Goal: Task Accomplishment & Management: Manage account settings

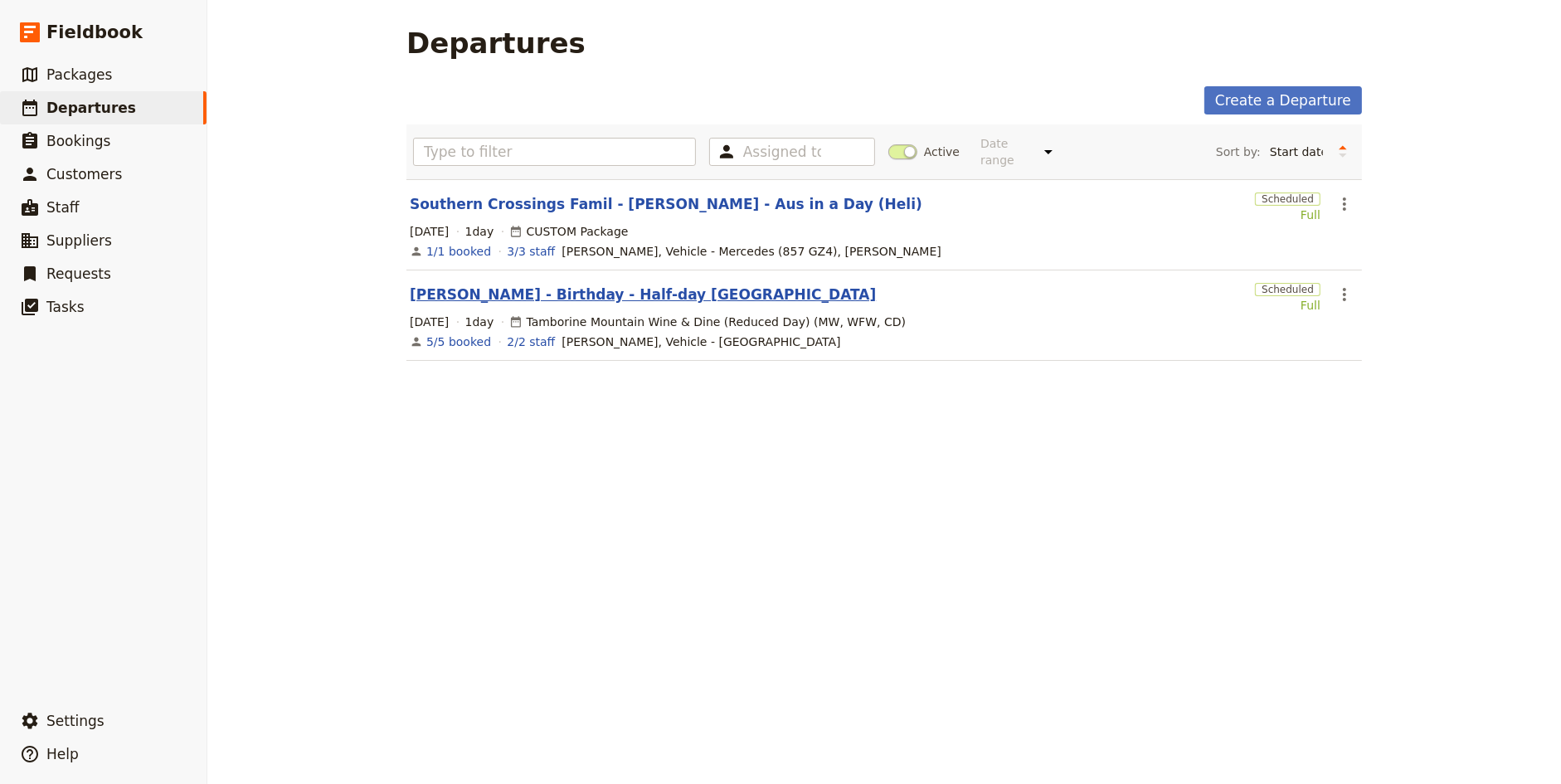
click at [563, 293] on link "[PERSON_NAME] - Birthday - Half-day [GEOGRAPHIC_DATA]" at bounding box center [643, 294] width 466 height 20
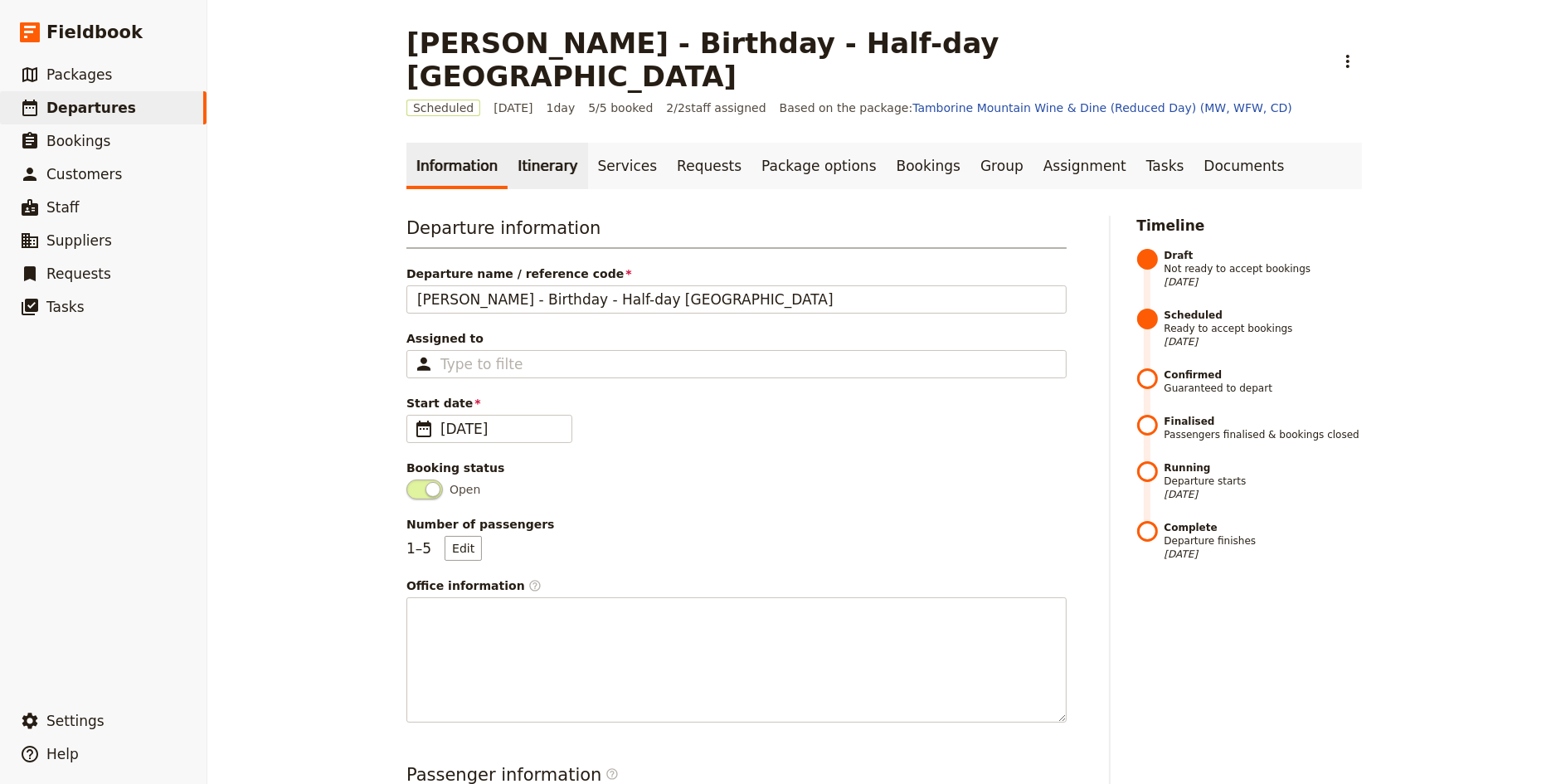
click at [530, 143] on link "Itinerary" at bounding box center [547, 166] width 79 height 47
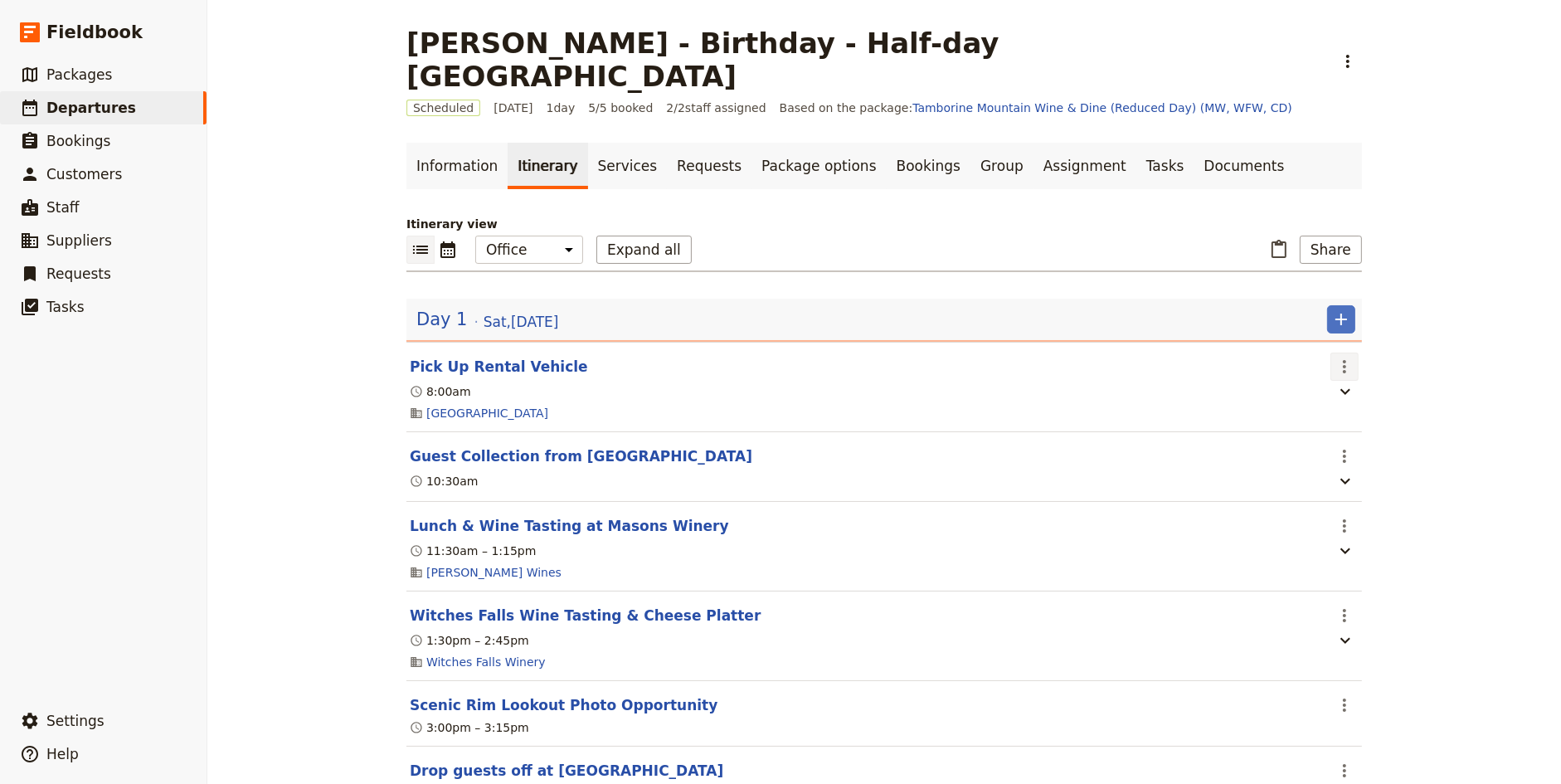
click at [1340, 356] on icon "Actions" at bounding box center [1345, 366] width 20 height 20
click at [1357, 363] on span "Edit this itinerary item" at bounding box center [1408, 366] width 130 height 16
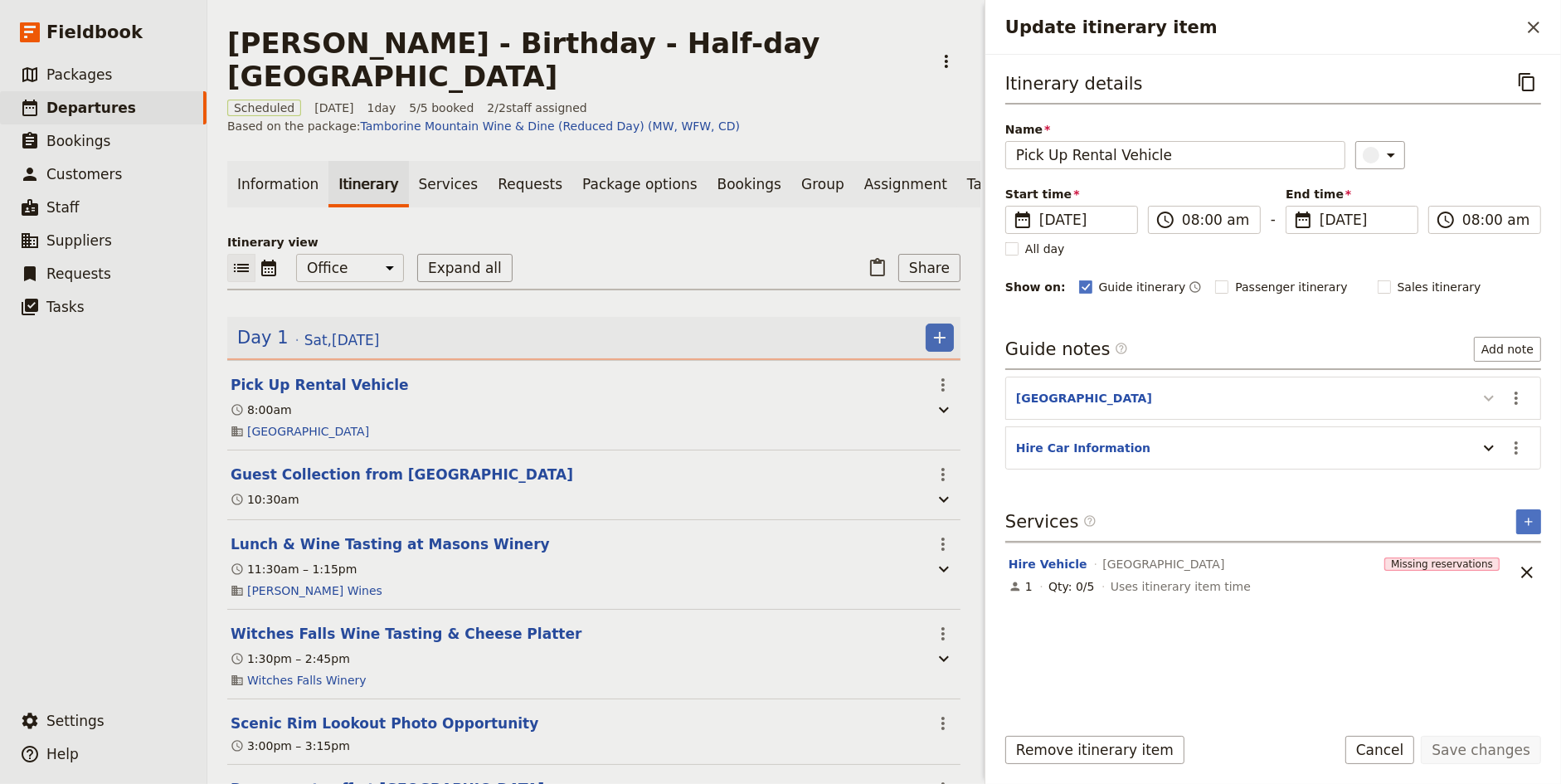
click at [1491, 399] on icon "Update itinerary item" at bounding box center [1488, 397] width 20 height 20
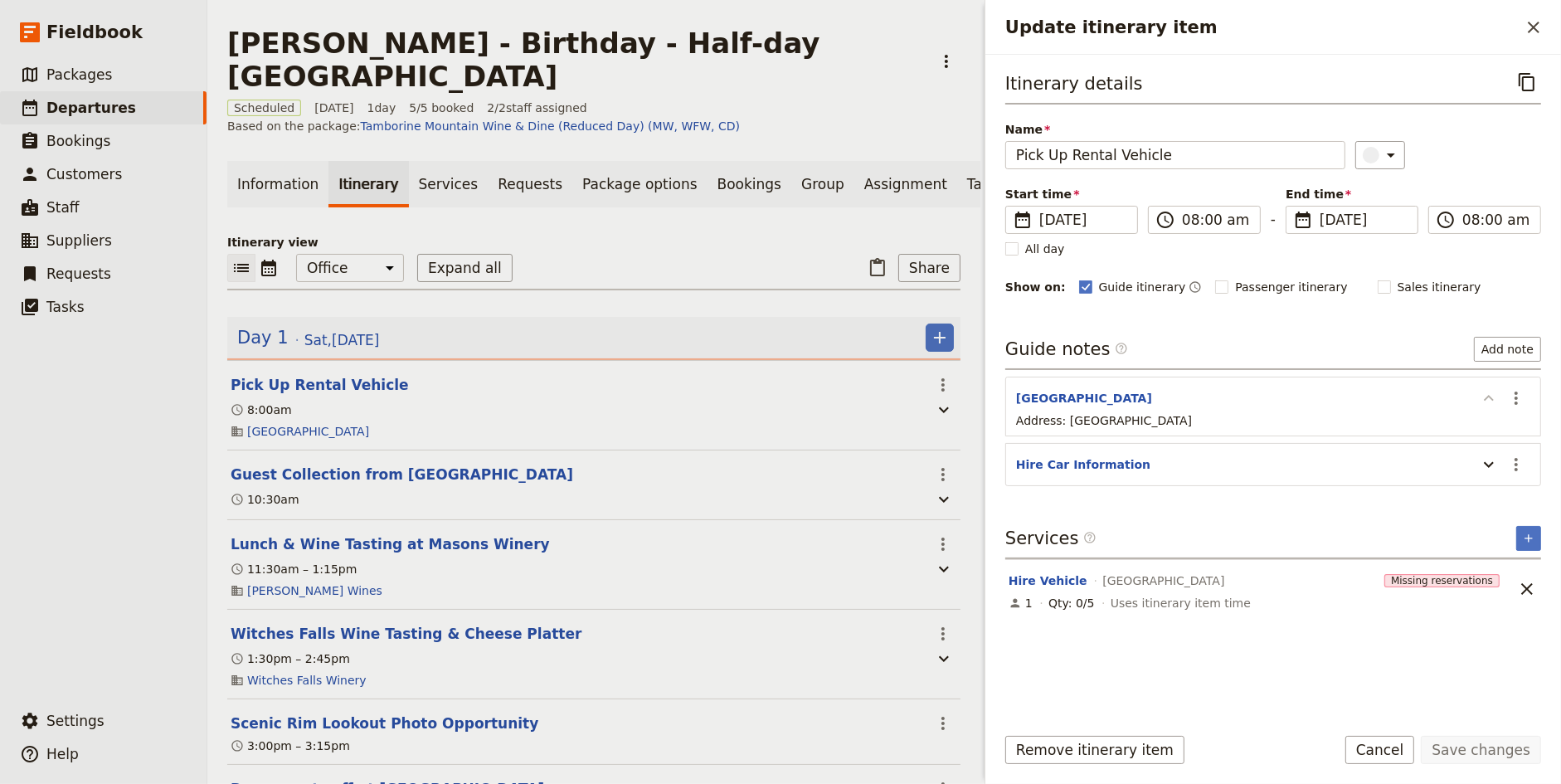
click at [1491, 399] on icon "Update itinerary item" at bounding box center [1488, 397] width 20 height 20
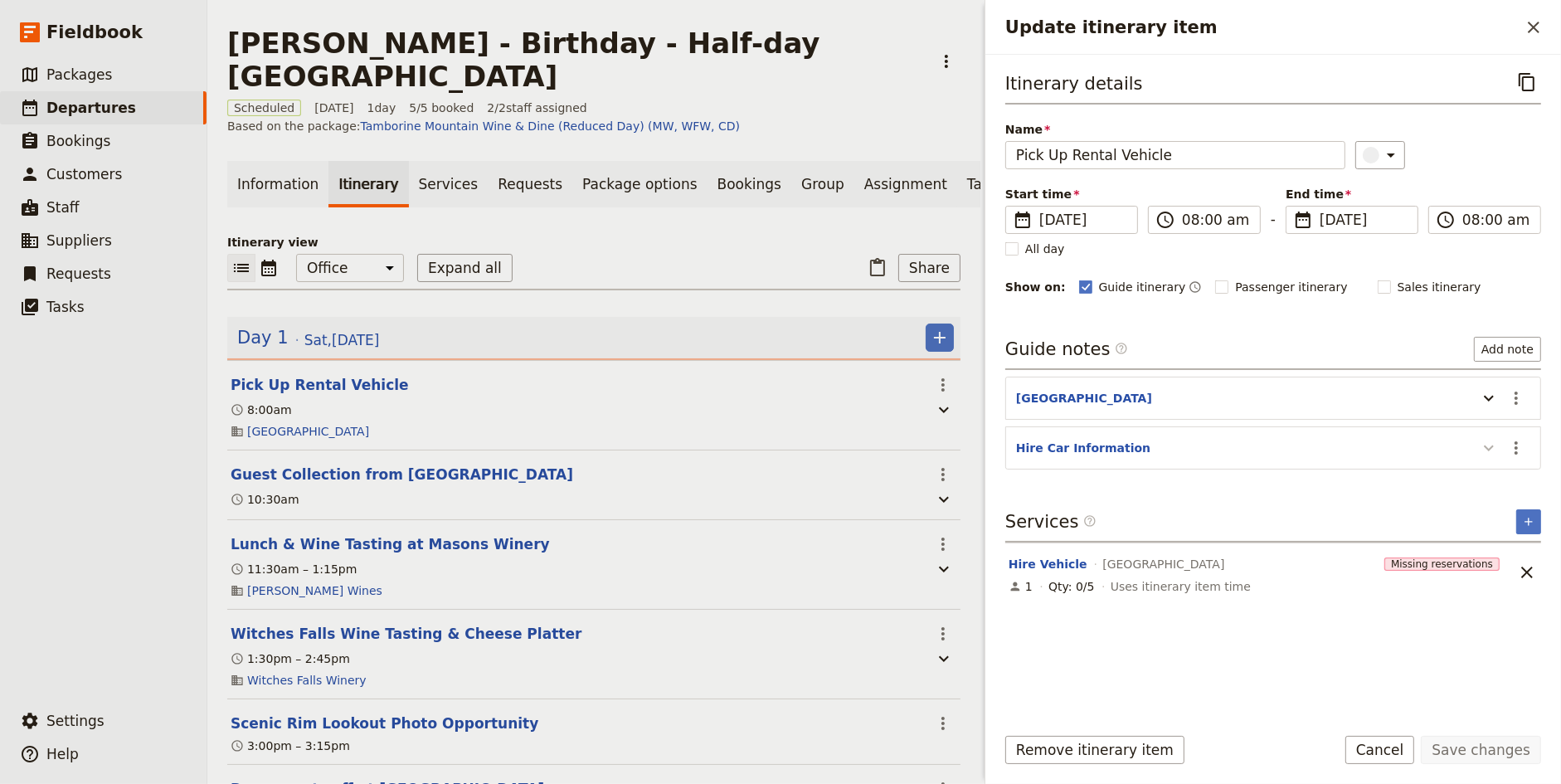
click at [1495, 442] on icon "Update itinerary item" at bounding box center [1488, 447] width 20 height 20
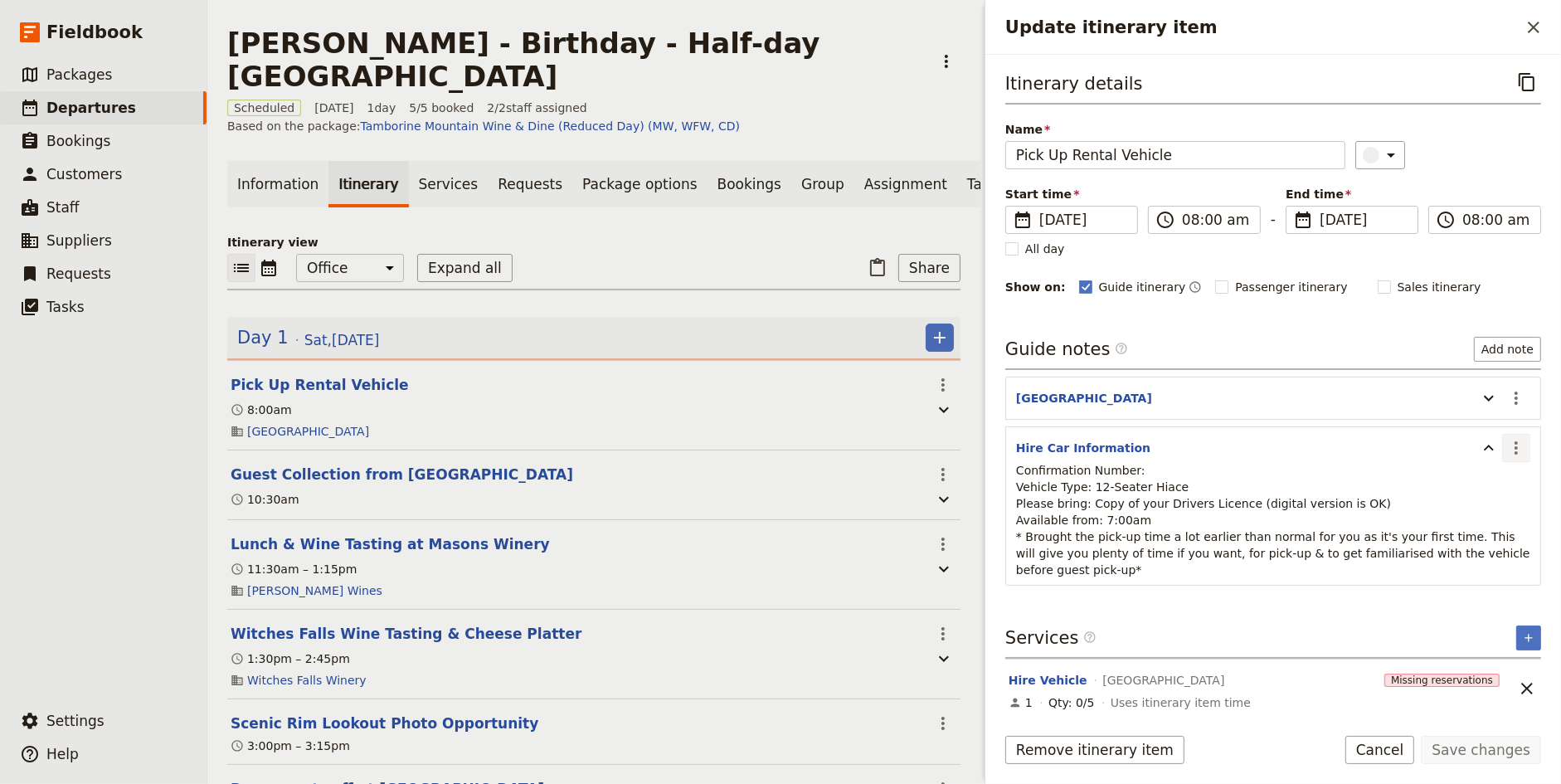
click at [1515, 442] on icon "Actions" at bounding box center [1516, 447] width 20 height 20
click at [1486, 478] on span "Edit note" at bounding box center [1469, 478] width 53 height 16
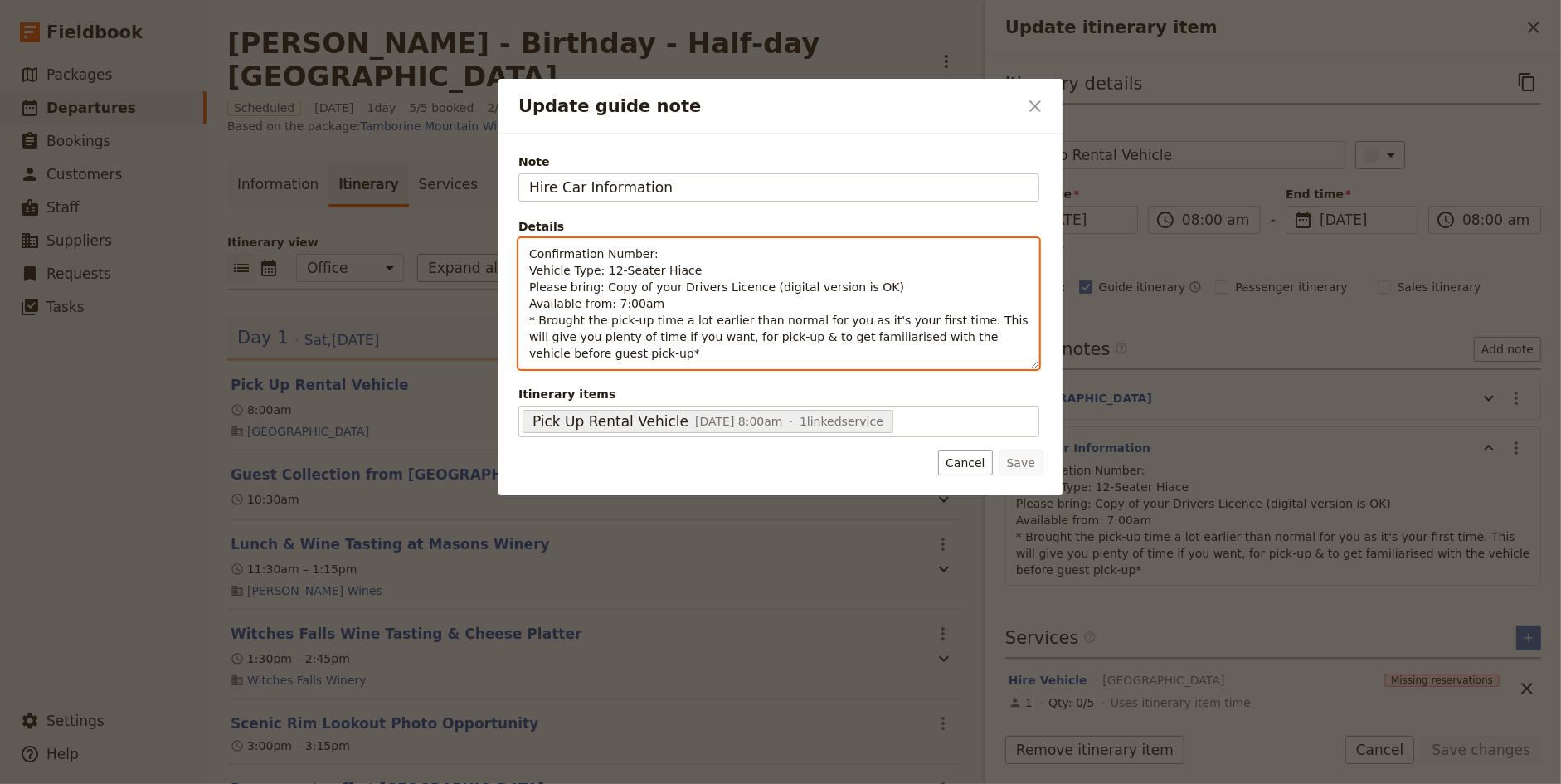
click at [697, 245] on p "Confirmation Number: Vehicle Type: 12-Seater Hiace Please bring: Copy of your D…" at bounding box center [779, 302] width 499 height 116
click at [668, 252] on p "Confirmation Number: Vehicle Type: 12-Seater Hiace Please bring: Copy of your D…" at bounding box center [779, 302] width 499 height 116
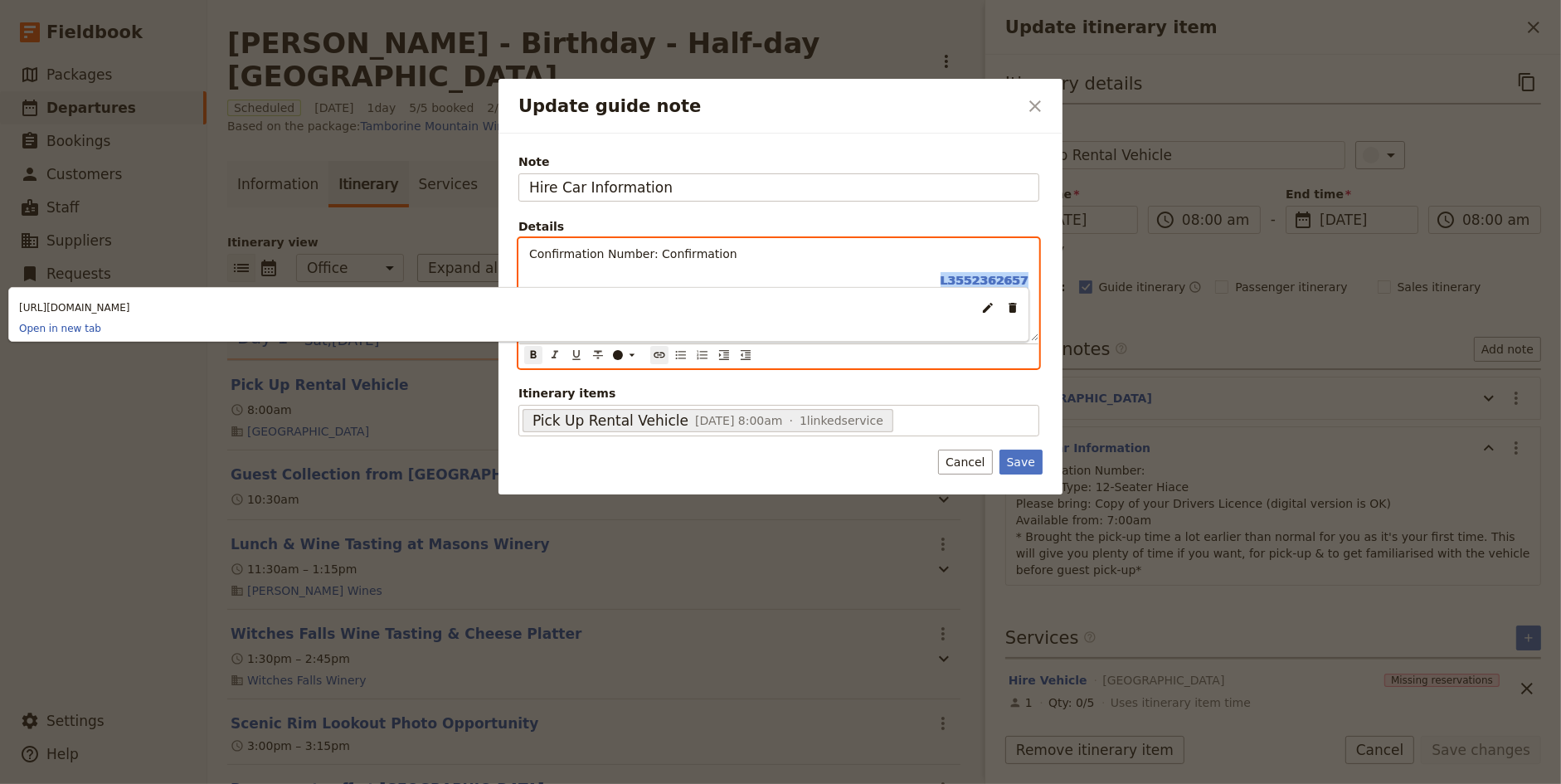
drag, startPoint x: 1031, startPoint y: 279, endPoint x: 944, endPoint y: 277, distance: 87.0
click at [944, 277] on div "Confirmation Number: Confirmation L3552362657 Vehicle Type: 12-Seater Hiace Ple…" at bounding box center [779, 289] width 519 height 102
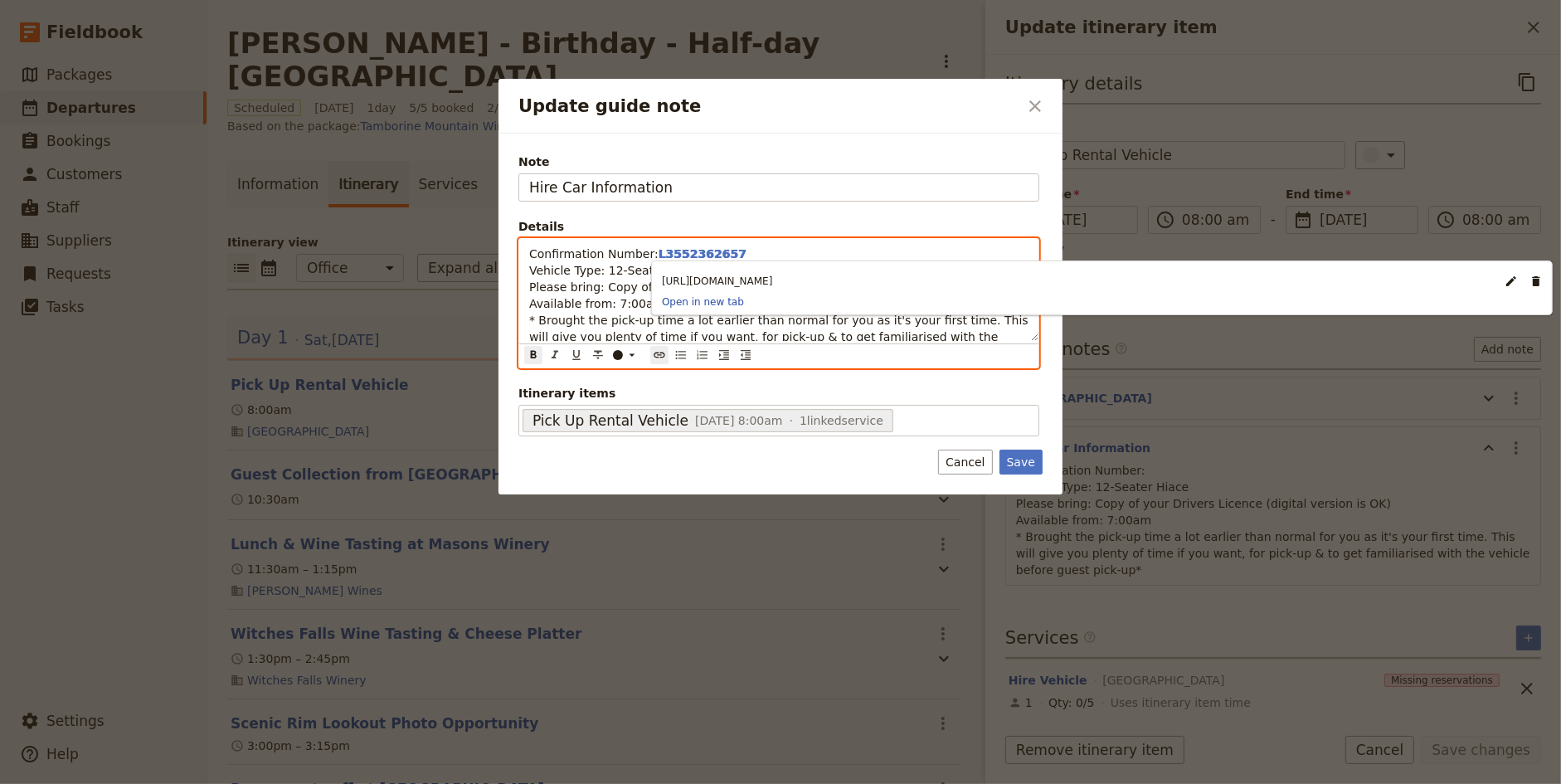
click at [576, 318] on span "* Brought the pick-up time a lot earlier than normal for you as it's your first…" at bounding box center [780, 336] width 503 height 47
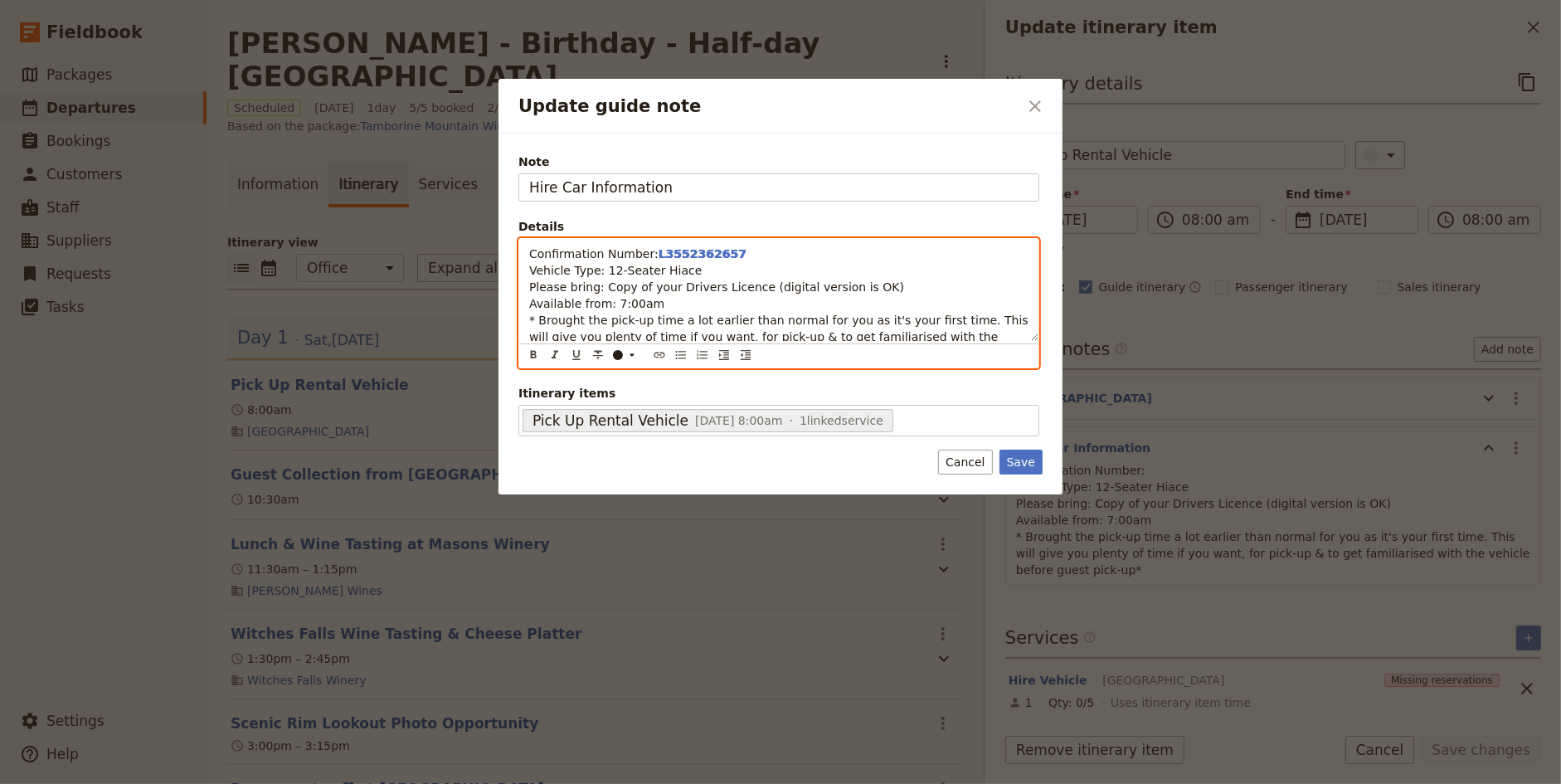
drag, startPoint x: 603, startPoint y: 270, endPoint x: 693, endPoint y: 270, distance: 90.0
click at [694, 270] on p "Confirmation Number: L3552362657 Vehicle Type: 12-Seater Hiace Please bring: Co…" at bounding box center [779, 302] width 499 height 116
click at [688, 302] on p "Confirmation Number: L3552362657 Vehicle Type: 8-seater Kia [DATE] Please bring…" at bounding box center [779, 302] width 499 height 116
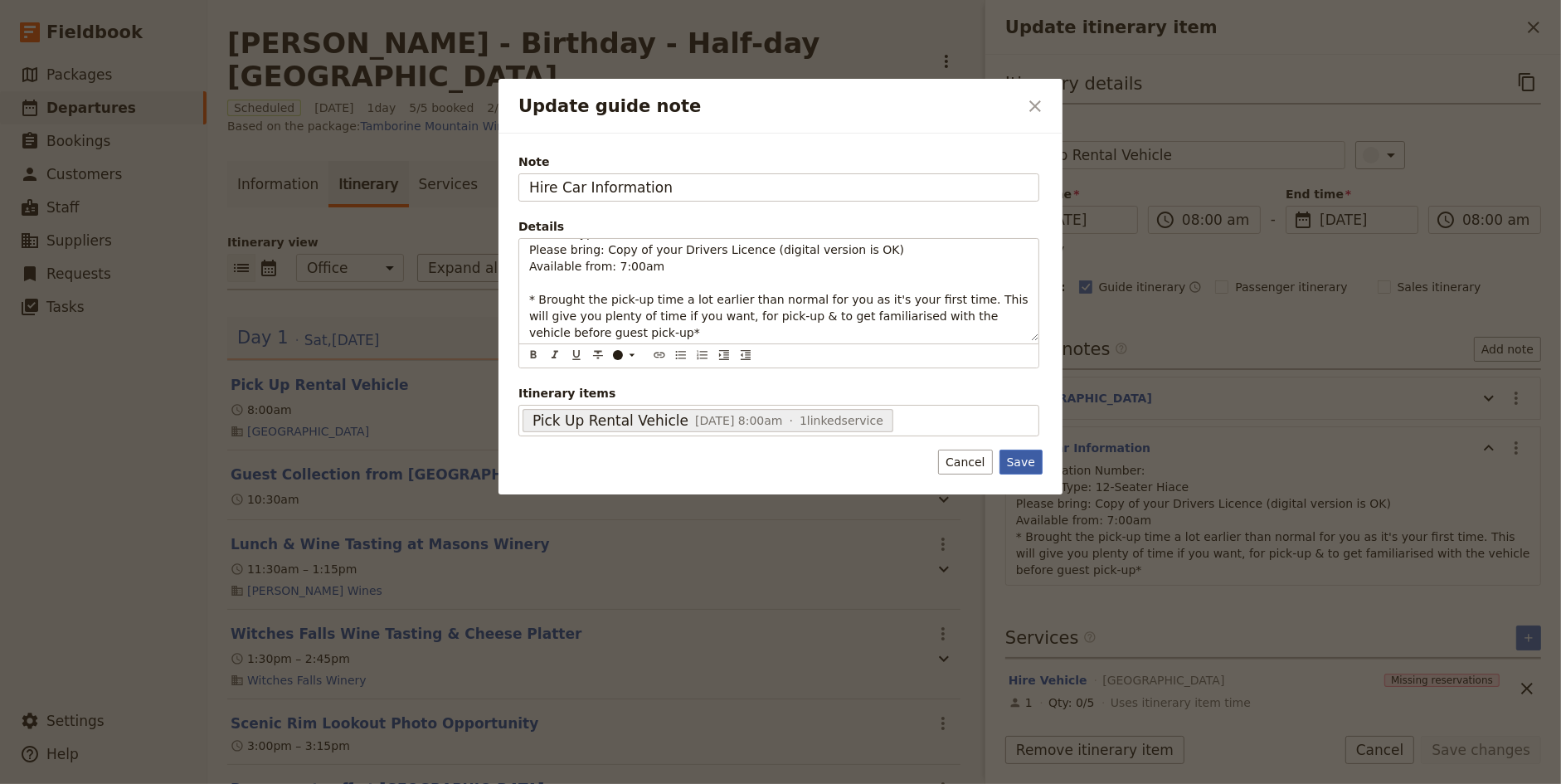
click at [1026, 457] on button "Save" at bounding box center [1021, 461] width 43 height 25
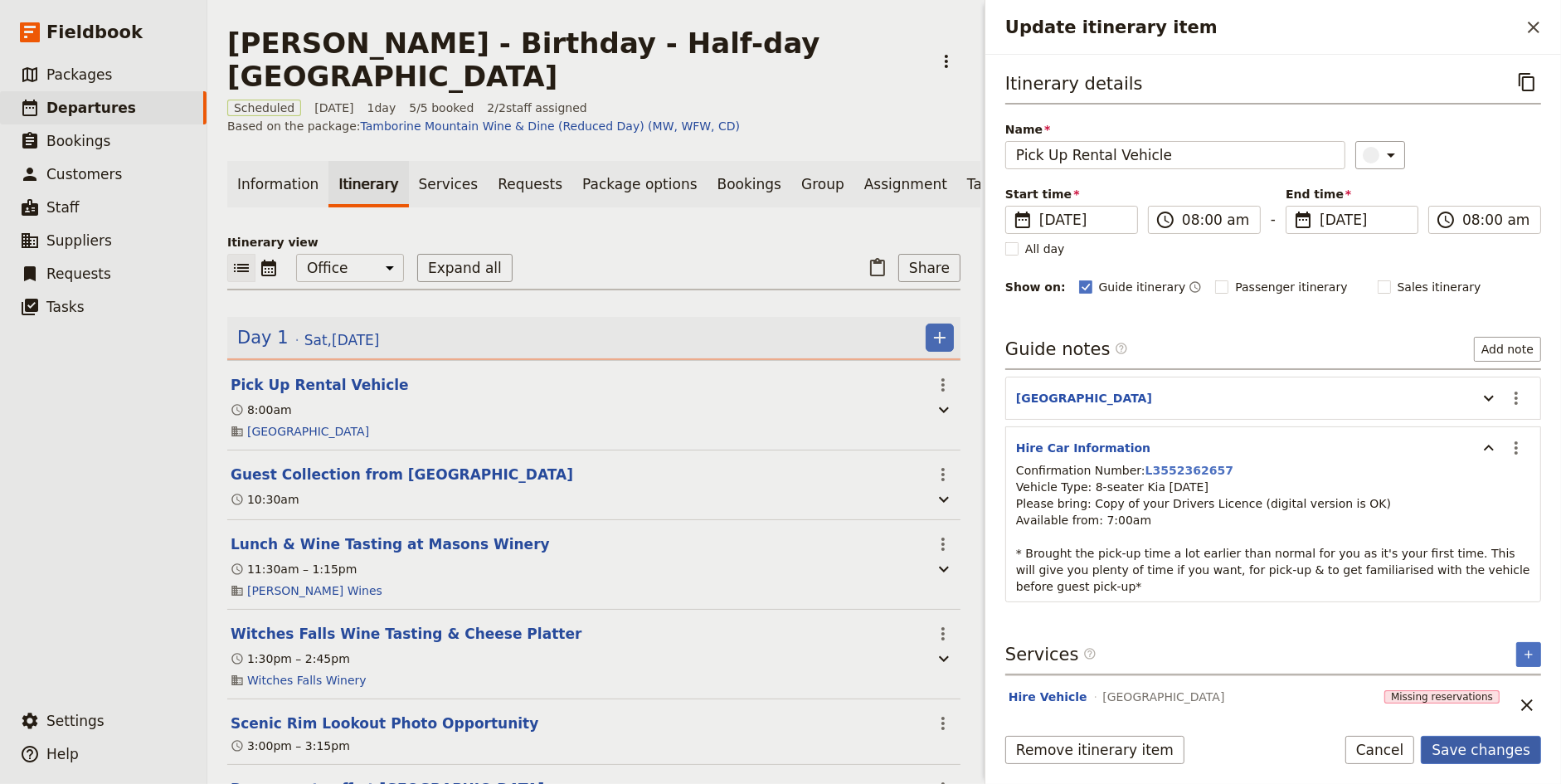
click at [1479, 751] on button "Save changes" at bounding box center [1482, 749] width 121 height 28
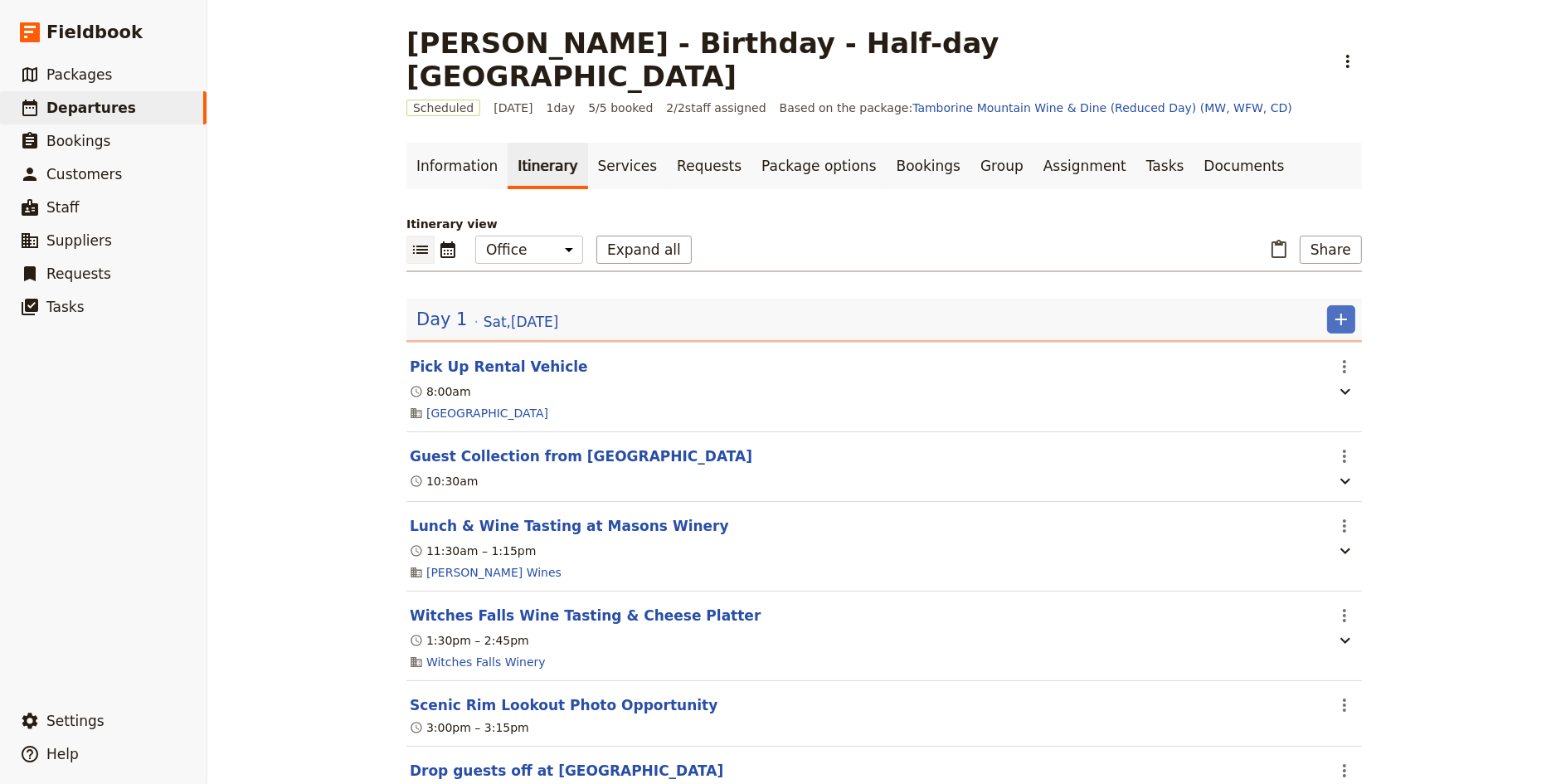
scroll to position [39, 0]
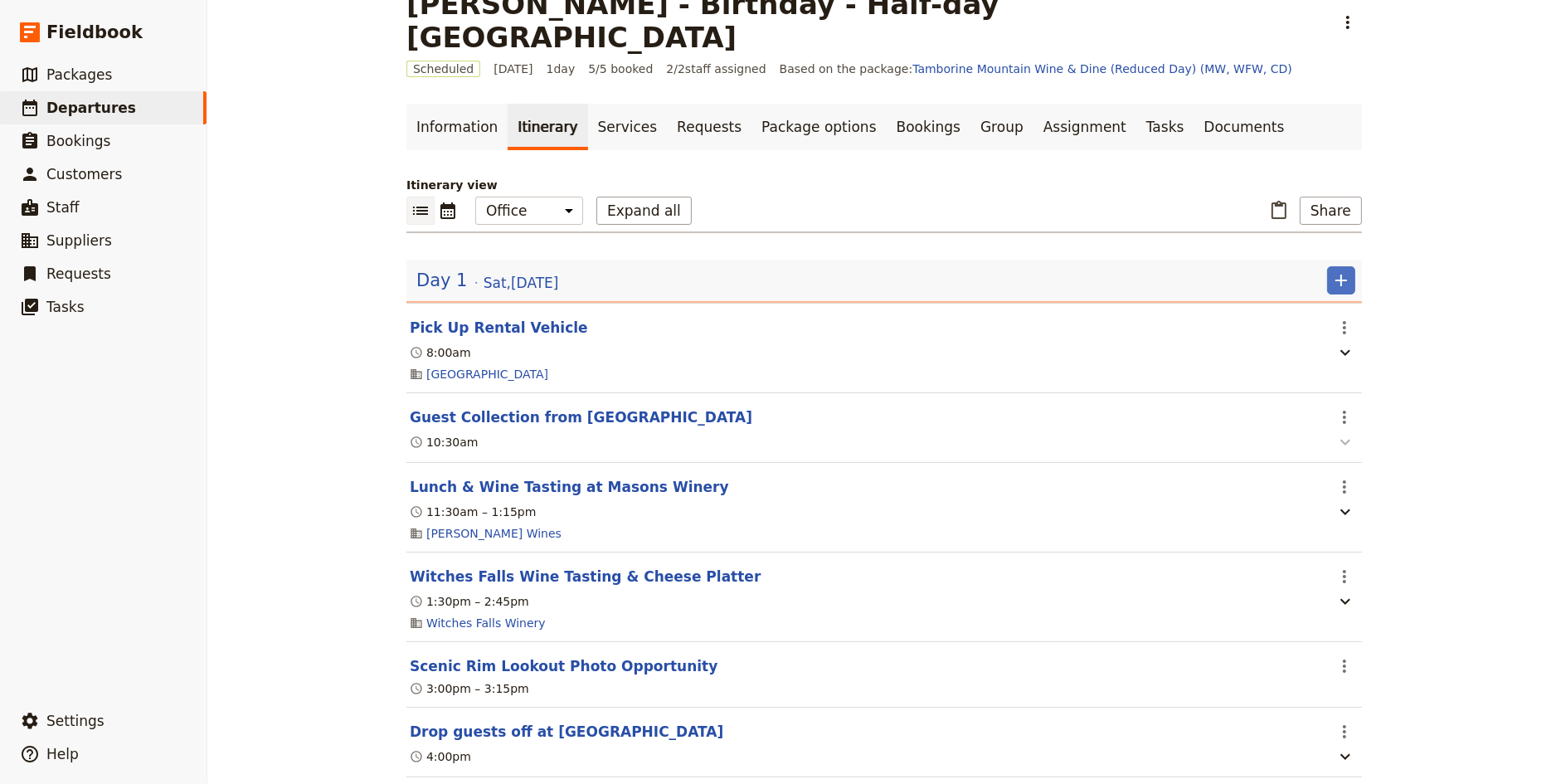
click at [1345, 439] on icon "button" at bounding box center [1346, 442] width 10 height 6
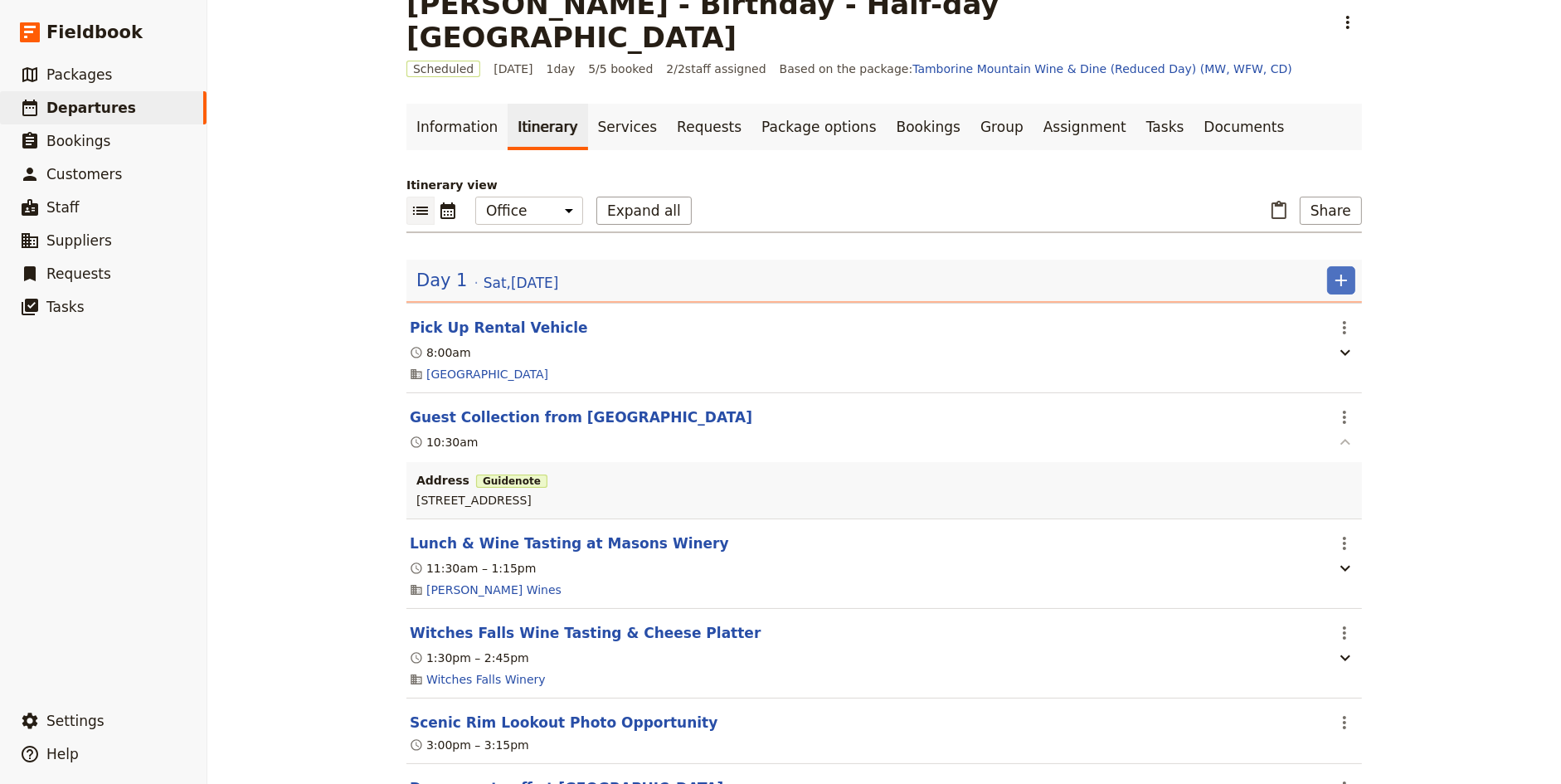
click at [1348, 432] on icon "button" at bounding box center [1346, 441] width 20 height 20
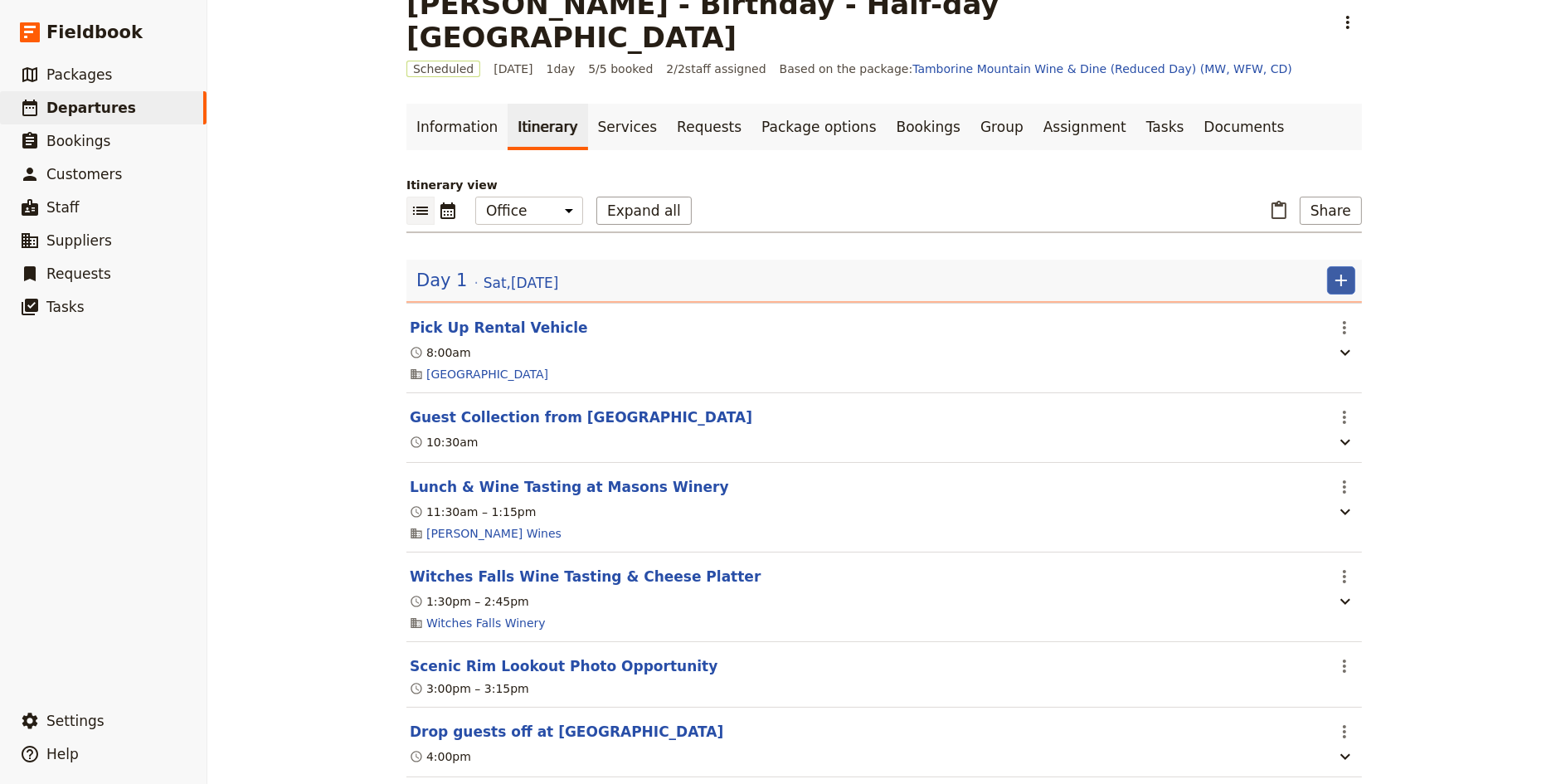
click at [1343, 270] on icon "Add" at bounding box center [1341, 280] width 20 height 20
click at [1299, 326] on span "Add day before" at bounding box center [1283, 326] width 89 height 16
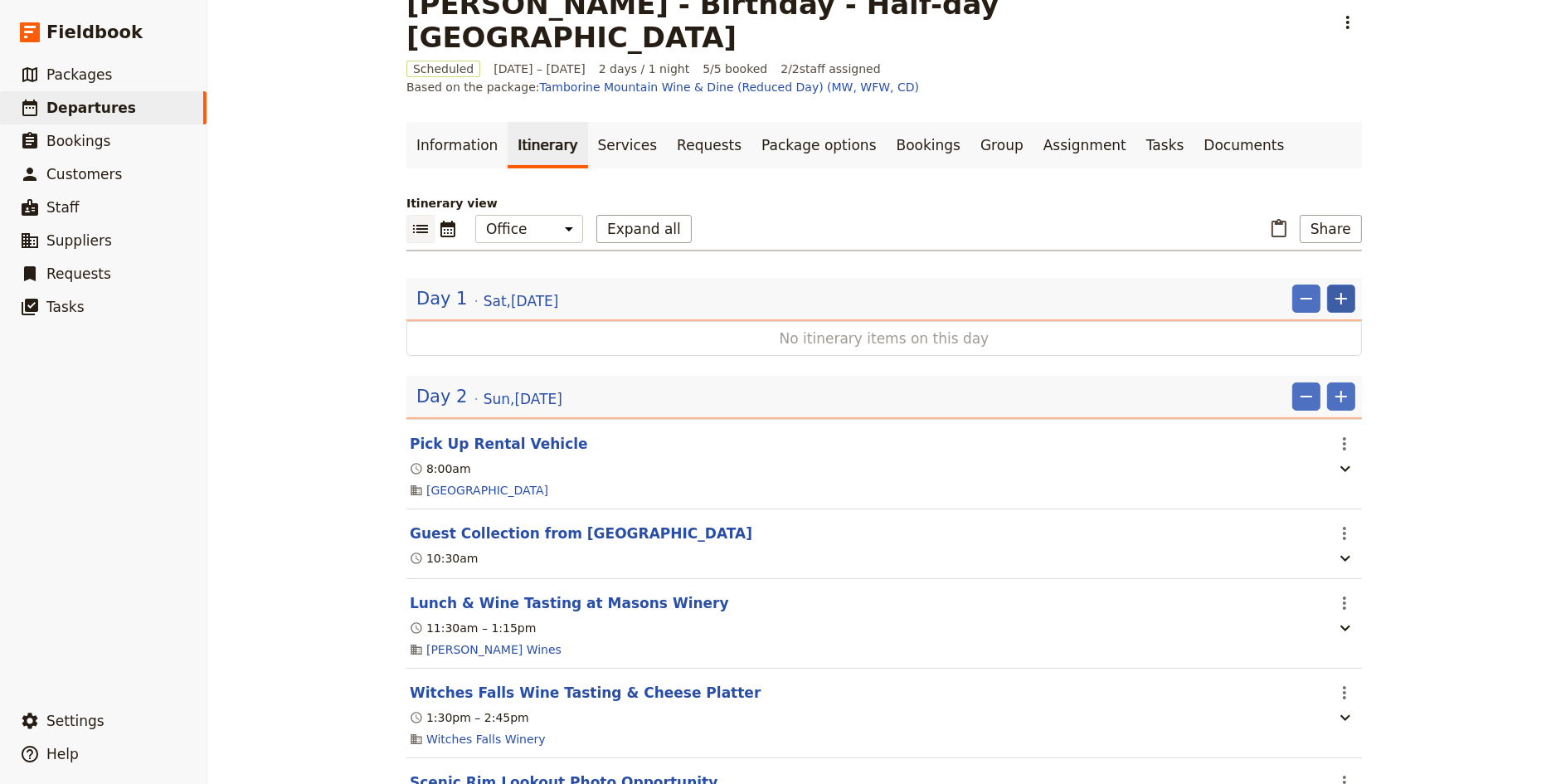
click at [1346, 288] on icon "Add" at bounding box center [1341, 298] width 20 height 20
click at [1323, 270] on button "Add itinerary item" at bounding box center [1292, 281] width 125 height 23
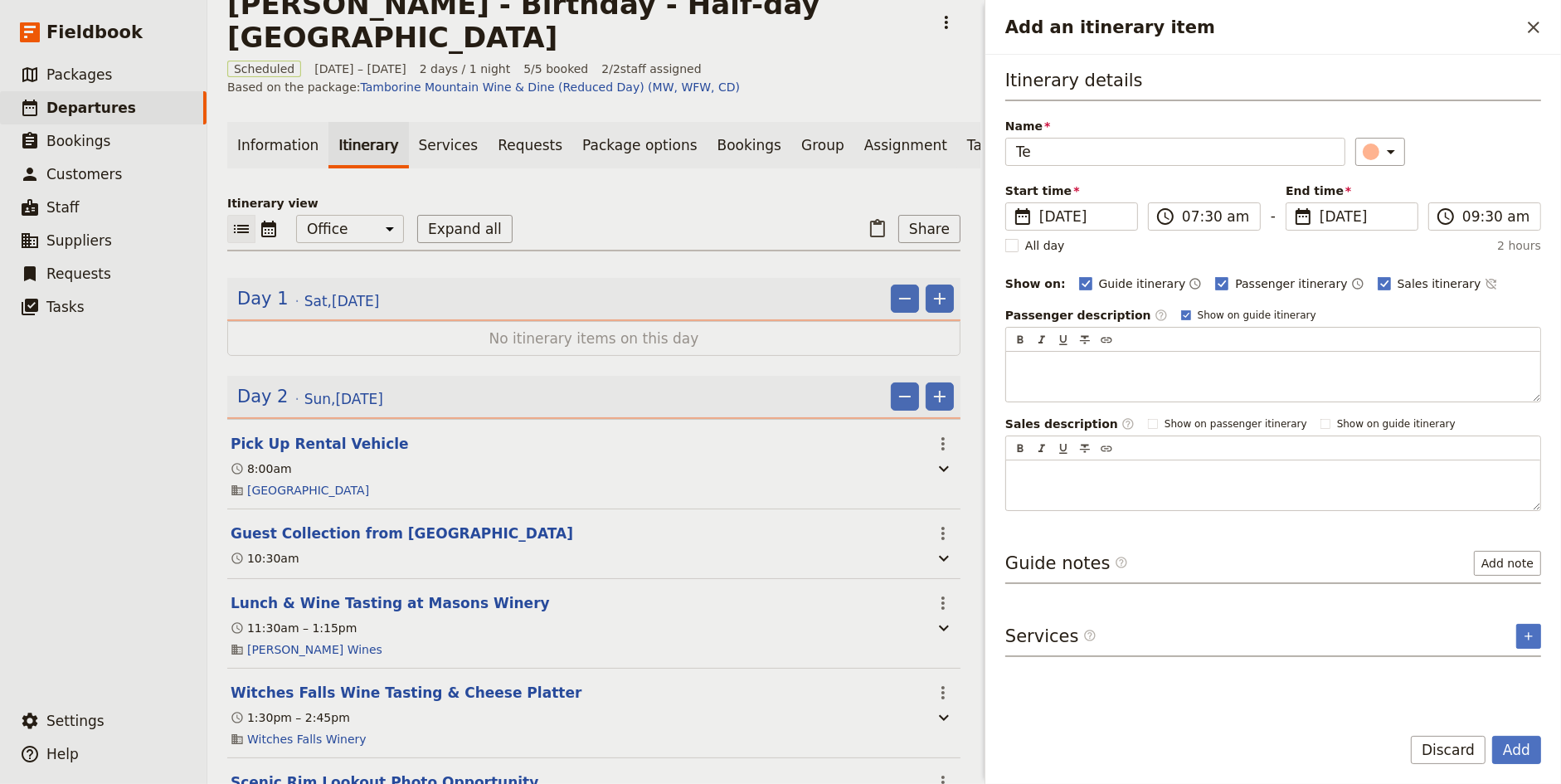
type input "T"
type input "W"
type input "N"
type input "G"
type input "Message [PERSON_NAME]"
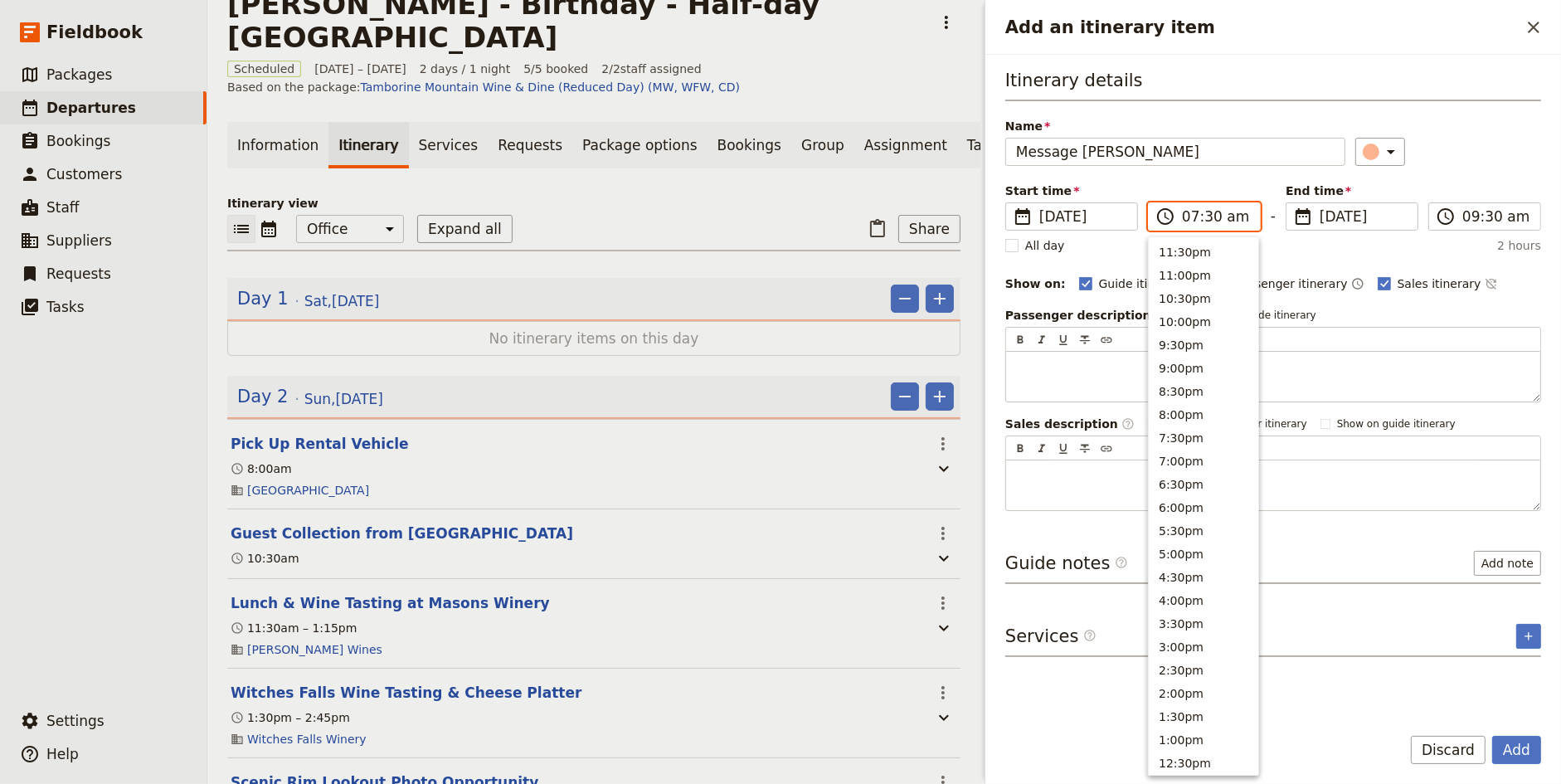
click at [1186, 213] on input "07:30 am" at bounding box center [1215, 216] width 68 height 20
click at [1206, 213] on input "04:30 am" at bounding box center [1215, 216] width 68 height 20
type input "04:00 pm"
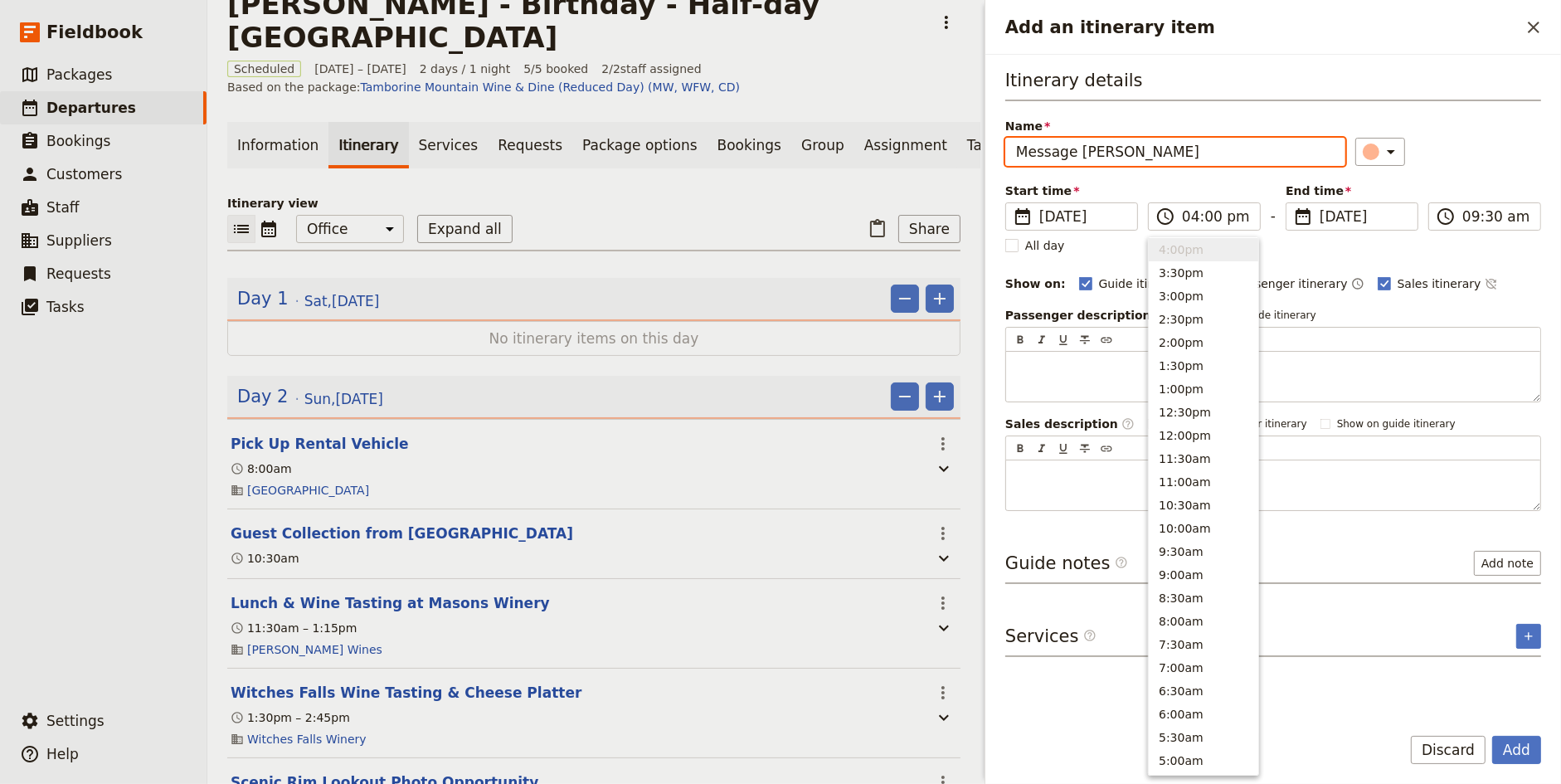
type input "04:00 pm"
click at [1491, 164] on div "Itinerary details Name Message [PERSON_NAME] ​ Start time ​ [DATE] [DATE] [DATE…" at bounding box center [1274, 289] width 536 height 443
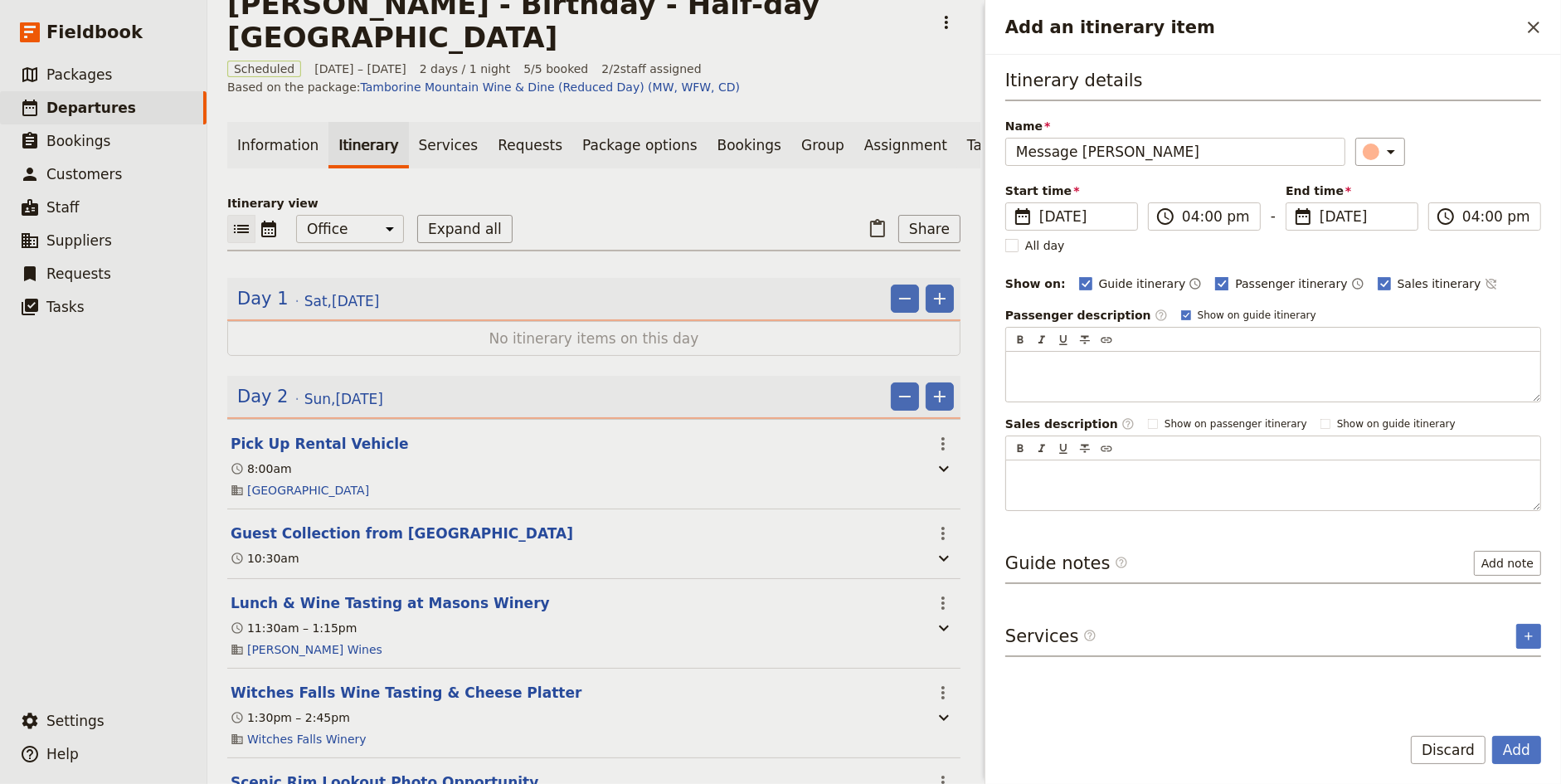
click at [1254, 280] on span "Passenger itinerary" at bounding box center [1291, 283] width 112 height 16
click at [1215, 276] on input "Passenger itinerary" at bounding box center [1214, 275] width 1 height 1
checkbox input "false"
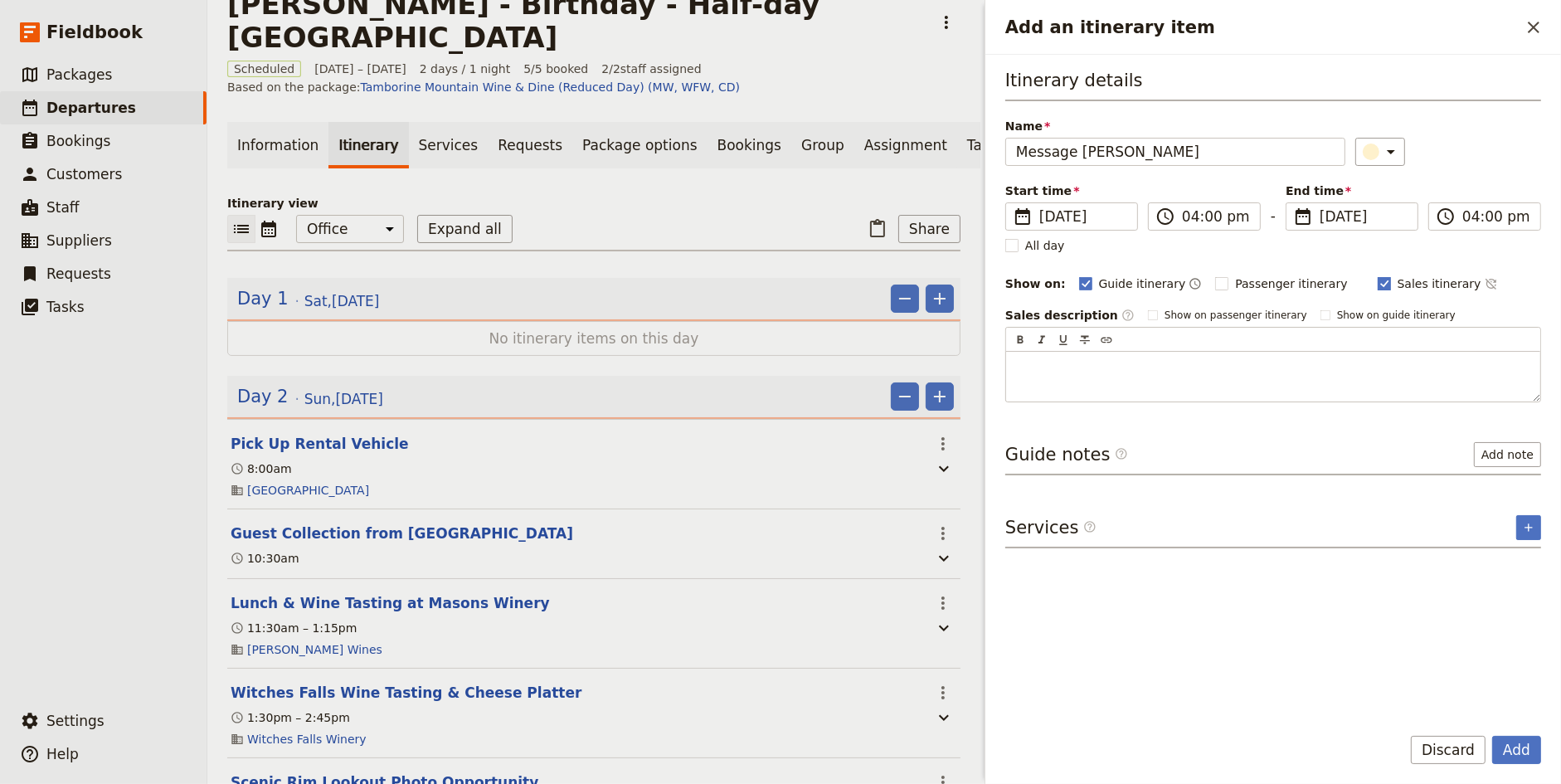
click at [1404, 284] on span "Sales itinerary" at bounding box center [1439, 283] width 83 height 16
click at [1378, 276] on input "Sales itinerary" at bounding box center [1377, 275] width 1 height 1
checkbox input "false"
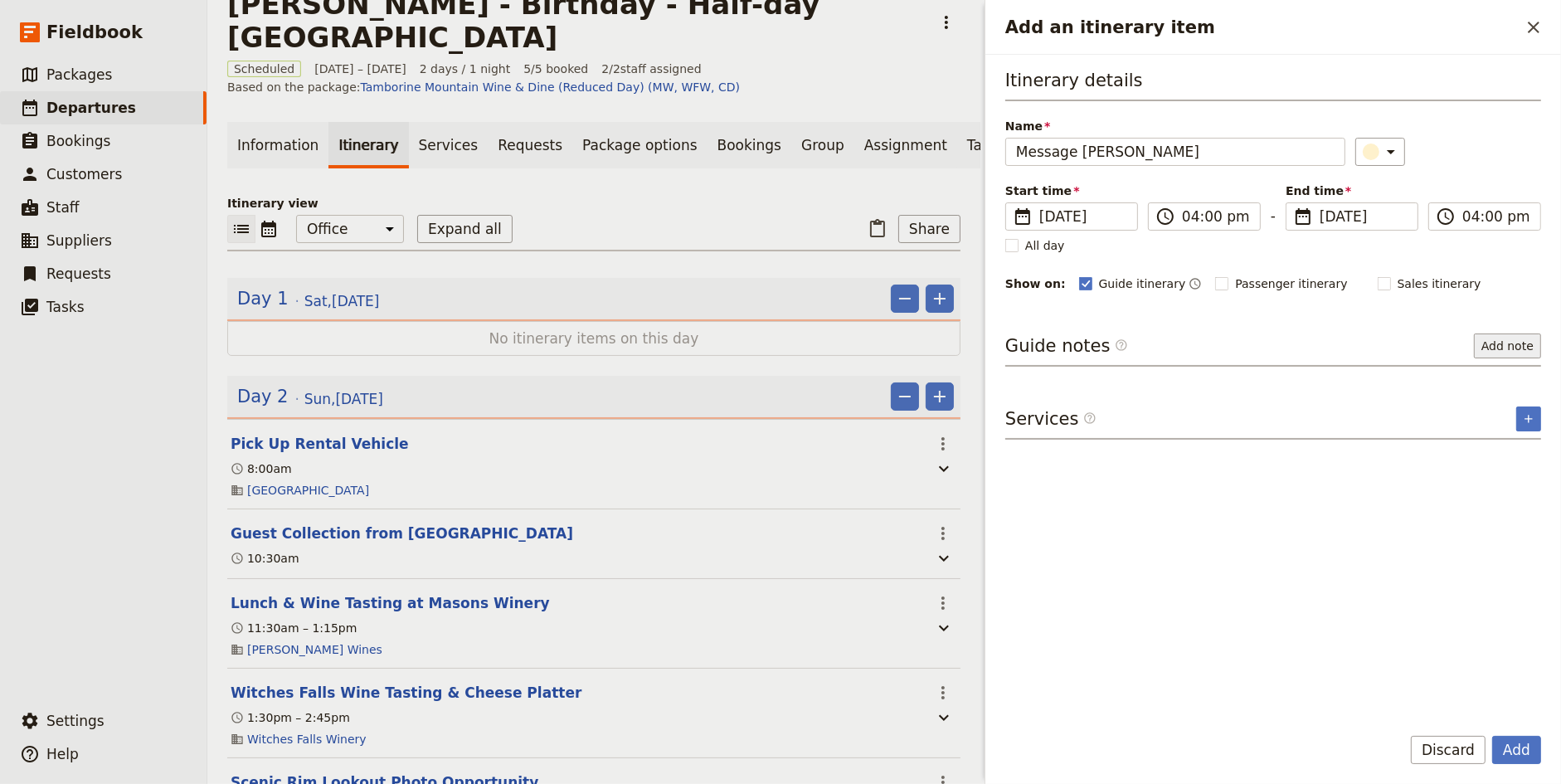
click at [1510, 340] on button "Add note" at bounding box center [1507, 346] width 67 height 25
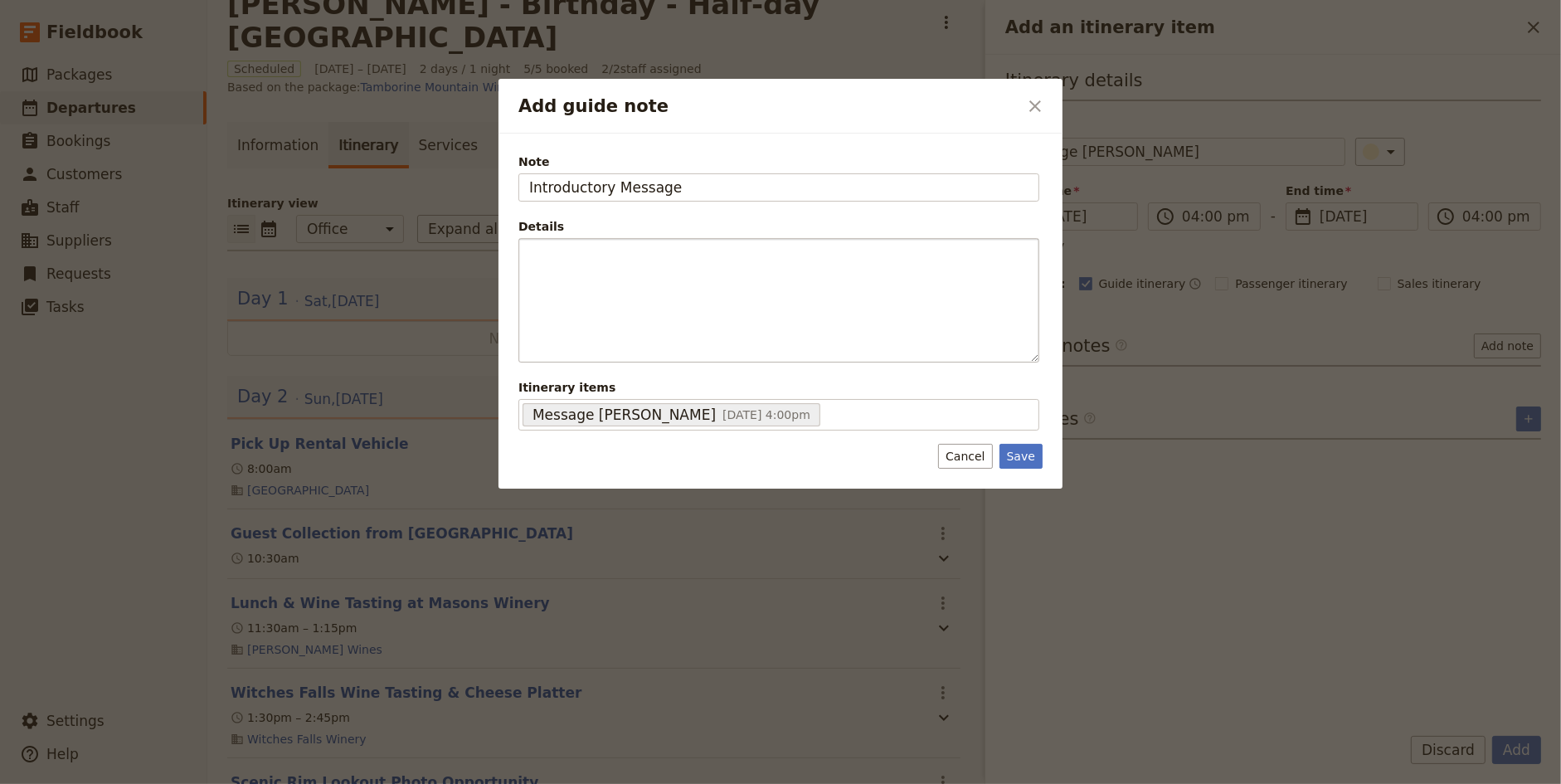
type input "Introductory Message"
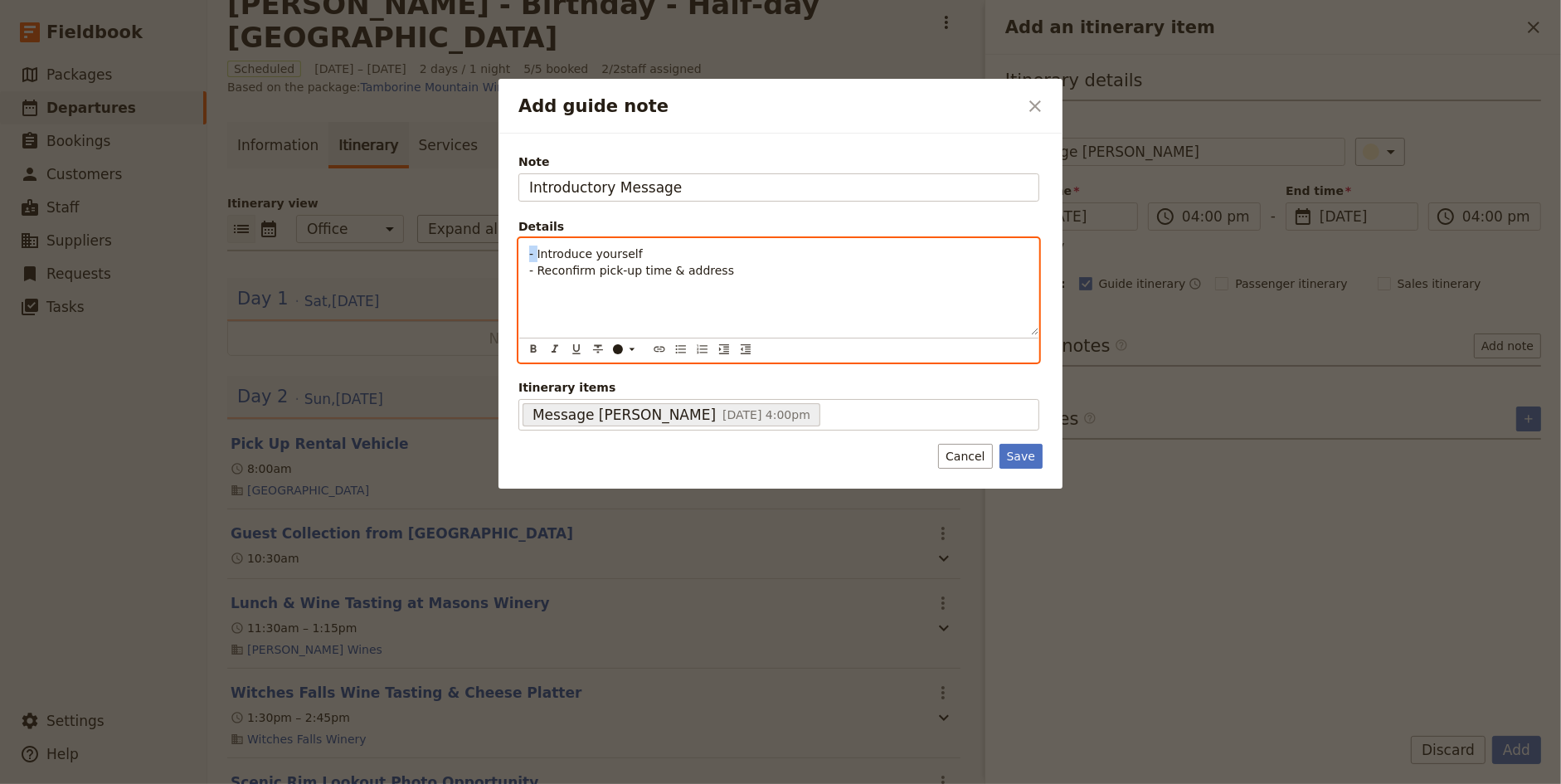
drag, startPoint x: 536, startPoint y: 251, endPoint x: 474, endPoint y: 251, distance: 62.0
click at [474, 783] on div "Add guide note ​ Note Introductory Message Details - Introduce yourself - Recon…" at bounding box center [780, 784] width 1561 height 0
click at [538, 270] on span "- Reconfirm pick-up time & address" at bounding box center [632, 270] width 205 height 13
drag, startPoint x: 544, startPoint y: 270, endPoint x: 485, endPoint y: 270, distance: 59.0
click at [485, 783] on div "Add guide note ​ Note Introductory Message Details Send [PERSON_NAME] a quick m…" at bounding box center [780, 784] width 1561 height 0
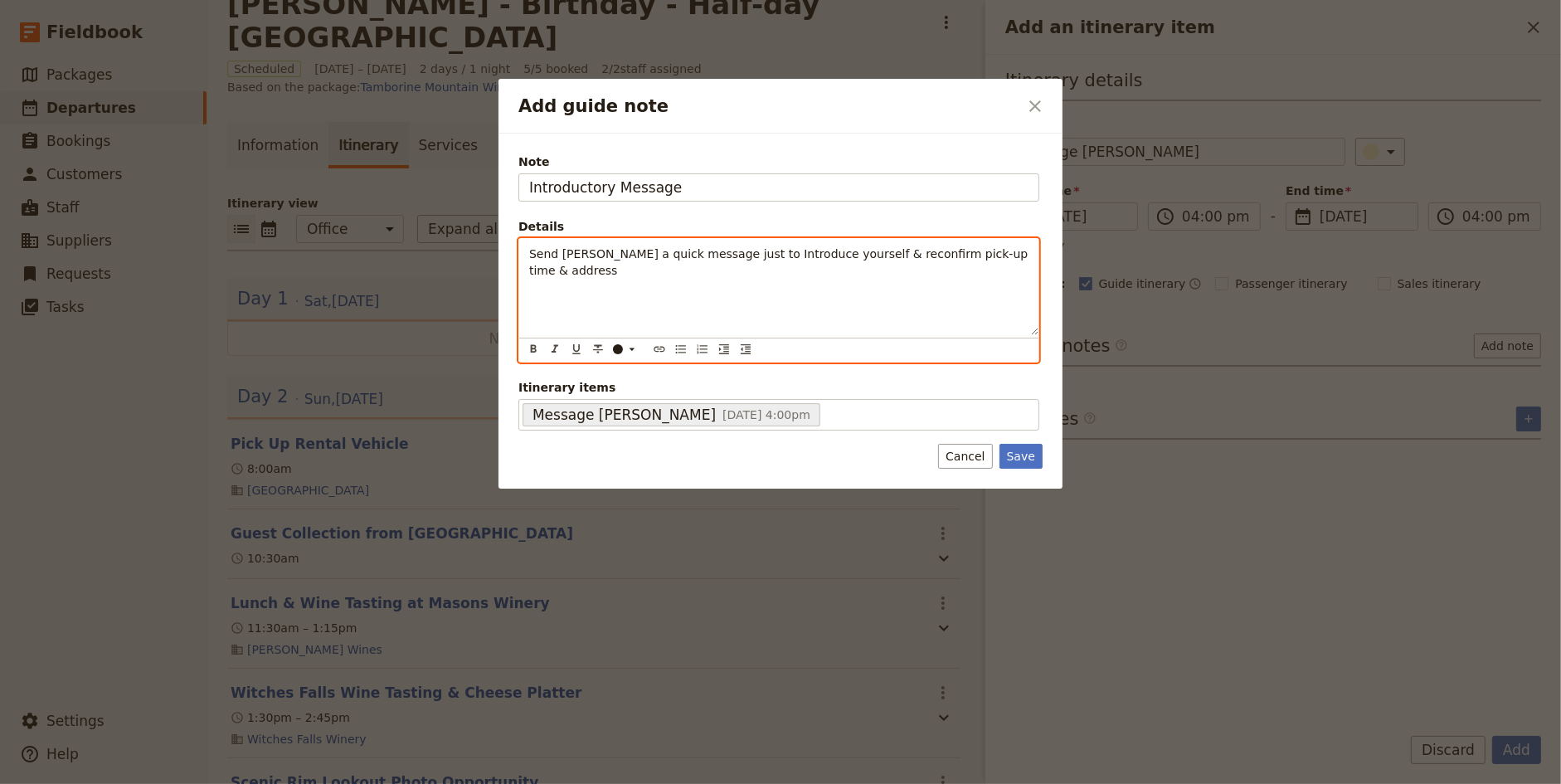
click at [993, 270] on div "Send [PERSON_NAME] a quick message just to Introduce yourself & reconfirm pick-…" at bounding box center [779, 286] width 519 height 96
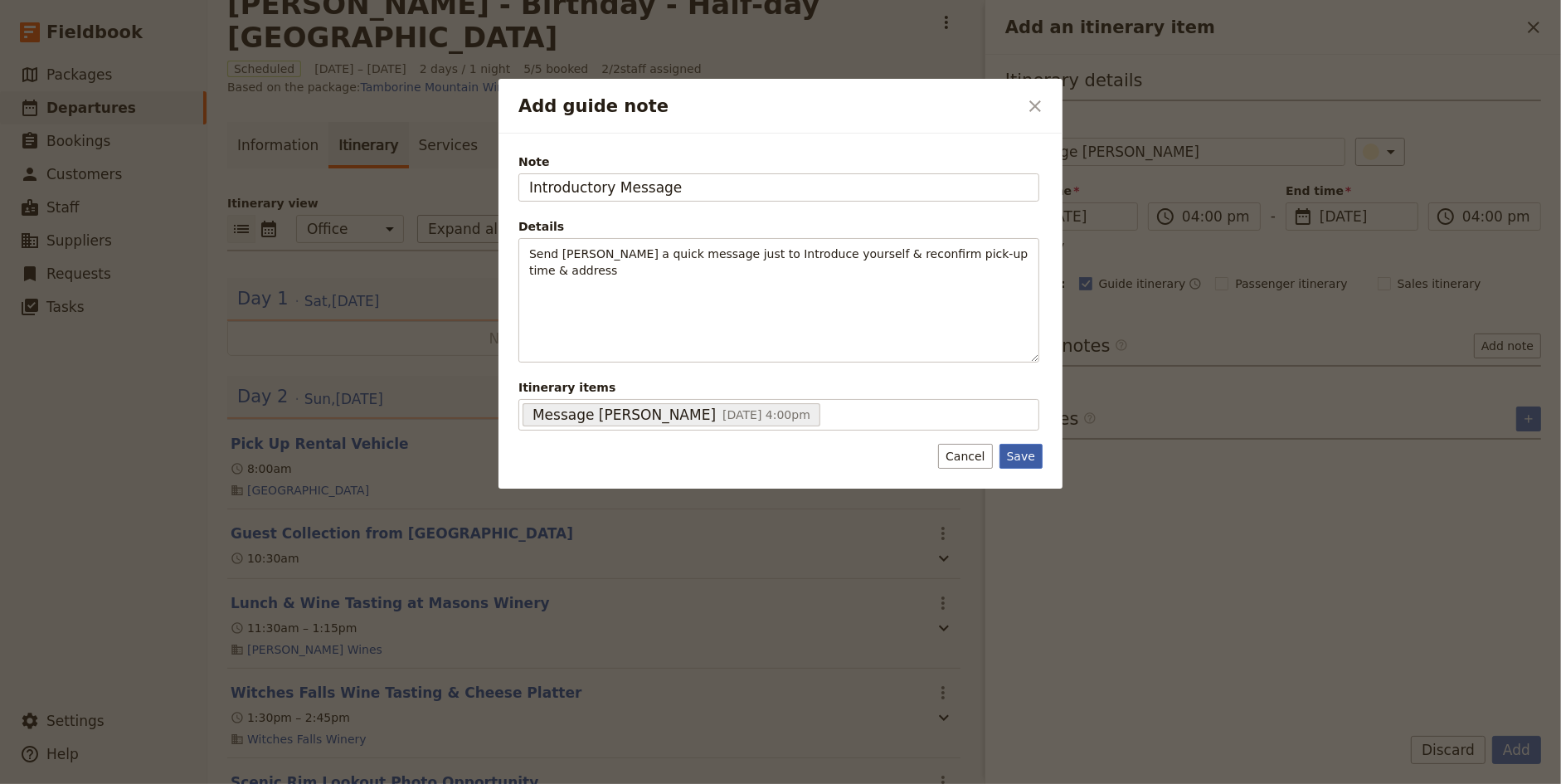
click at [1026, 462] on button "Save" at bounding box center [1021, 456] width 43 height 25
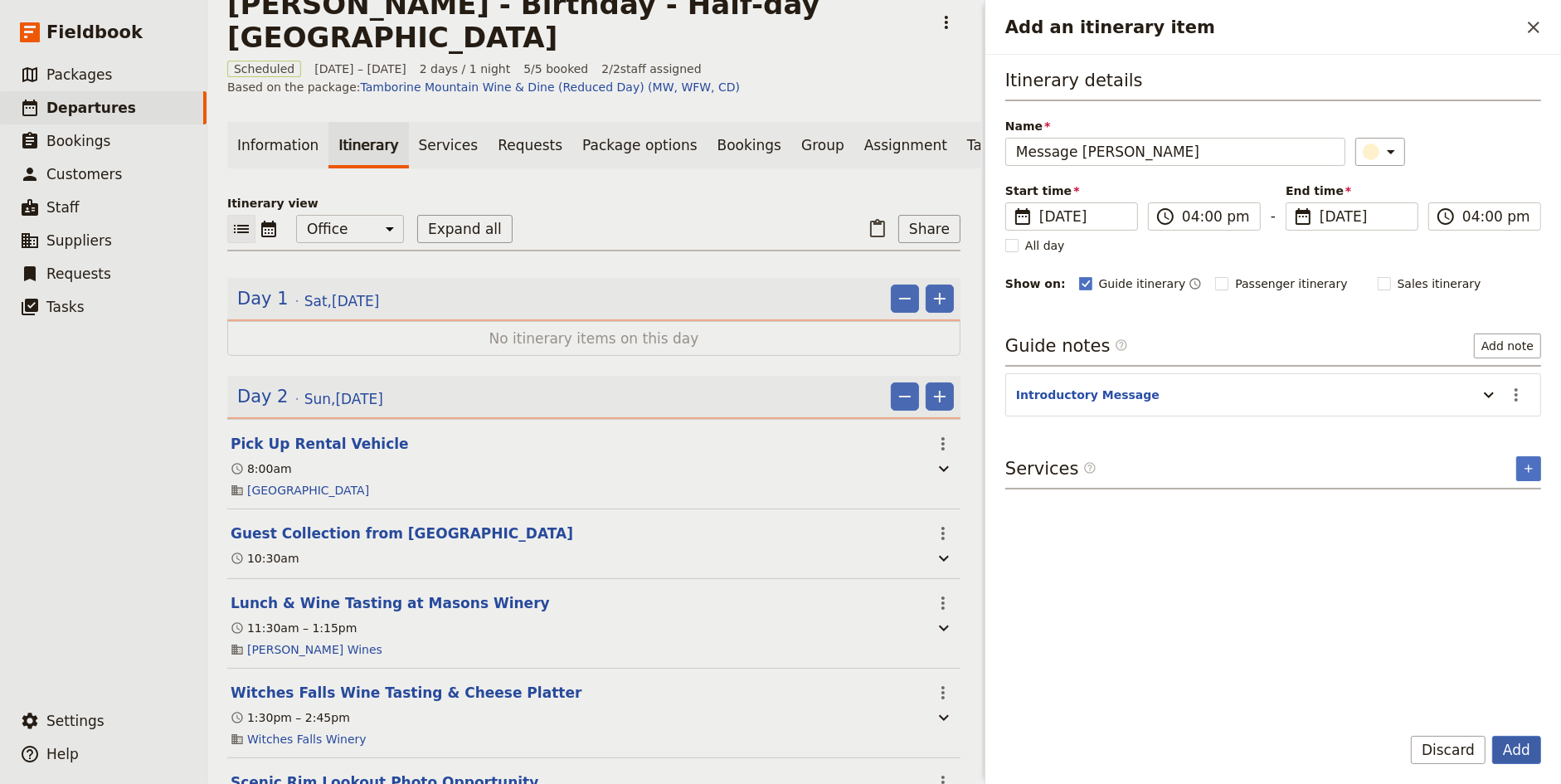
click at [1527, 753] on button "Add" at bounding box center [1516, 749] width 49 height 28
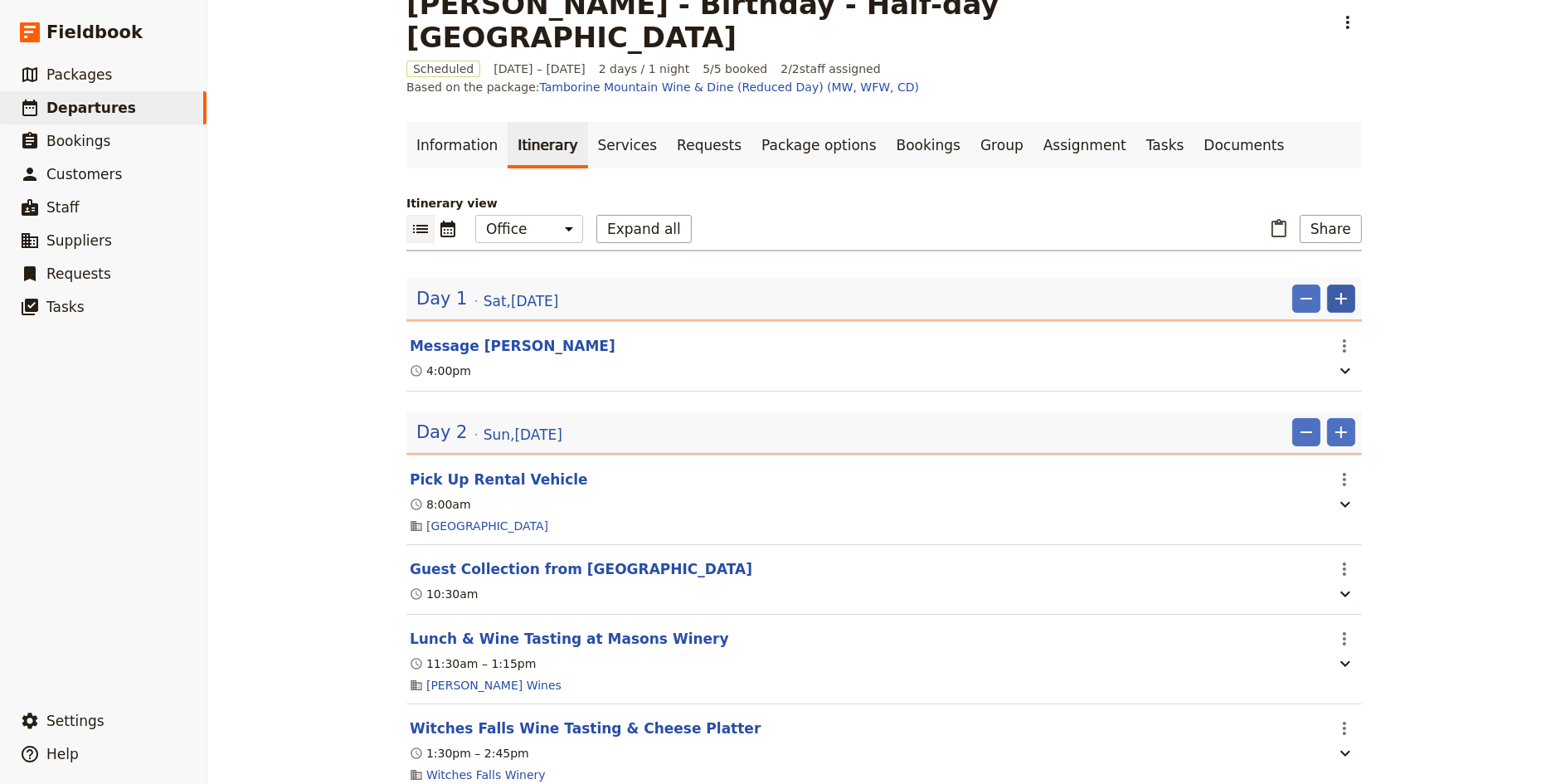
click at [1344, 288] on icon "Add" at bounding box center [1341, 298] width 20 height 20
click at [1322, 328] on span "Add day before" at bounding box center [1283, 326] width 89 height 16
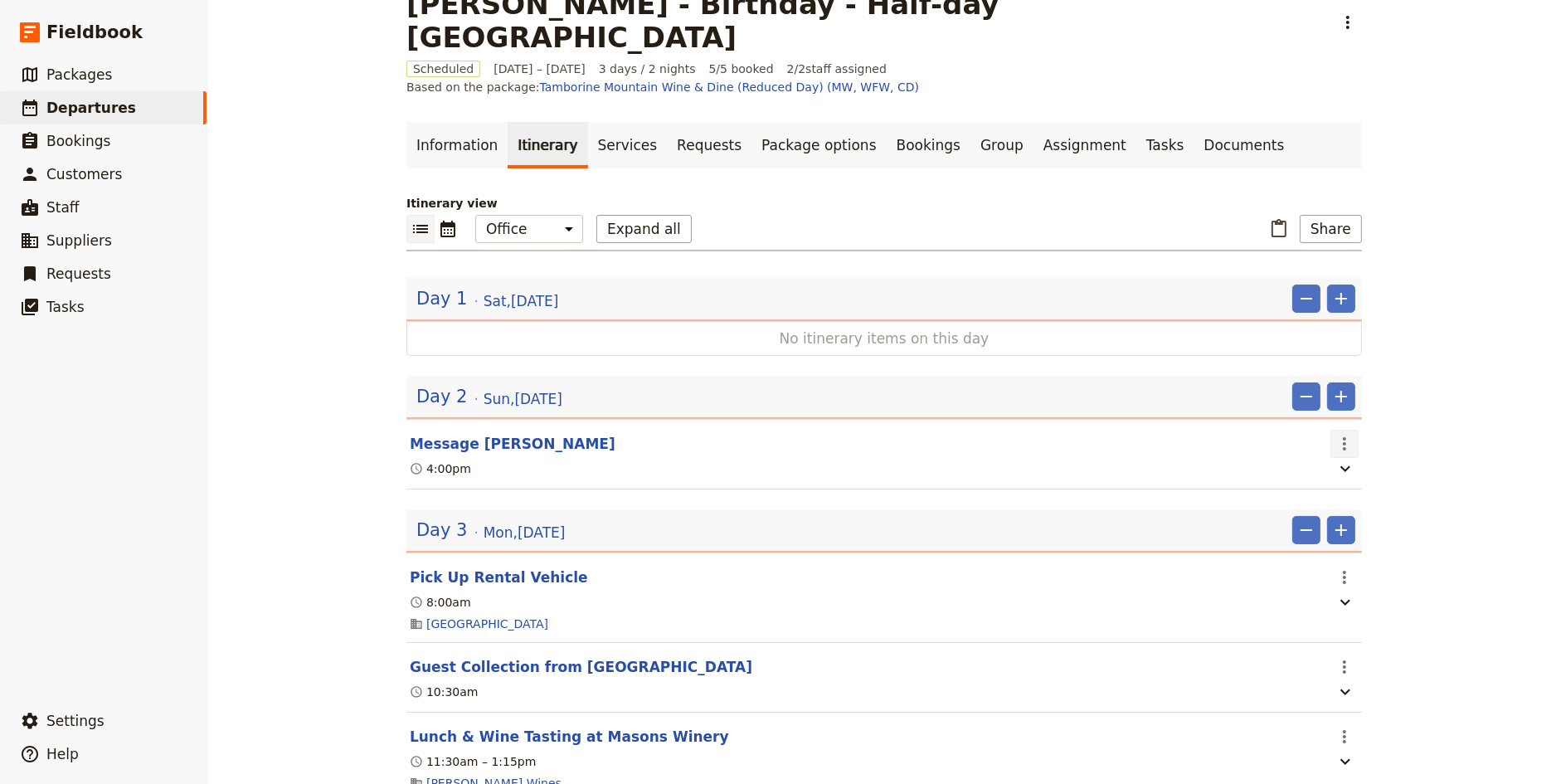
click at [1346, 434] on icon "Actions" at bounding box center [1345, 443] width 20 height 20
click at [1392, 422] on span "Edit this itinerary item" at bounding box center [1408, 422] width 130 height 16
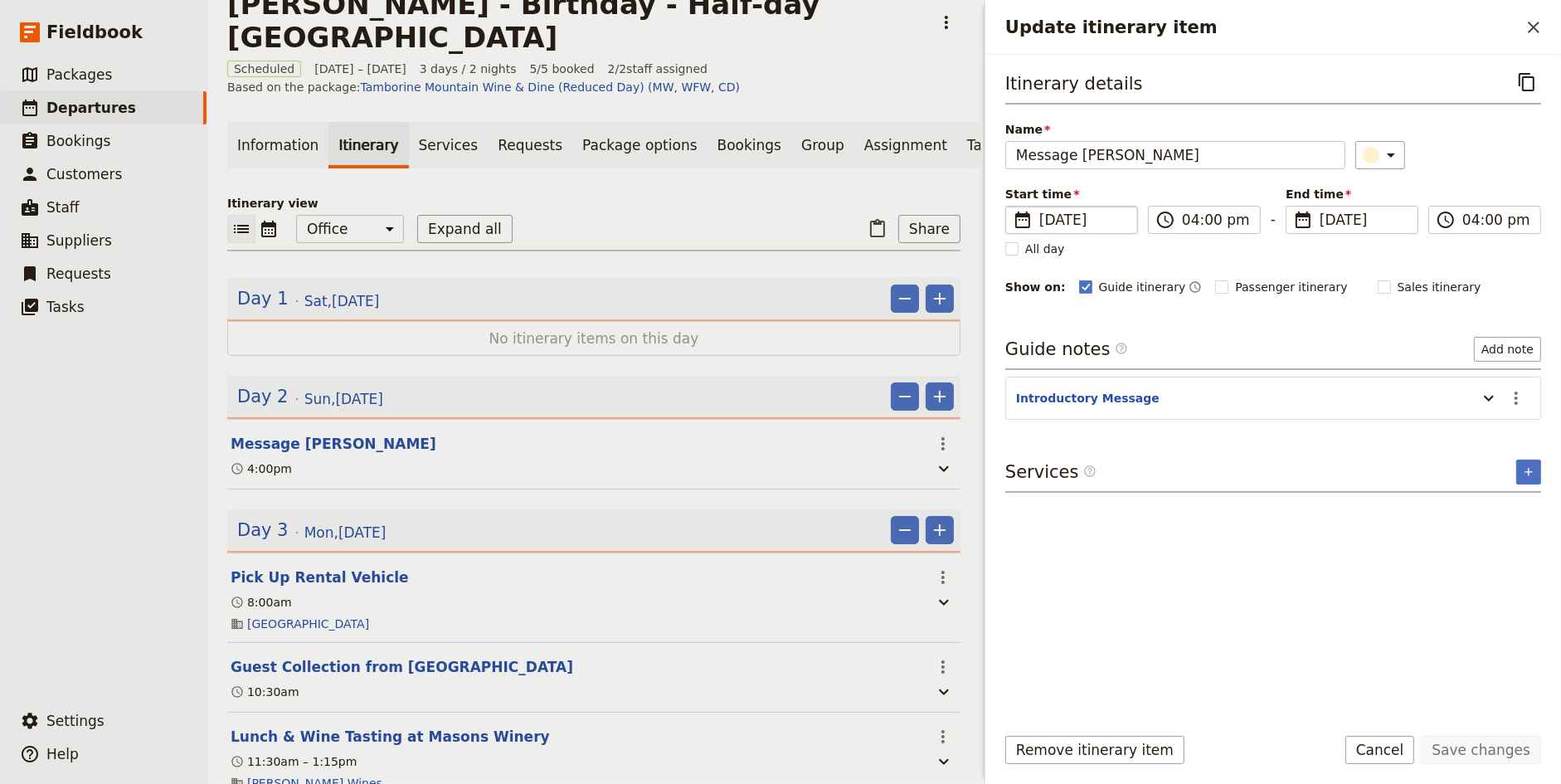
click at [1080, 222] on span "[DATE]" at bounding box center [1083, 219] width 88 height 20
click at [1013, 207] on input "[DATE]" at bounding box center [1012, 206] width 1 height 1
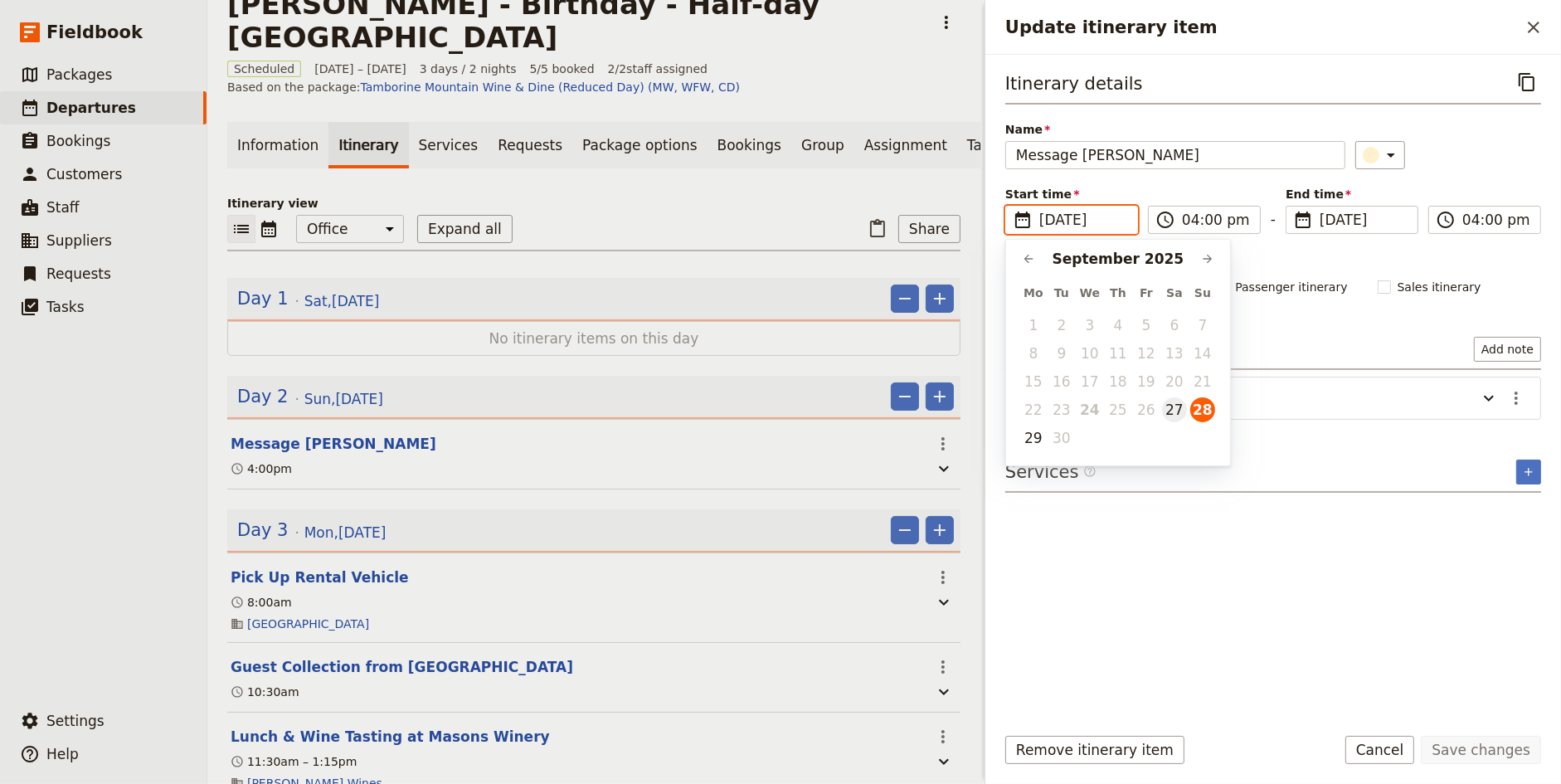
click at [1168, 409] on button "27" at bounding box center [1175, 410] width 25 height 25
type input "[DATE]"
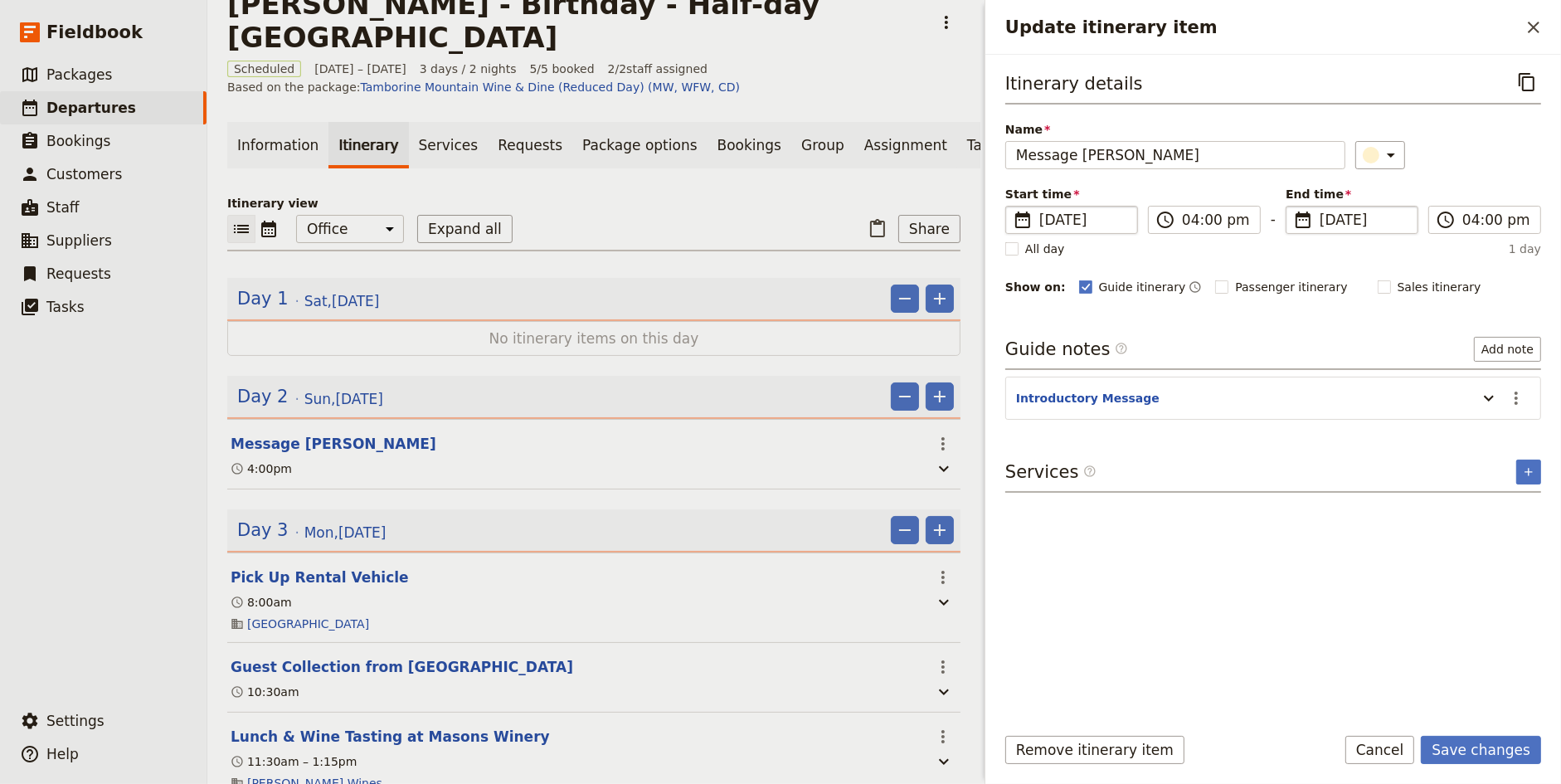
click at [1377, 221] on span "[DATE]" at bounding box center [1364, 219] width 88 height 20
click at [1293, 207] on input "[DATE]" at bounding box center [1293, 206] width 1 height 1
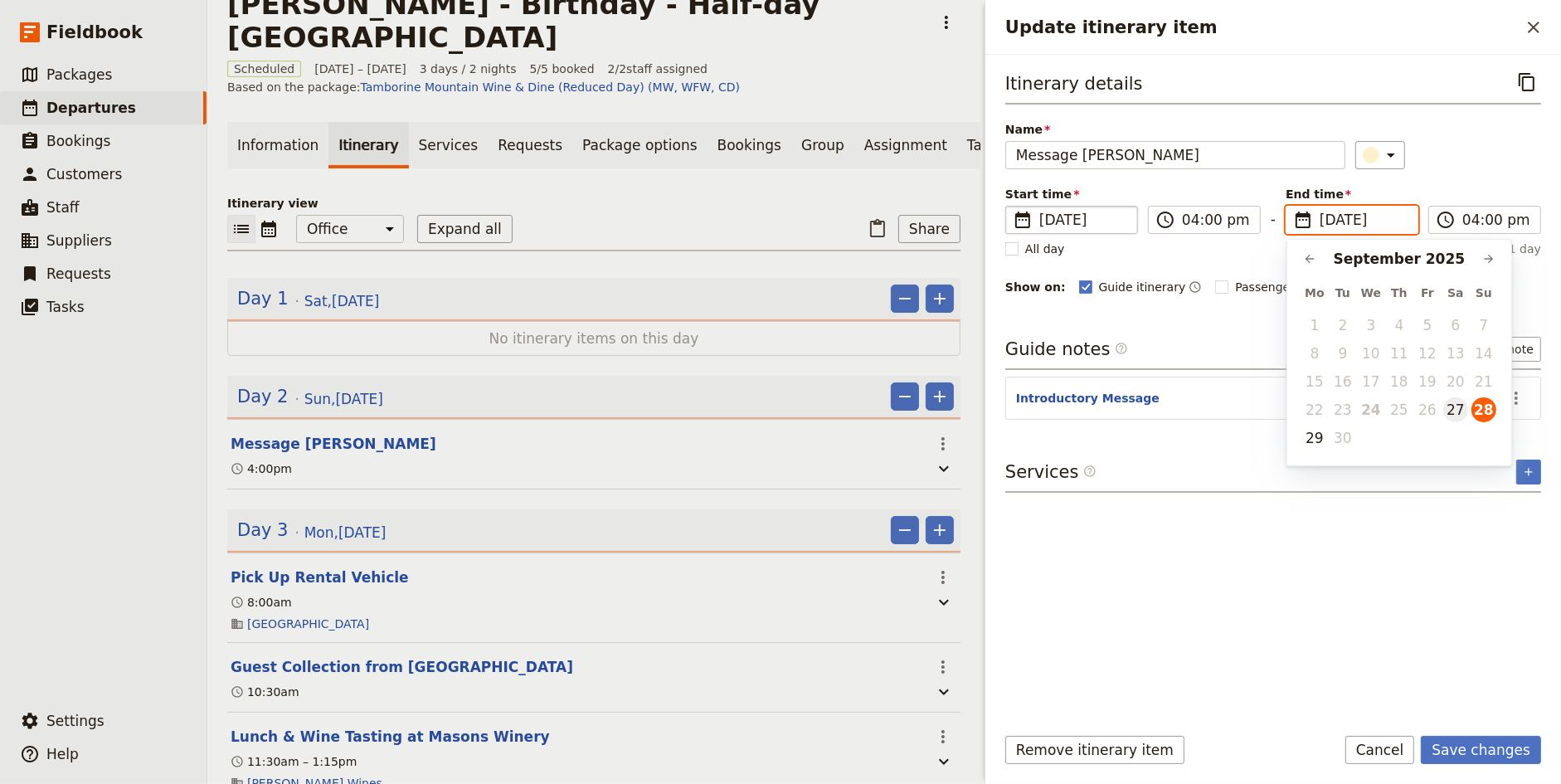
click at [1460, 412] on button "27" at bounding box center [1456, 410] width 25 height 25
type input "[DATE]"
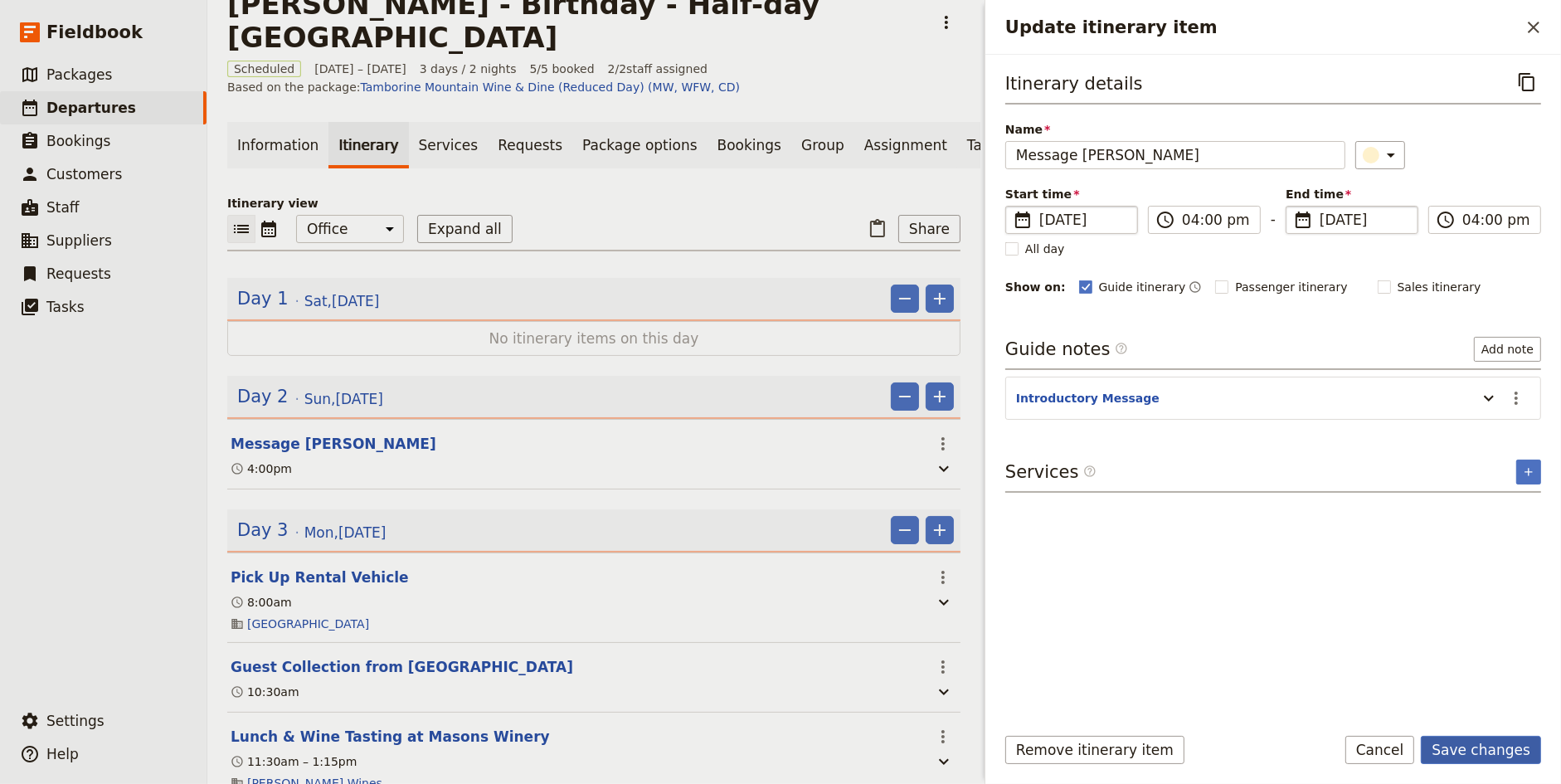
click at [1493, 757] on button "Save changes" at bounding box center [1482, 749] width 121 height 28
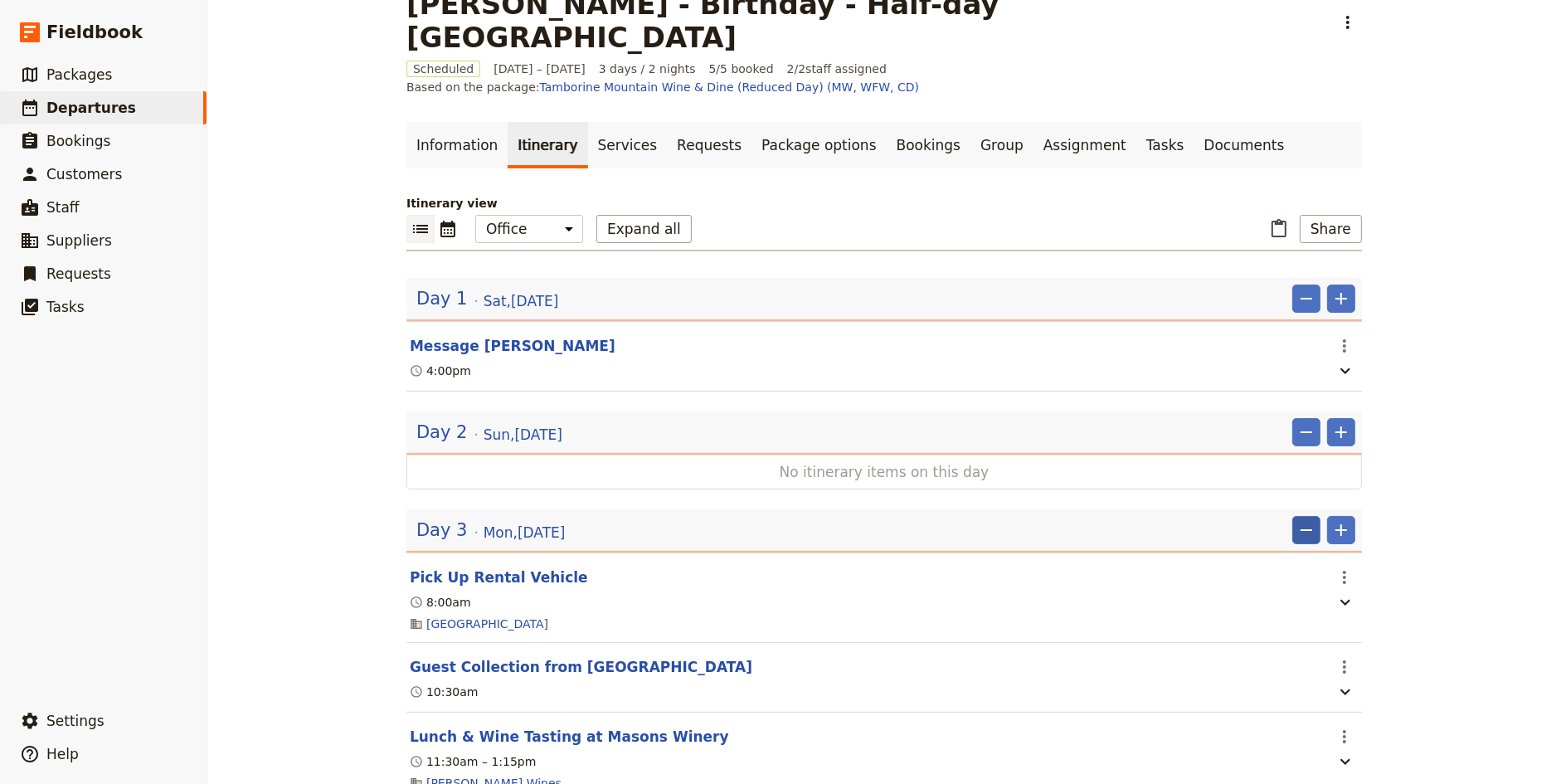
click at [1304, 520] on icon "Remove" at bounding box center [1306, 529] width 20 height 20
click at [1434, 524] on div "[PERSON_NAME] - Birthday - Half-day [GEOGRAPHIC_DATA] Mountain ​ Scheduled [DAT…" at bounding box center [885, 392] width 1354 height 784
click at [1354, 567] on icon "Actions" at bounding box center [1345, 576] width 20 height 20
click at [1369, 560] on span "Edit this itinerary item" at bounding box center [1408, 554] width 130 height 16
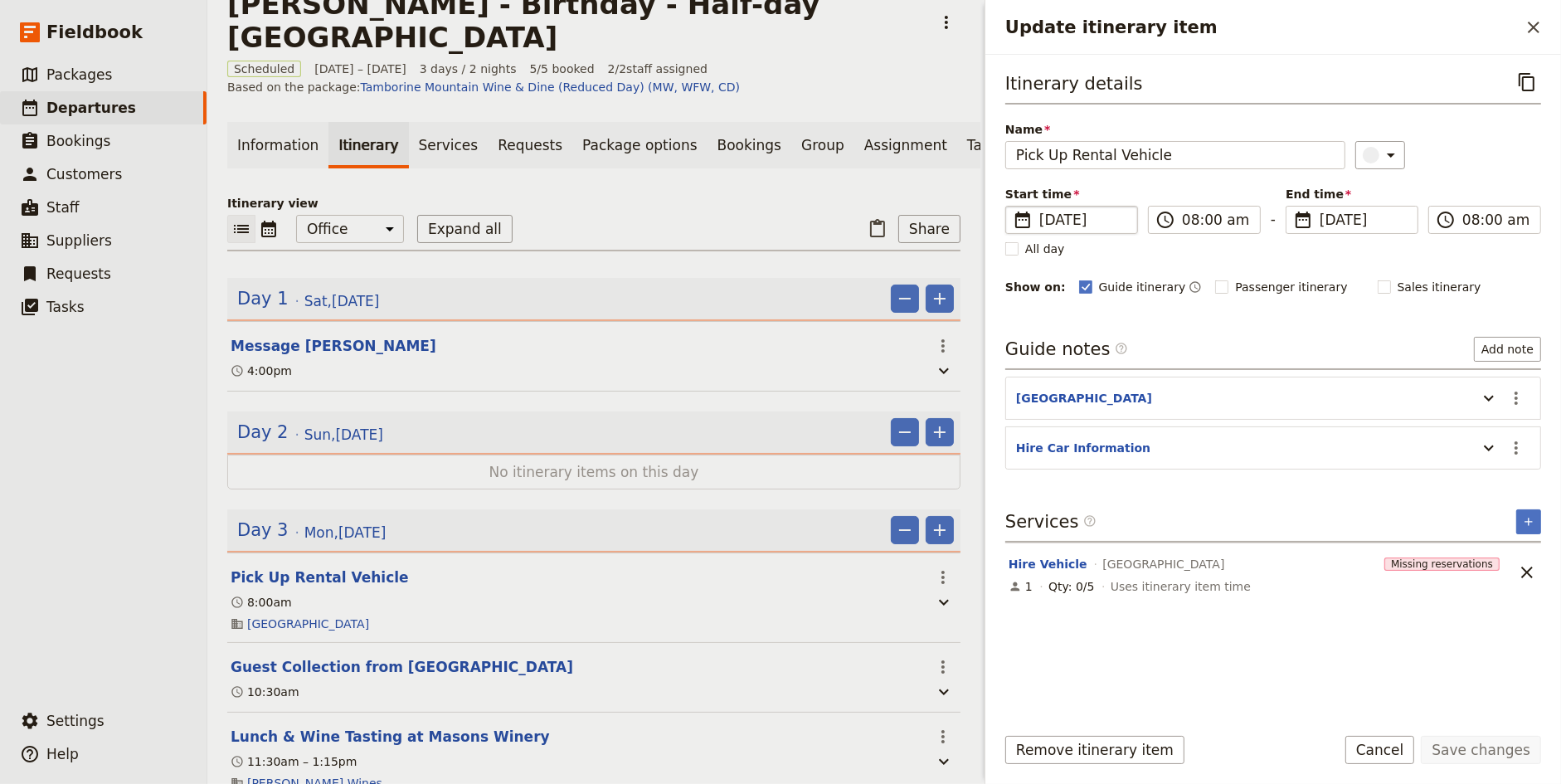
click at [1083, 215] on span "[DATE]" at bounding box center [1083, 219] width 88 height 20
click at [1013, 207] on input "[DATE]" at bounding box center [1012, 206] width 1 height 1
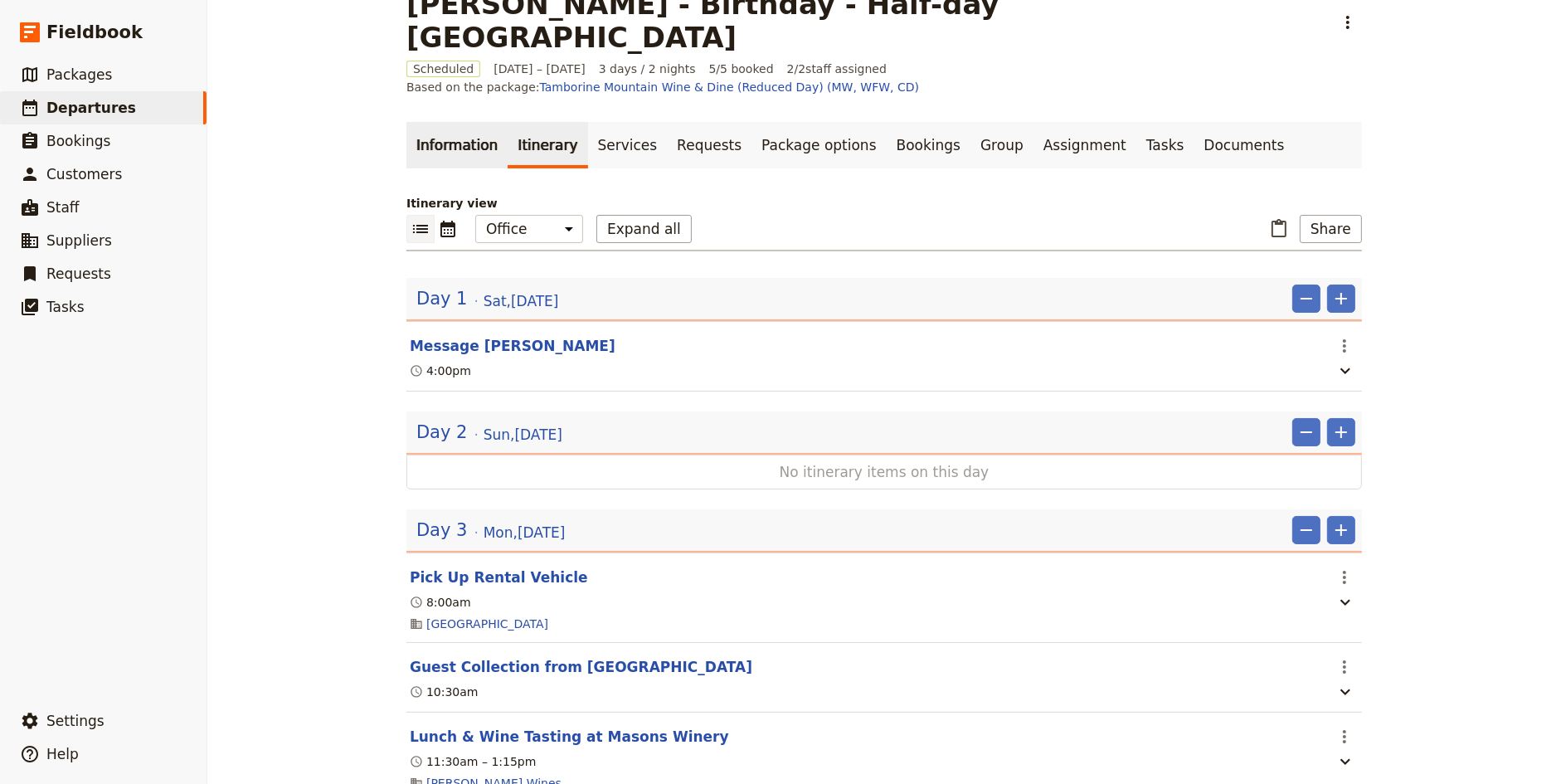
click at [462, 122] on link "Information" at bounding box center [457, 145] width 102 height 47
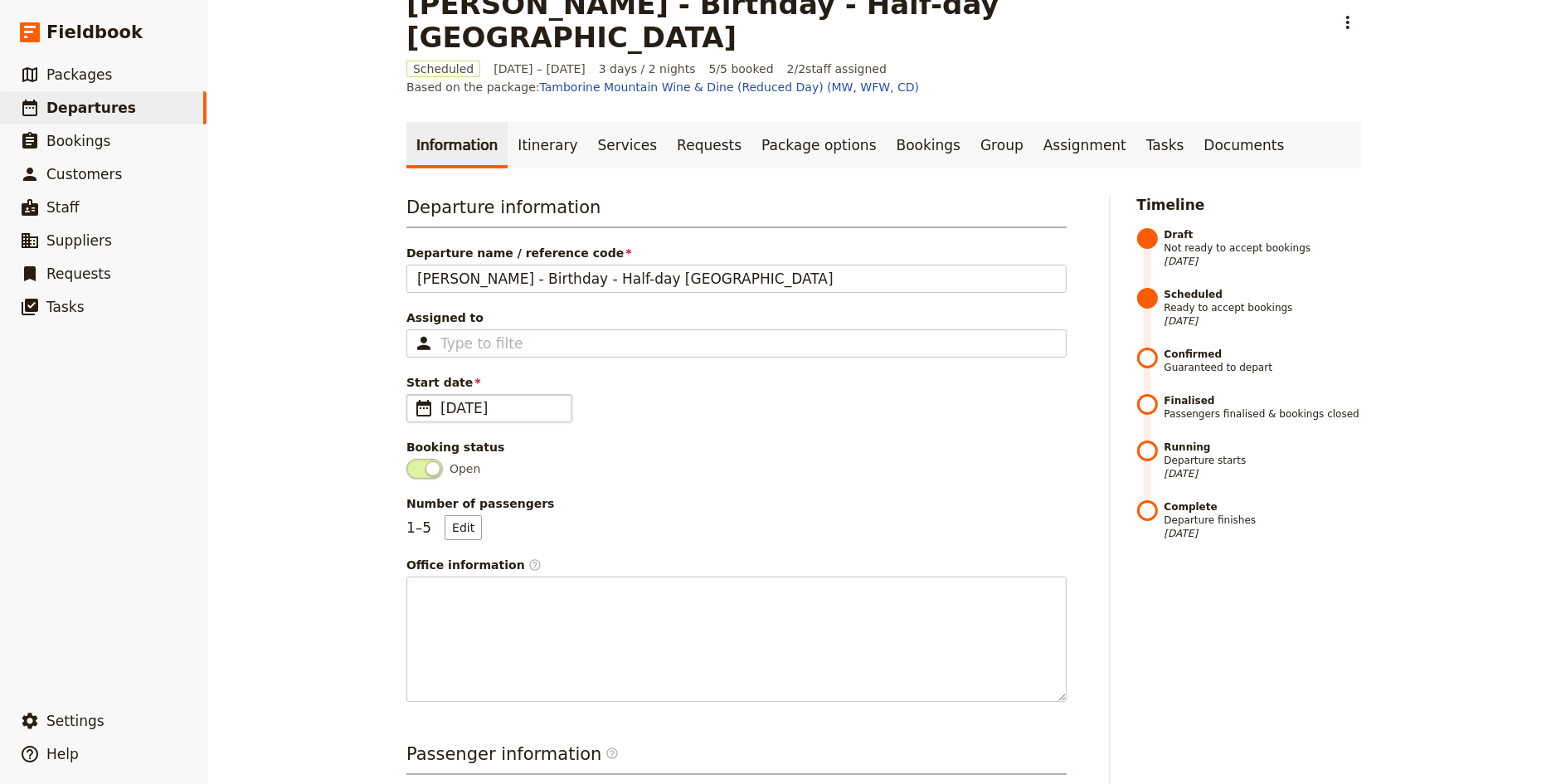
click at [476, 398] on span "[DATE]" at bounding box center [501, 408] width 121 height 20
click at [414, 393] on input "[DATE]" at bounding box center [413, 393] width 1 height 1
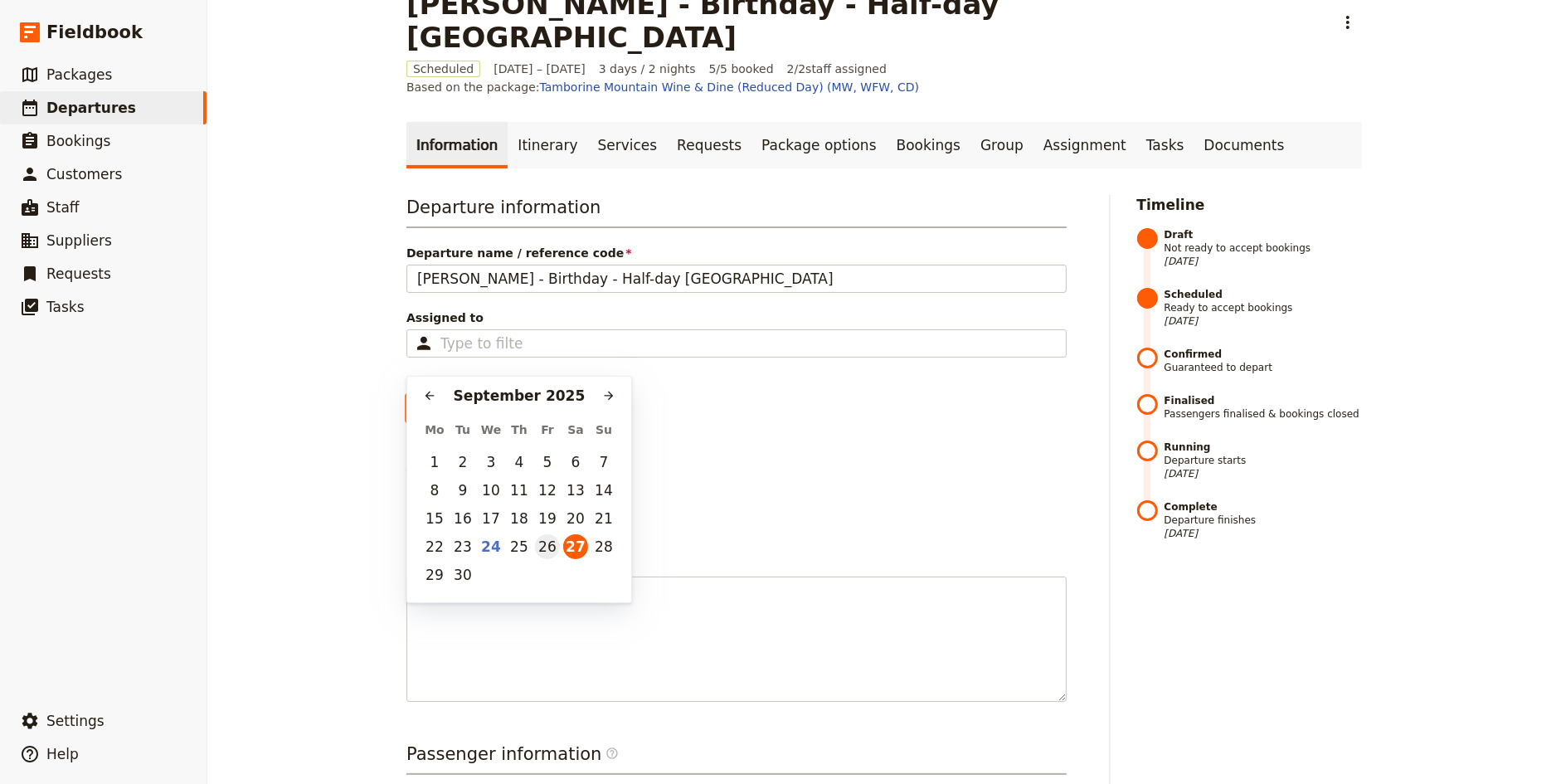
click at [550, 550] on button "26" at bounding box center [548, 547] width 25 height 25
type input "[DATE]"
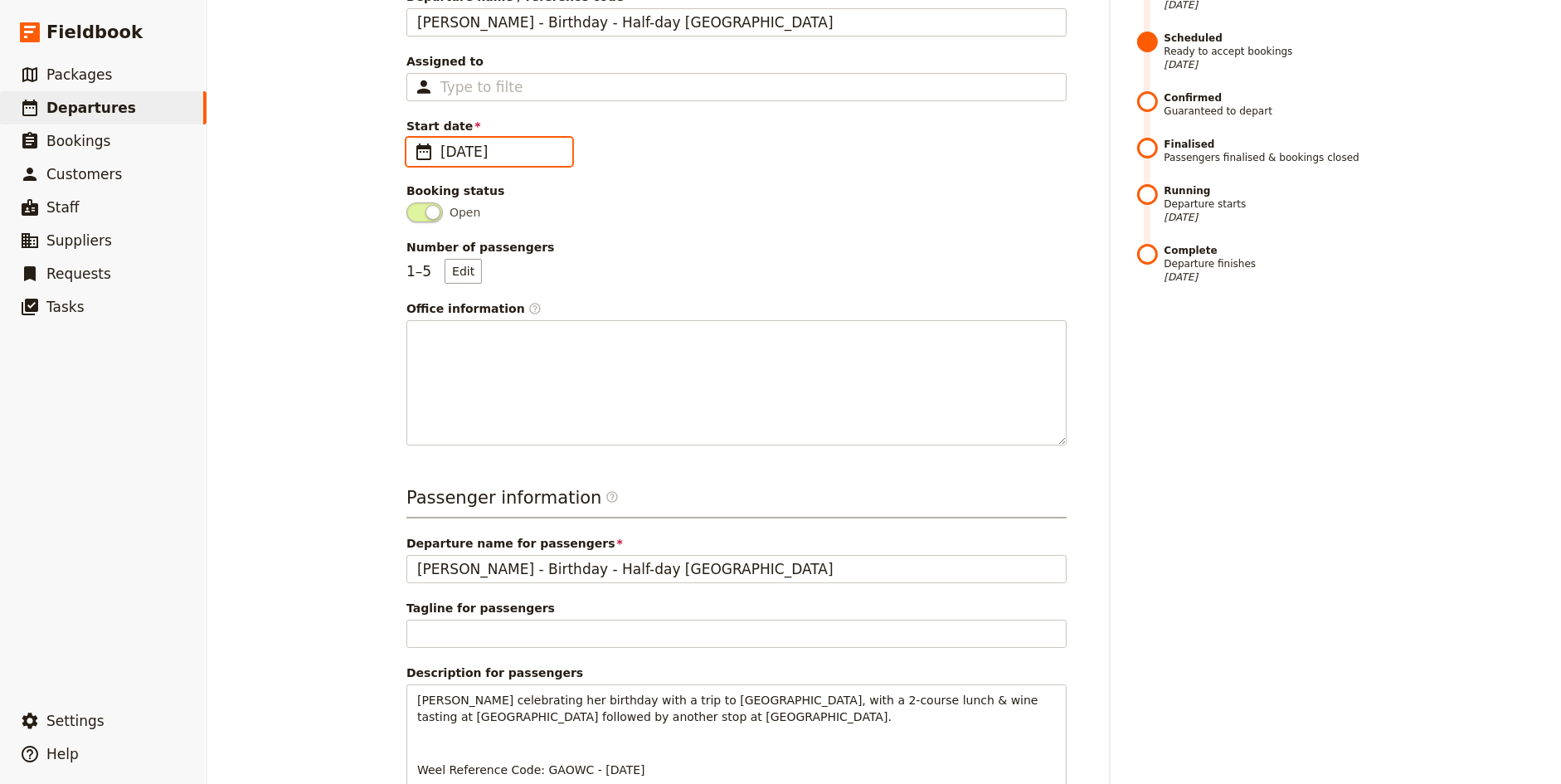
scroll to position [439, 0]
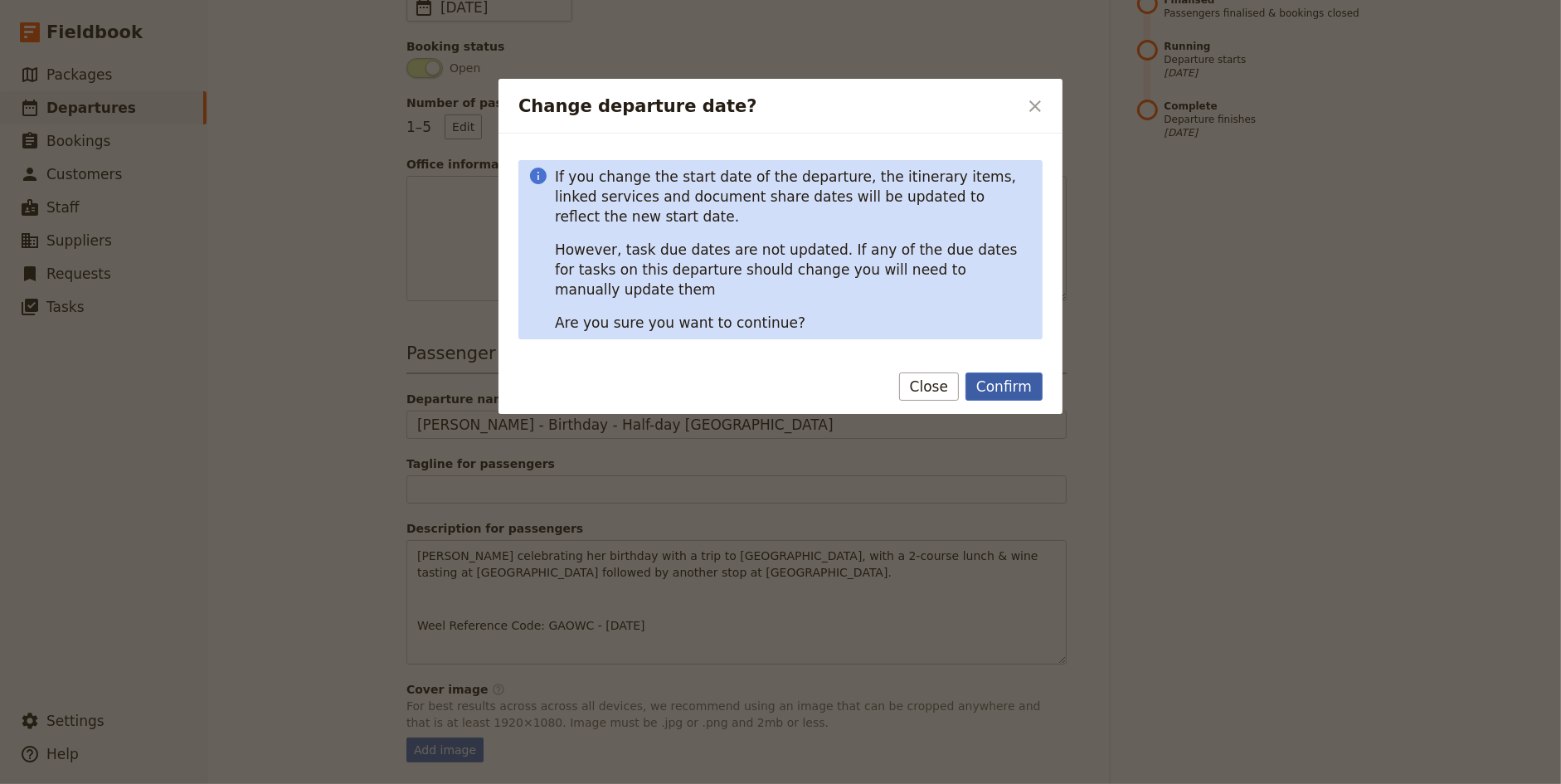
click at [1021, 372] on button "Confirm" at bounding box center [1004, 386] width 78 height 28
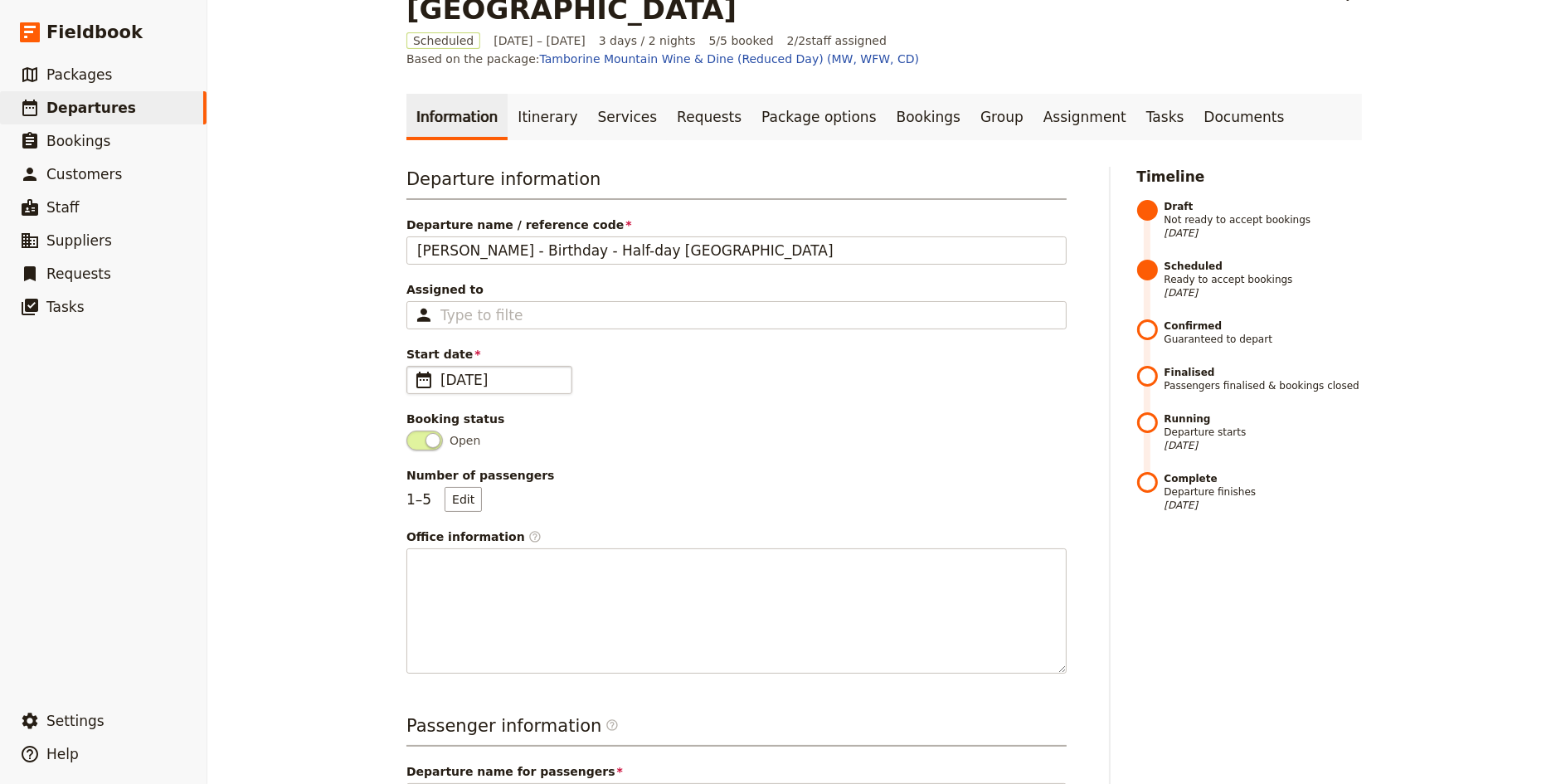
scroll to position [0, 0]
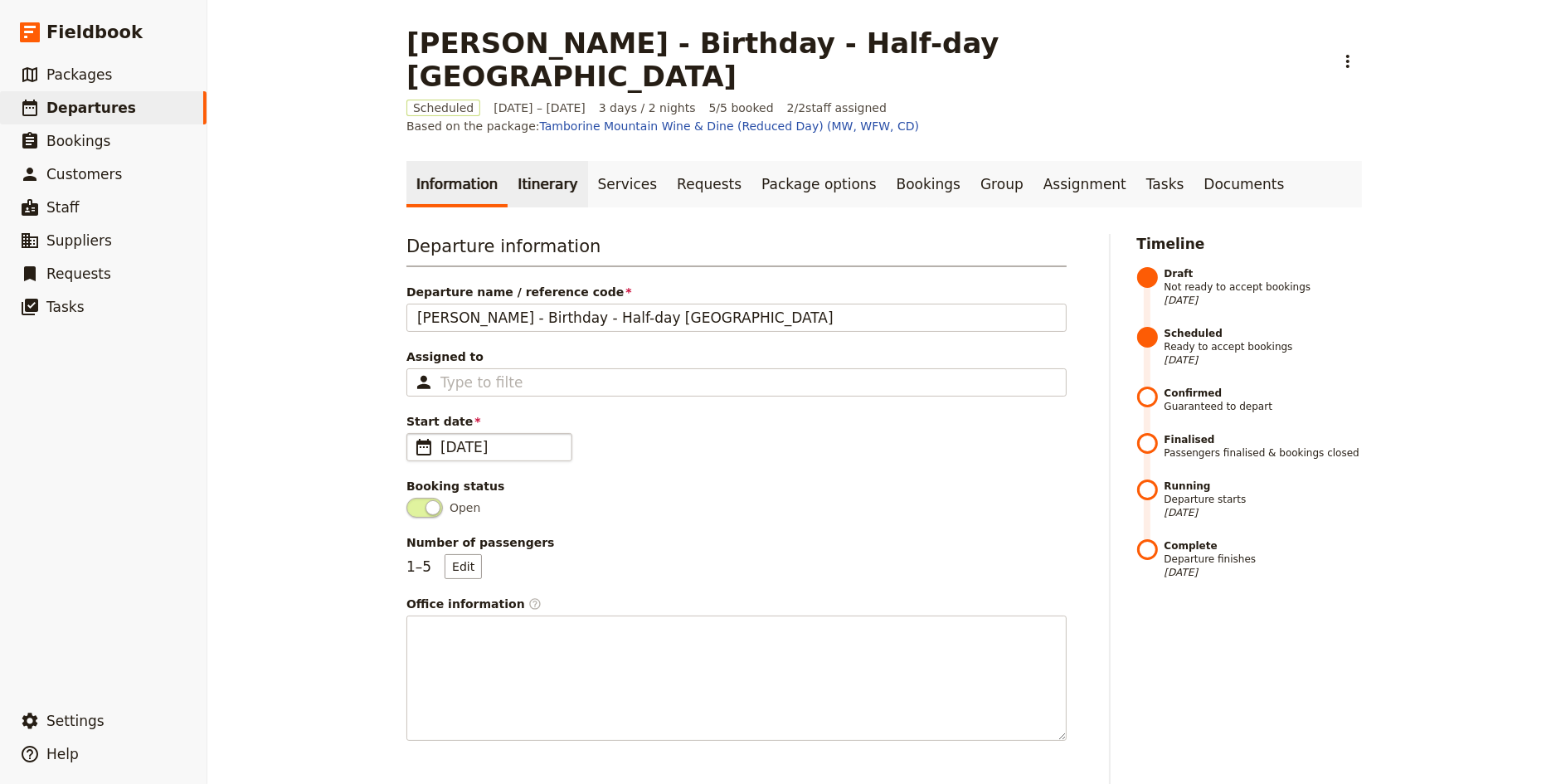
click at [541, 161] on link "Itinerary" at bounding box center [547, 184] width 79 height 47
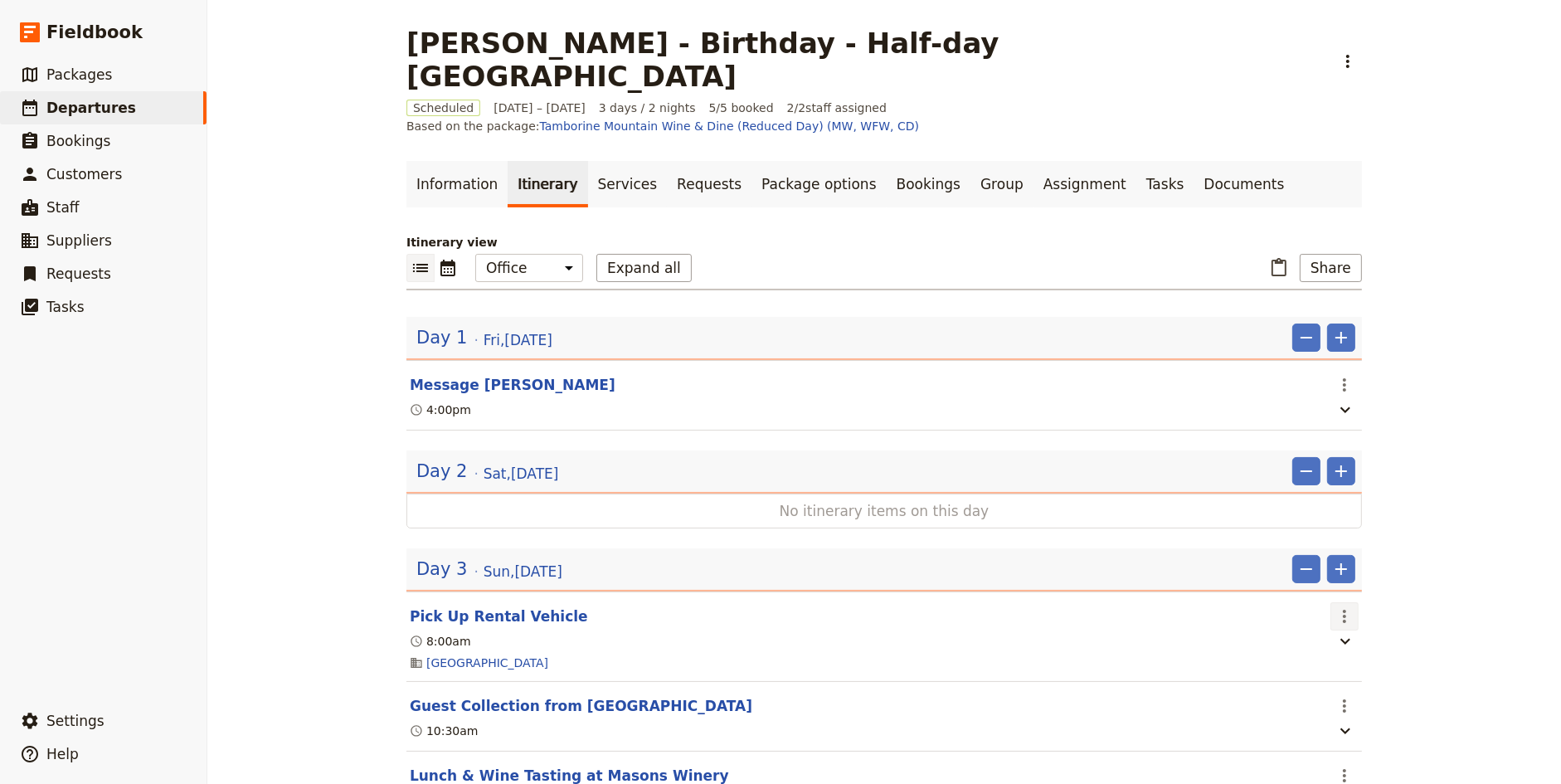
click at [1346, 606] on icon "Actions" at bounding box center [1345, 616] width 20 height 20
click at [1370, 596] on span "Edit this itinerary item" at bounding box center [1408, 594] width 130 height 16
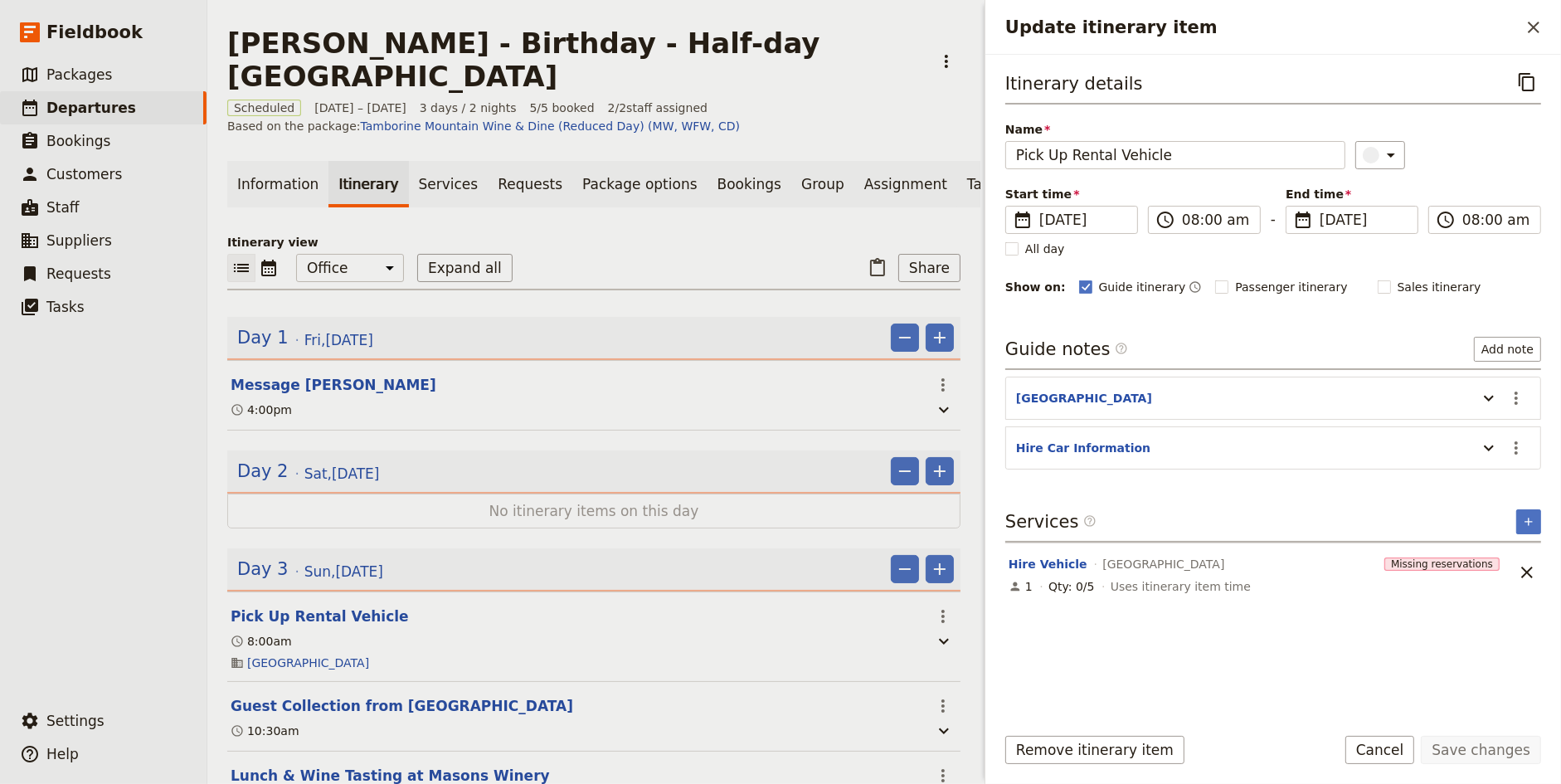
click at [1101, 235] on div "Start time ​ [DATE] [DATE] [DATE] 08:00 ​ 08:00 am - End time ​ [DATE] [DATE] […" at bounding box center [1274, 221] width 536 height 71
click at [1093, 212] on span "[DATE]" at bounding box center [1083, 219] width 88 height 20
click at [1013, 207] on input "[DATE]" at bounding box center [1012, 206] width 1 height 1
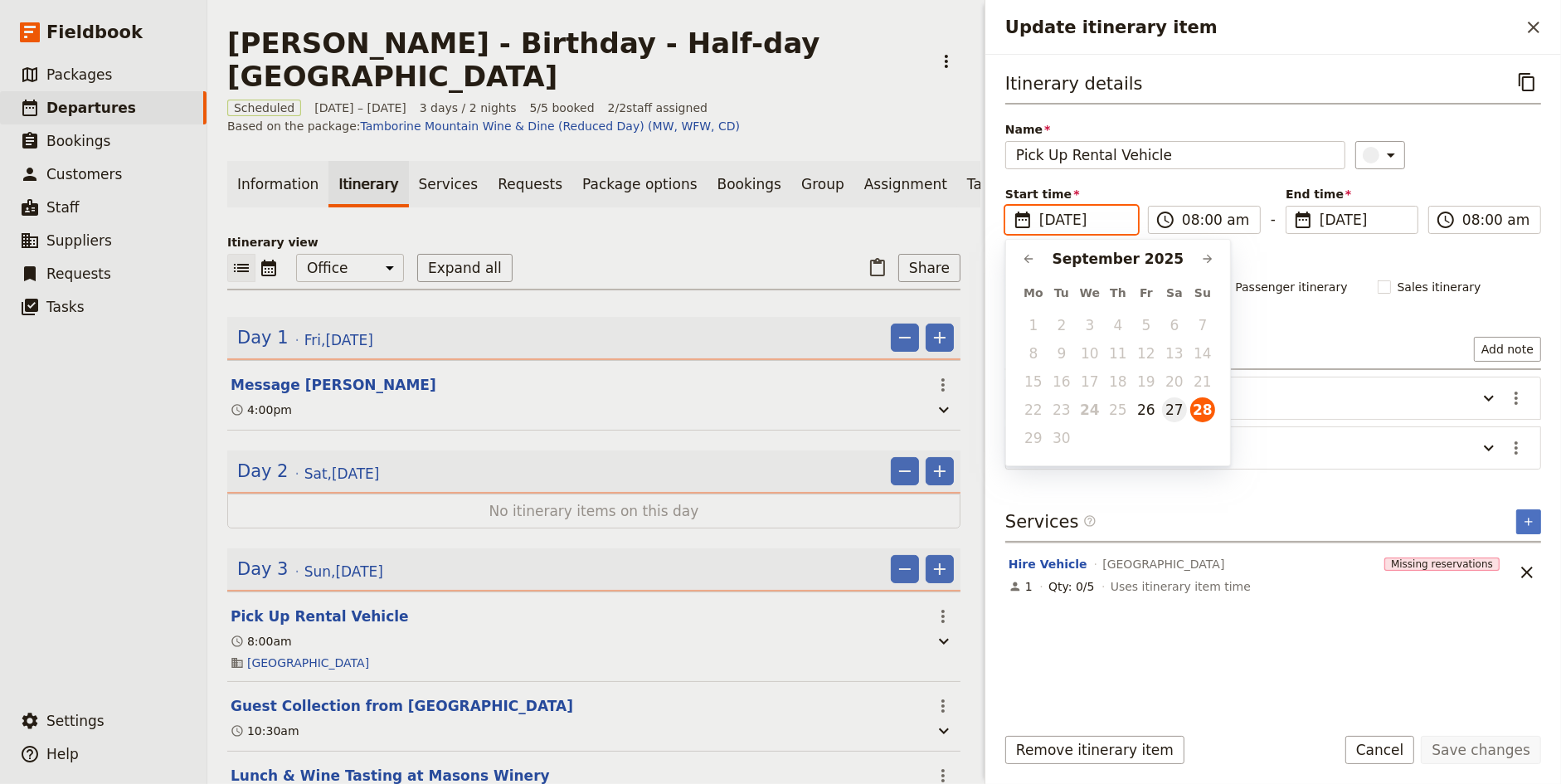
click at [1174, 409] on button "27" at bounding box center [1175, 410] width 25 height 25
type input "[DATE]"
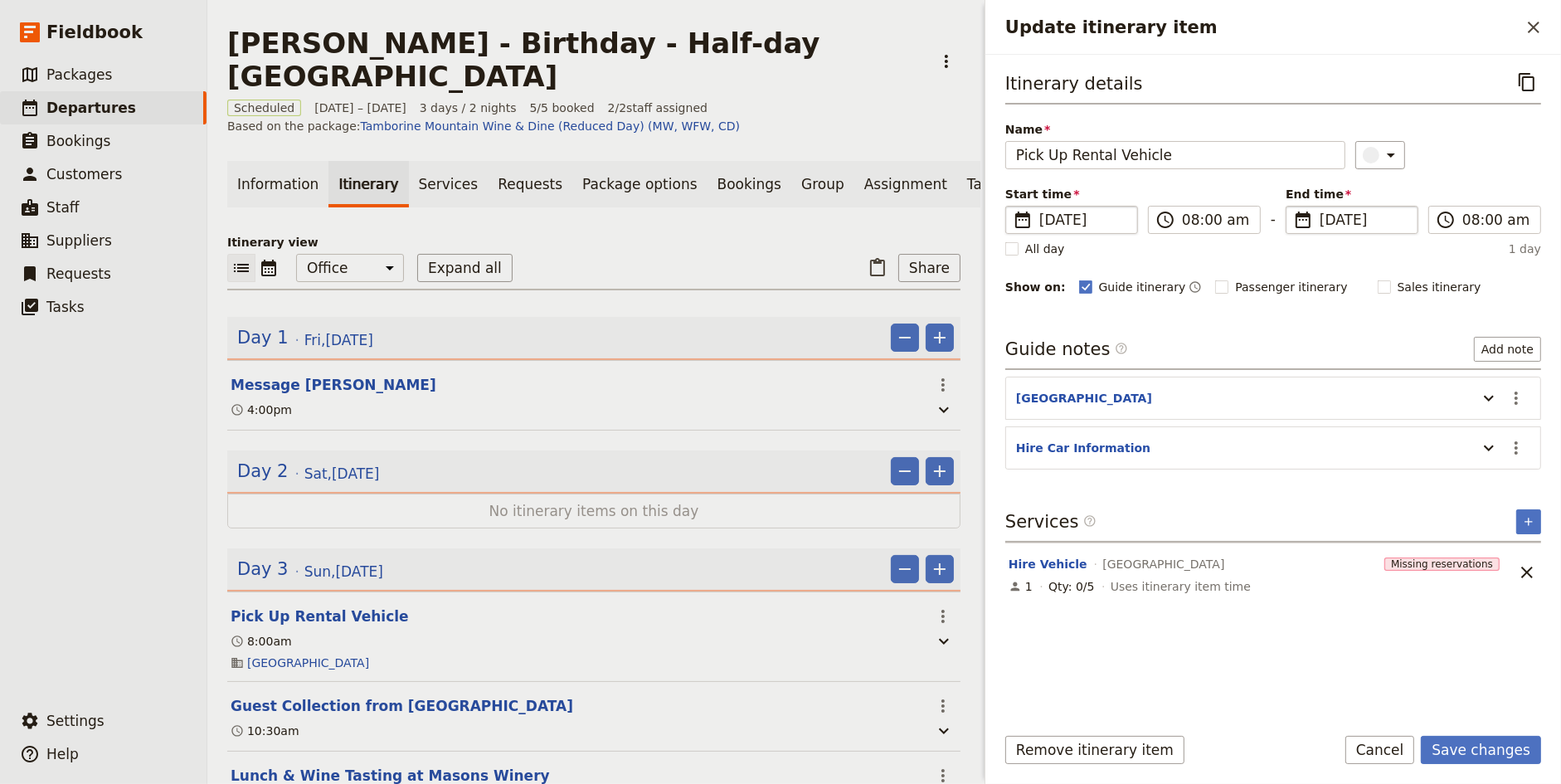
click at [1346, 206] on fieldset "​ [DATE] [DATE]" at bounding box center [1352, 219] width 133 height 28
click at [1293, 206] on input "[DATE]" at bounding box center [1293, 206] width 1 height 1
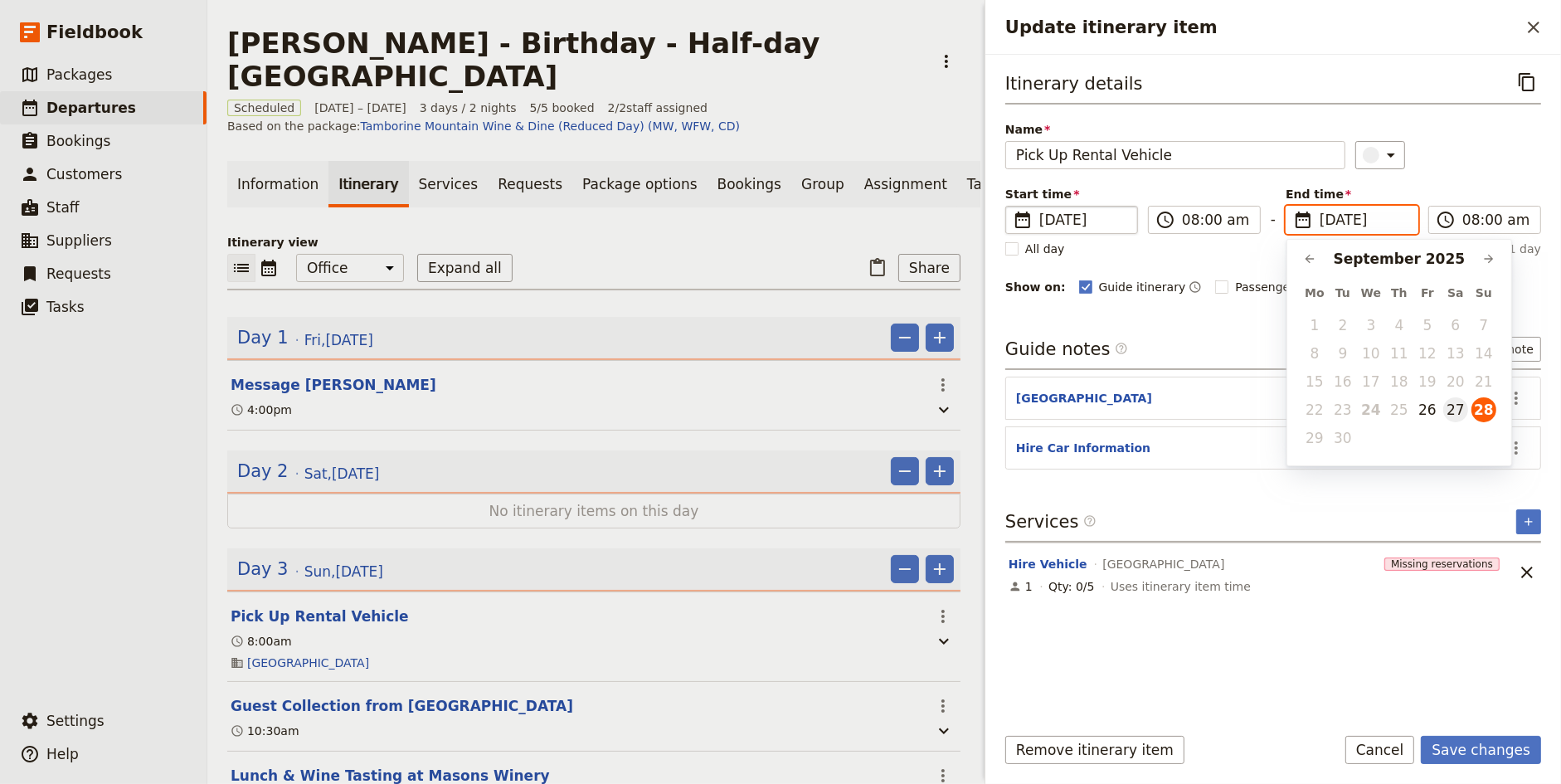
click at [1458, 406] on button "27" at bounding box center [1456, 410] width 25 height 25
type input "[DATE]"
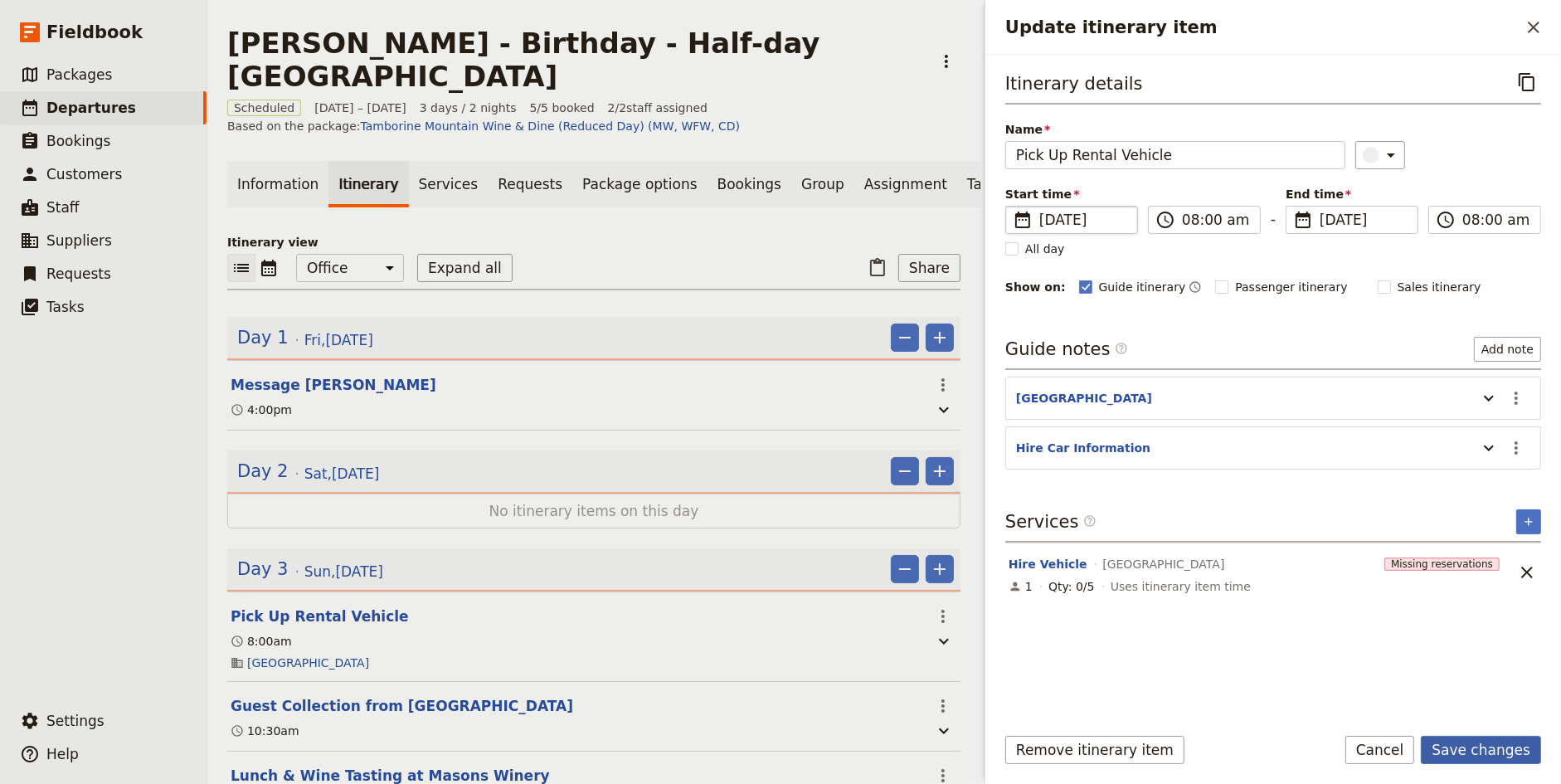
click at [1486, 750] on button "Save changes" at bounding box center [1482, 749] width 121 height 28
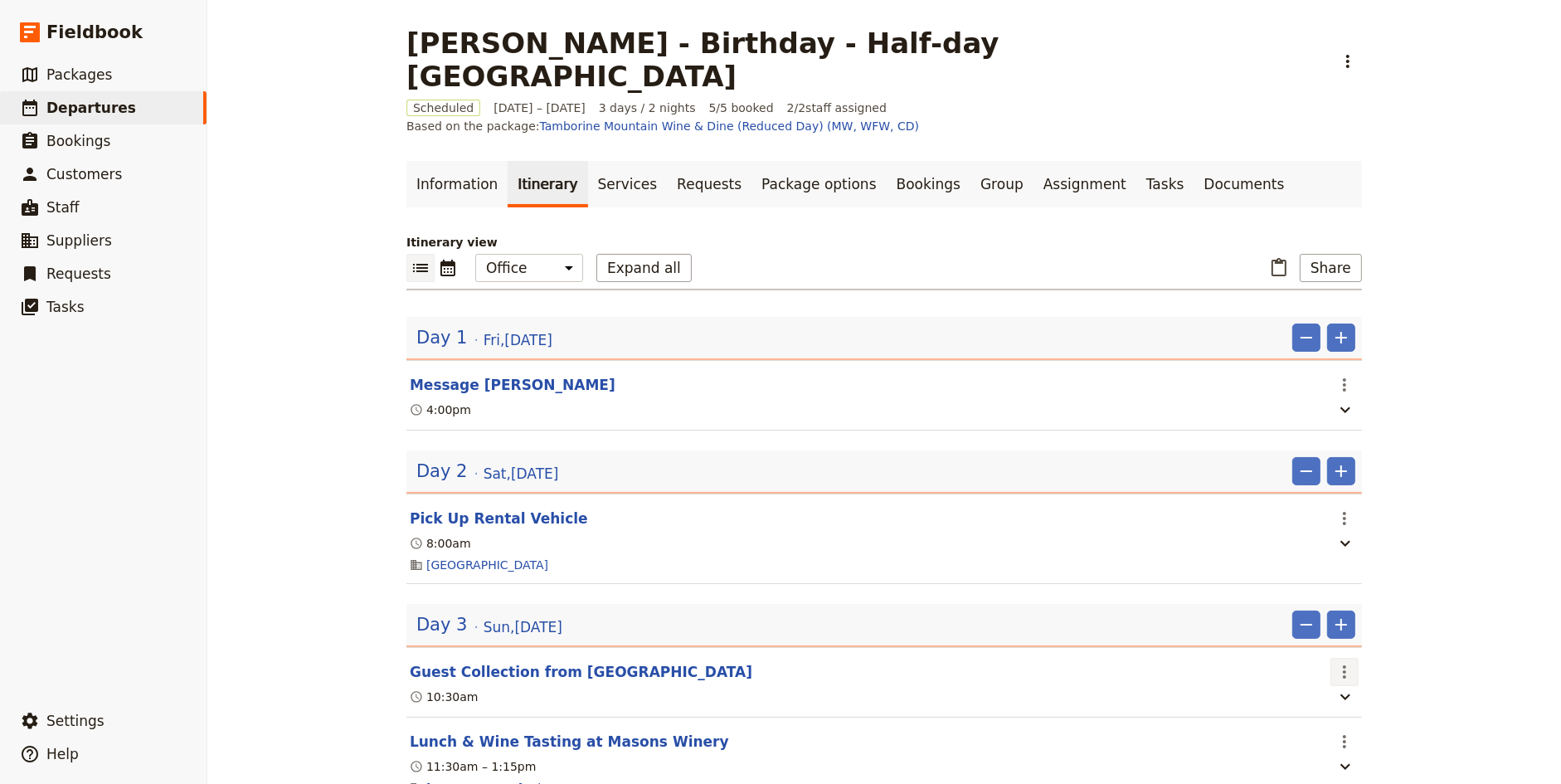
click at [1350, 661] on icon "Actions" at bounding box center [1345, 671] width 20 height 20
click at [1363, 647] on span "Edit this itinerary item" at bounding box center [1408, 649] width 130 height 16
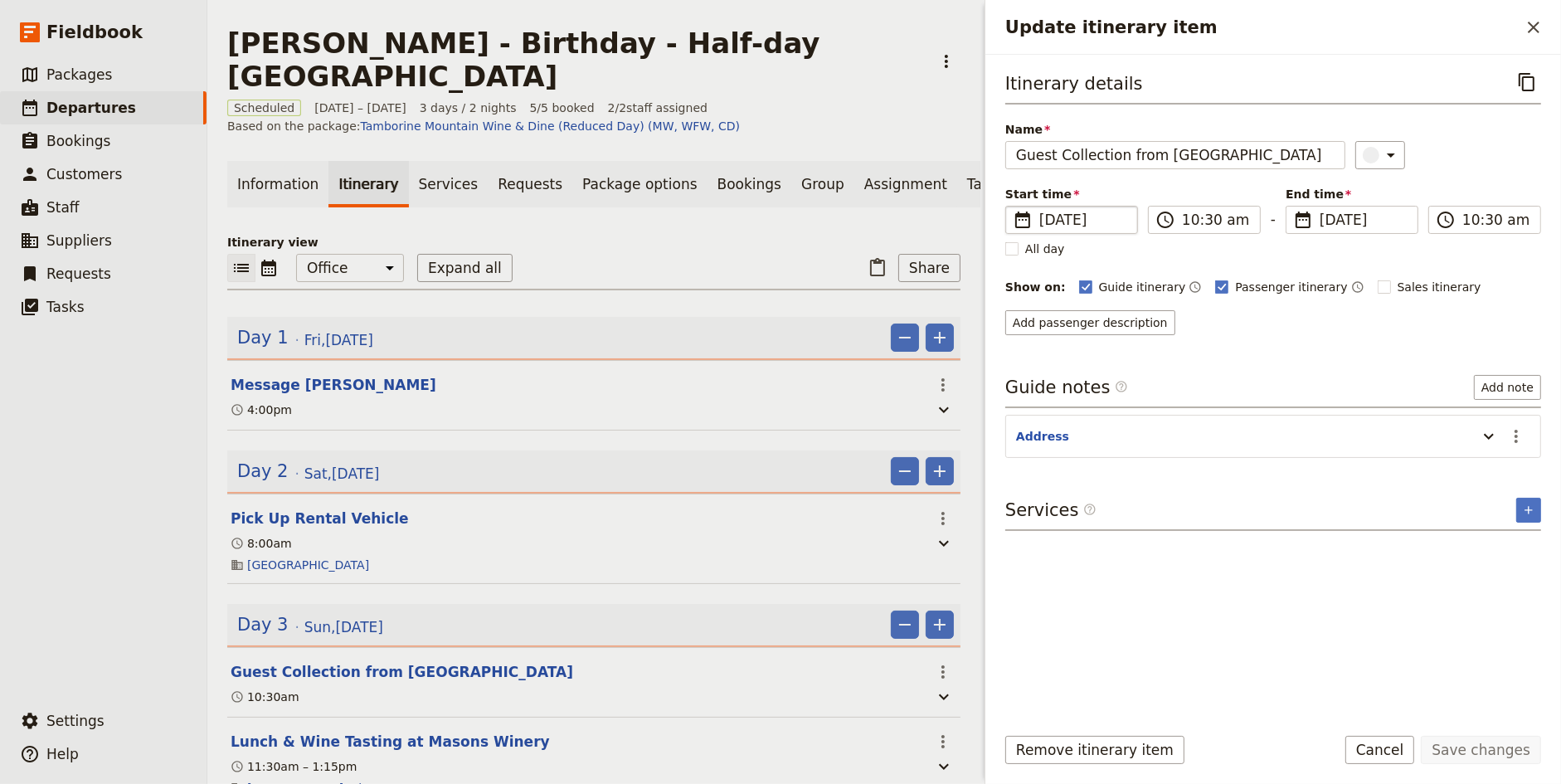
click at [1118, 213] on span "[DATE]" at bounding box center [1083, 219] width 88 height 20
click at [1013, 207] on input "[DATE]" at bounding box center [1012, 206] width 1 height 1
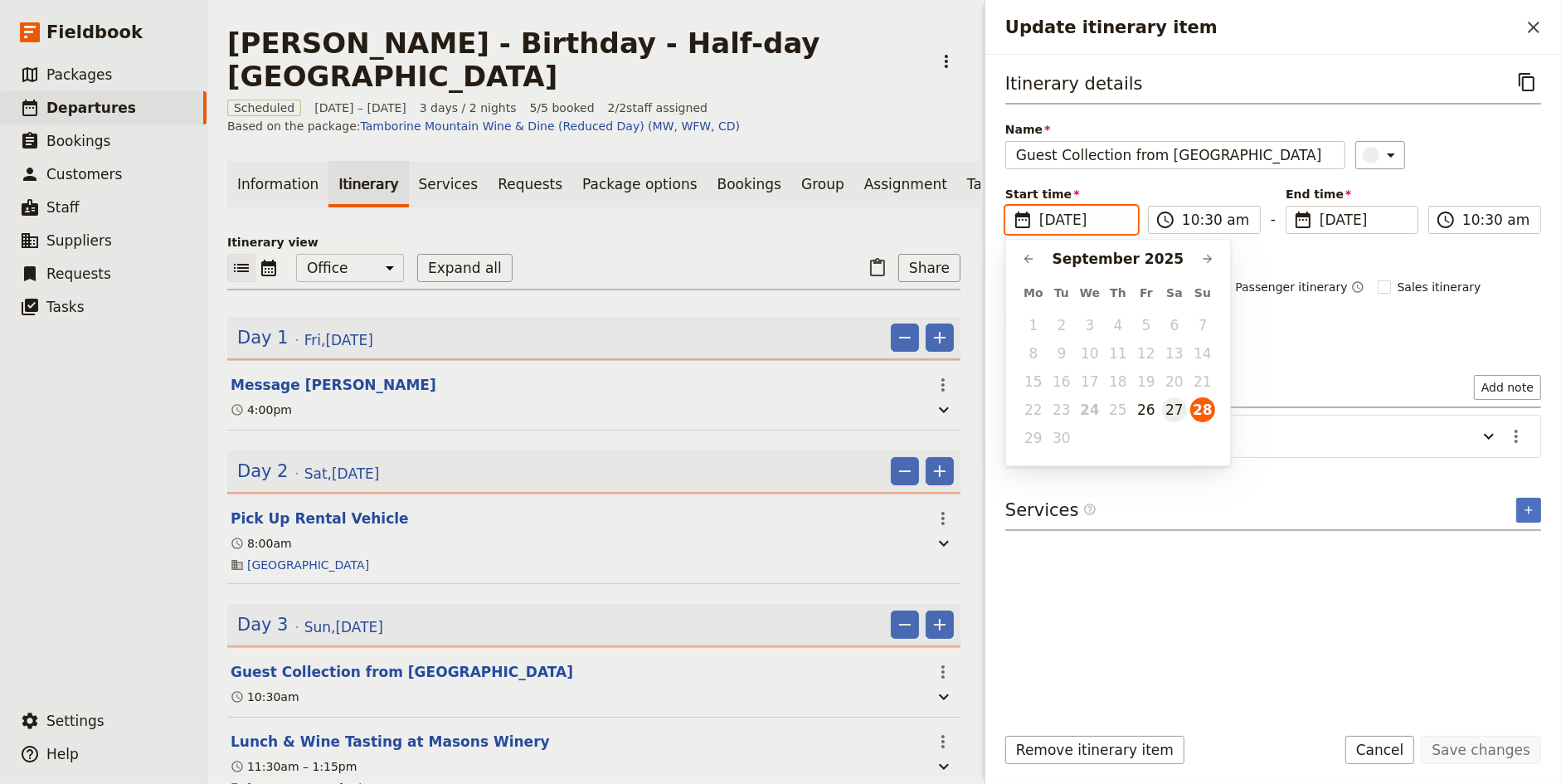
click at [1170, 404] on button "27" at bounding box center [1175, 410] width 25 height 25
type input "[DATE]"
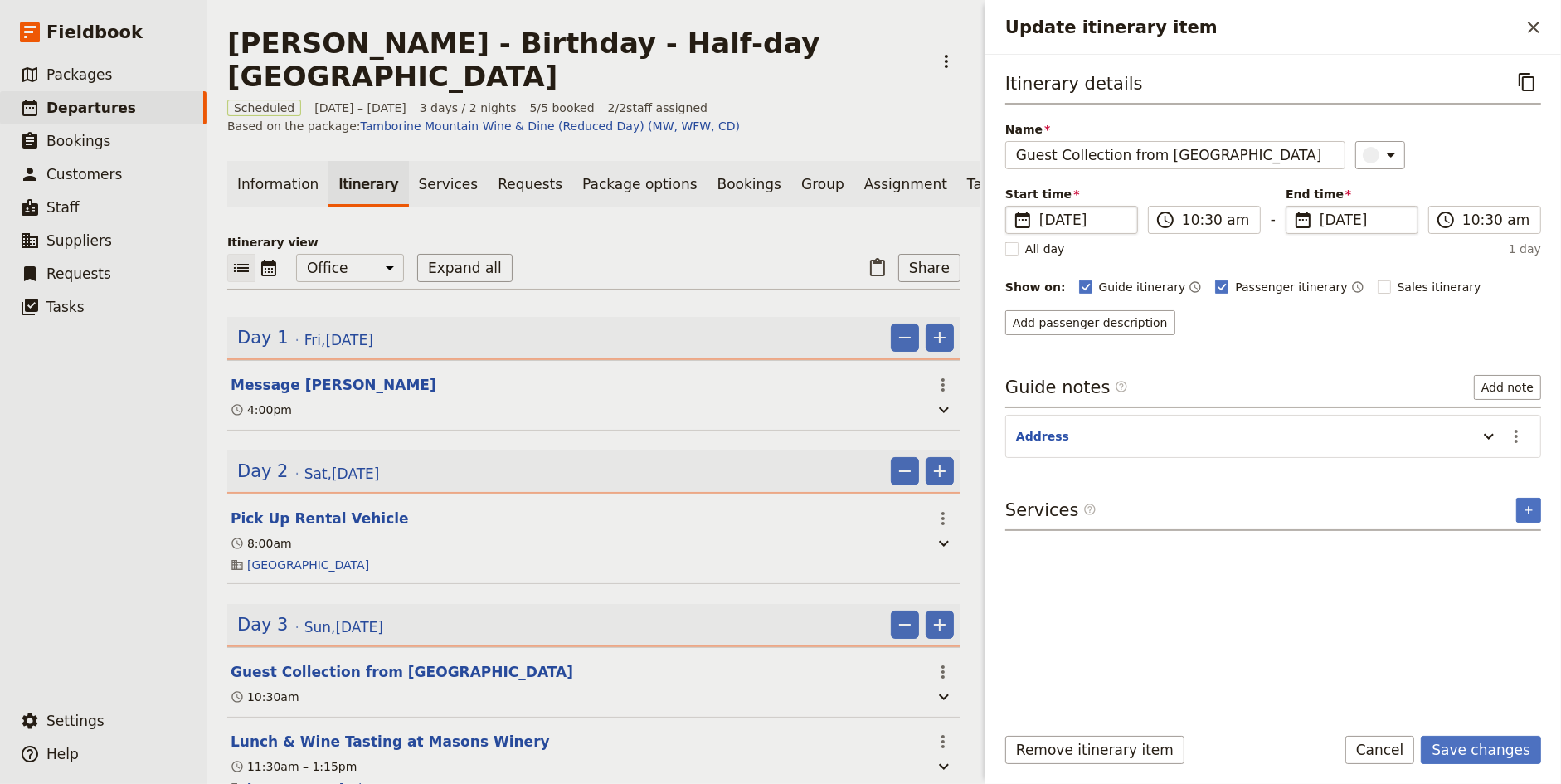
click at [1383, 218] on span "[DATE]" at bounding box center [1364, 219] width 88 height 20
click at [1293, 207] on input "[DATE]" at bounding box center [1293, 206] width 1 height 1
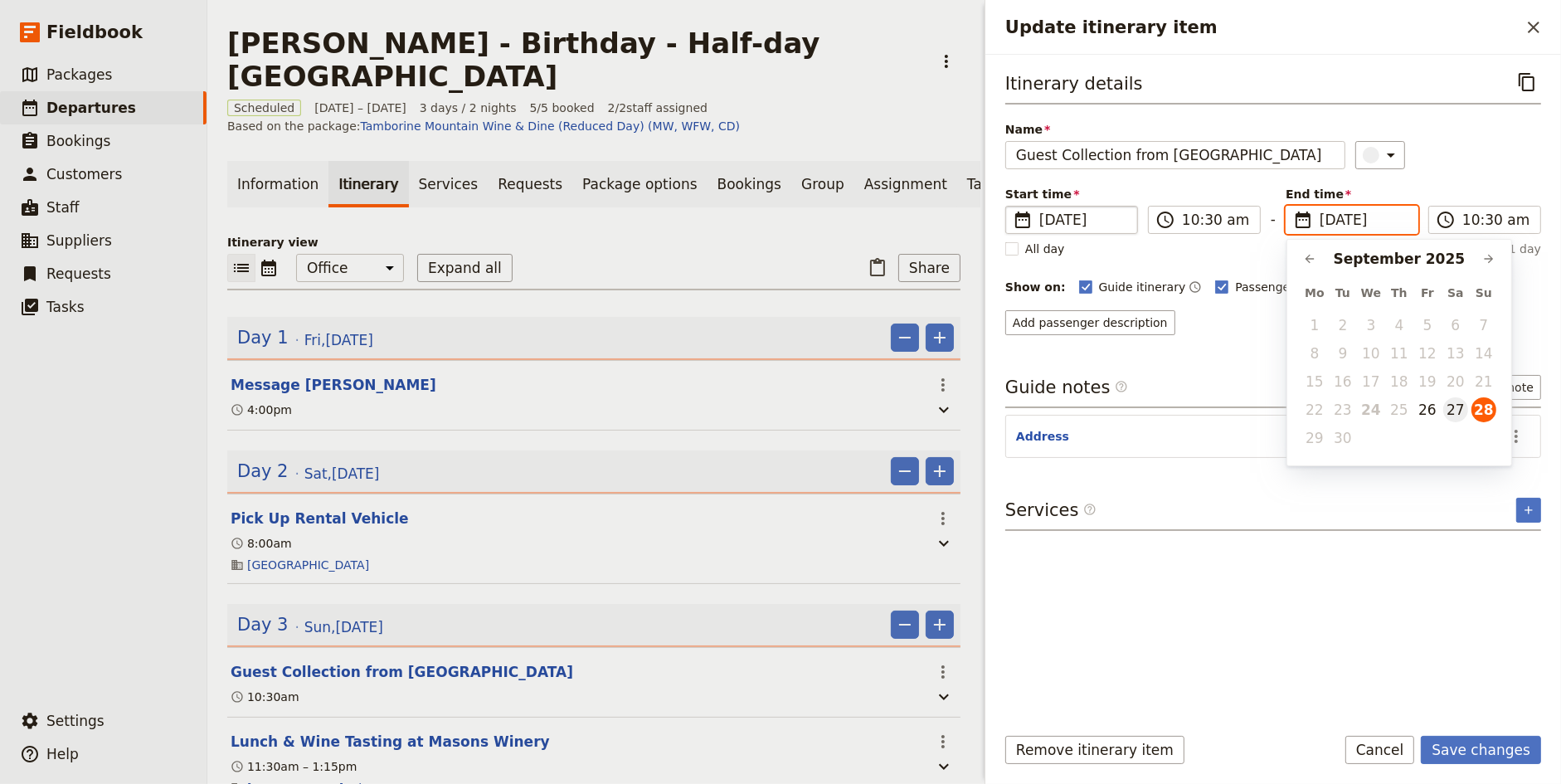
click at [1456, 407] on button "27" at bounding box center [1456, 410] width 25 height 25
type input "[DATE]"
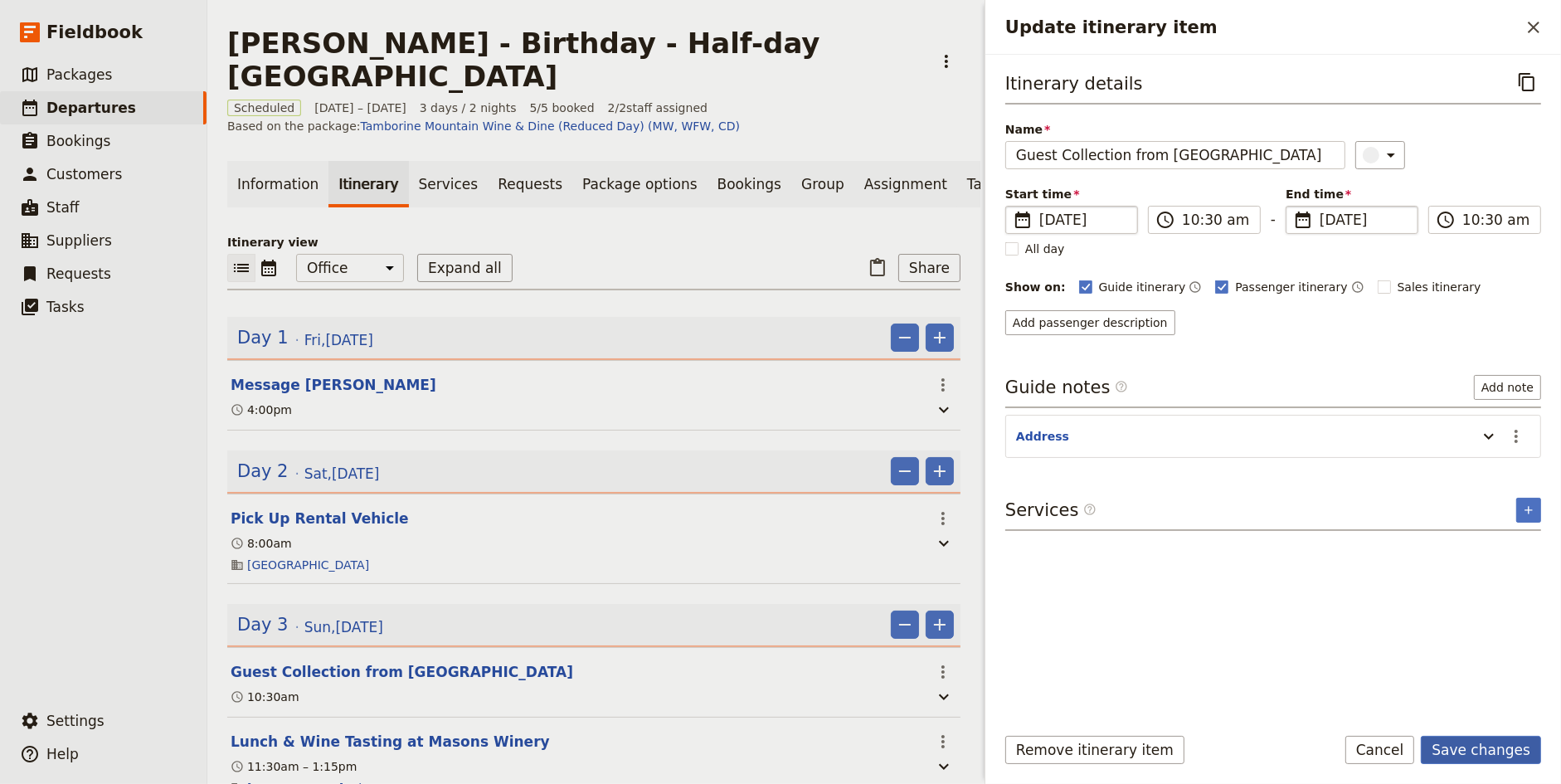
click at [1490, 749] on button "Save changes" at bounding box center [1482, 749] width 121 height 28
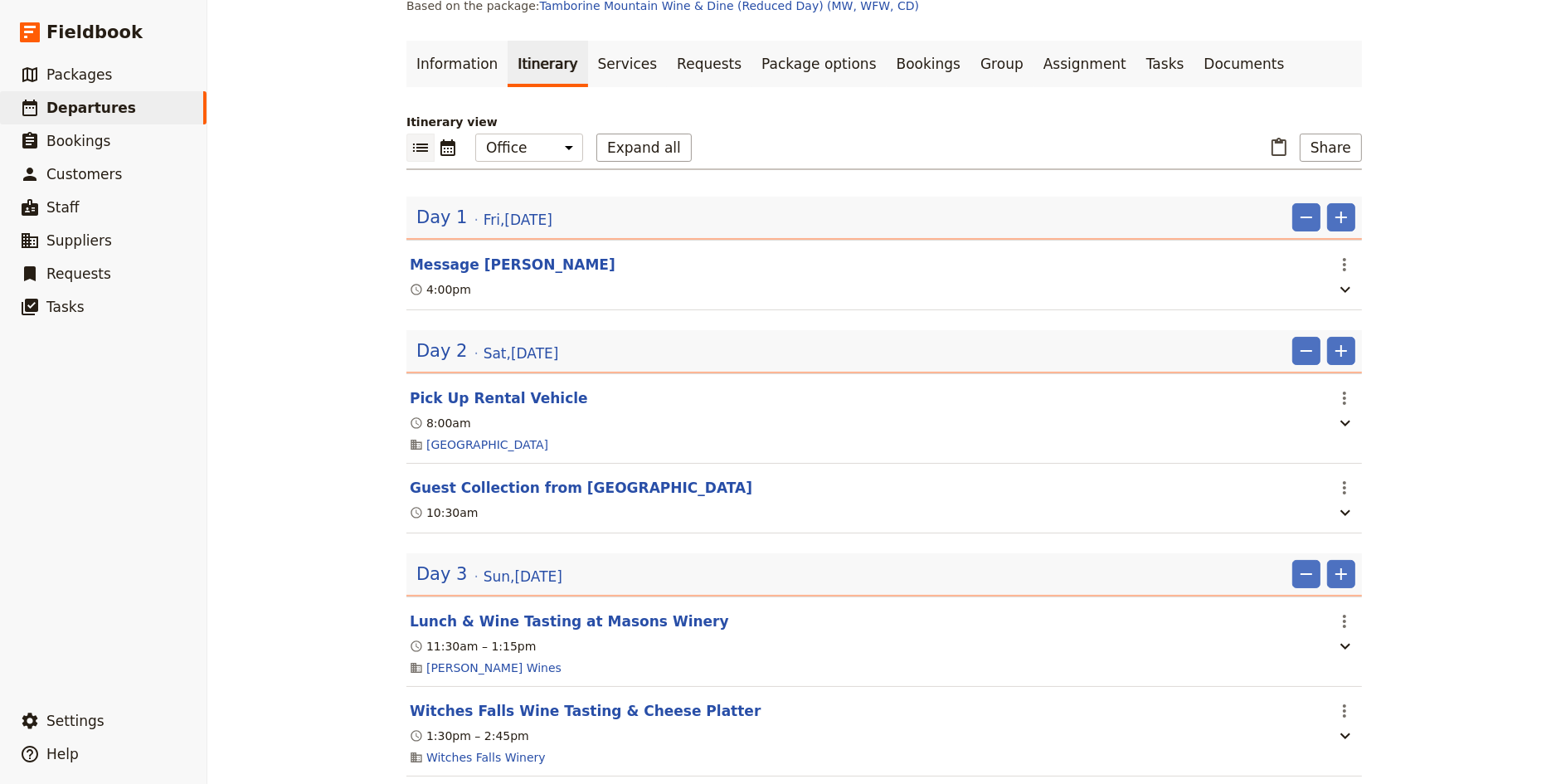
scroll to position [158, 0]
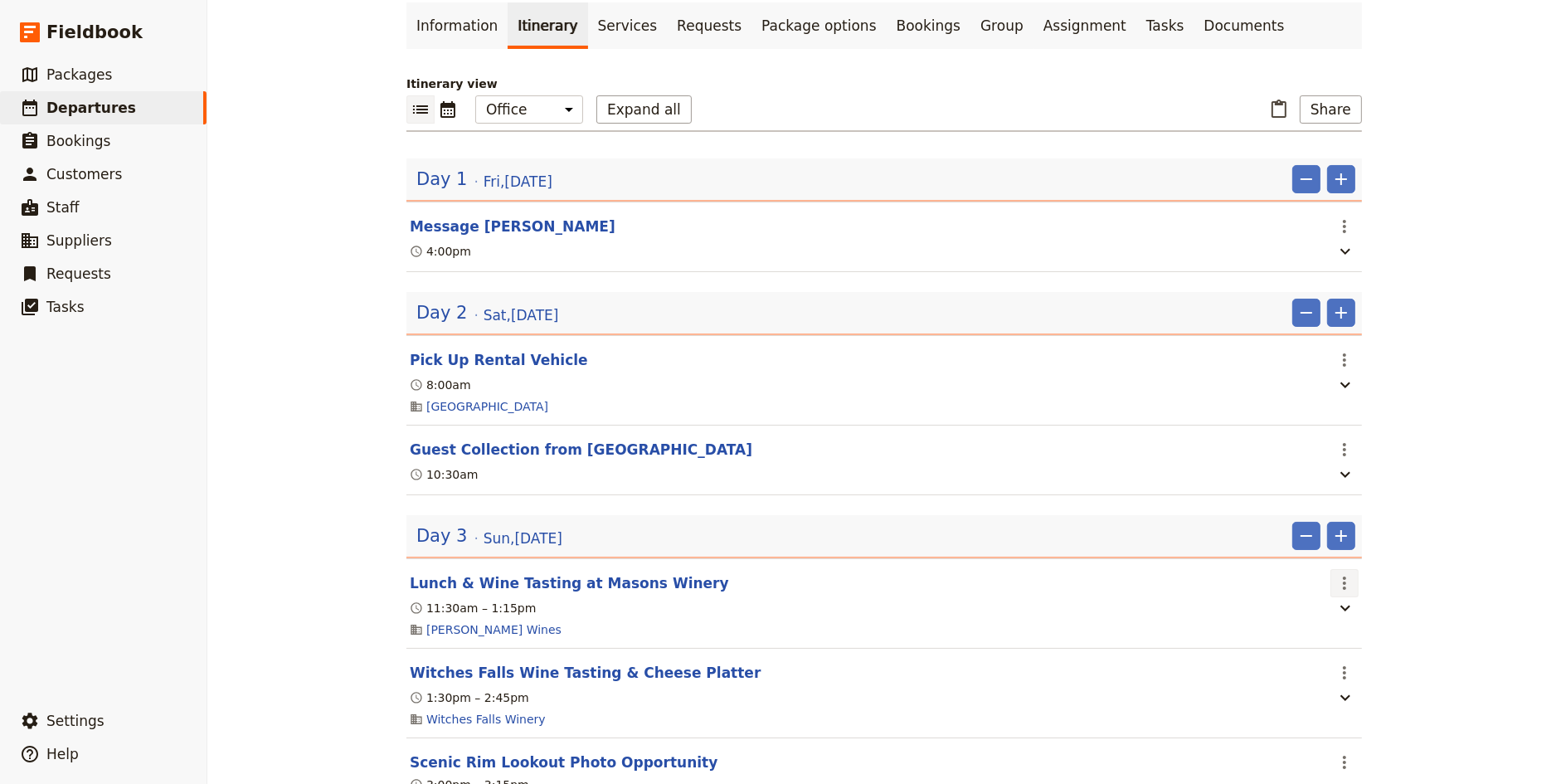
click at [1346, 573] on icon "Actions" at bounding box center [1345, 583] width 20 height 20
click at [1363, 560] on span "Edit this itinerary item" at bounding box center [1408, 560] width 130 height 16
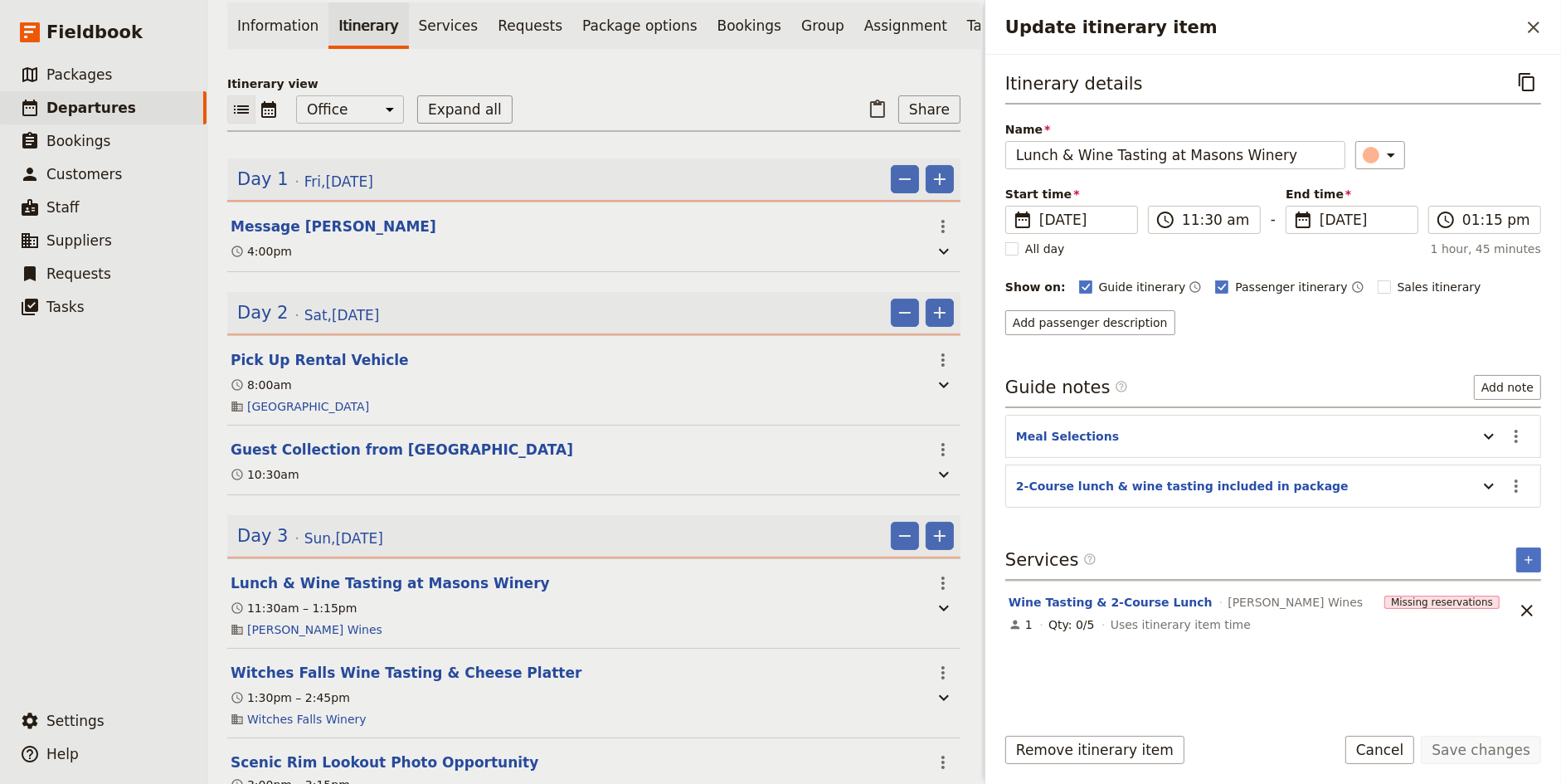
scroll to position [210, 0]
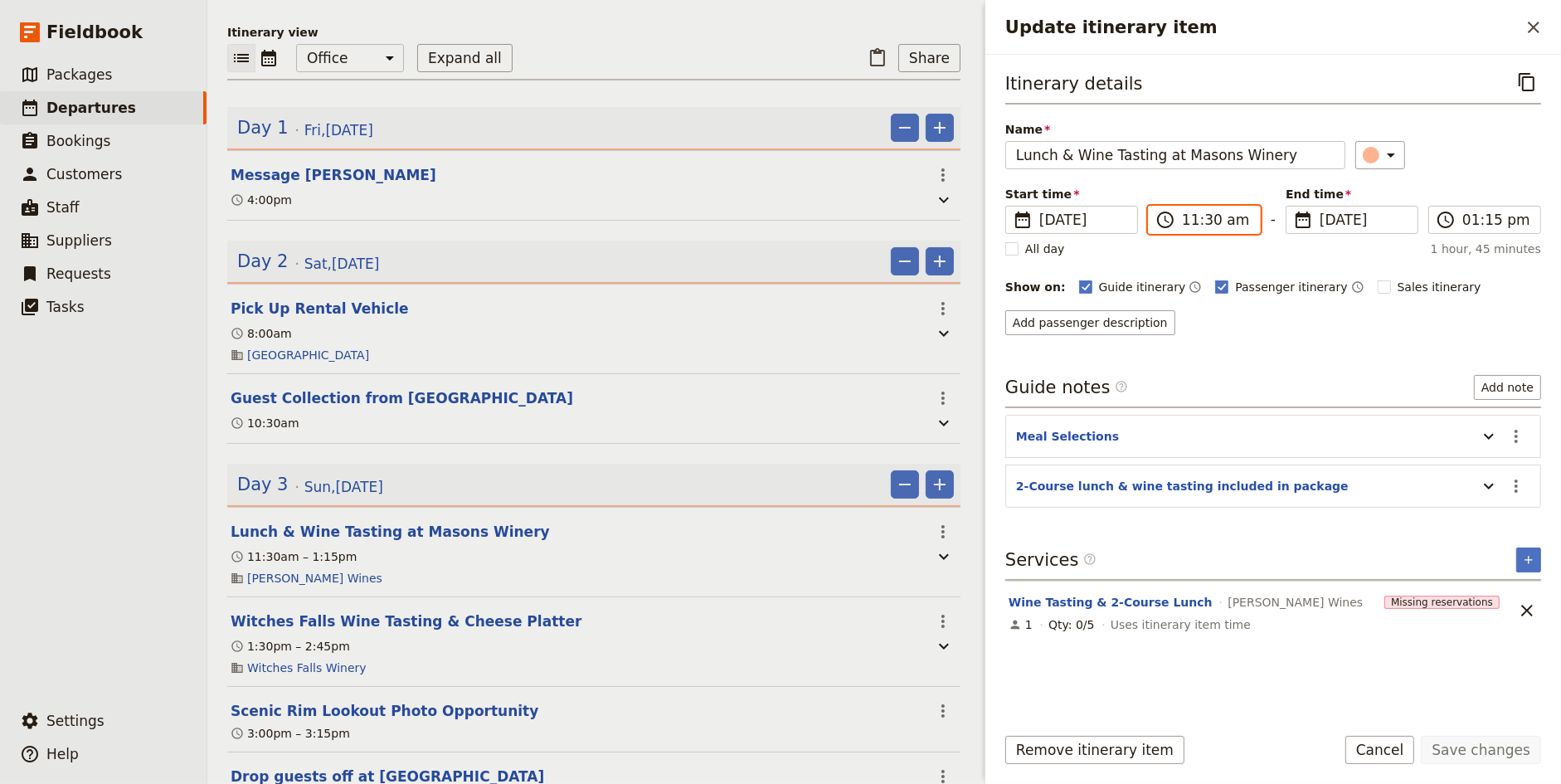
click at [1188, 214] on input "11:30 am" at bounding box center [1215, 219] width 68 height 20
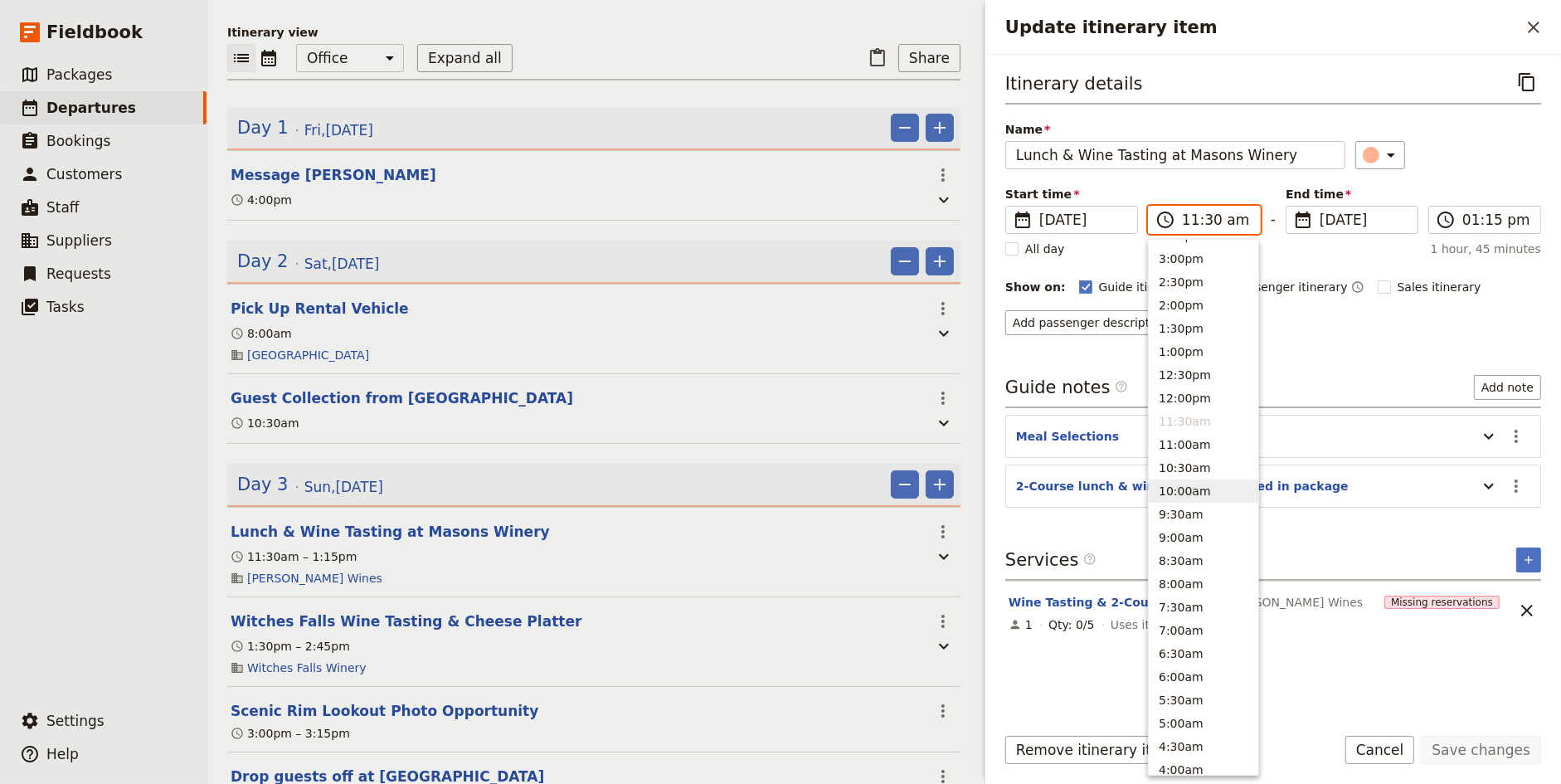
scroll to position [388, 0]
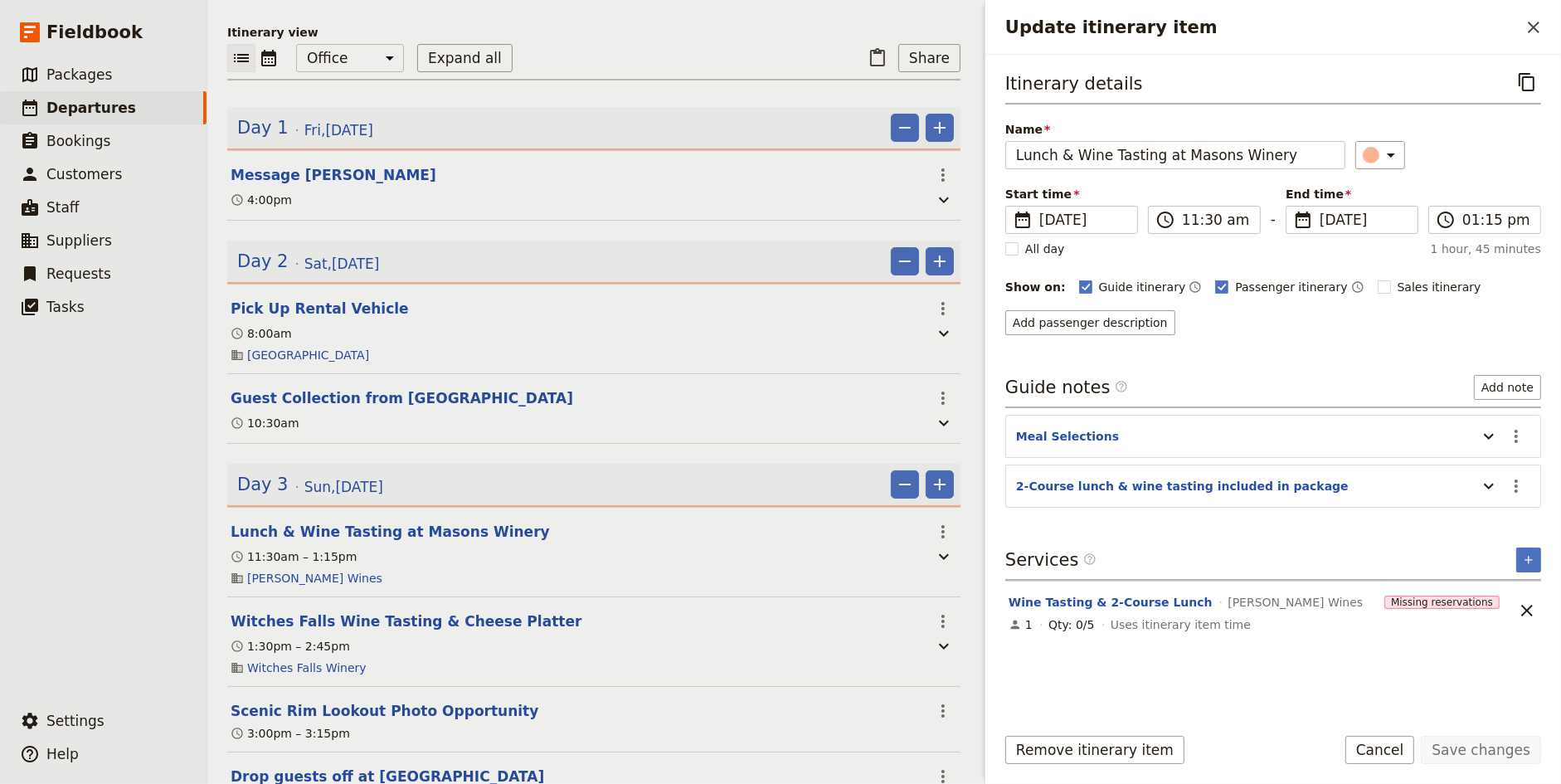
click at [1352, 322] on div "Add passenger description" at bounding box center [1274, 323] width 536 height 25
click at [1097, 210] on span "[DATE]" at bounding box center [1083, 219] width 88 height 20
click at [1013, 207] on input "[DATE]" at bounding box center [1012, 206] width 1 height 1
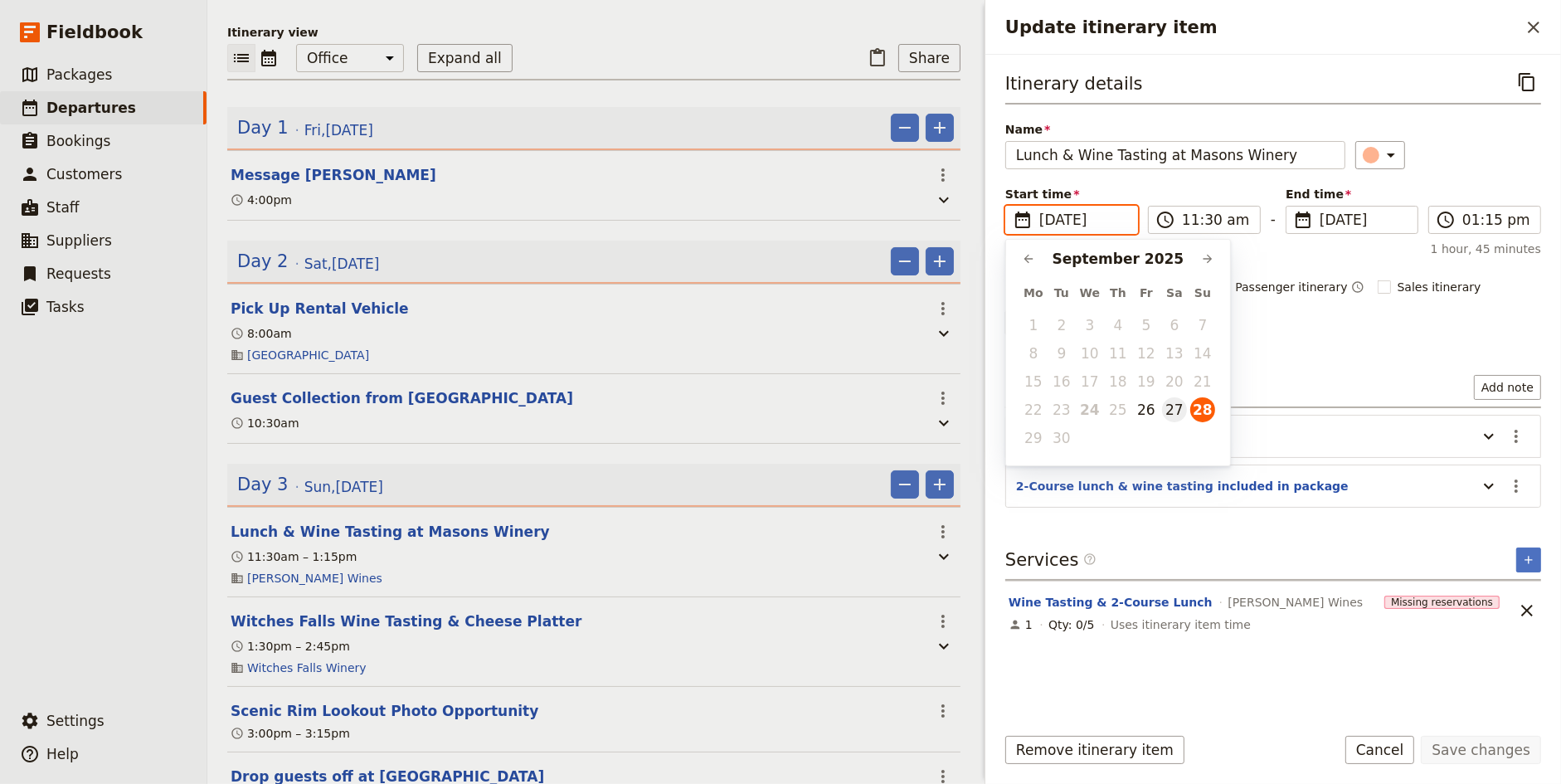
click at [1173, 417] on button "27" at bounding box center [1175, 410] width 25 height 25
type input "[DATE]"
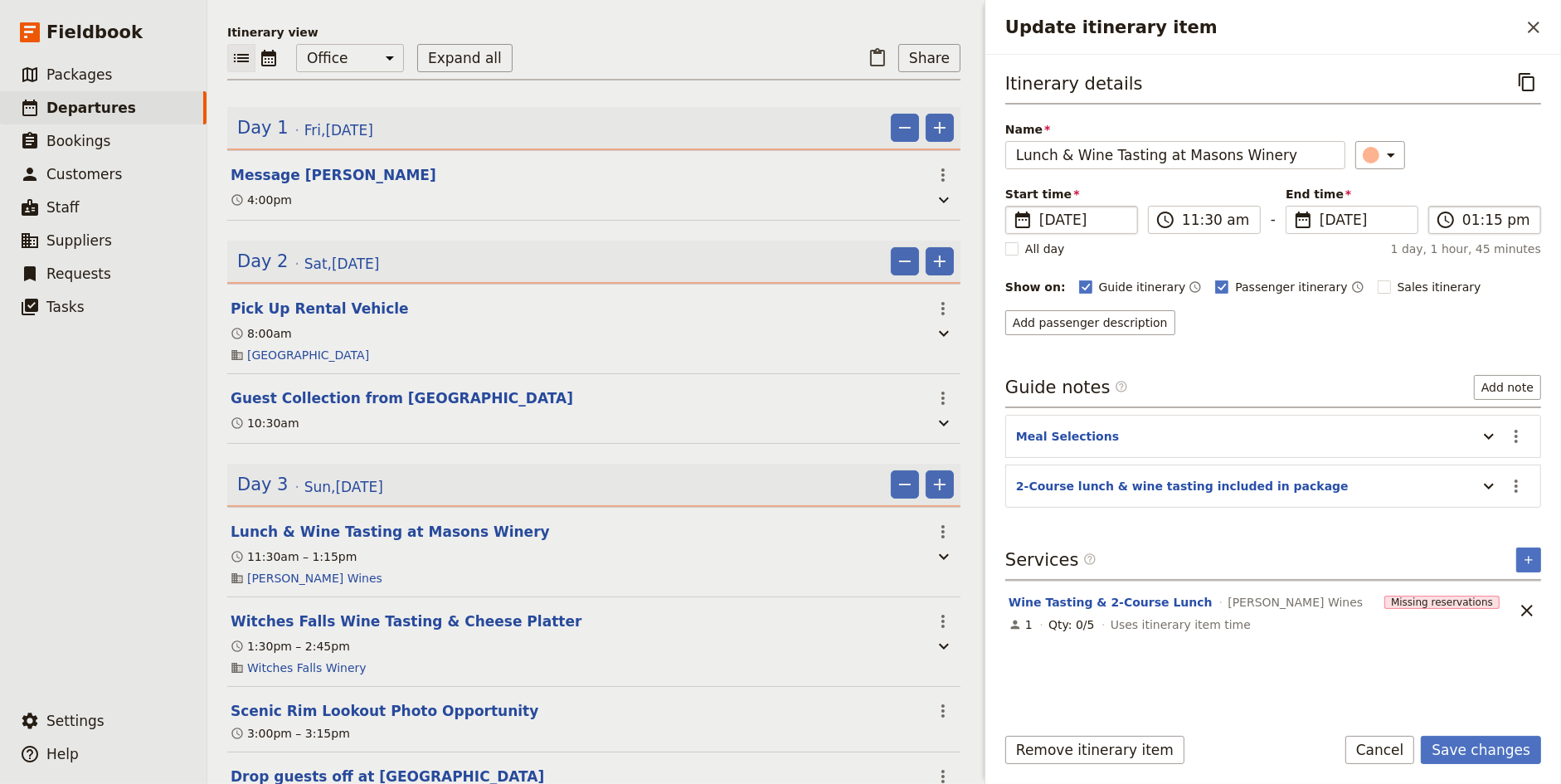
click at [1494, 229] on label "​ 01:15 pm" at bounding box center [1485, 219] width 113 height 28
click at [1494, 229] on input "01:15 pm" at bounding box center [1496, 219] width 68 height 20
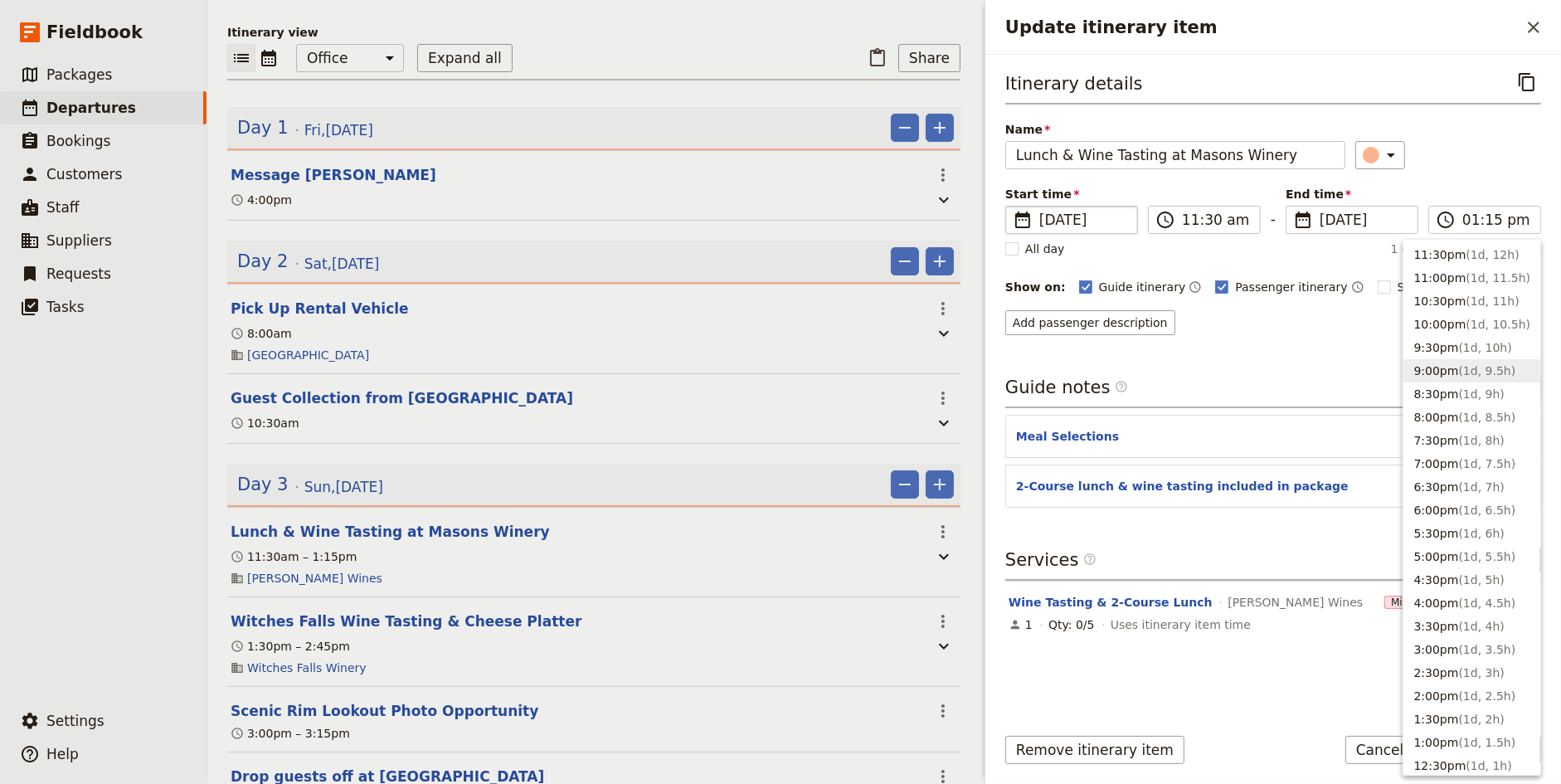
click at [1325, 294] on div "Itinerary details ​ Name Lunch & Wine Tasting at Masons Winery ​ Start time ​ […" at bounding box center [1274, 201] width 536 height 267
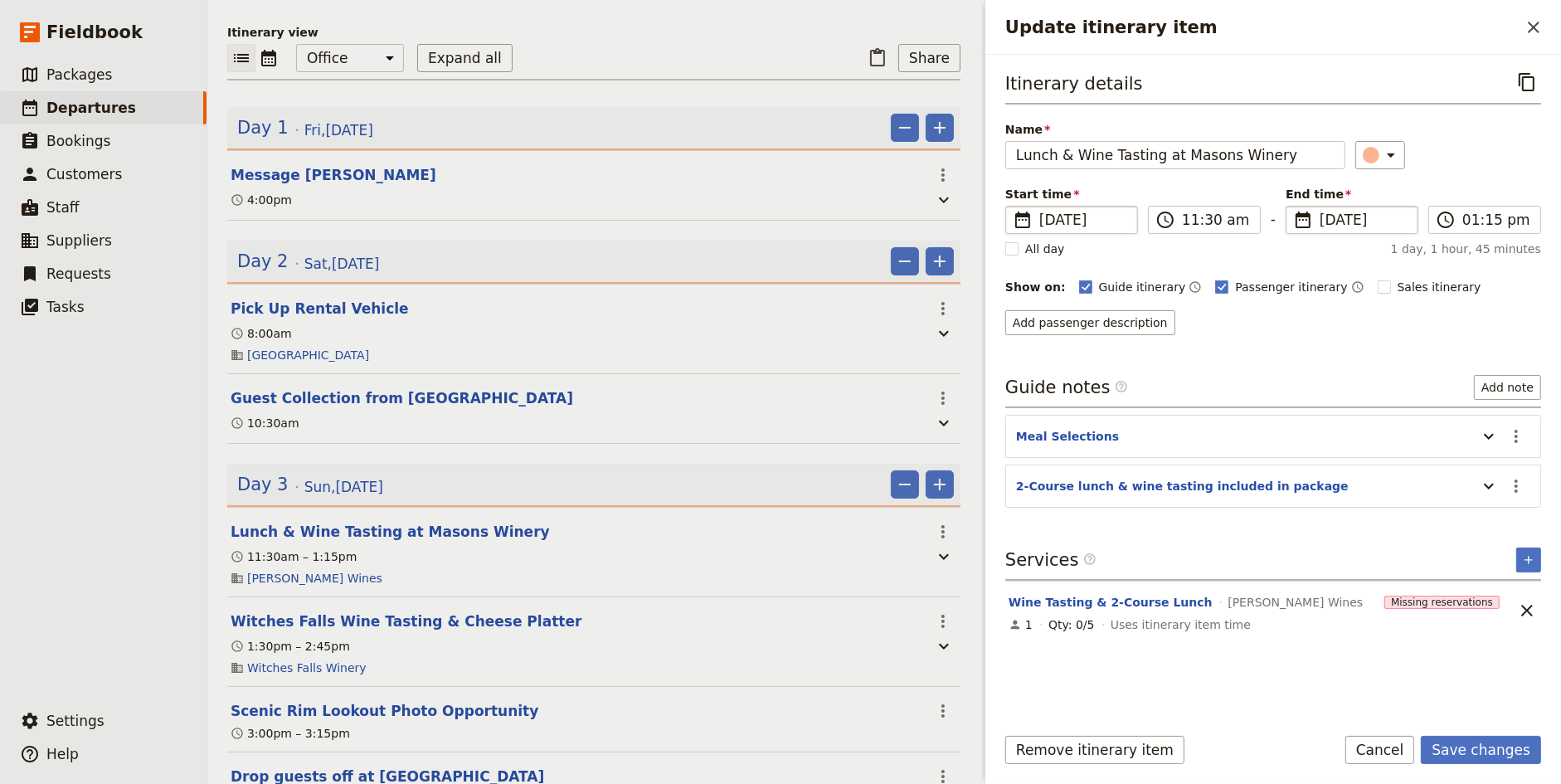
click at [1365, 211] on span "[DATE]" at bounding box center [1364, 219] width 88 height 20
click at [1293, 207] on input "[DATE]" at bounding box center [1293, 206] width 1 height 1
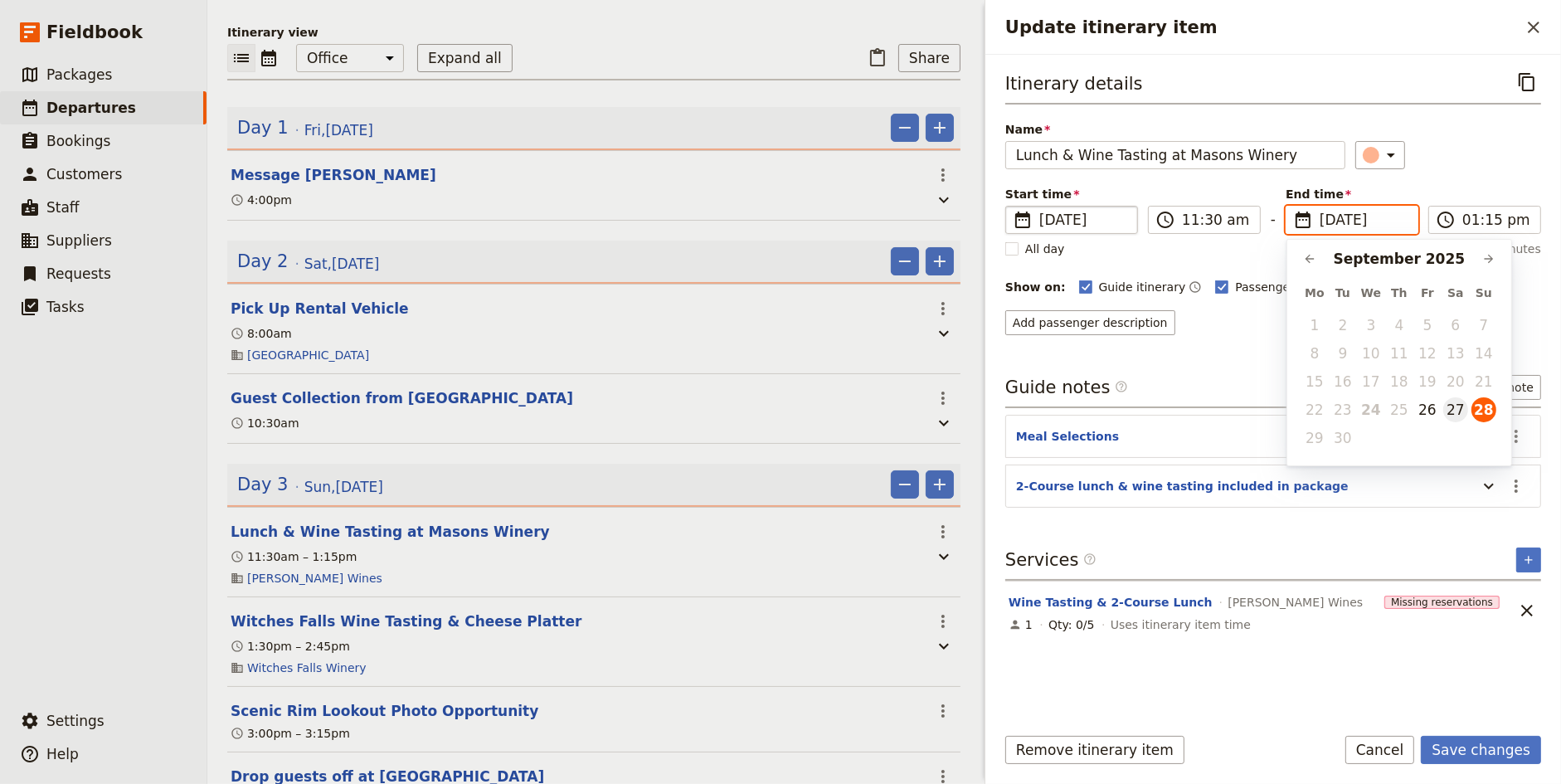
click at [1456, 414] on button "27" at bounding box center [1456, 410] width 25 height 25
type input "[DATE]"
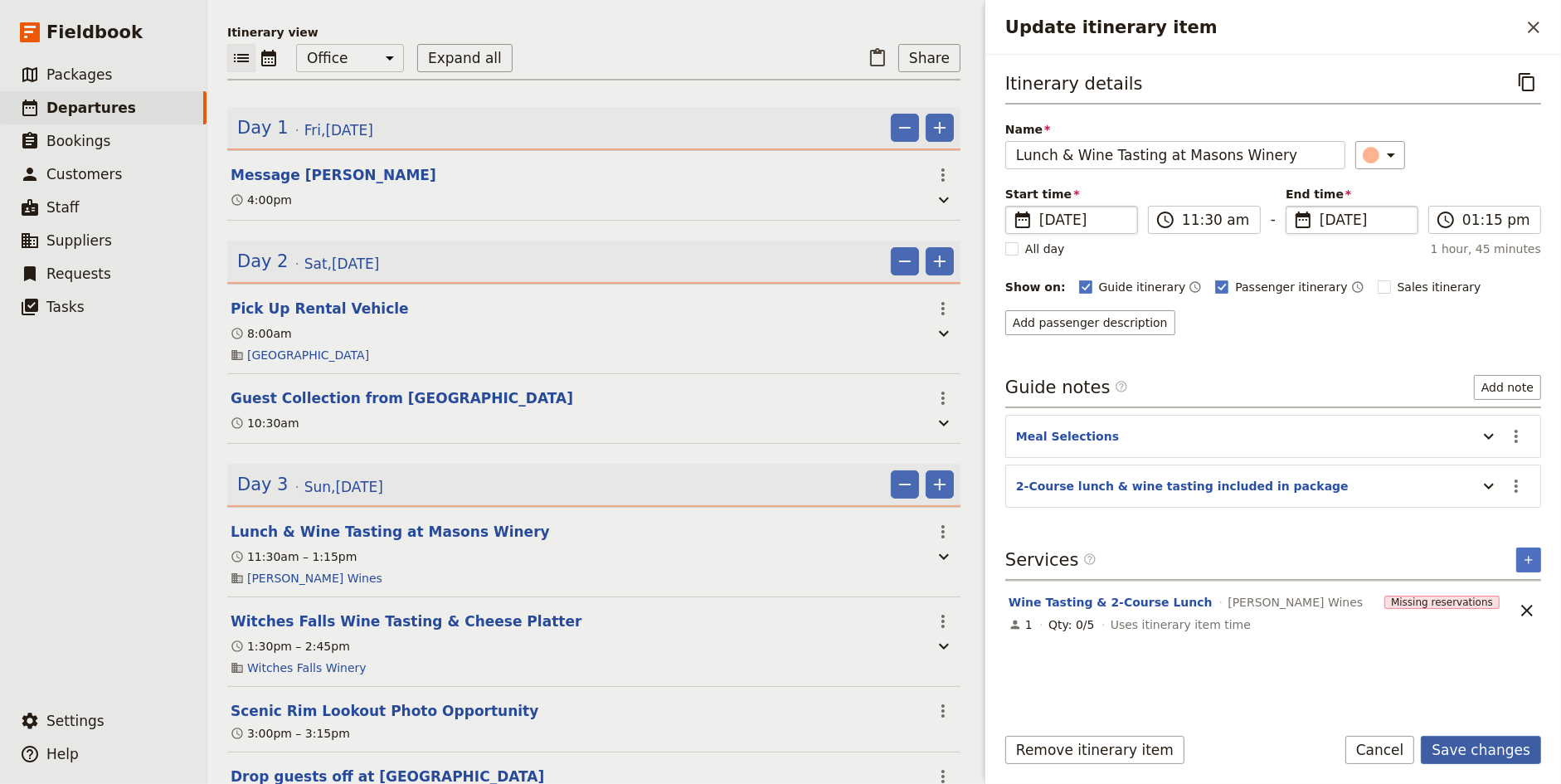
click at [1495, 756] on button "Save changes" at bounding box center [1482, 749] width 121 height 28
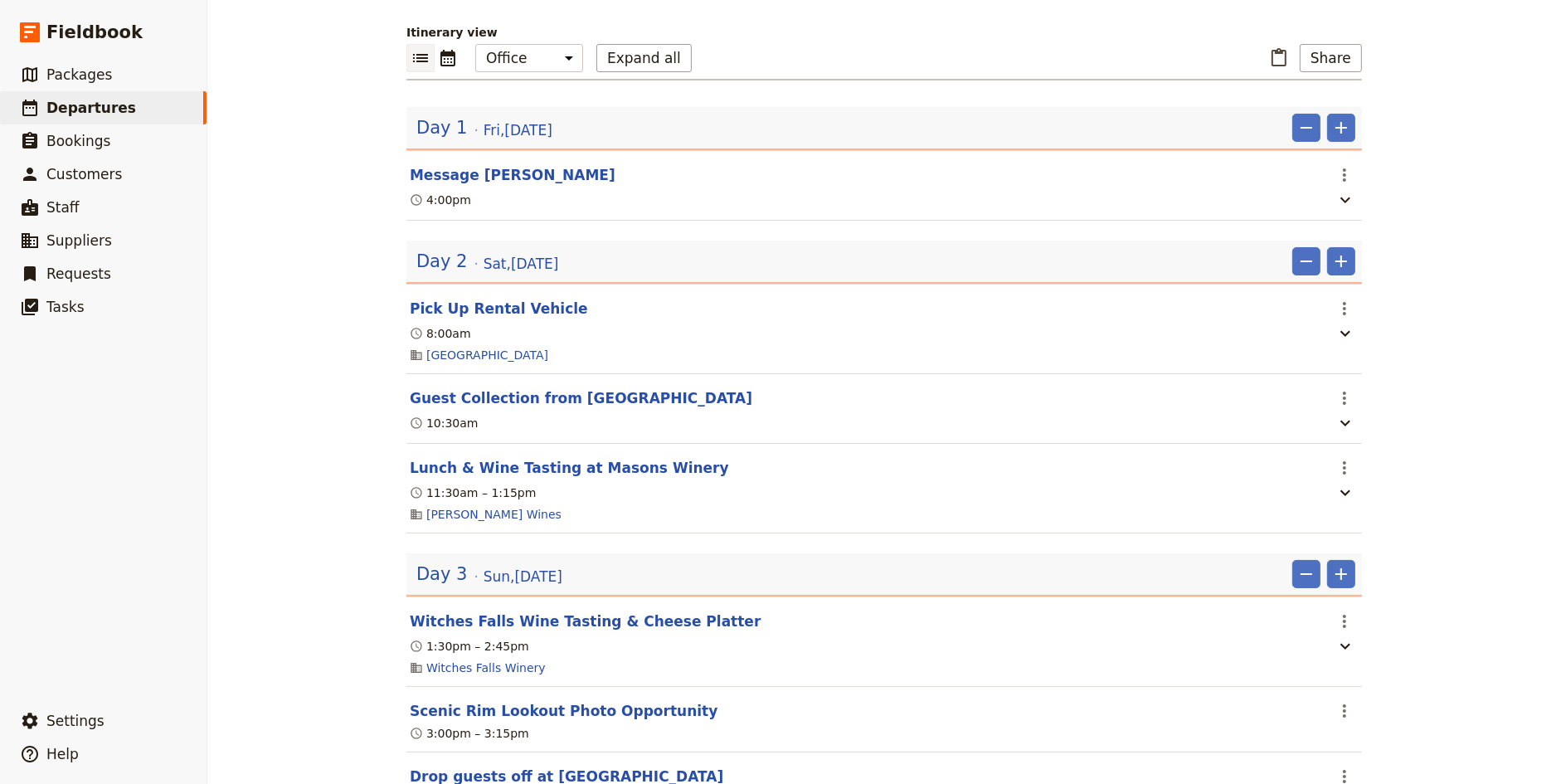
scroll to position [158, 0]
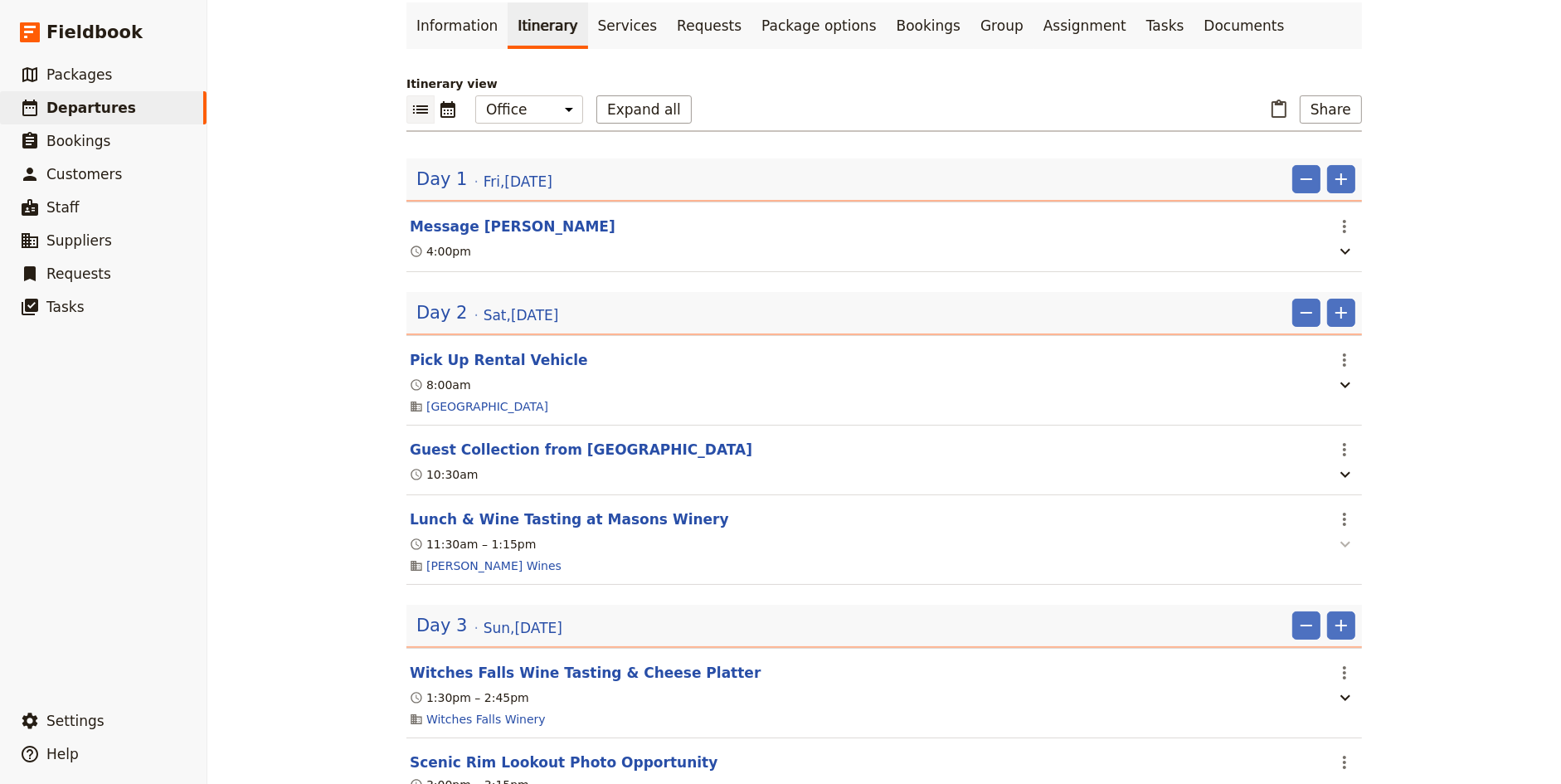
click at [1347, 534] on icon "button" at bounding box center [1346, 544] width 20 height 20
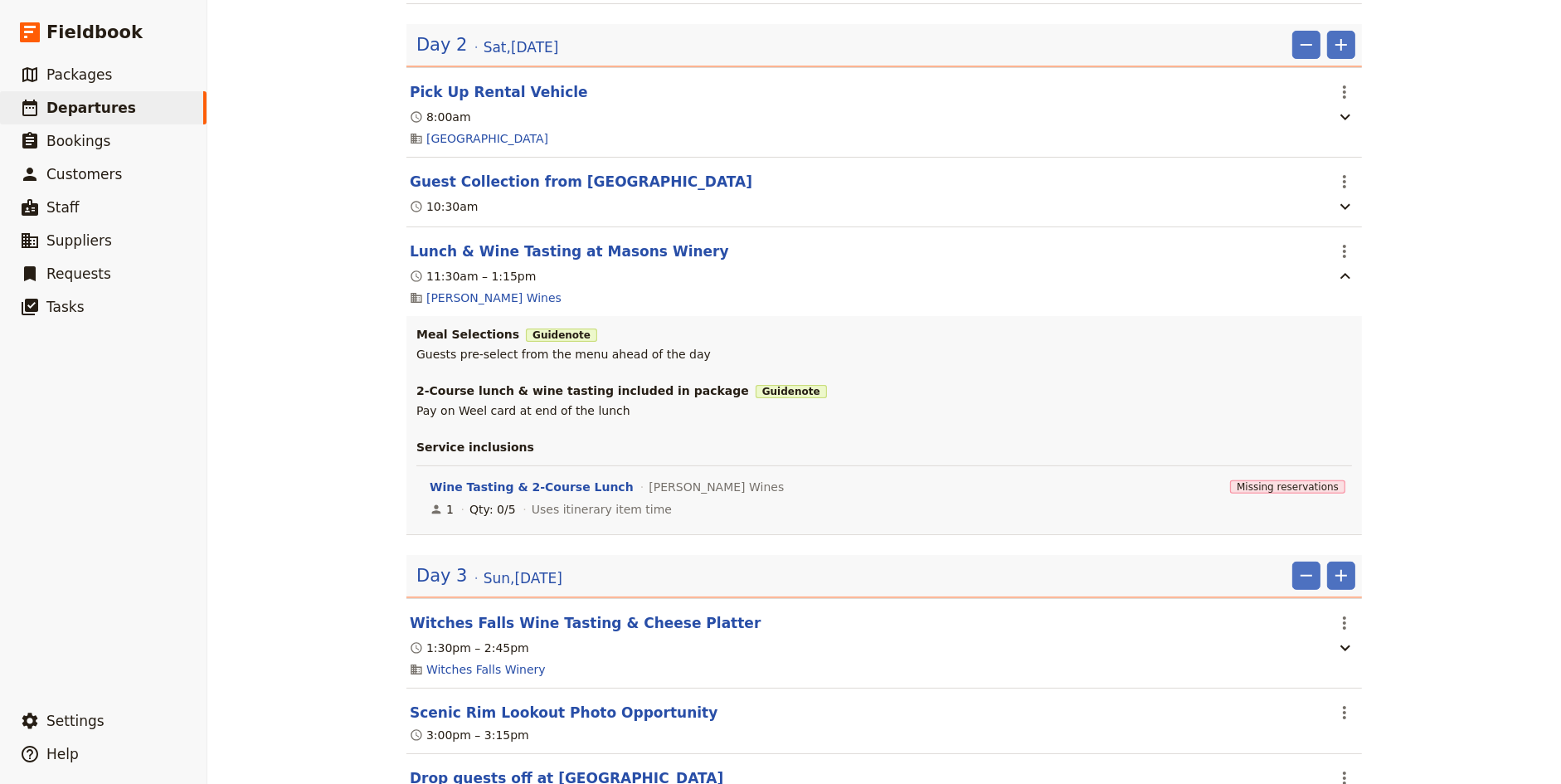
scroll to position [451, 0]
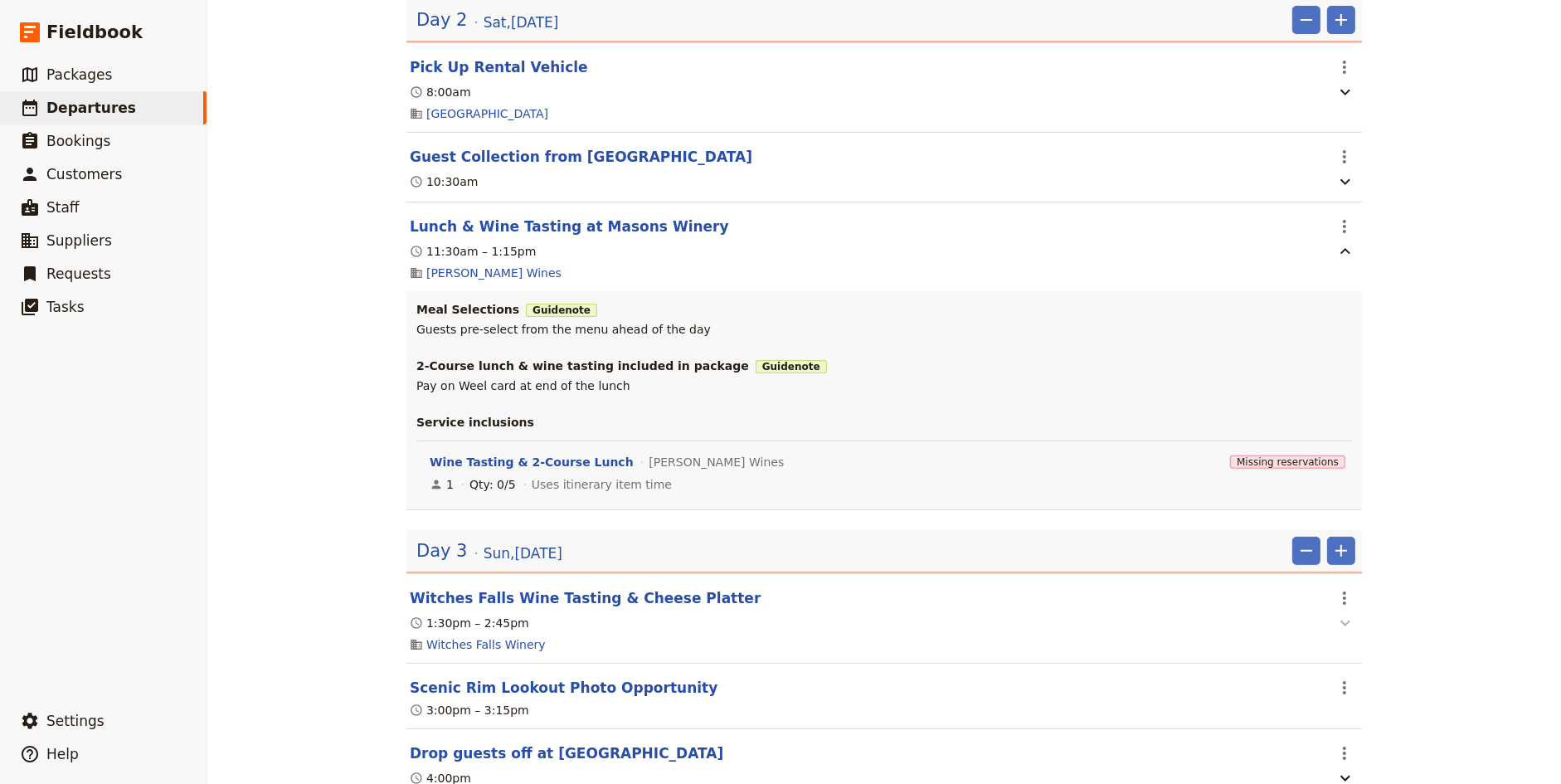
click at [1344, 613] on icon "button" at bounding box center [1346, 622] width 20 height 20
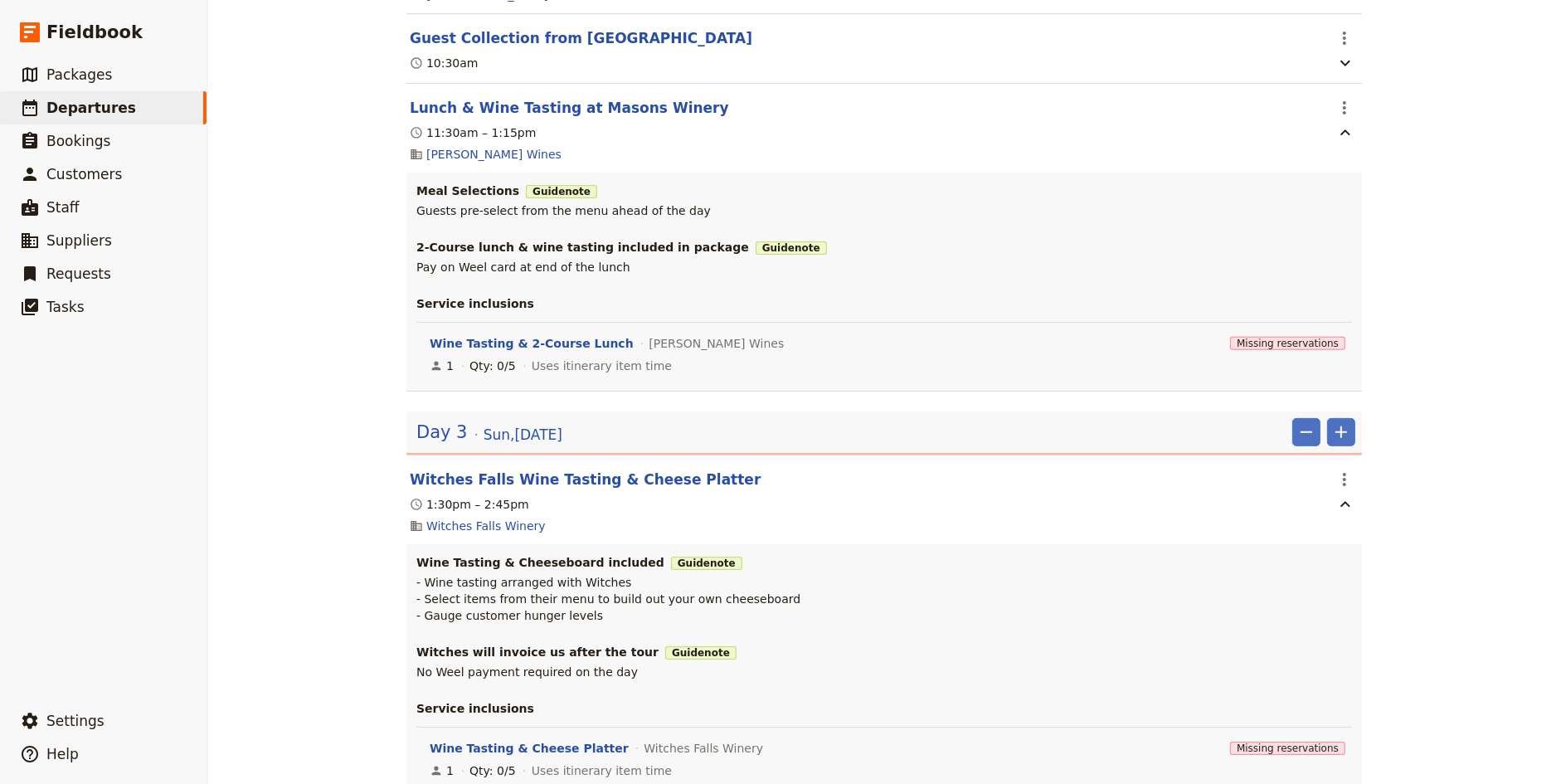
scroll to position [571, 0]
click at [1346, 468] on icon "Actions" at bounding box center [1345, 478] width 20 height 20
click at [1390, 458] on span "Edit this itinerary item" at bounding box center [1408, 454] width 130 height 16
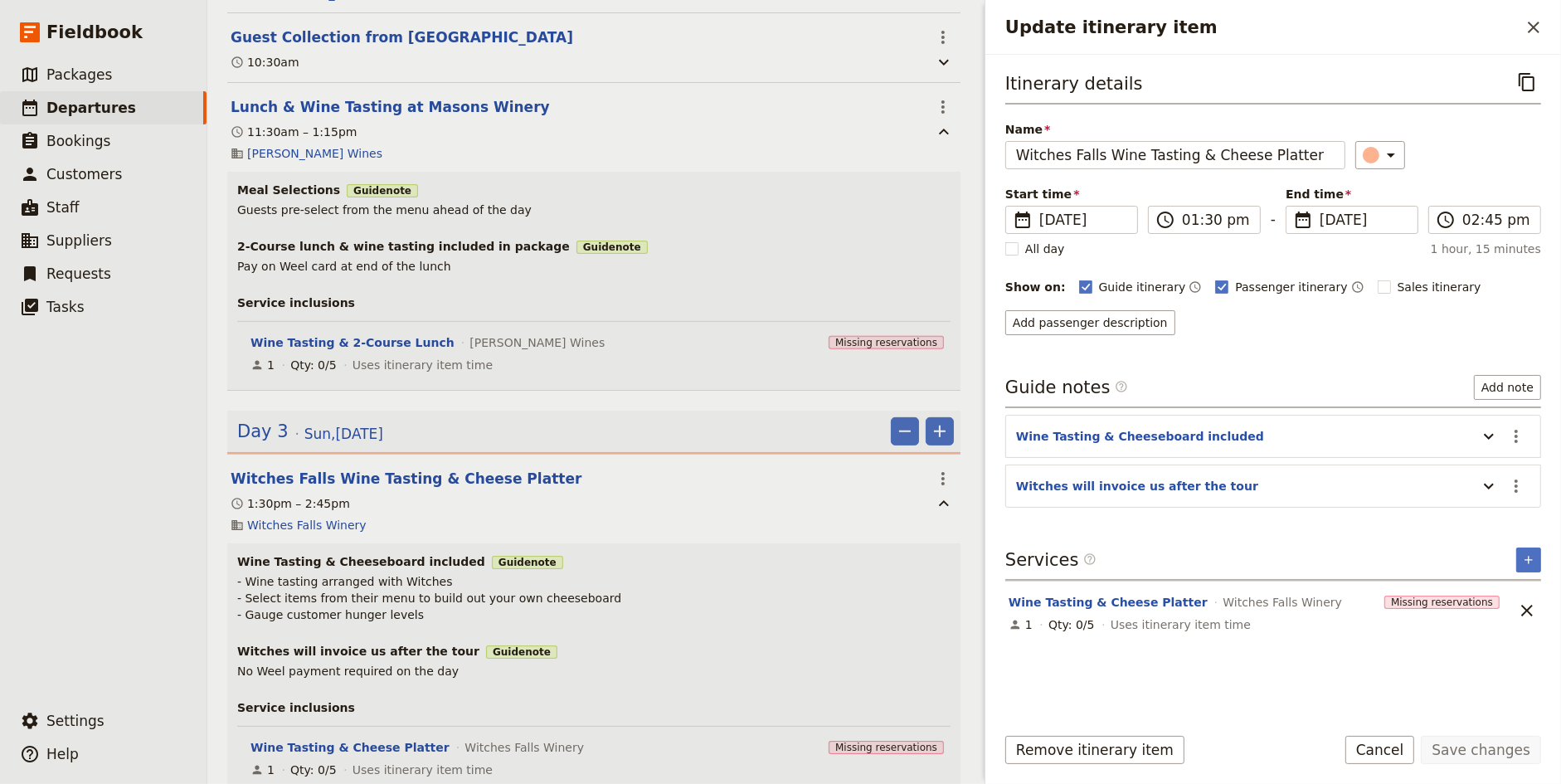
scroll to position [623, 0]
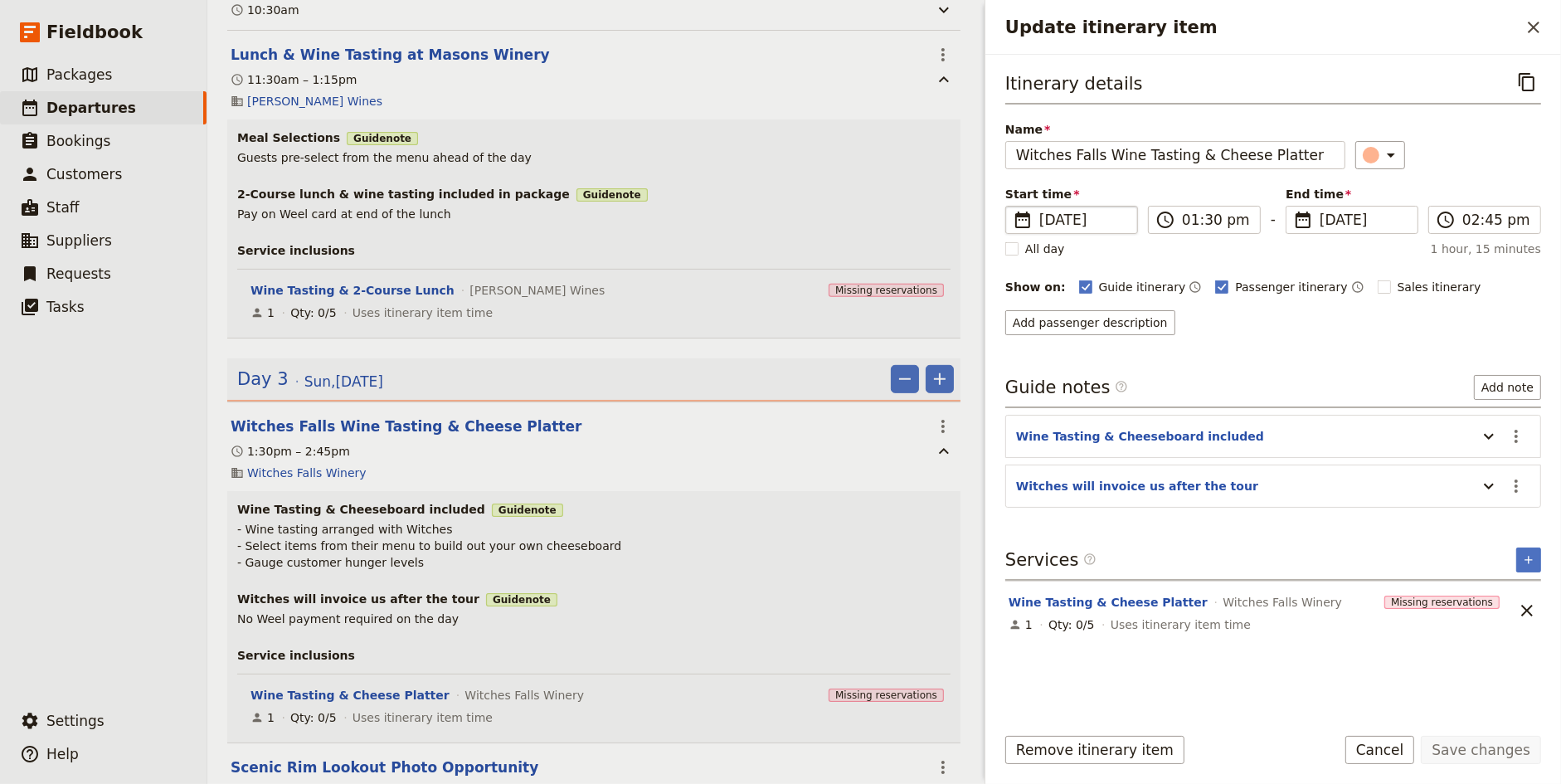
click at [1095, 213] on span "[DATE]" at bounding box center [1083, 219] width 88 height 20
click at [1013, 207] on input "[DATE]" at bounding box center [1012, 206] width 1 height 1
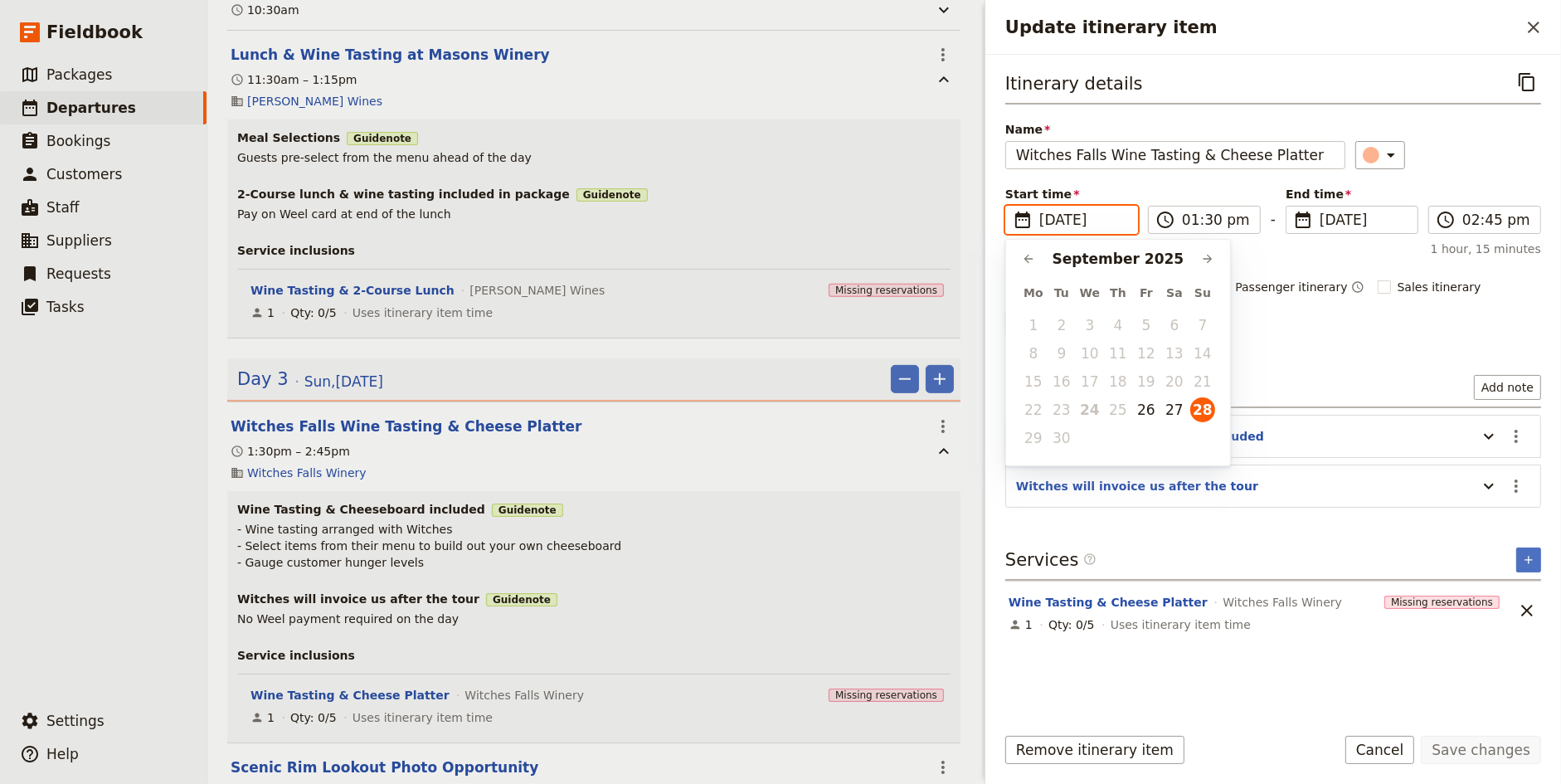
scroll to position [0, 0]
click at [1177, 405] on button "27" at bounding box center [1175, 410] width 25 height 25
type input "[DATE]"
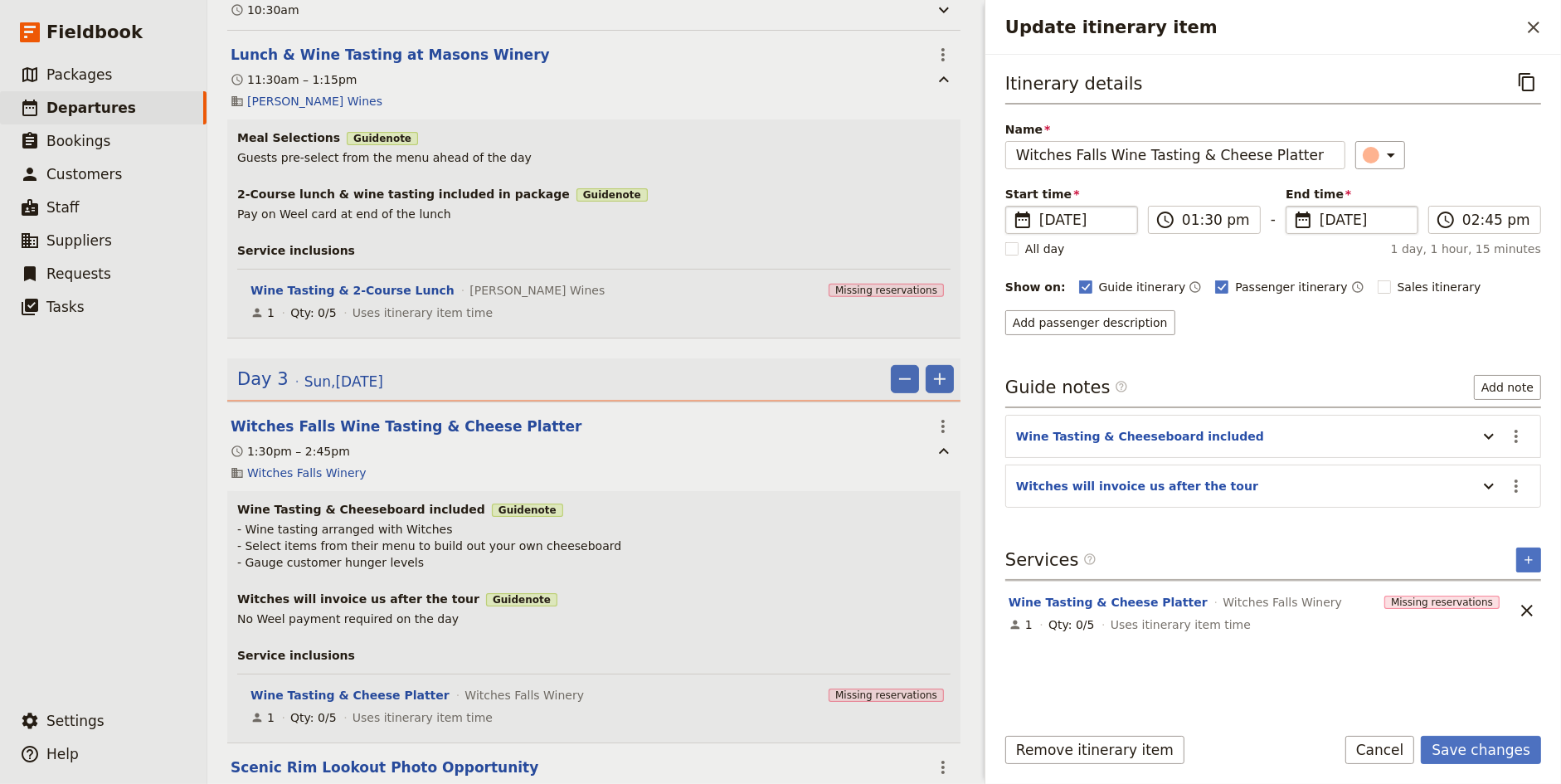
click at [1331, 217] on span "[DATE]" at bounding box center [1364, 219] width 88 height 20
click at [1293, 207] on input "[DATE]" at bounding box center [1293, 206] width 1 height 1
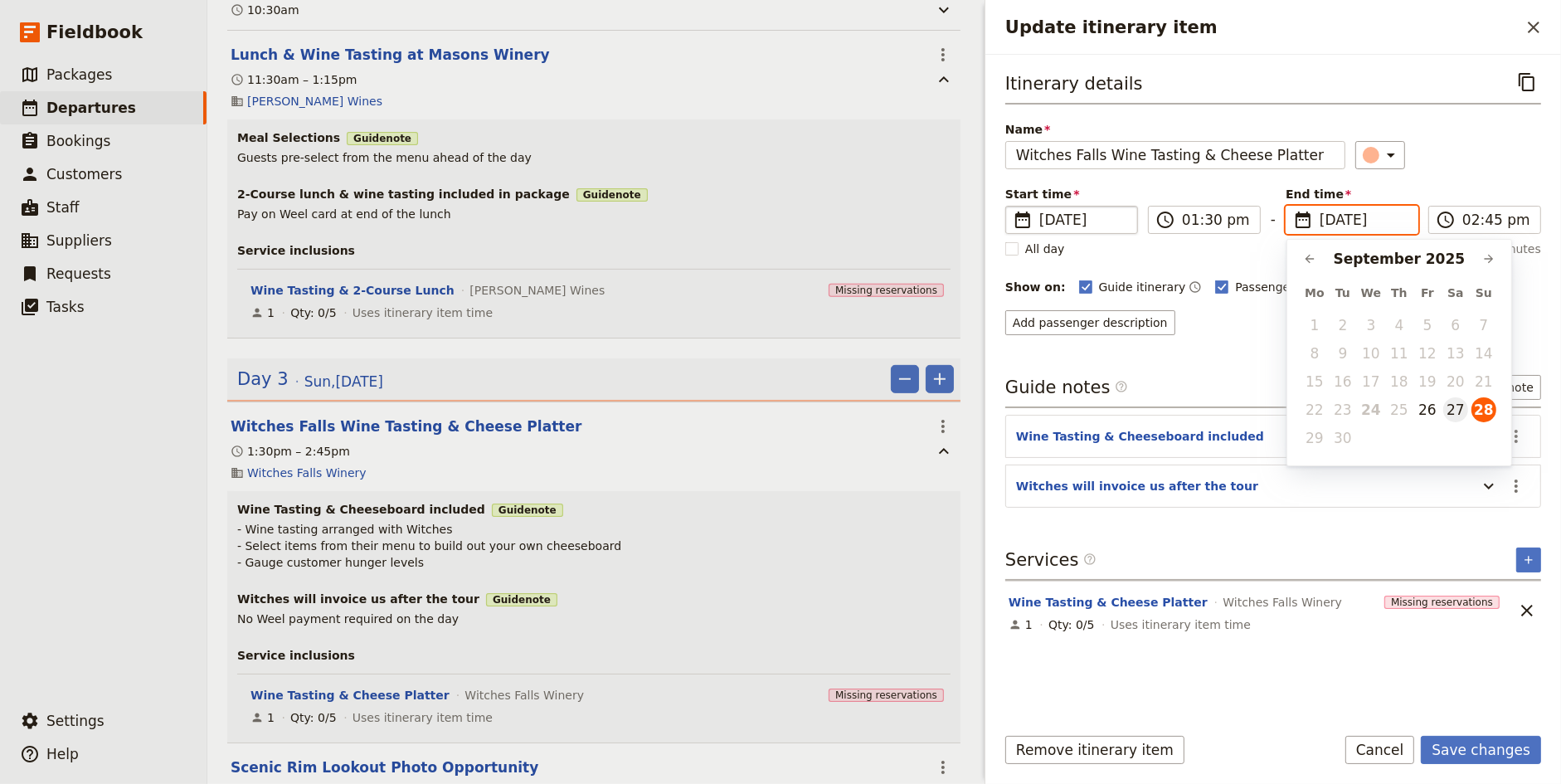
click at [1459, 408] on button "27" at bounding box center [1456, 410] width 25 height 25
type input "[DATE]"
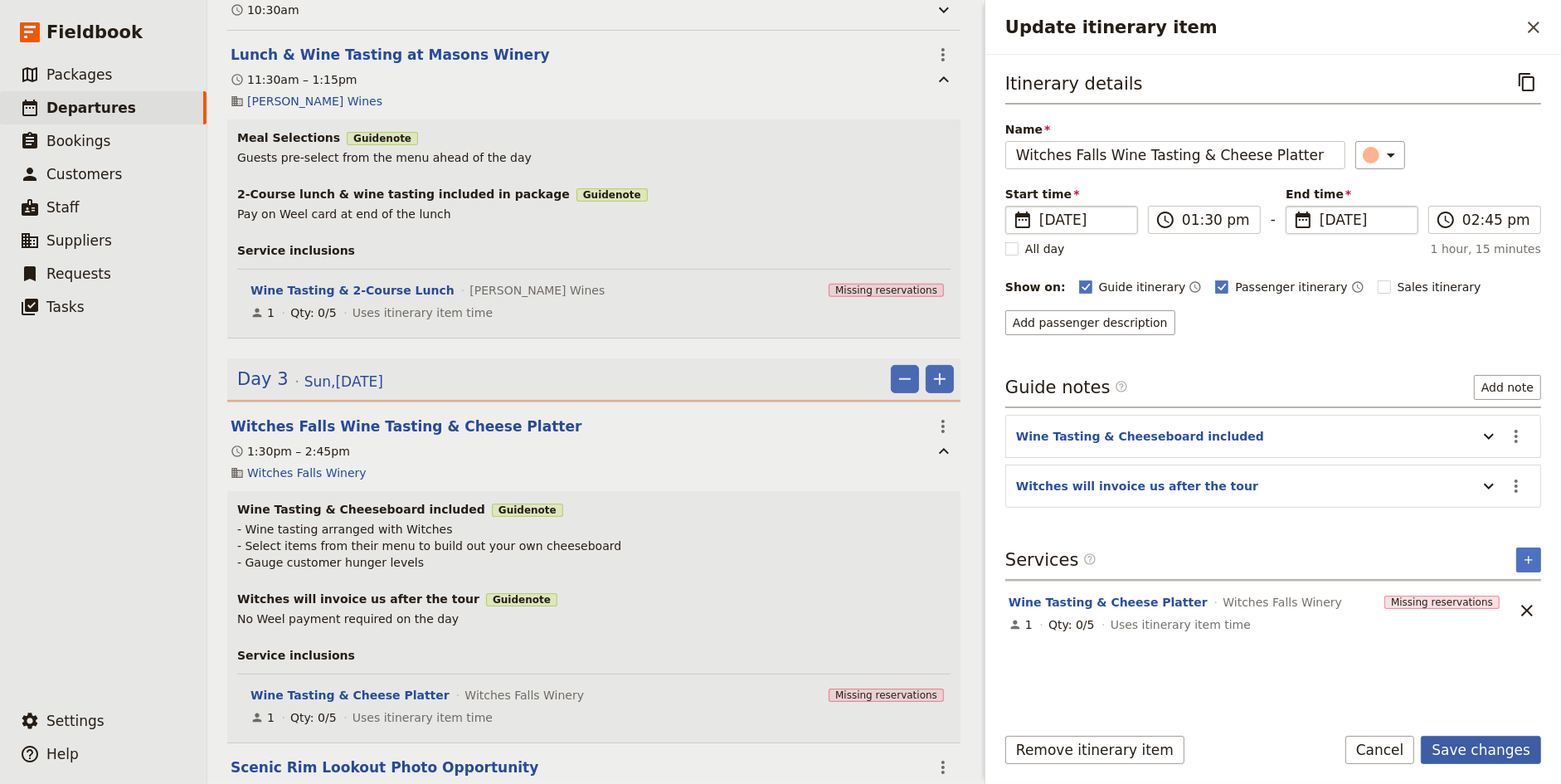
click at [1482, 746] on button "Save changes" at bounding box center [1482, 749] width 121 height 28
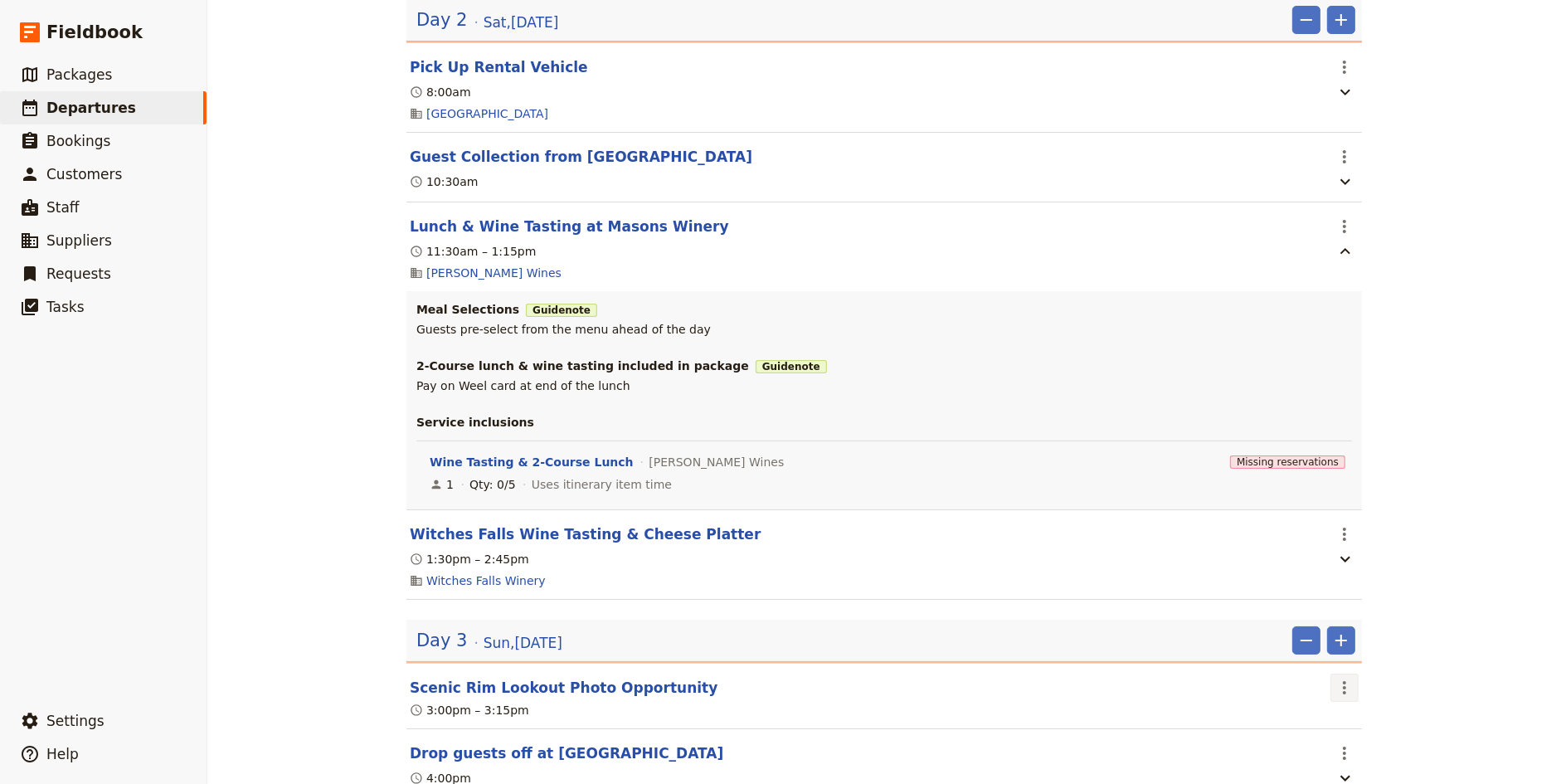
click at [1345, 681] on icon "Actions" at bounding box center [1344, 687] width 3 height 13
click at [1367, 666] on span "Edit this itinerary item" at bounding box center [1408, 662] width 130 height 16
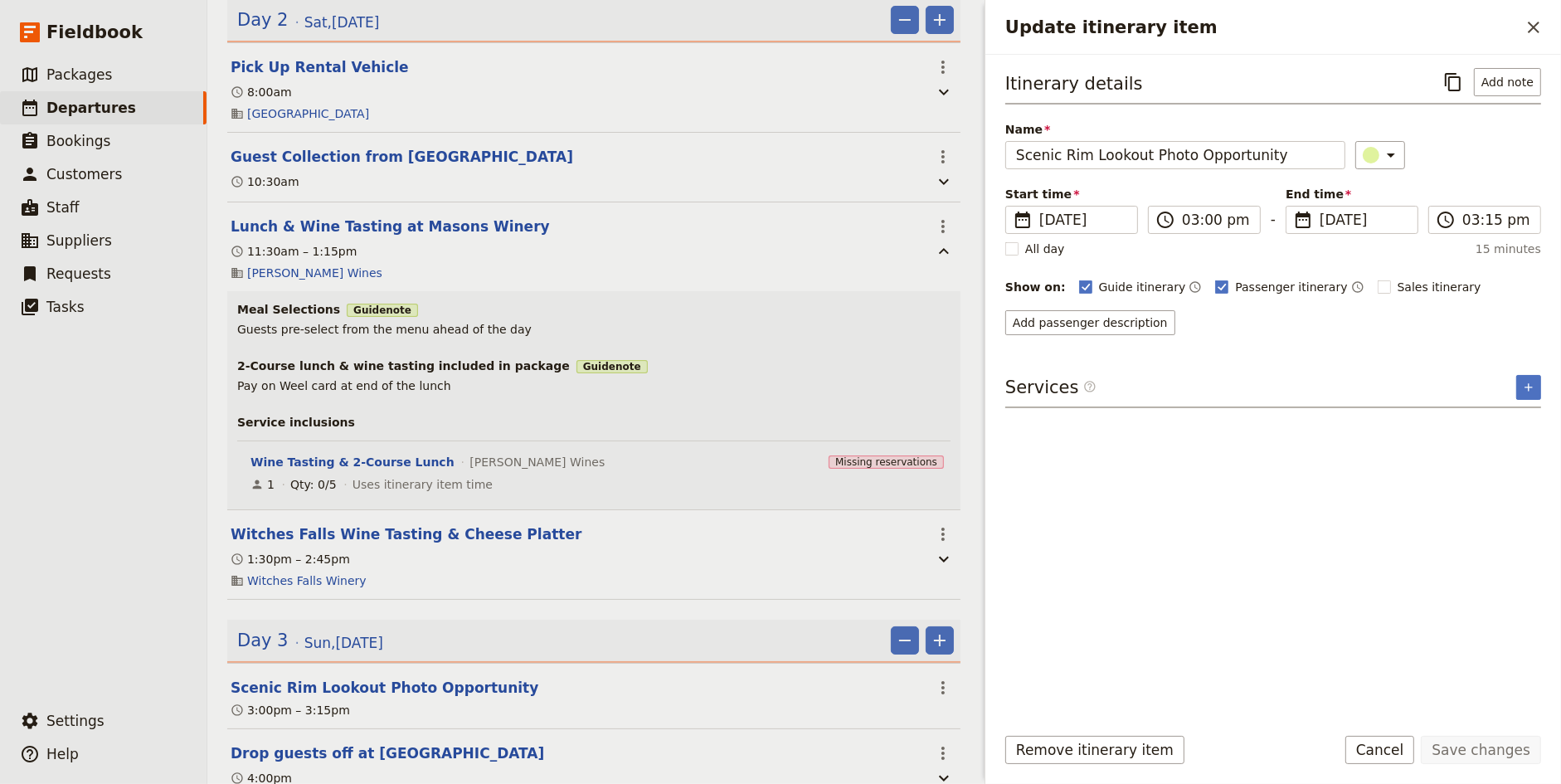
scroll to position [503, 0]
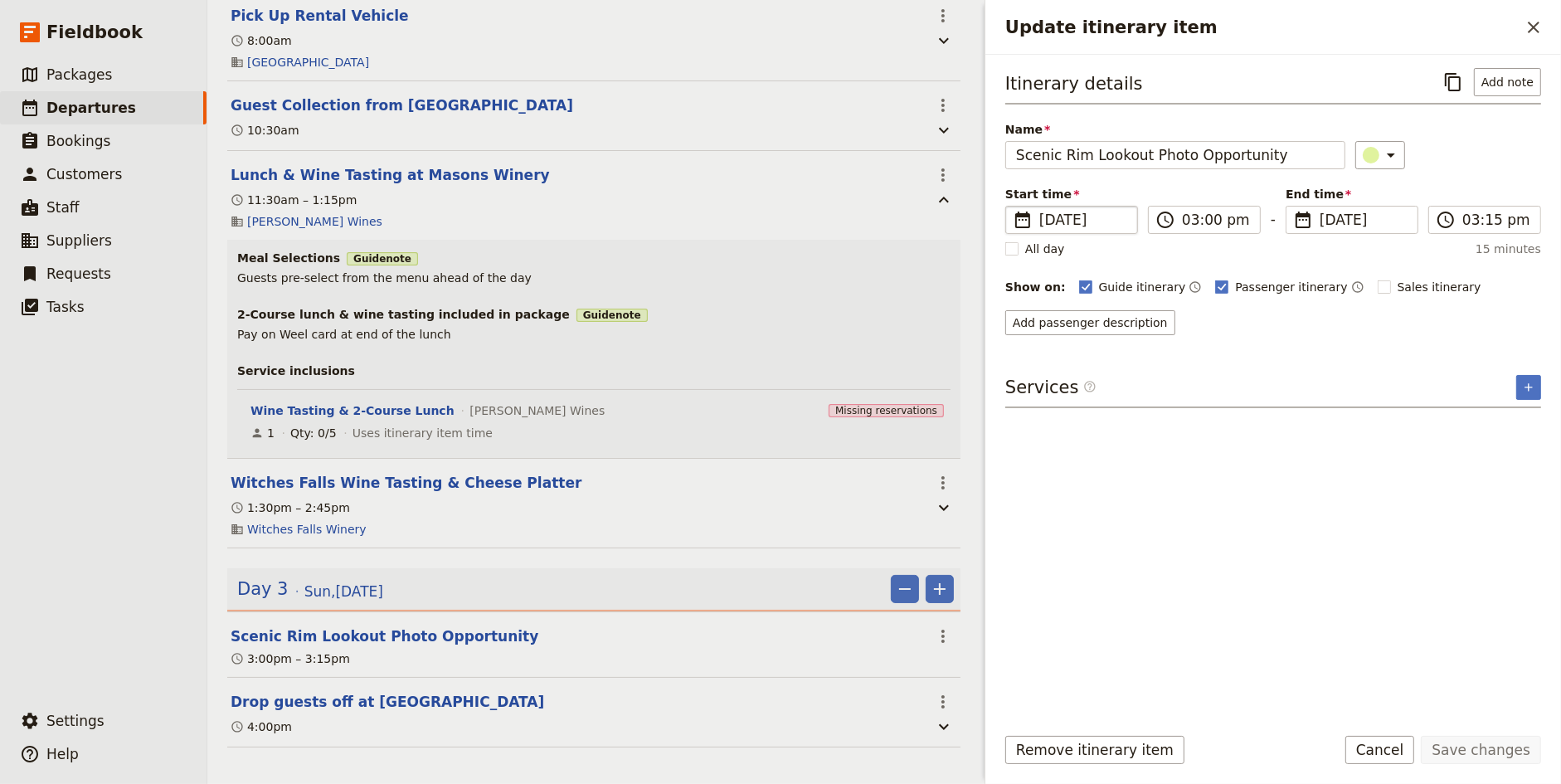
click at [1063, 213] on span "[DATE]" at bounding box center [1083, 219] width 88 height 20
click at [1013, 207] on input "[DATE]" at bounding box center [1012, 206] width 1 height 1
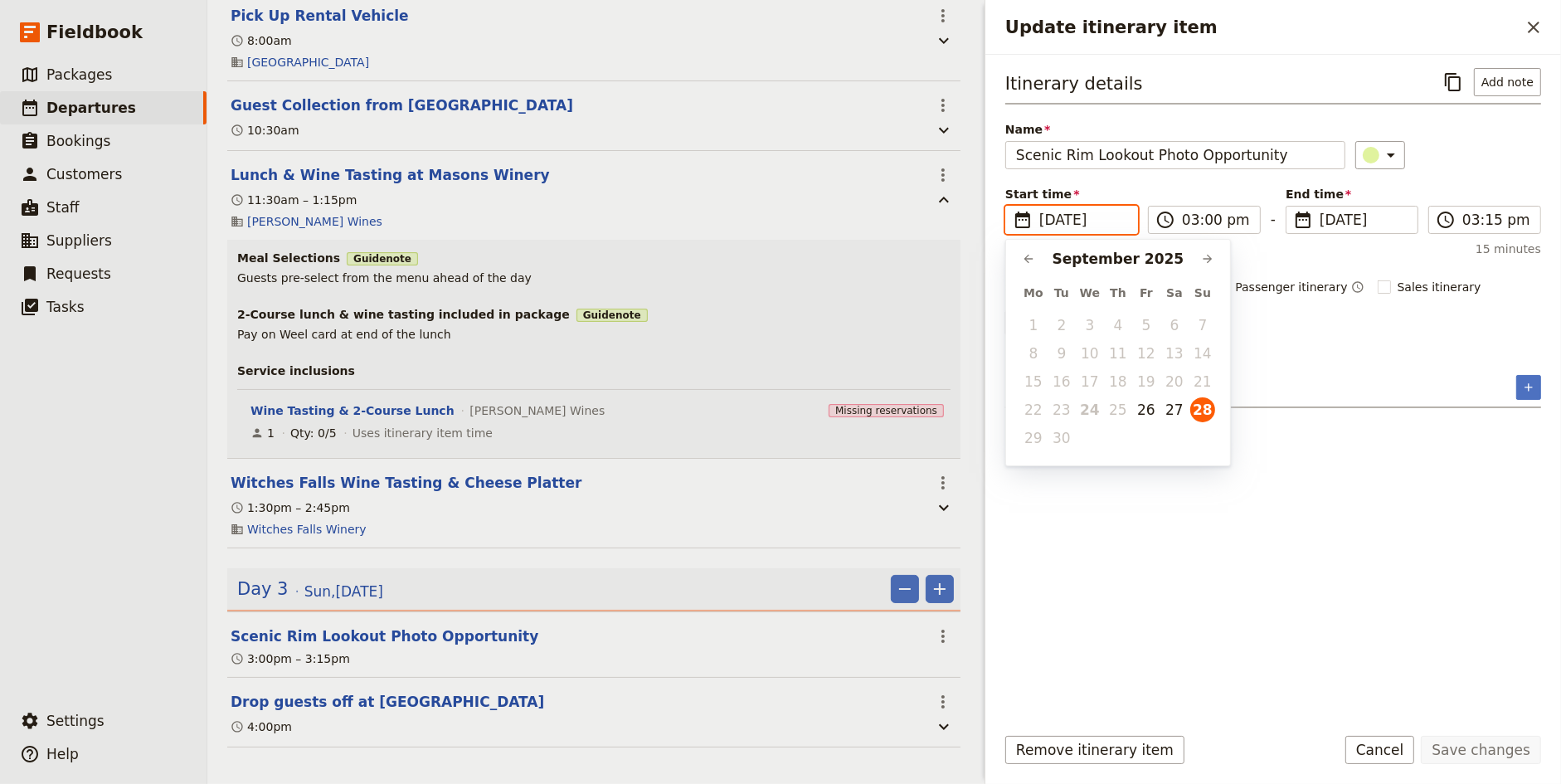
scroll to position [0, 0]
click at [1168, 409] on button "27" at bounding box center [1175, 410] width 25 height 25
type input "[DATE]"
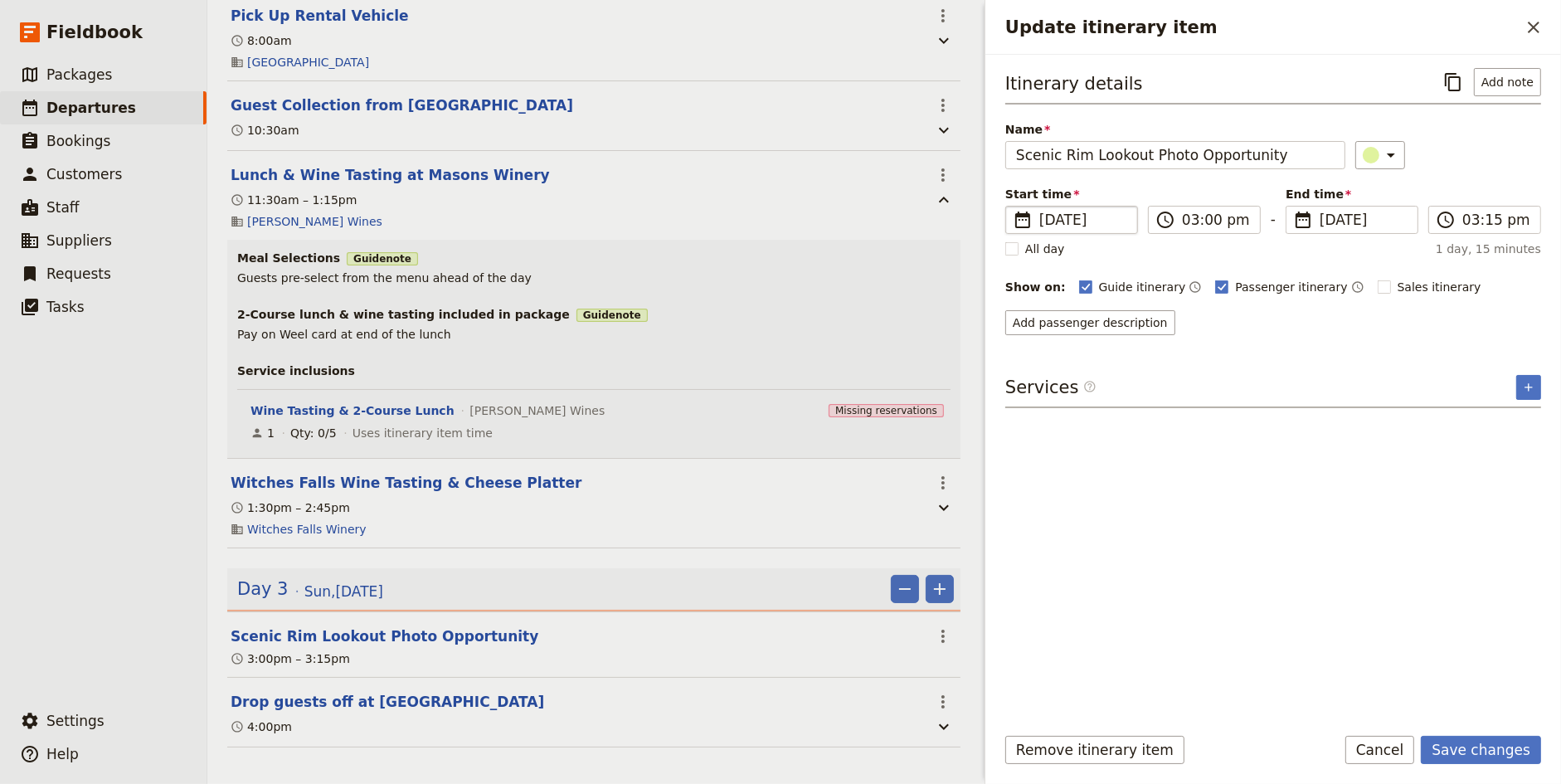
click at [1353, 201] on div "End time ​ [DATE] [DATE]" at bounding box center [1352, 210] width 133 height 48
click at [1346, 215] on span "[DATE]" at bounding box center [1364, 219] width 88 height 20
click at [1293, 207] on input "[DATE]" at bounding box center [1293, 206] width 1 height 1
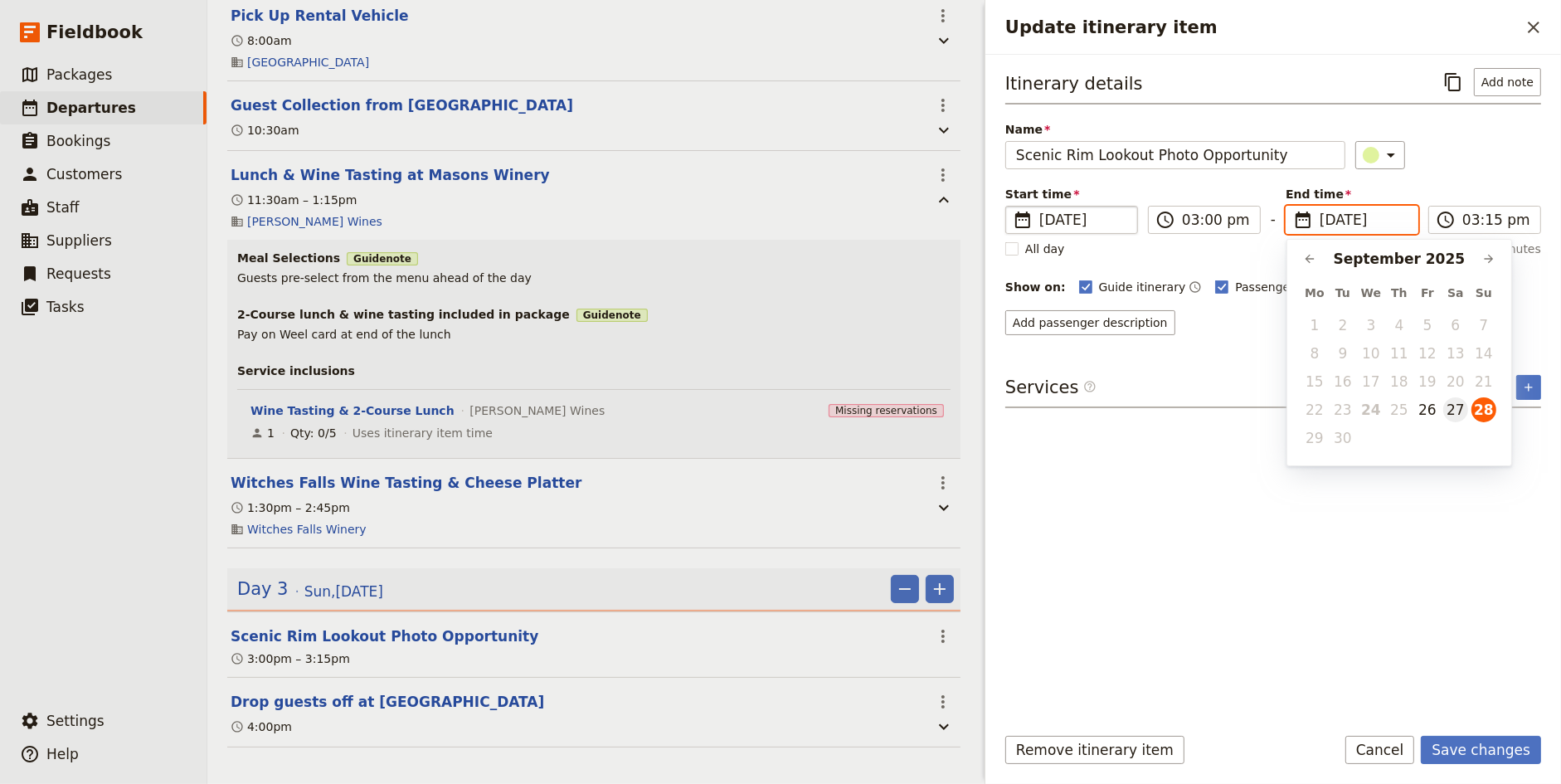
click at [1455, 411] on button "27" at bounding box center [1456, 410] width 25 height 25
type input "[DATE]"
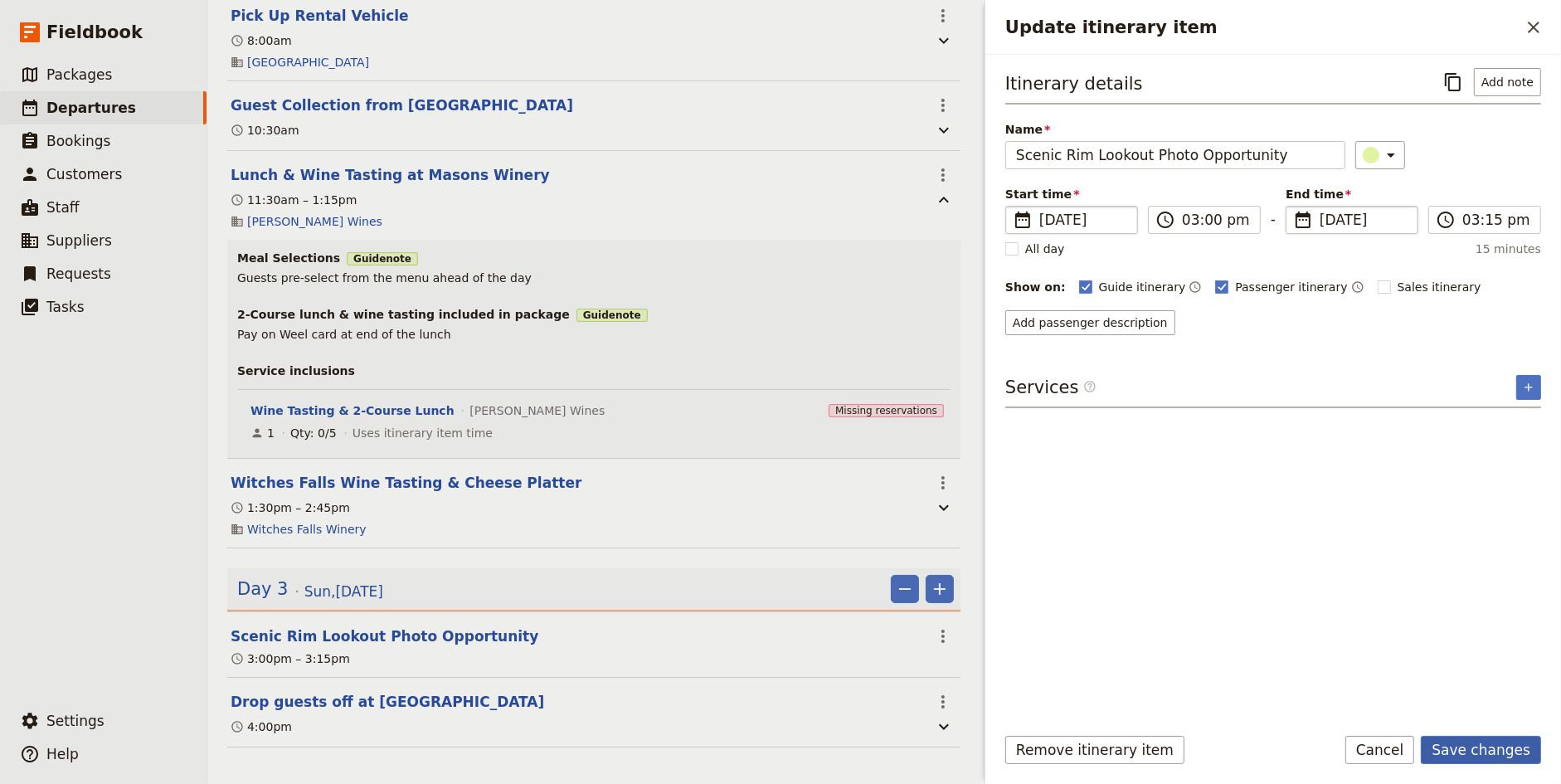
click at [1491, 747] on button "Save changes" at bounding box center [1482, 749] width 121 height 28
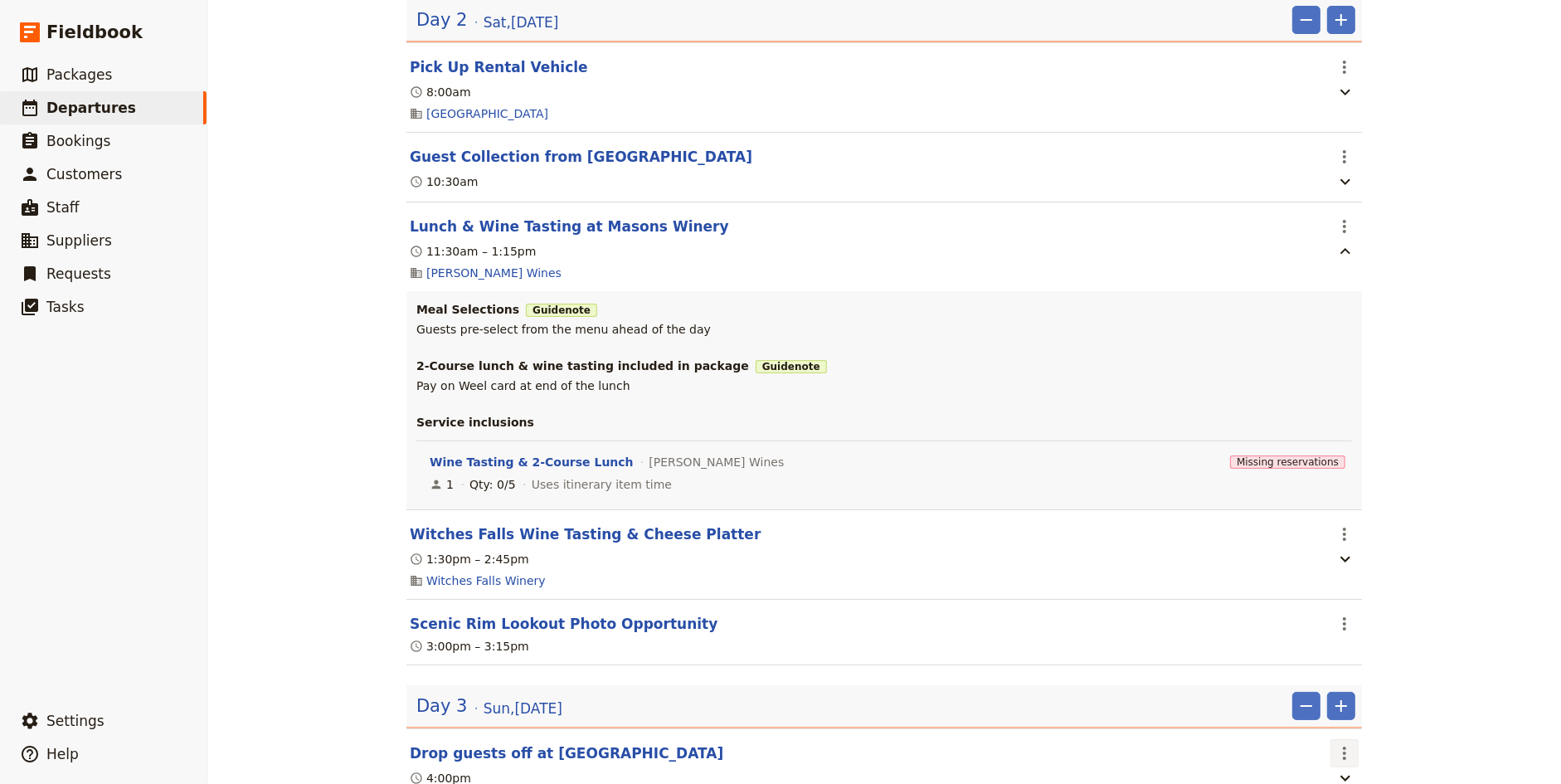
click at [1349, 743] on icon "Actions" at bounding box center [1345, 752] width 20 height 20
click at [1373, 730] on span "Edit this itinerary item" at bounding box center [1408, 728] width 130 height 16
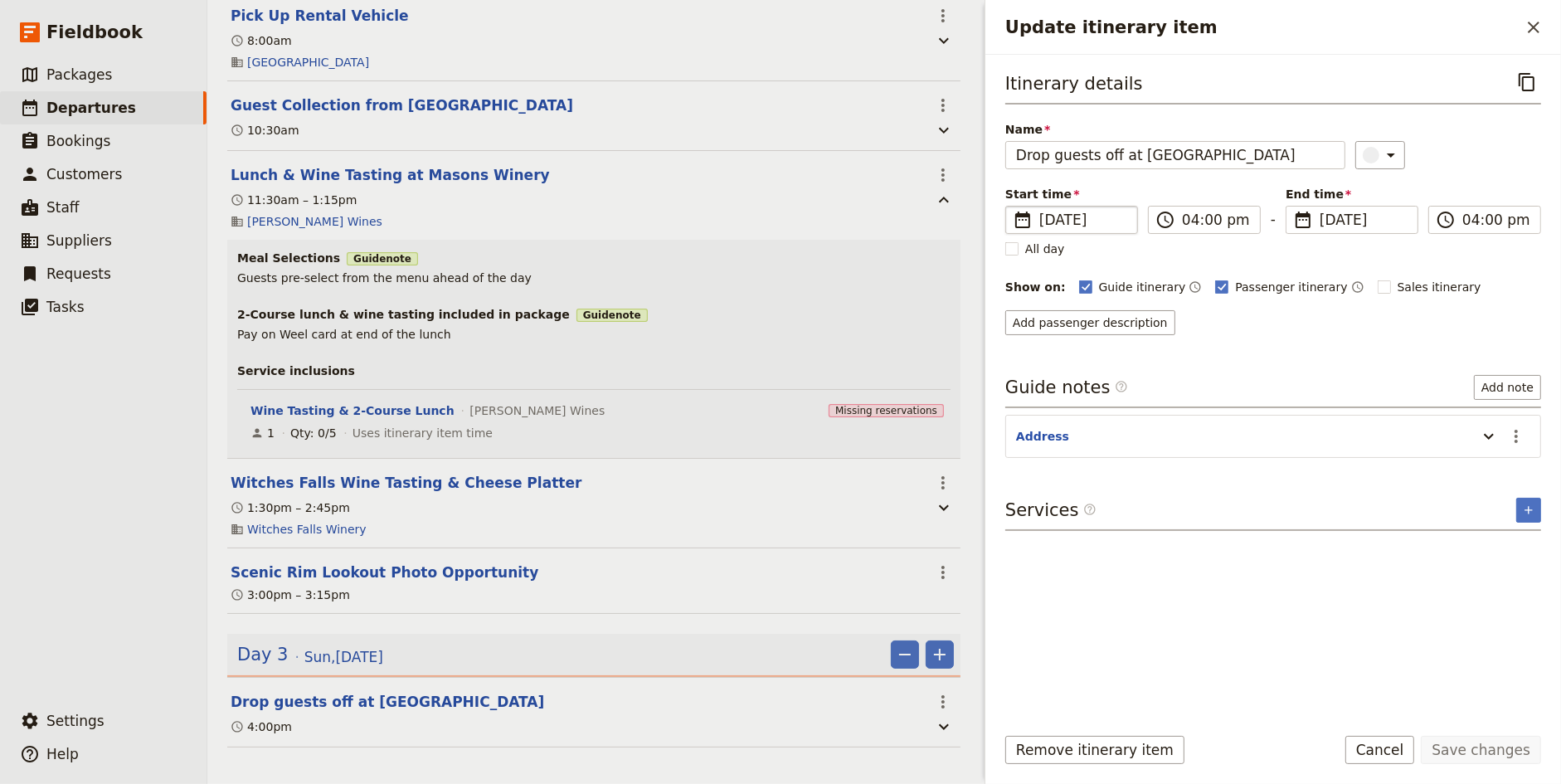
click at [1080, 211] on span "[DATE]" at bounding box center [1083, 219] width 88 height 20
click at [1013, 207] on input "[DATE]" at bounding box center [1012, 206] width 1 height 1
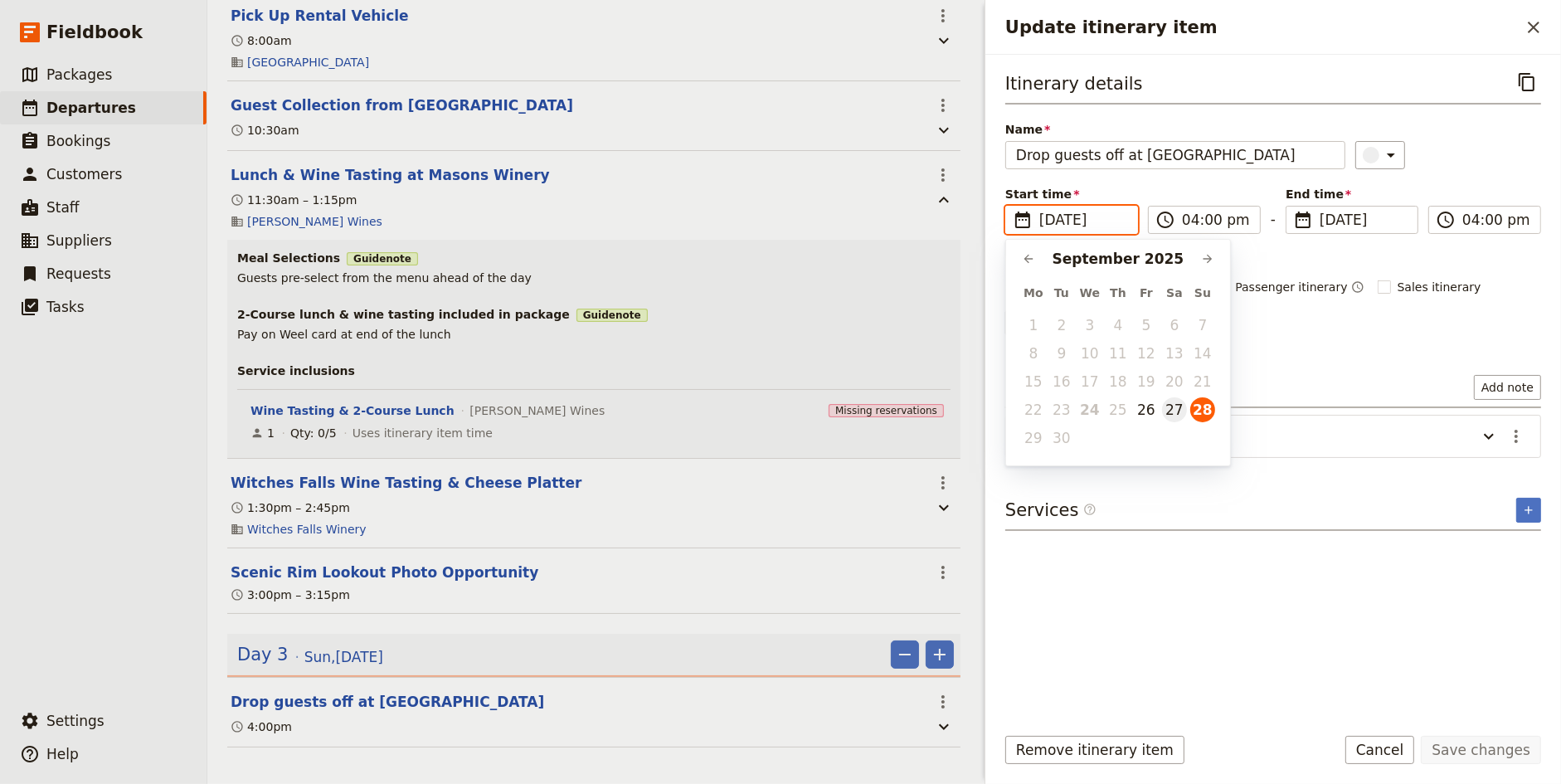
click at [1175, 412] on button "27" at bounding box center [1175, 410] width 25 height 25
type input "[DATE]"
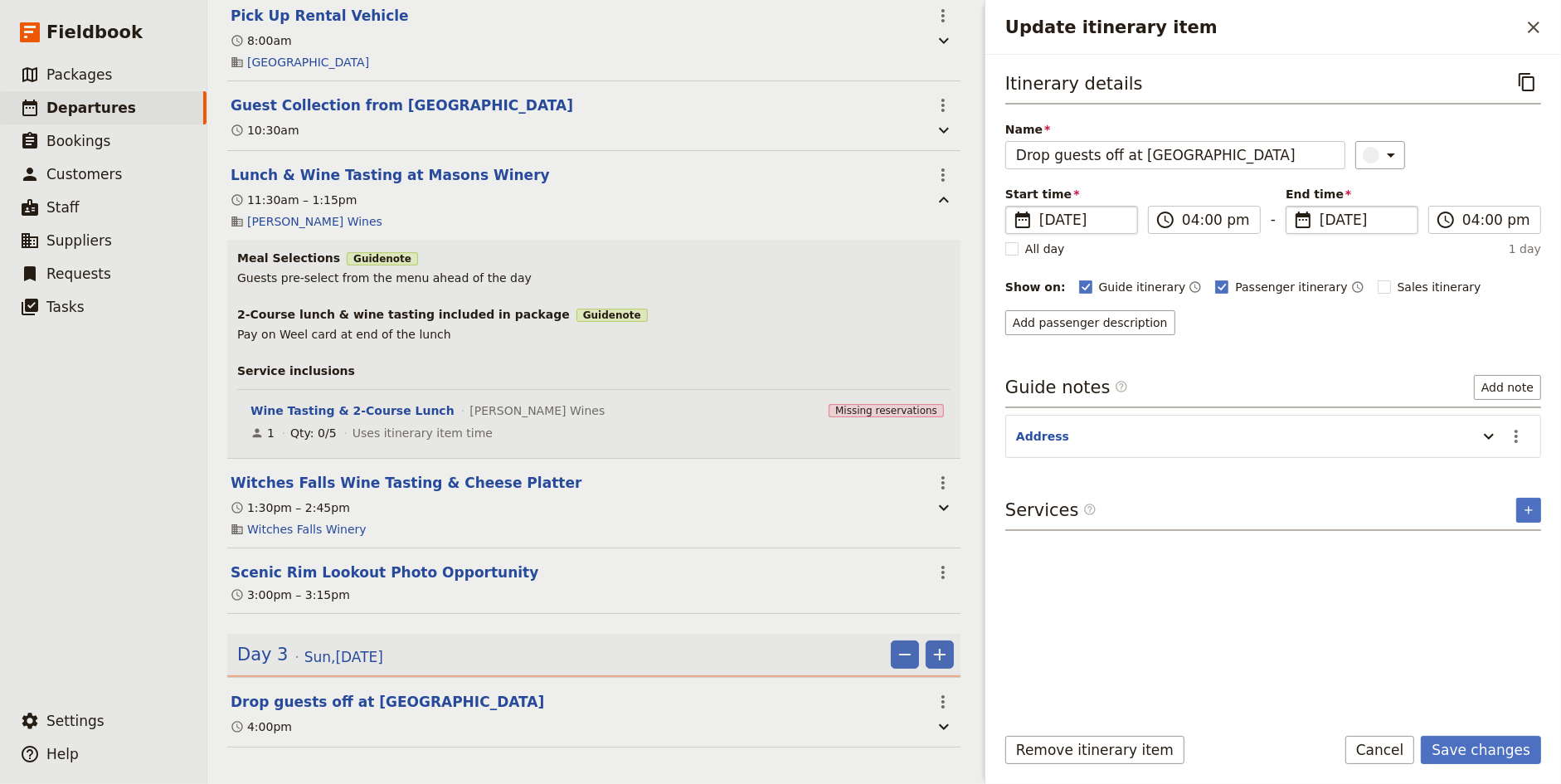
click at [1361, 213] on span "[DATE]" at bounding box center [1364, 219] width 88 height 20
click at [1293, 207] on input "[DATE]" at bounding box center [1293, 206] width 1 height 1
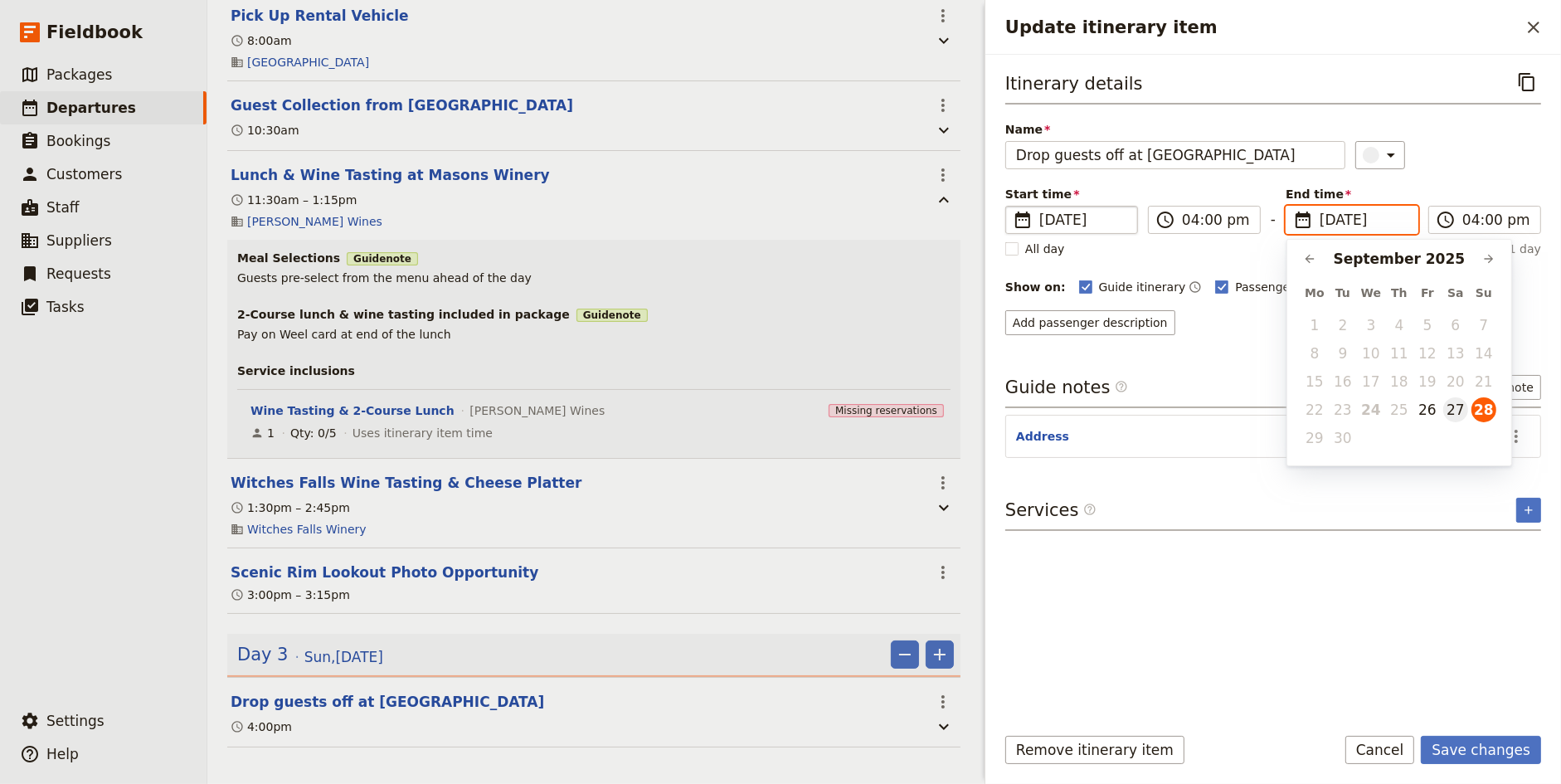
click at [1459, 414] on button "27" at bounding box center [1456, 410] width 25 height 25
type input "[DATE]"
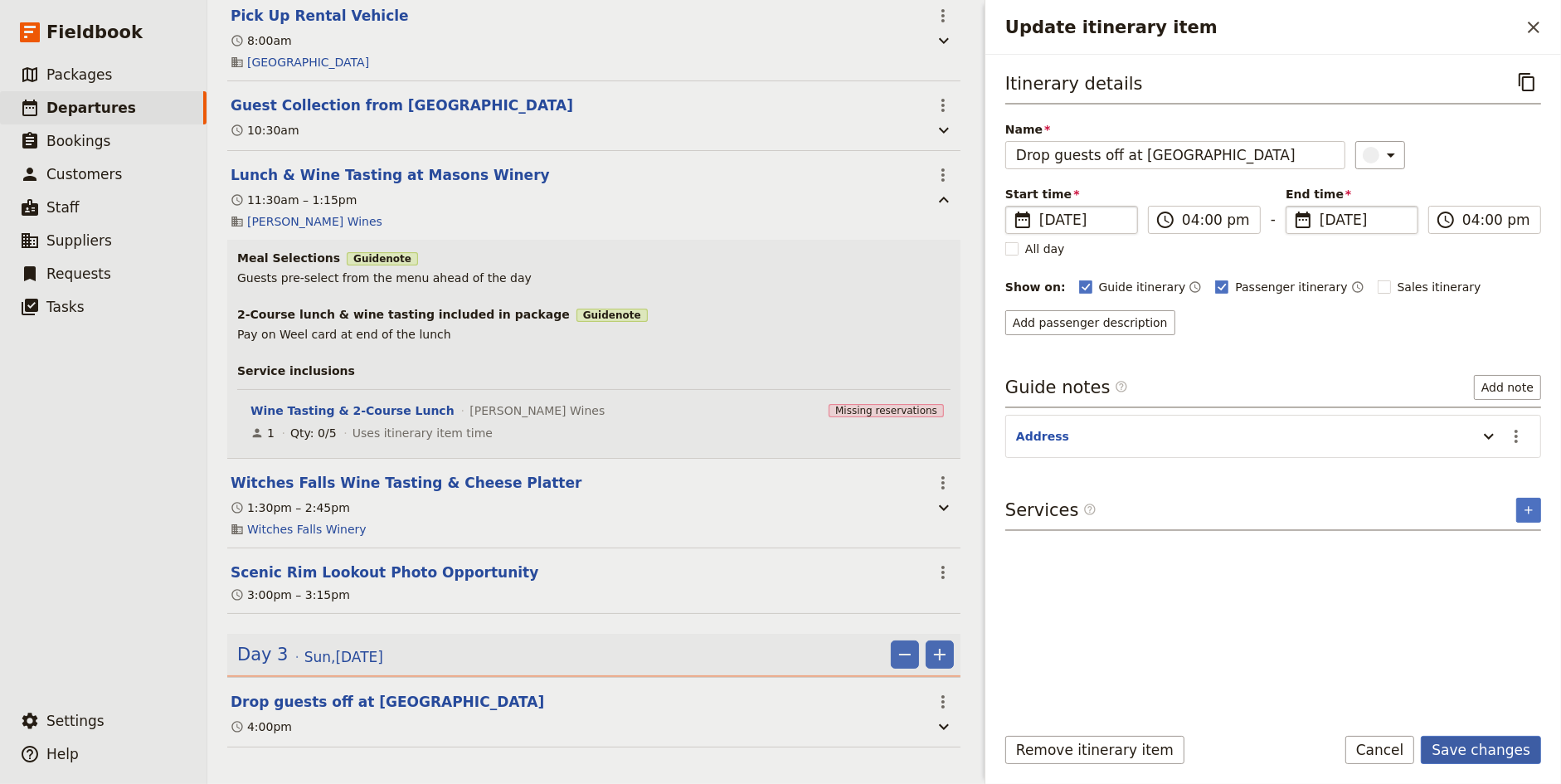
click at [1467, 750] on button "Save changes" at bounding box center [1482, 749] width 121 height 28
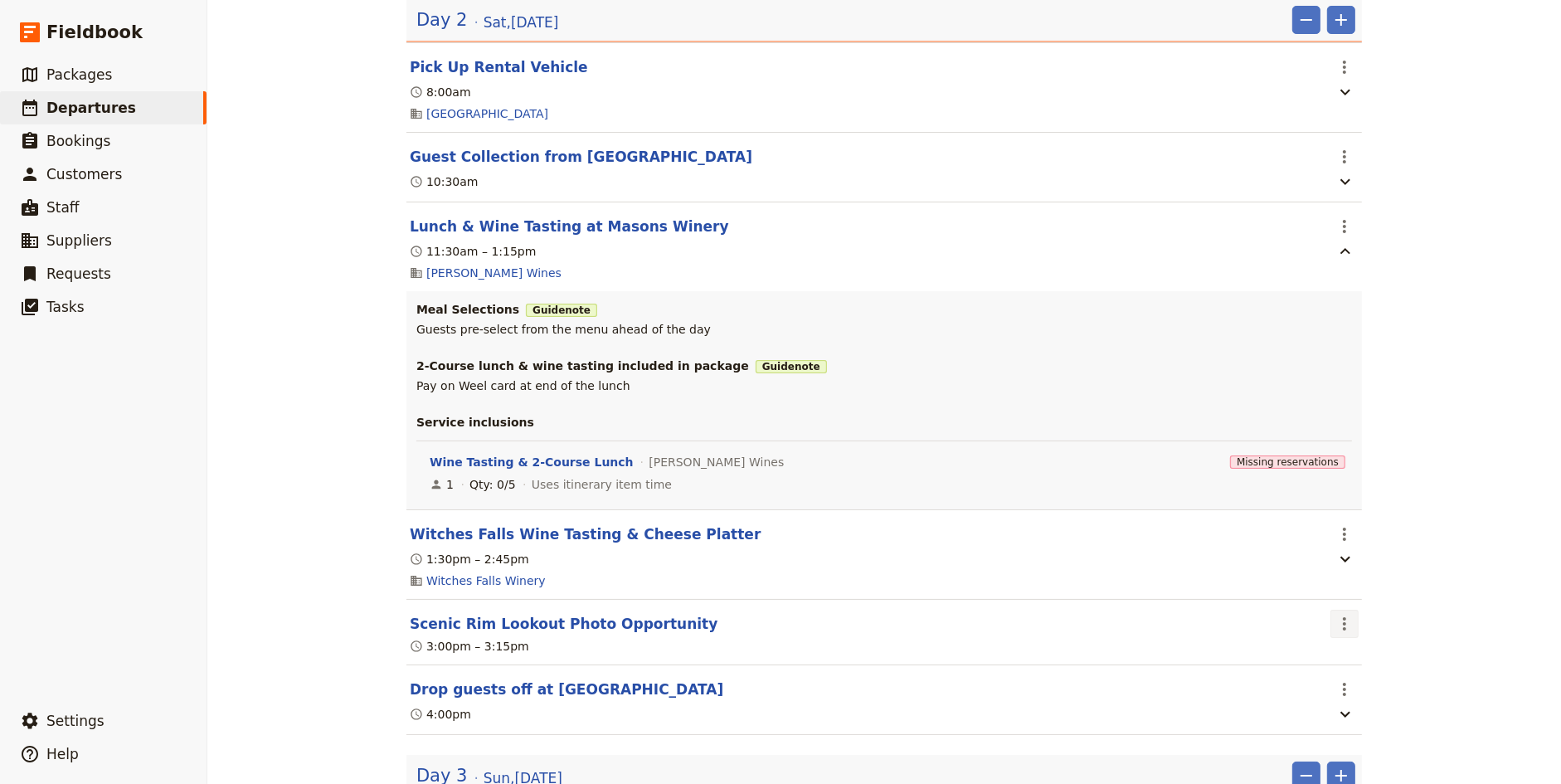
click at [1343, 614] on icon "Actions" at bounding box center [1345, 623] width 20 height 20
click at [1361, 597] on span "Edit this itinerary item" at bounding box center [1408, 600] width 130 height 16
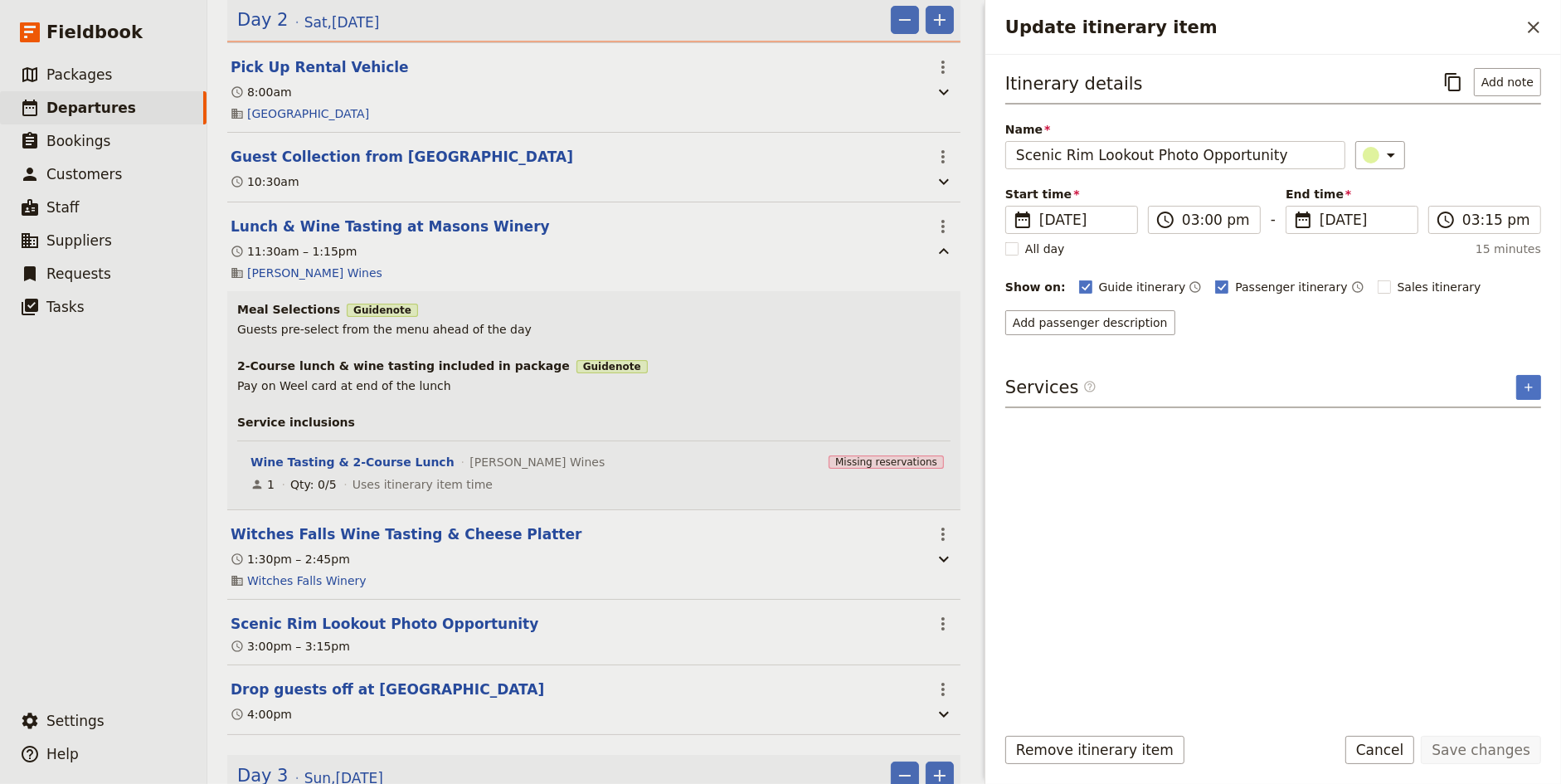
scroll to position [503, 0]
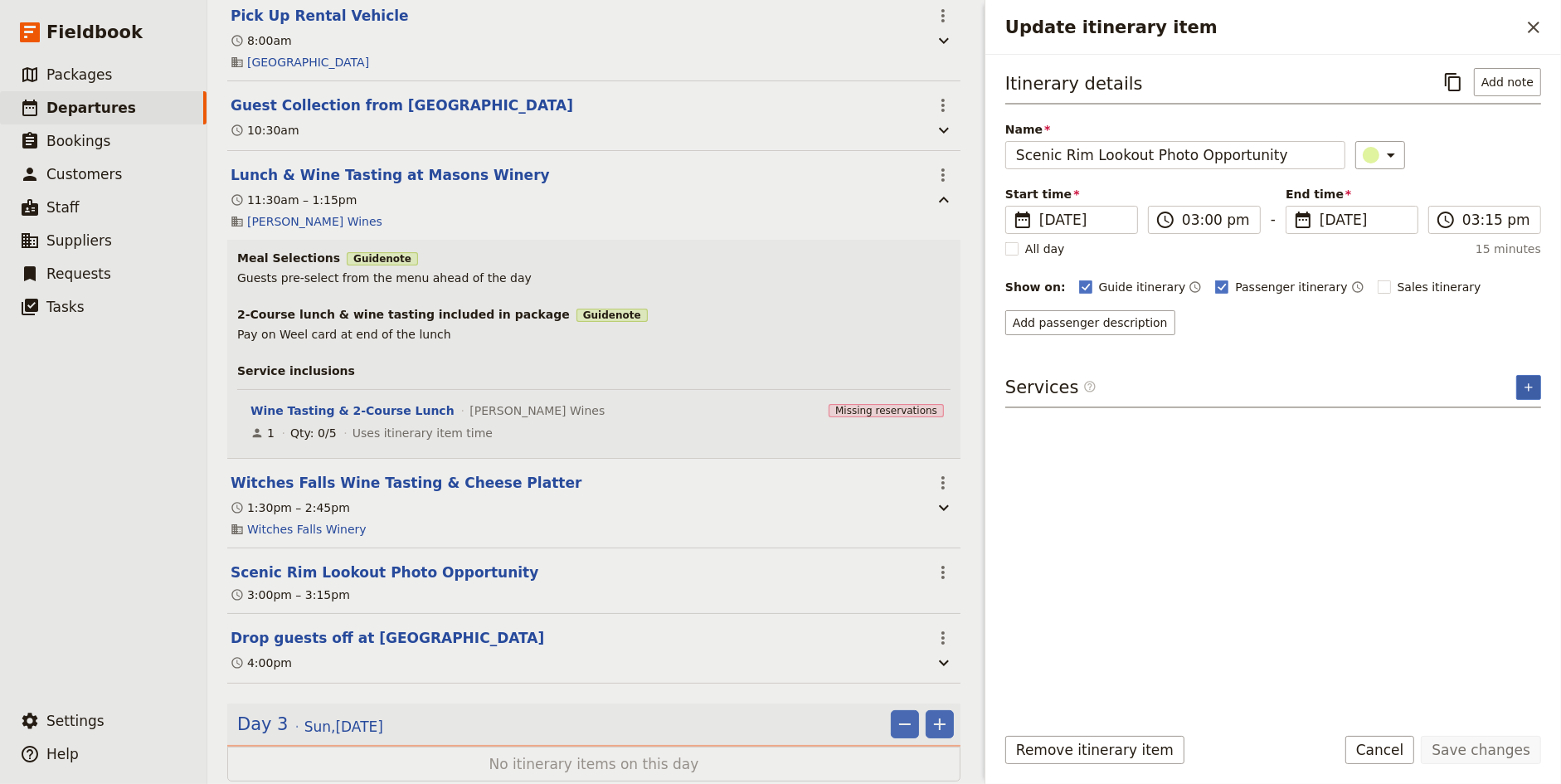
click at [1532, 384] on icon "Add service inclusion" at bounding box center [1528, 388] width 13 height 13
click at [1503, 88] on button "Add note" at bounding box center [1507, 81] width 67 height 28
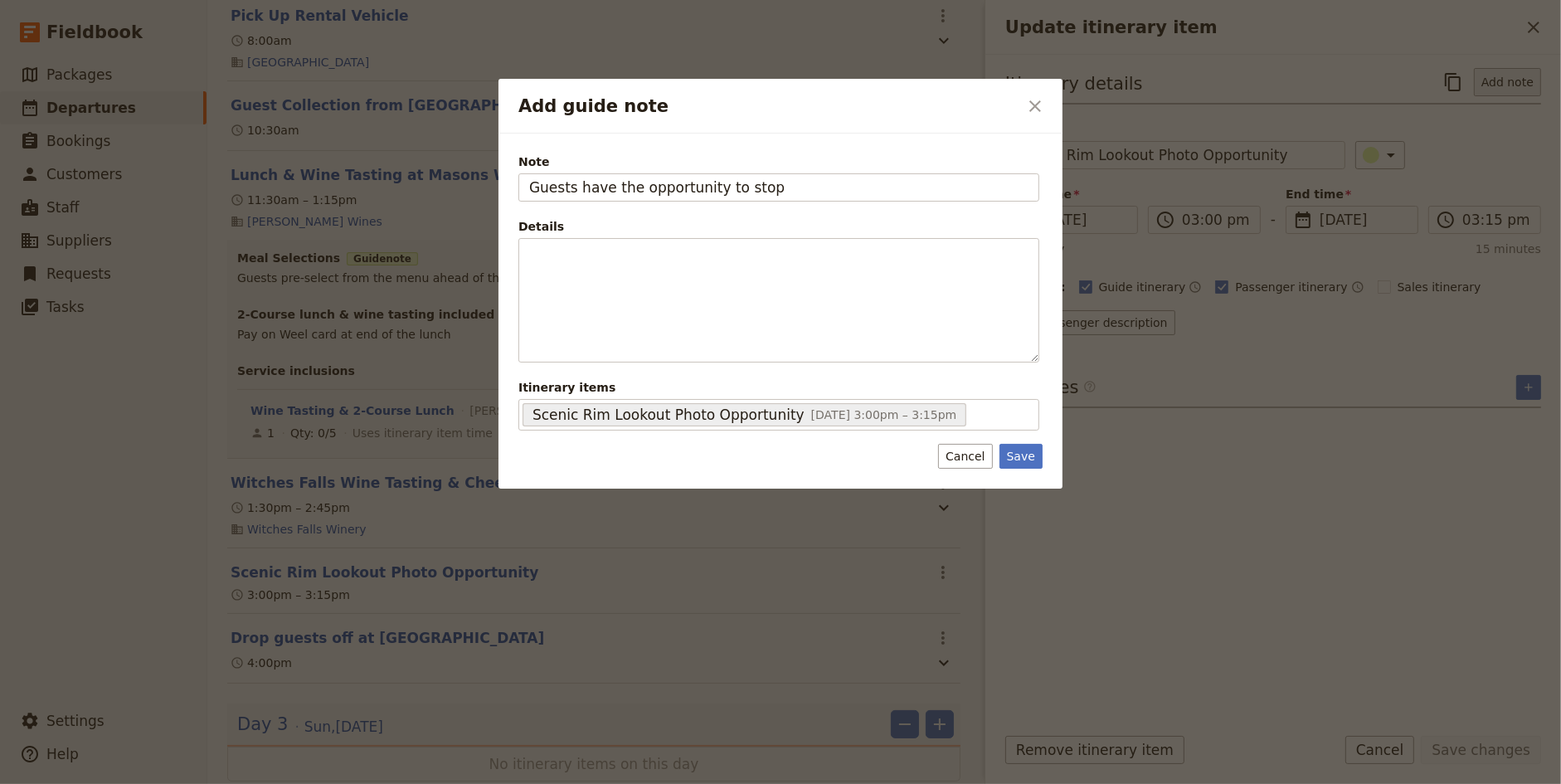
type input "Guests have the opportunity to stop"
click at [1024, 459] on button "Save" at bounding box center [1021, 456] width 43 height 25
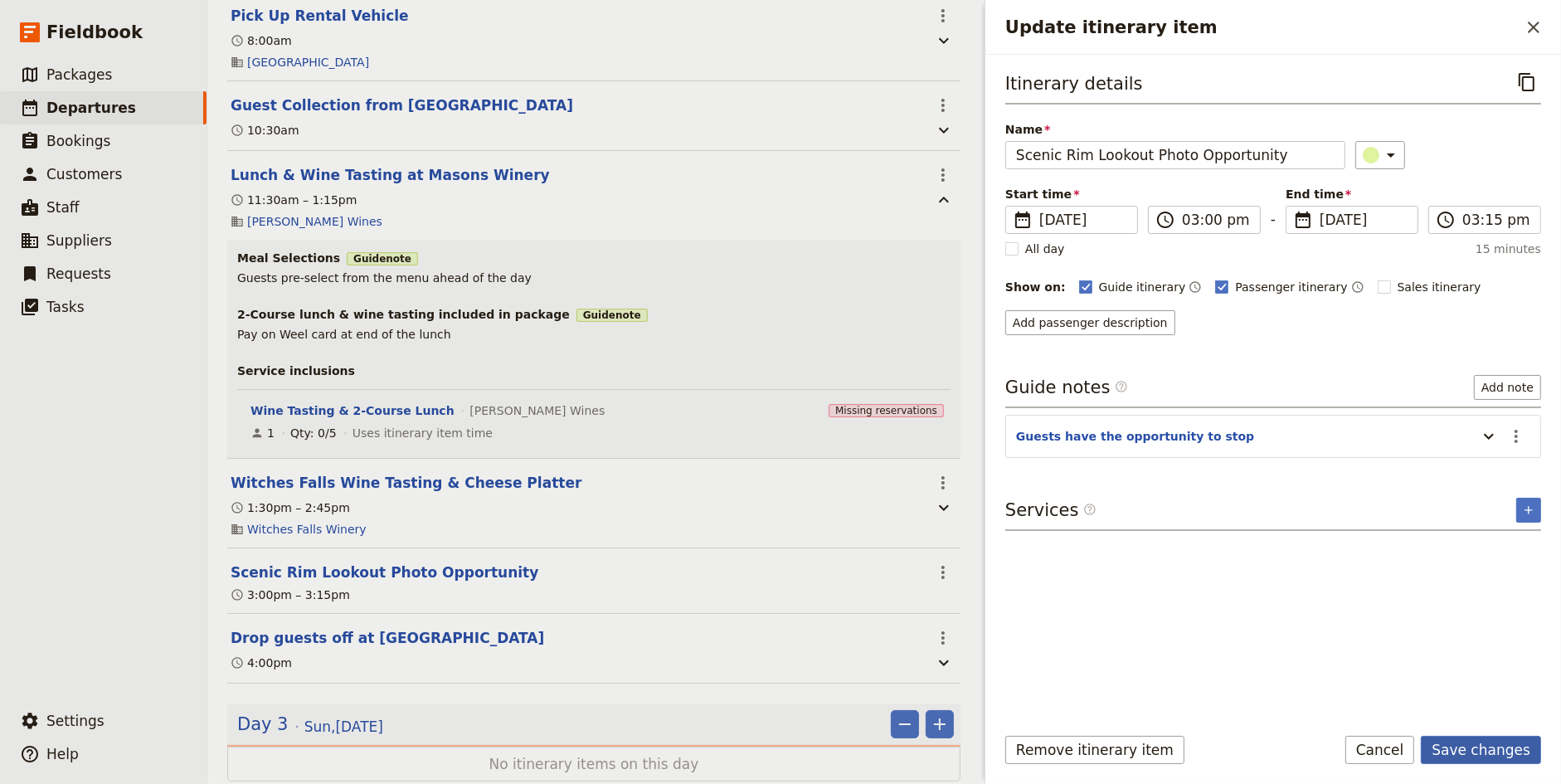
click at [1481, 753] on button "Save changes" at bounding box center [1482, 749] width 121 height 28
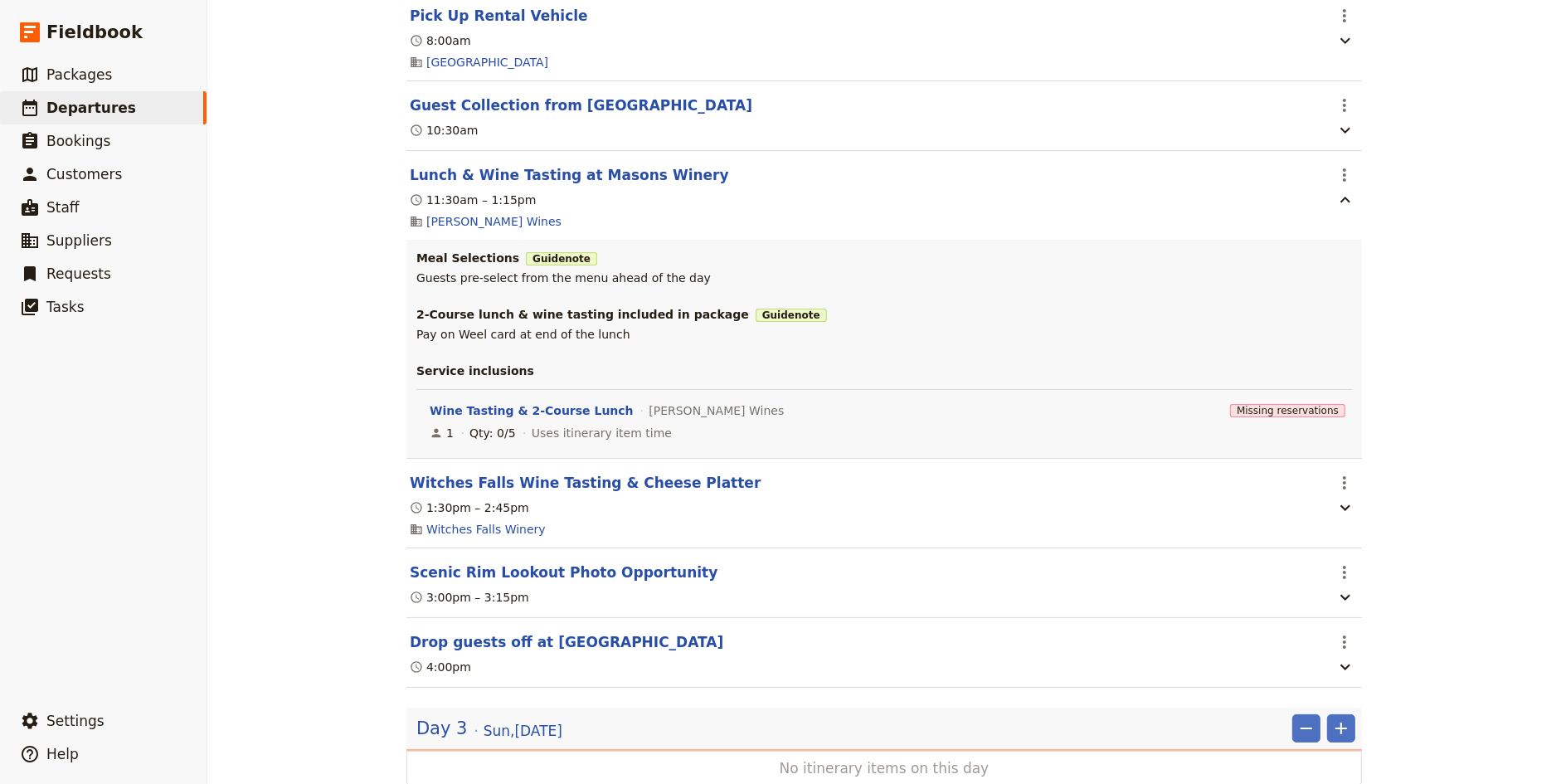
scroll to position [451, 0]
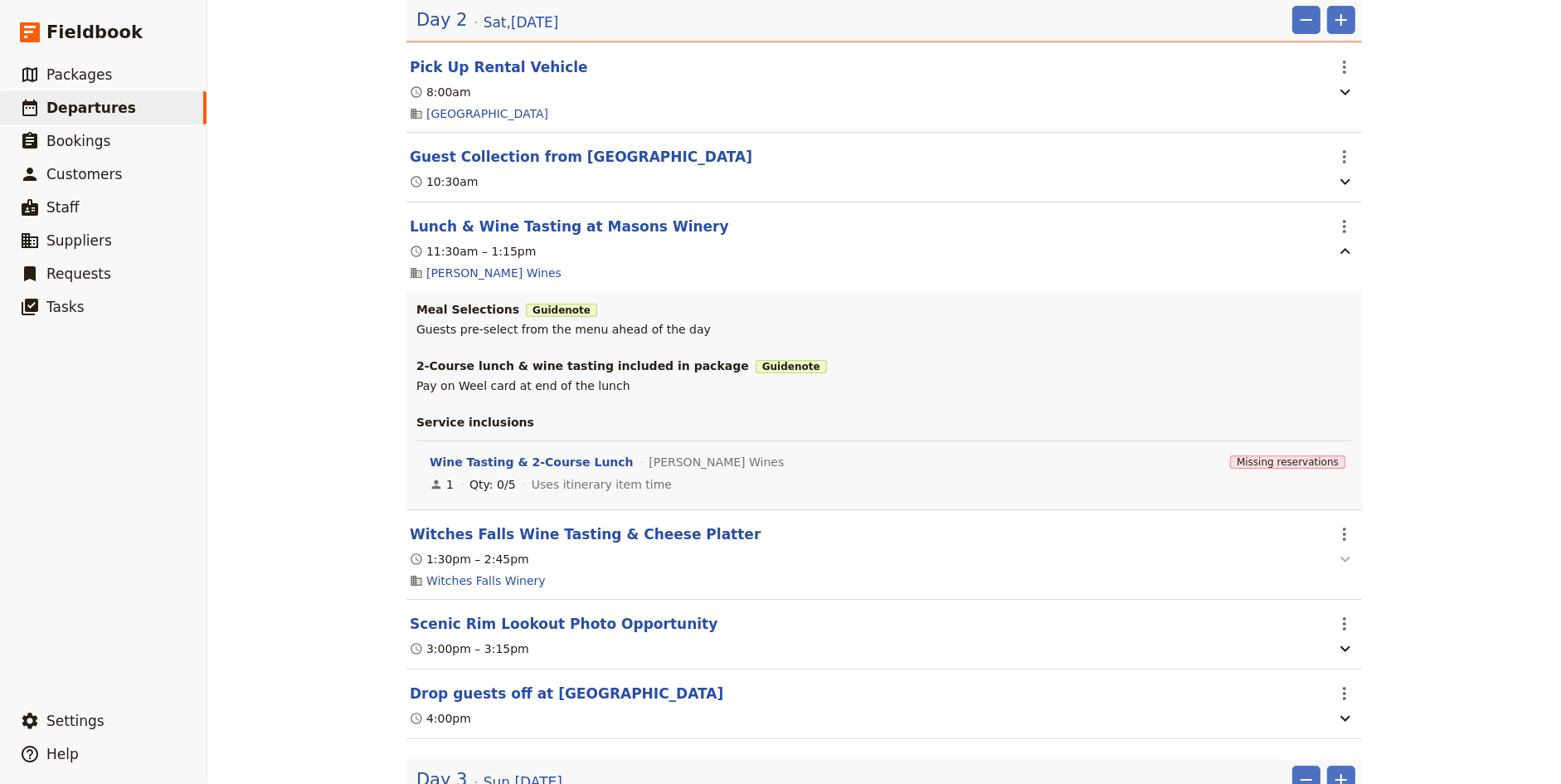
click at [1353, 549] on icon "button" at bounding box center [1346, 558] width 20 height 20
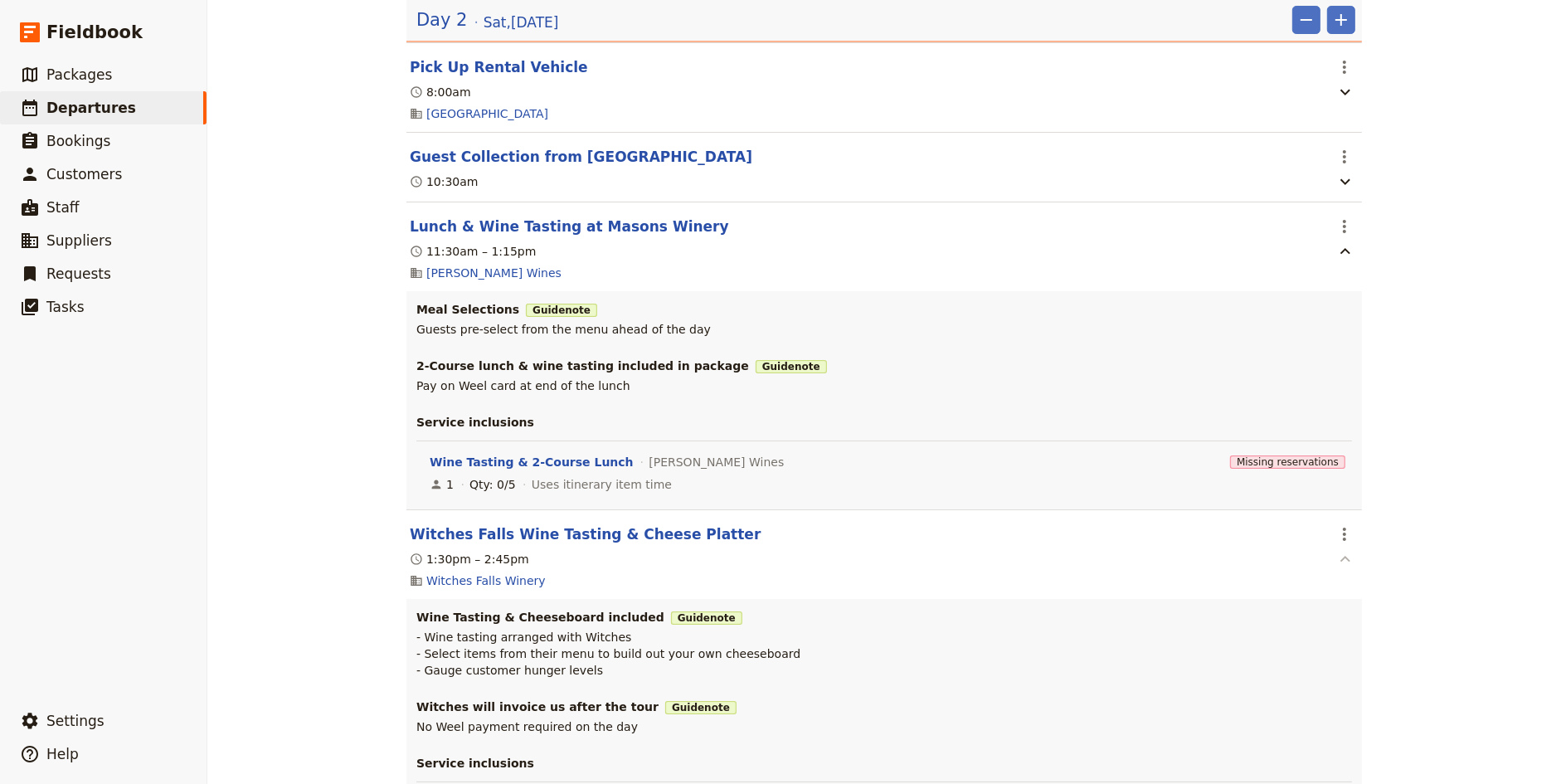
click at [1350, 549] on icon "button" at bounding box center [1346, 558] width 20 height 20
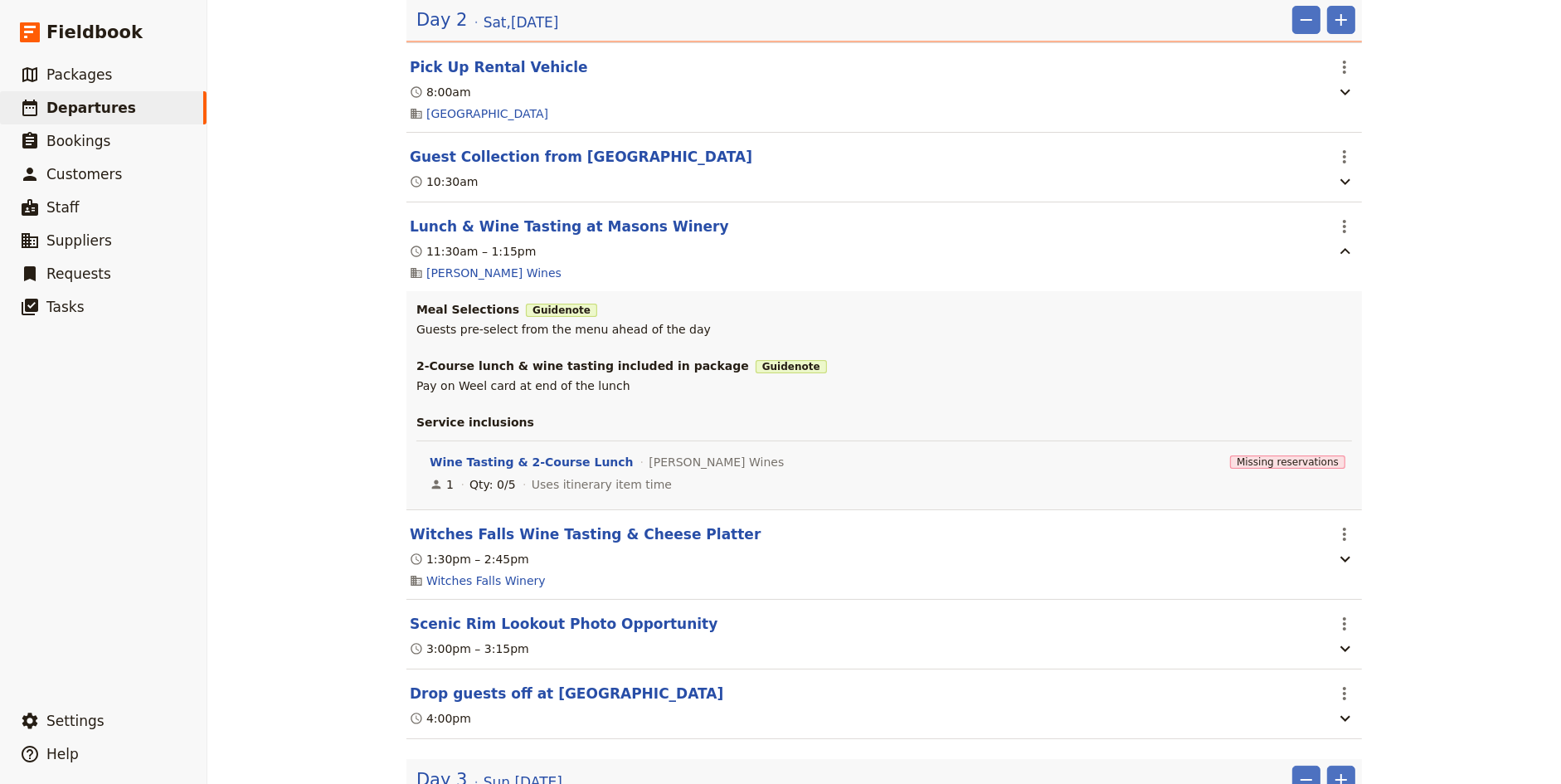
scroll to position [489, 0]
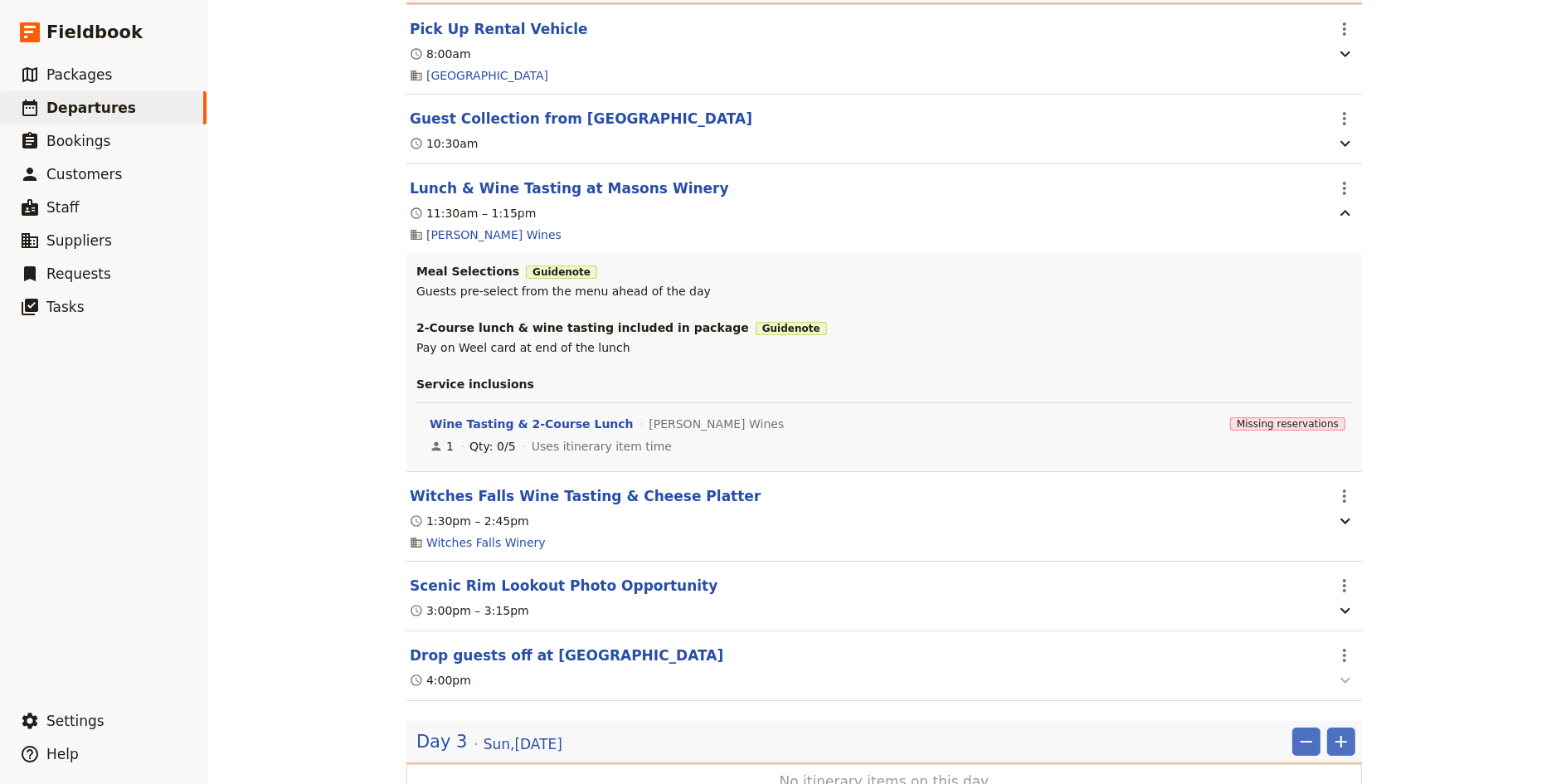
click at [1349, 670] on icon "button" at bounding box center [1346, 680] width 20 height 20
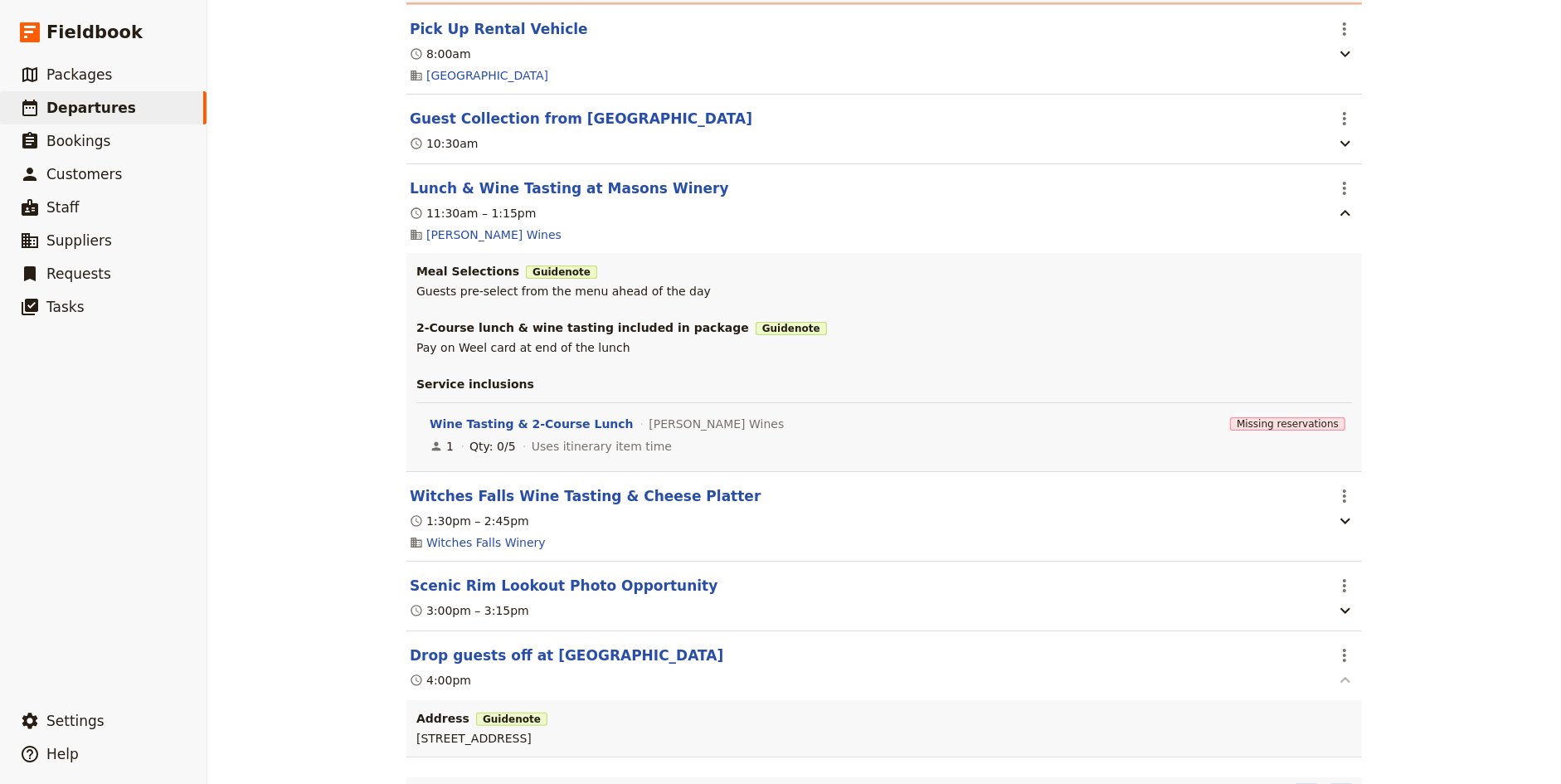
click at [1349, 670] on icon "button" at bounding box center [1346, 680] width 20 height 20
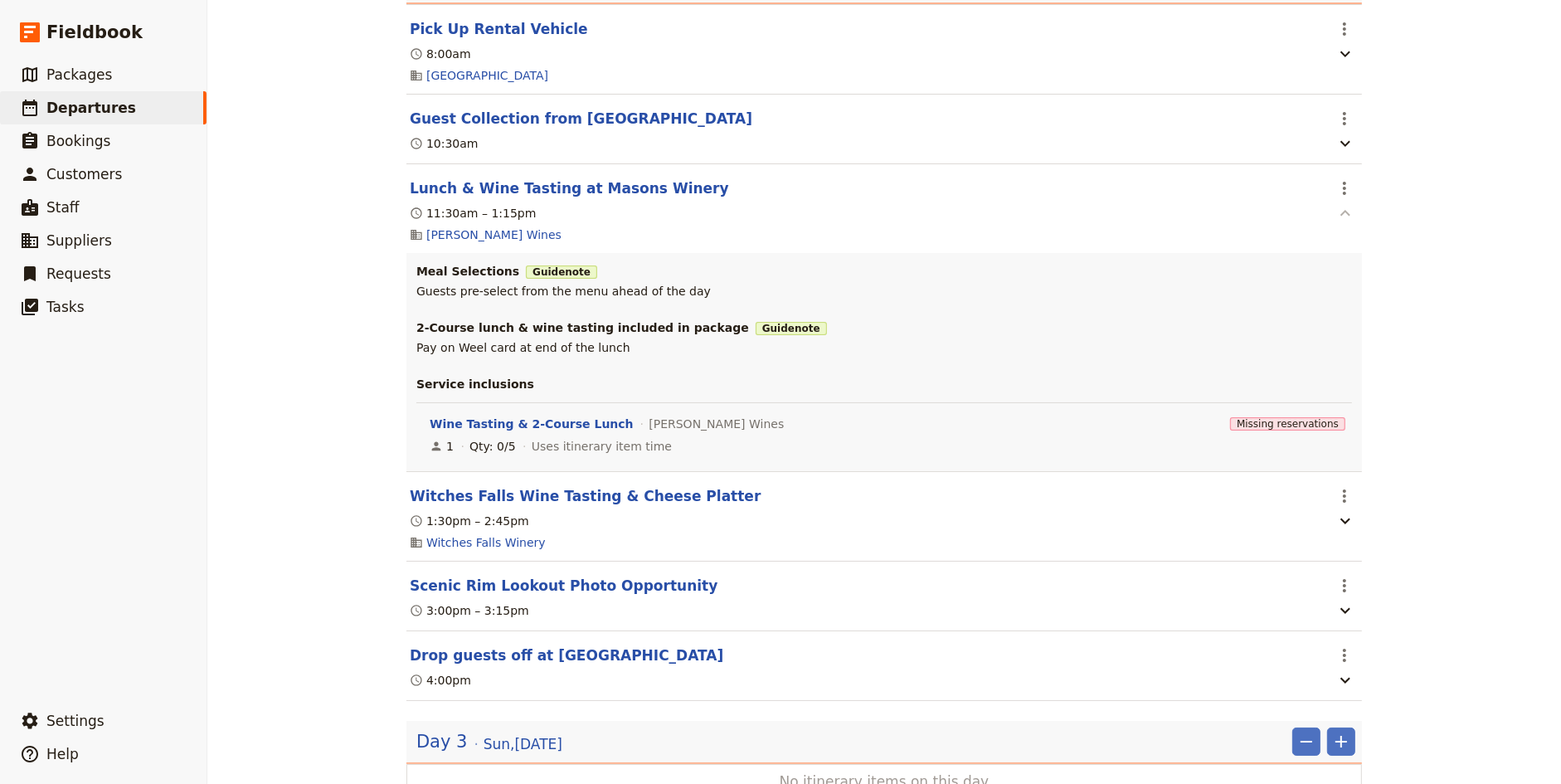
click at [1345, 203] on icon "button" at bounding box center [1346, 213] width 20 height 20
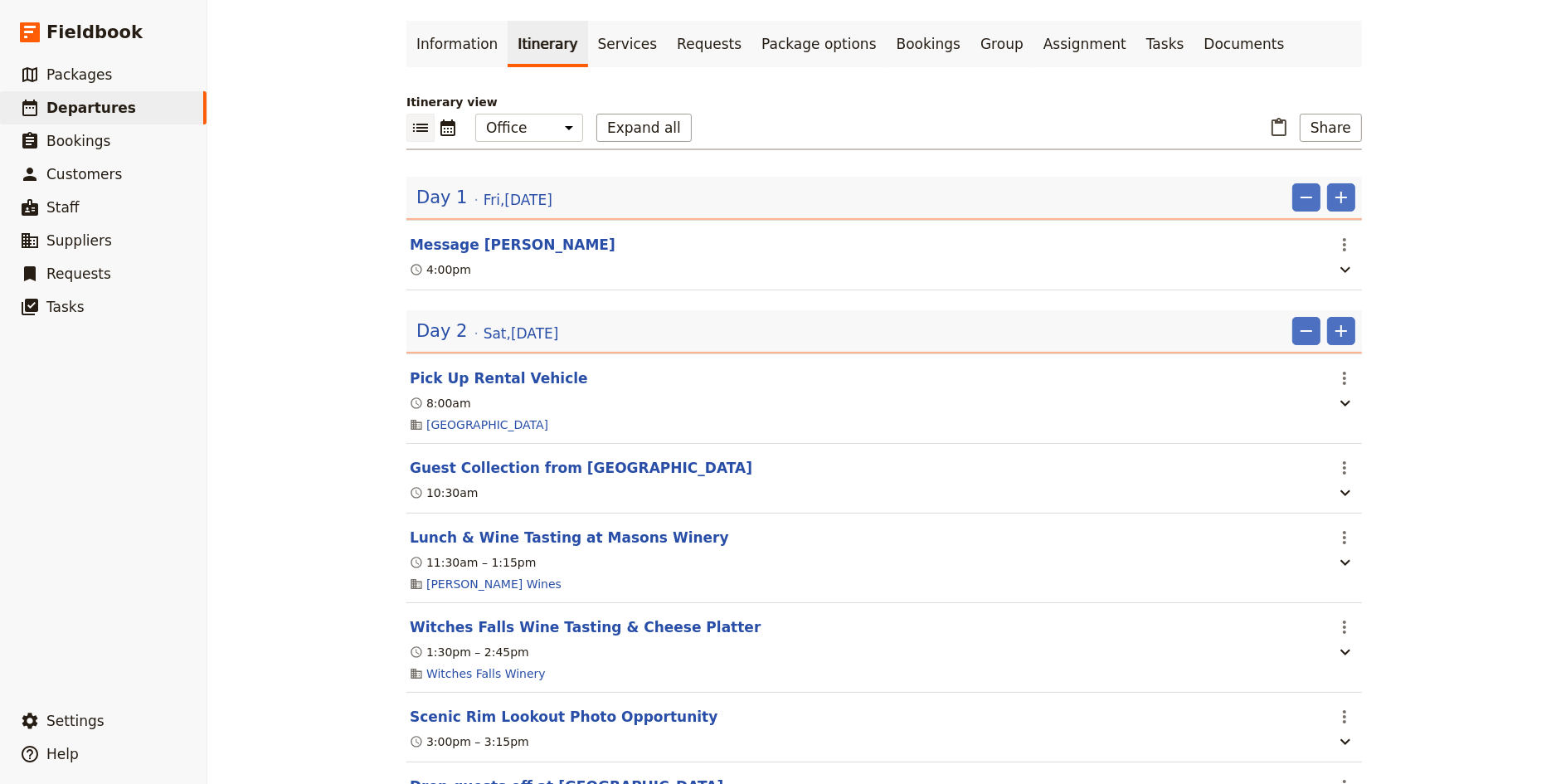
scroll to position [125, 0]
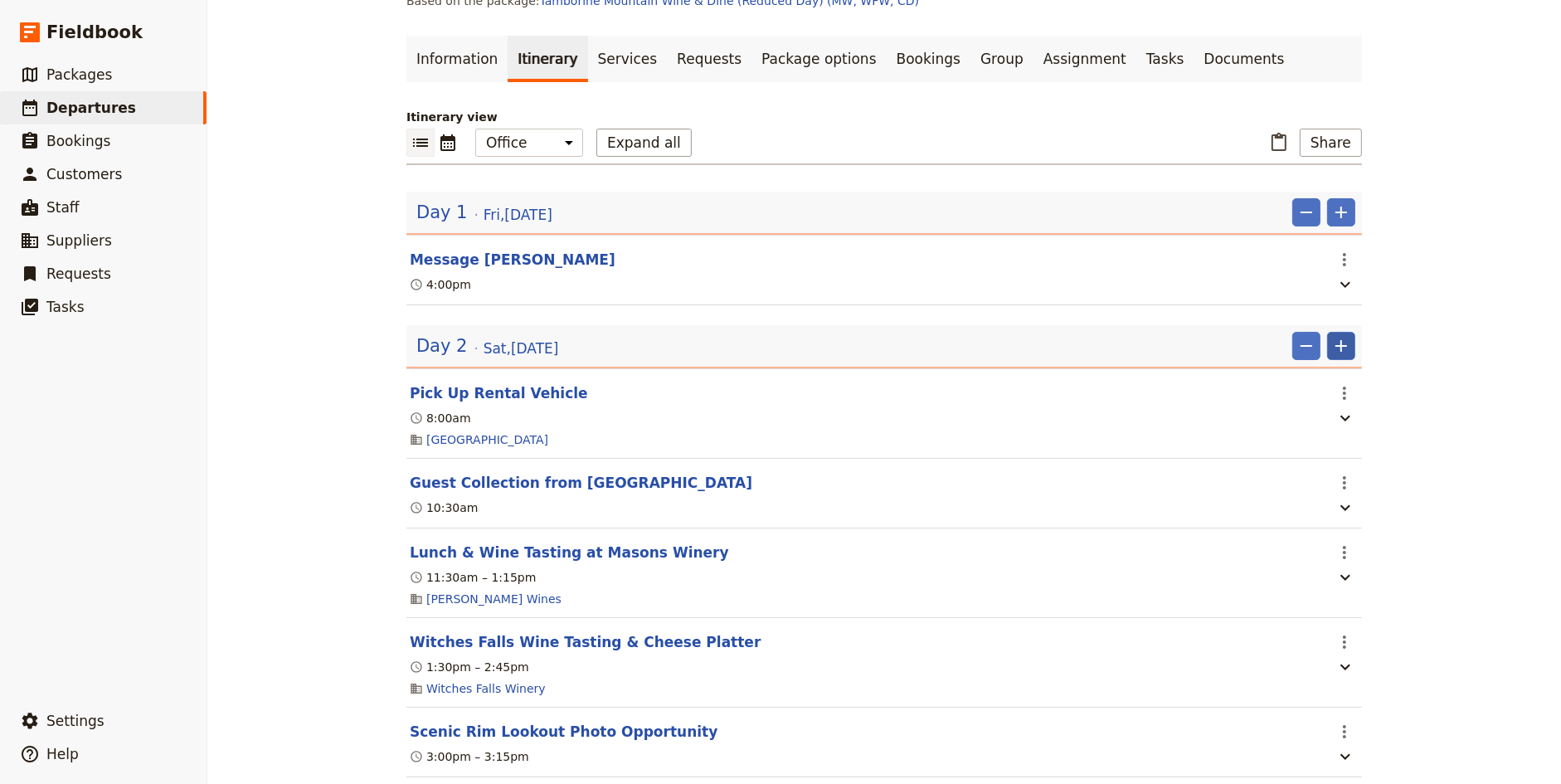
click at [1339, 340] on icon "Add" at bounding box center [1342, 346] width 11 height 11
click at [1336, 334] on span "Add itinerary item" at bounding box center [1292, 326] width 105 height 16
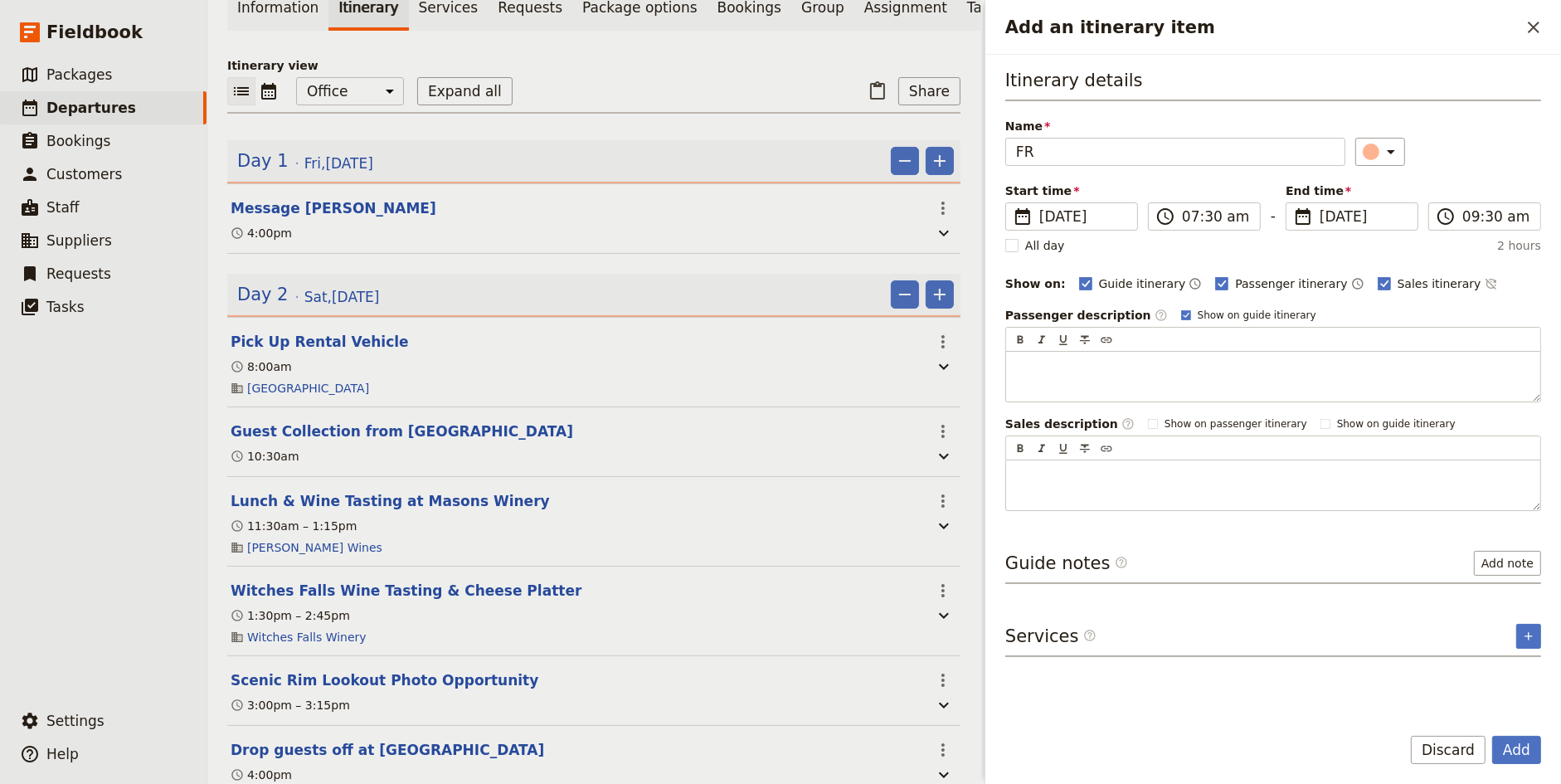
type input "F"
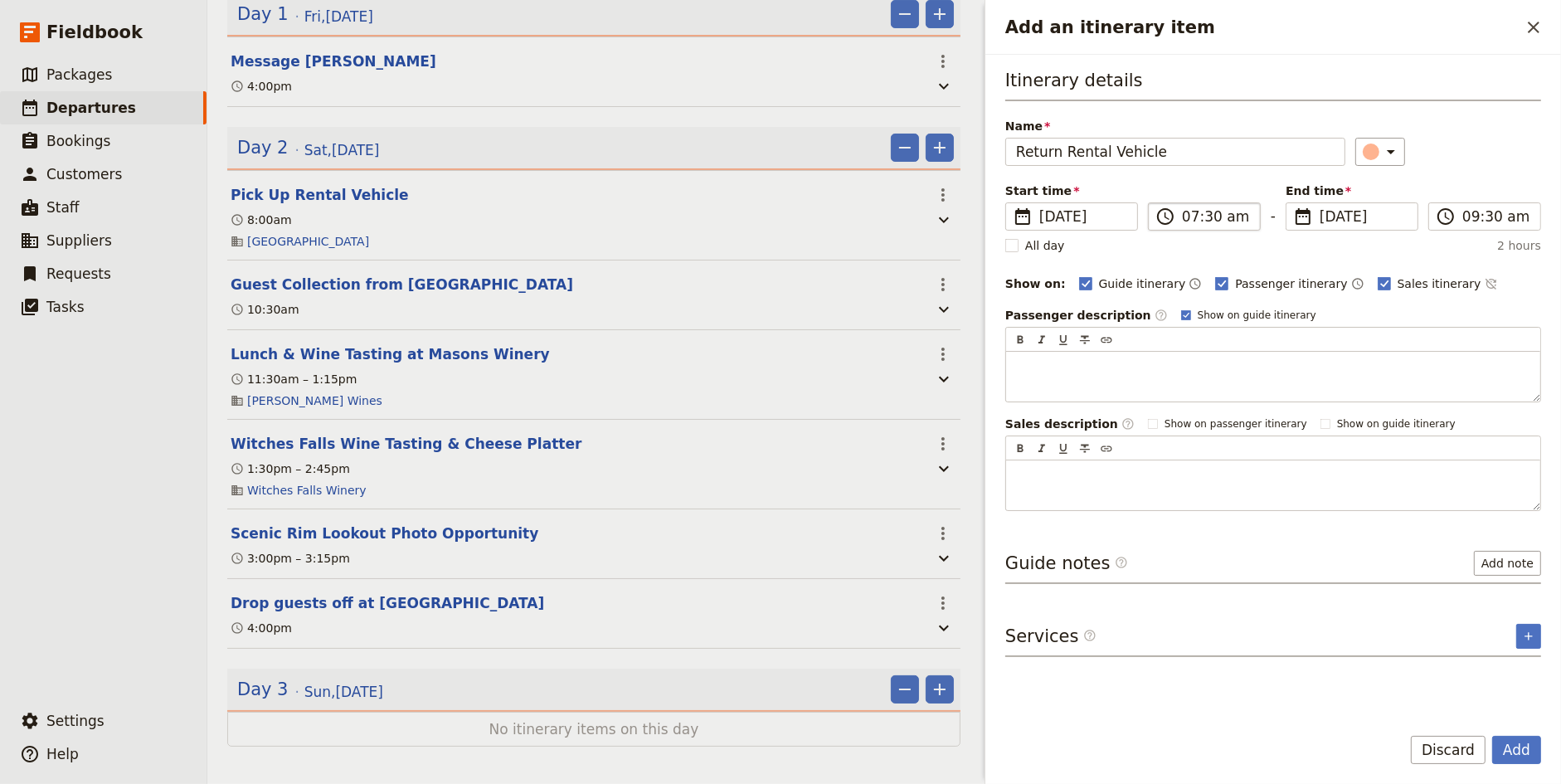
type input "Return Rental Vehicle"
click at [1179, 213] on label "​ 07:30 am" at bounding box center [1205, 215] width 113 height 28
click at [1182, 213] on input "07:30 am" at bounding box center [1215, 216] width 68 height 20
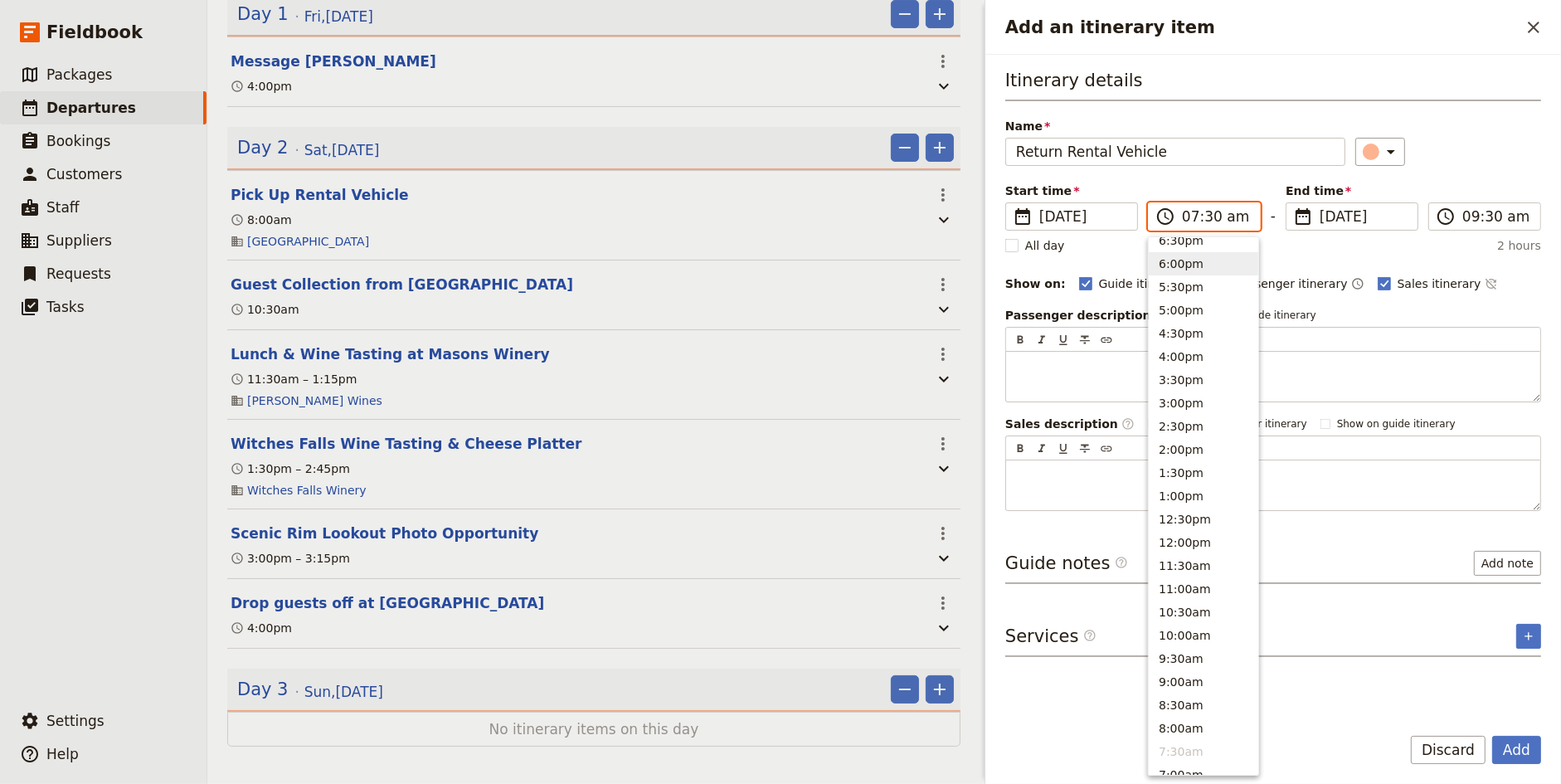
scroll to position [235, 0]
click at [1206, 269] on button "6:00pm" at bounding box center [1204, 273] width 109 height 23
type input "06:00 pm"
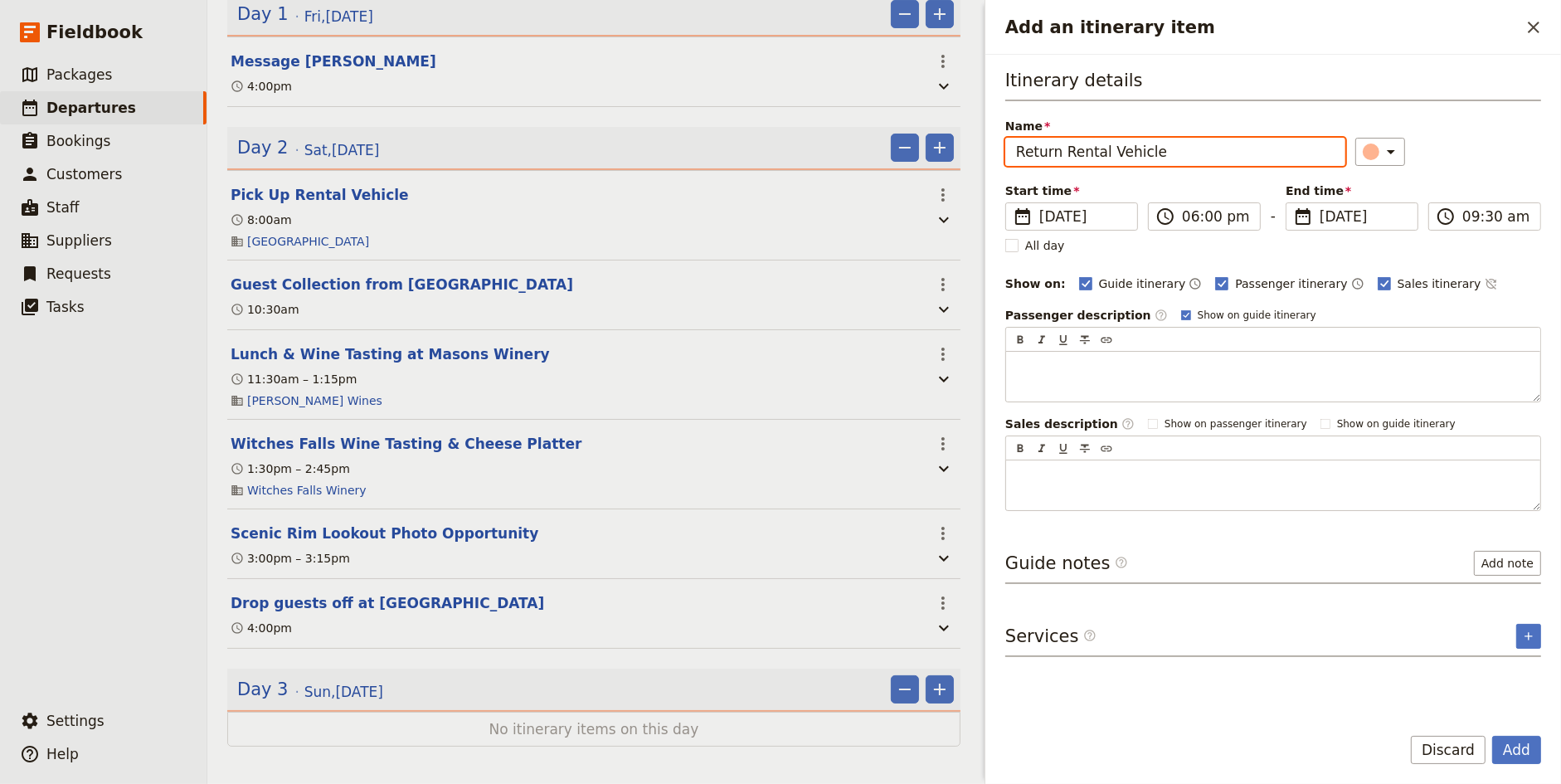
type input "06:00 pm"
click at [1459, 152] on div "​" at bounding box center [1448, 151] width 187 height 28
click at [1252, 280] on span "Passenger itinerary" at bounding box center [1291, 283] width 112 height 16
click at [1215, 276] on input "Passenger itinerary" at bounding box center [1214, 275] width 1 height 1
checkbox input "false"
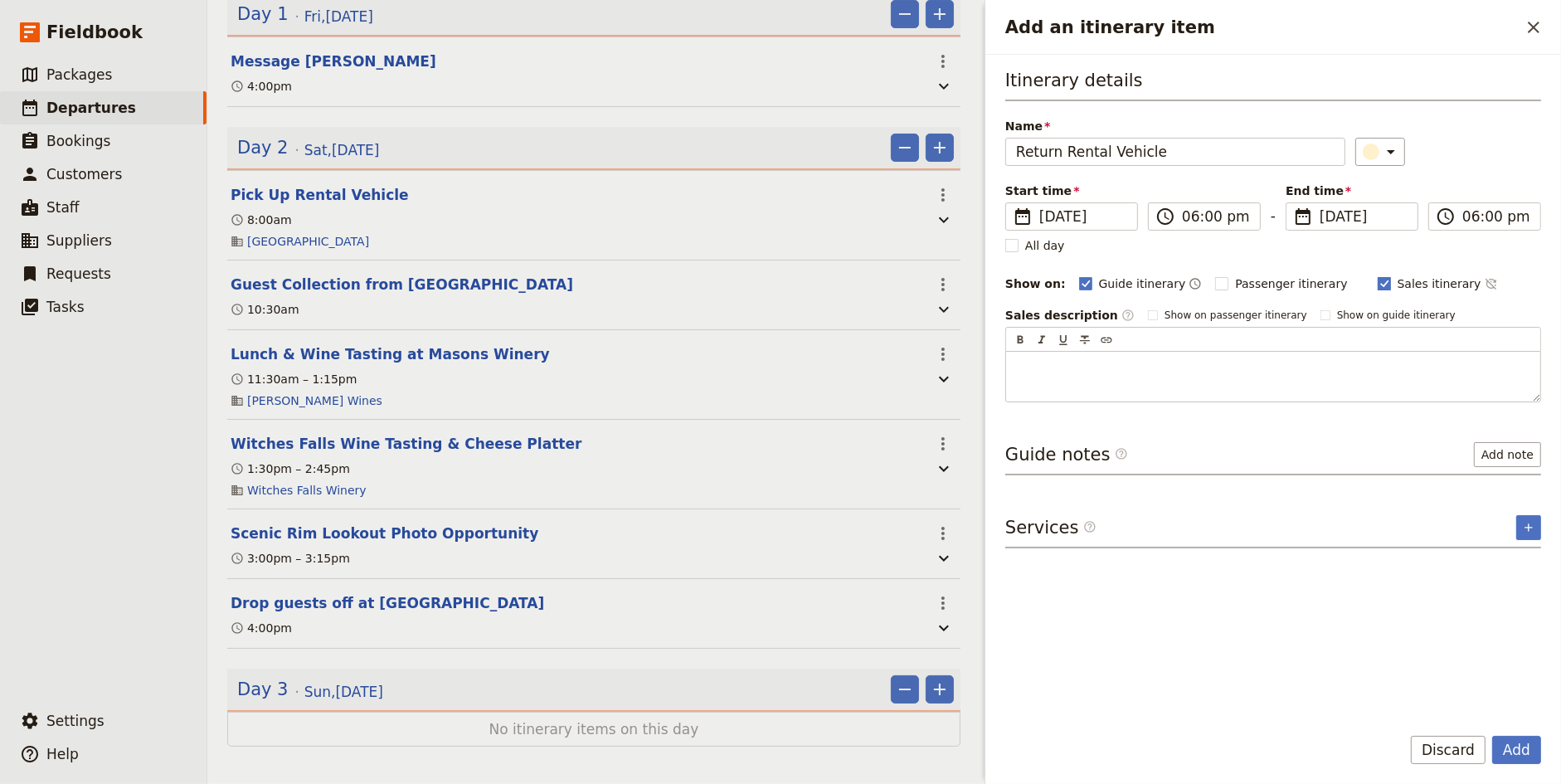
click at [1406, 285] on span "Sales itinerary" at bounding box center [1439, 283] width 83 height 16
click at [1378, 276] on input "Sales itinerary" at bounding box center [1377, 275] width 1 height 1
checkbox input "false"
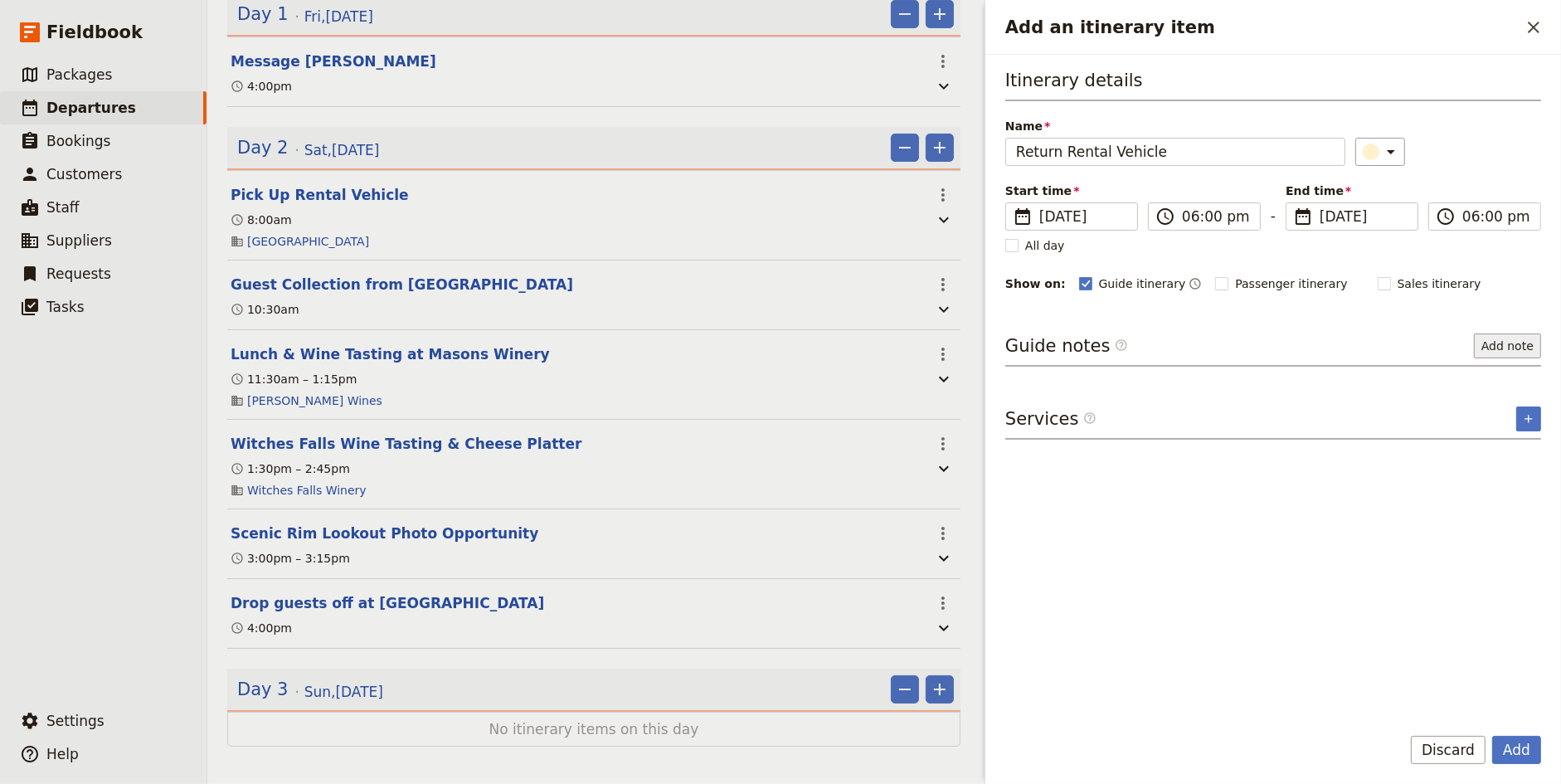
click at [1506, 348] on button "Add note" at bounding box center [1507, 346] width 67 height 25
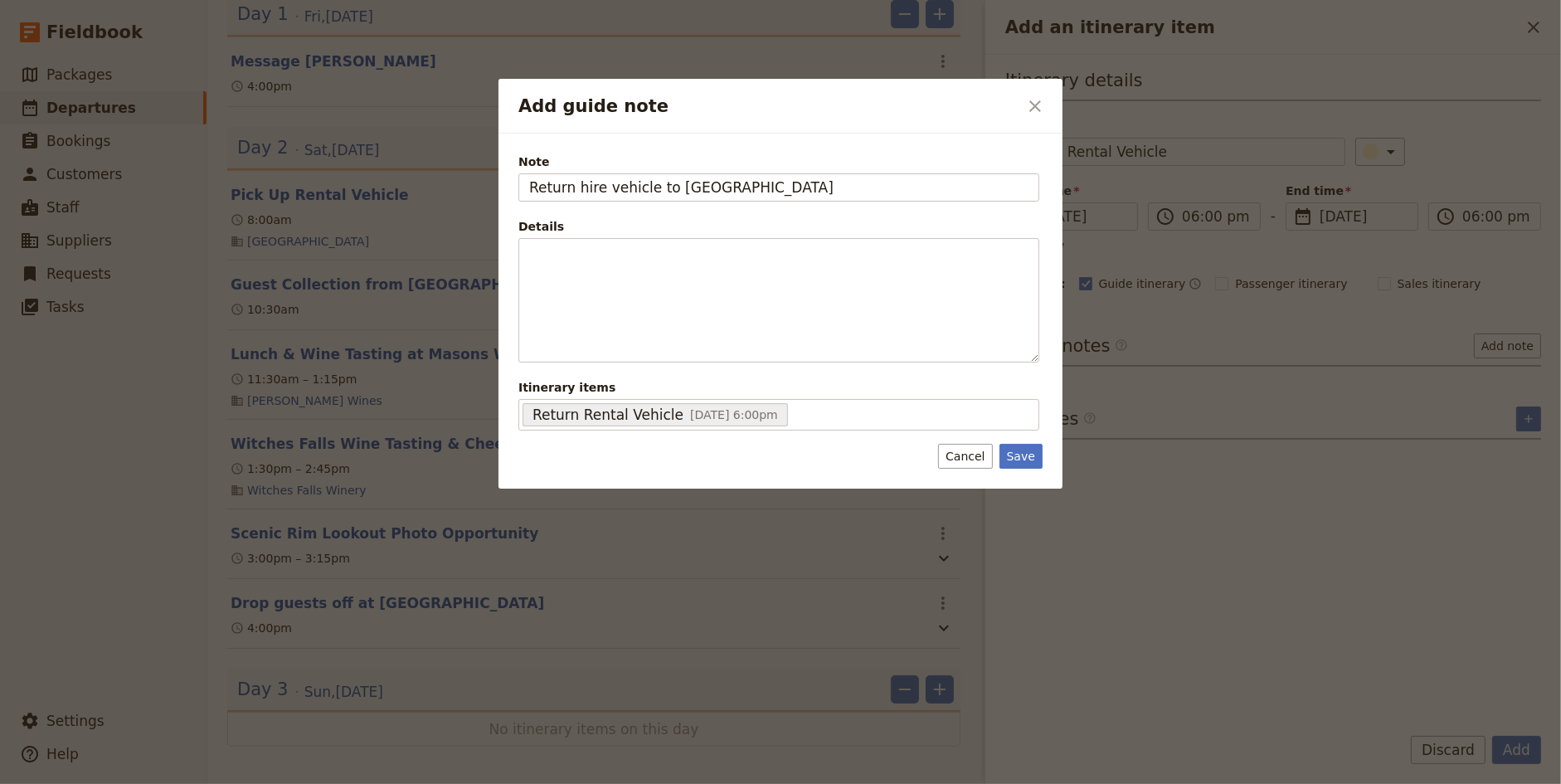
type input "Return hire vehicle to [GEOGRAPHIC_DATA]"
click at [1024, 459] on button "Save" at bounding box center [1021, 456] width 43 height 25
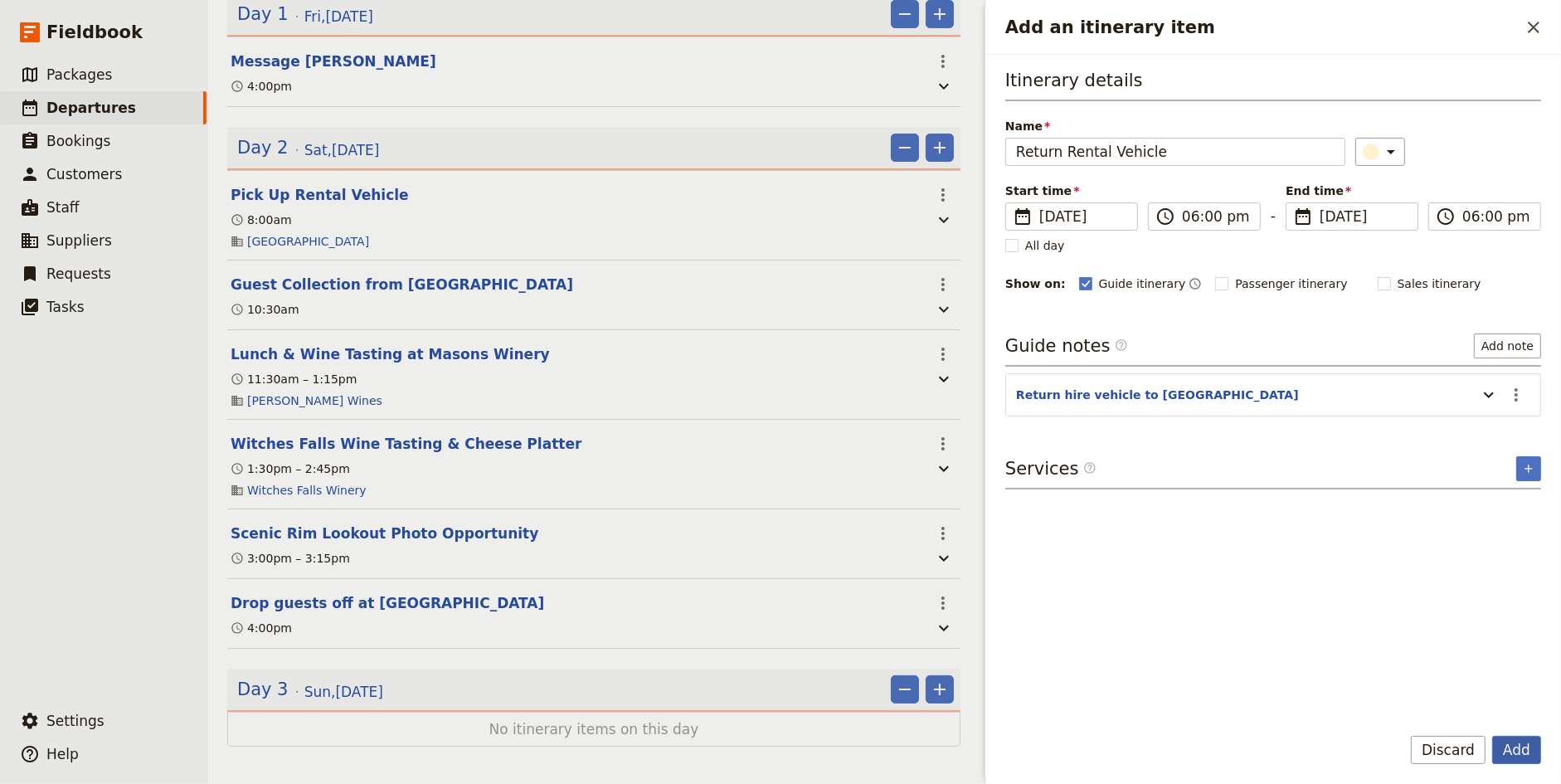
click at [1530, 759] on button "Add" at bounding box center [1516, 749] width 49 height 28
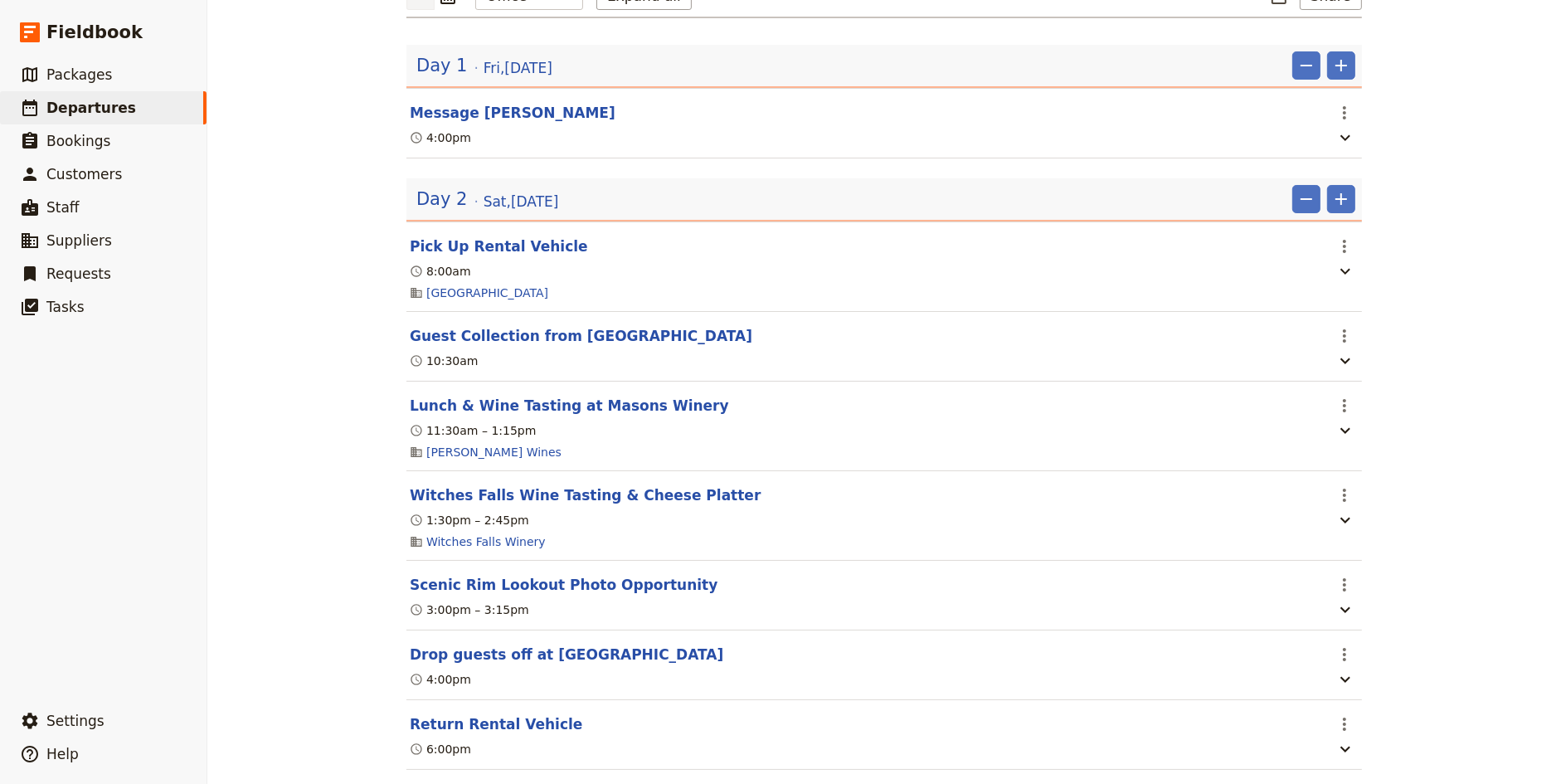
scroll to position [341, 0]
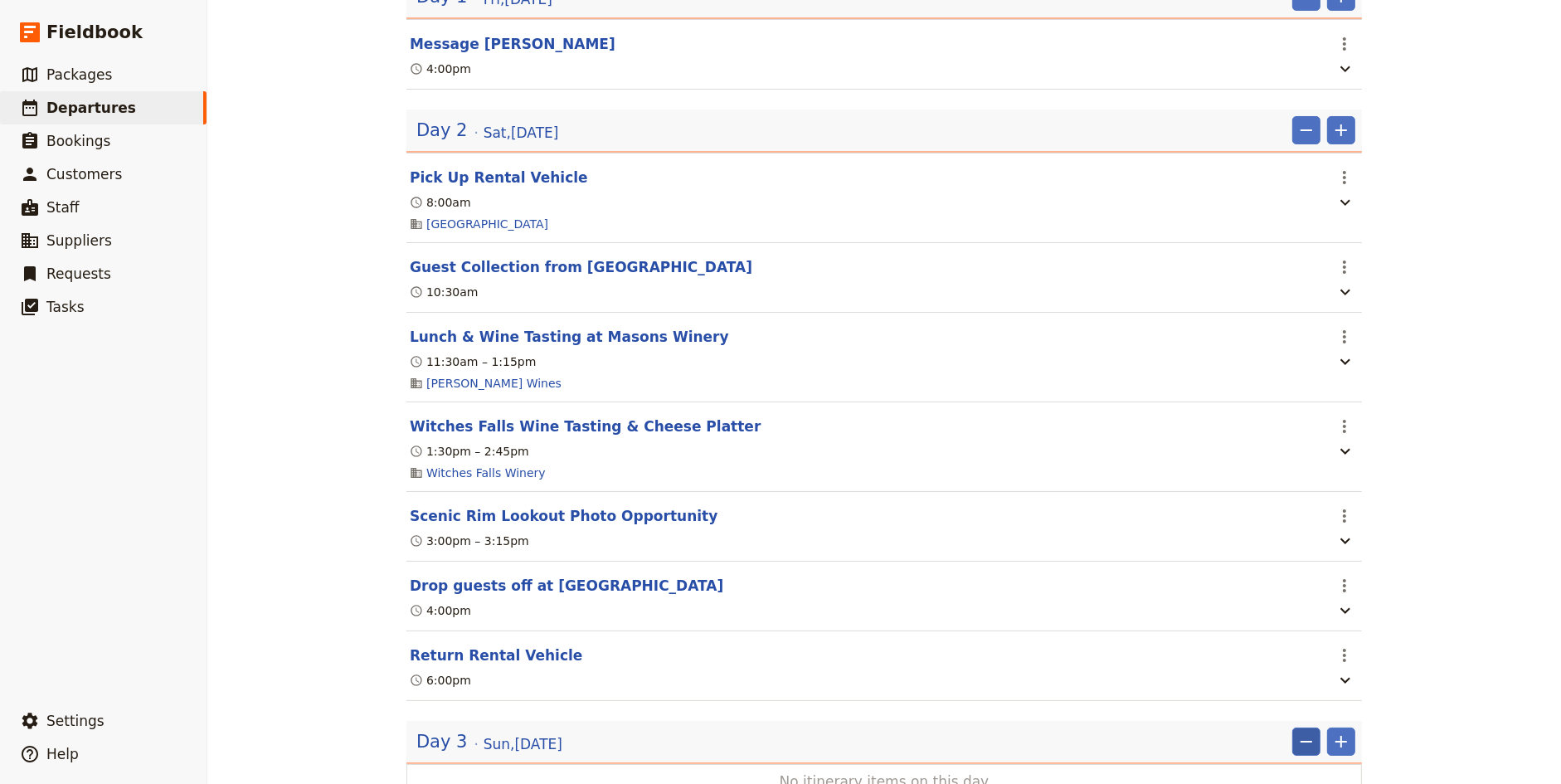
click at [1301, 731] on icon "Remove" at bounding box center [1306, 741] width 20 height 20
click at [1295, 720] on span "Remove day" at bounding box center [1274, 717] width 72 height 16
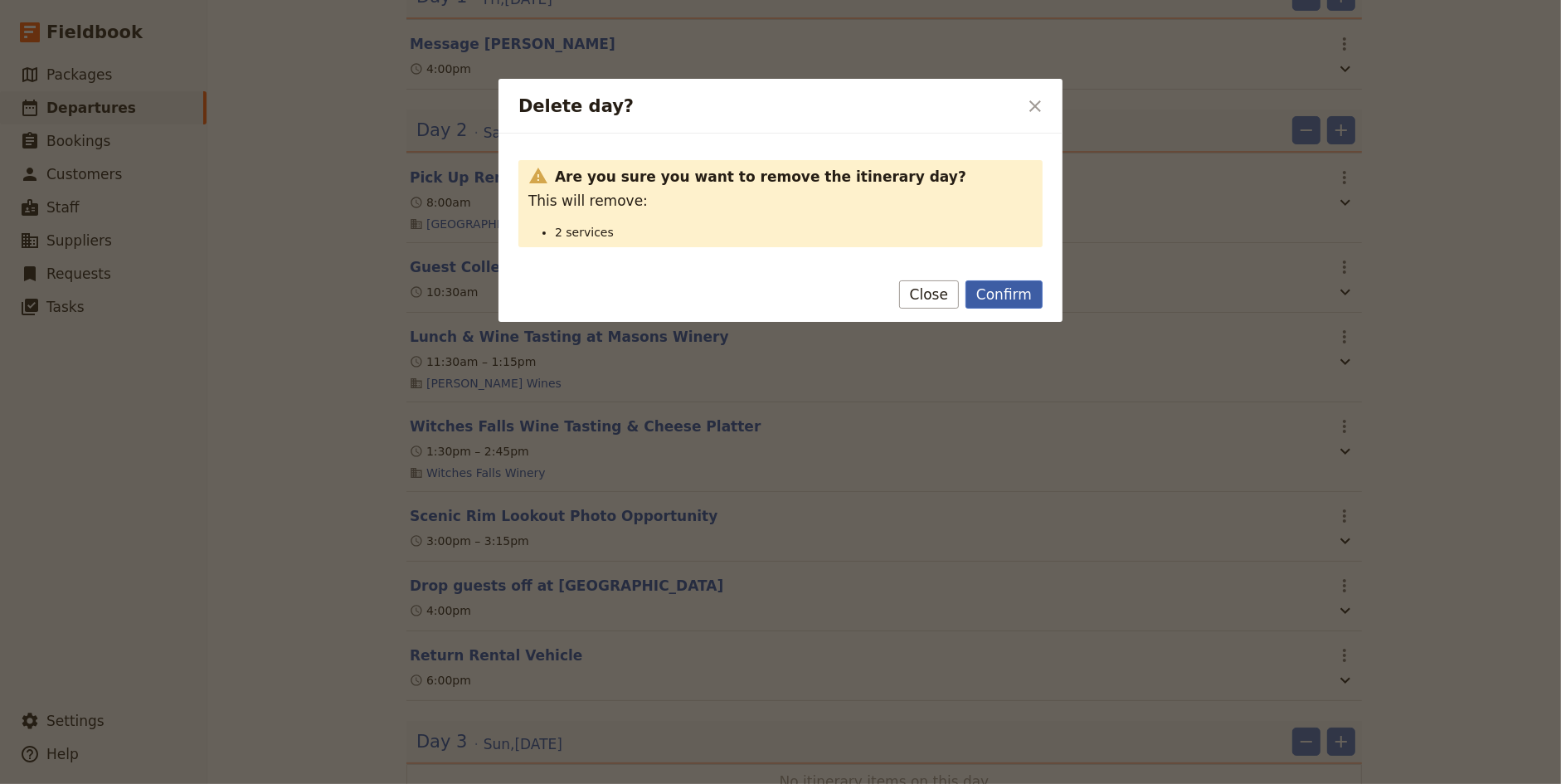
click at [998, 294] on button "Confirm" at bounding box center [1004, 294] width 78 height 28
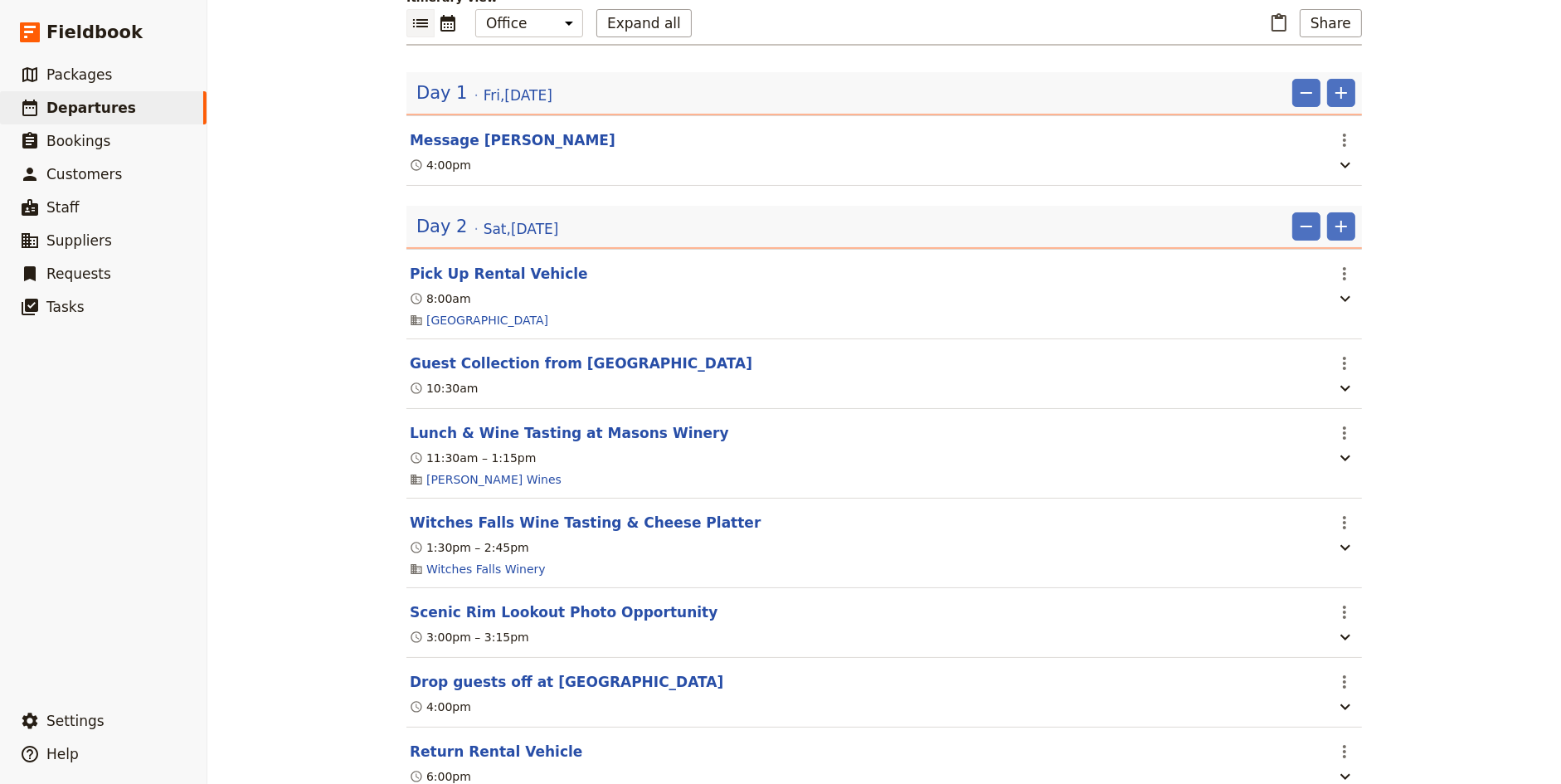
scroll to position [0, 0]
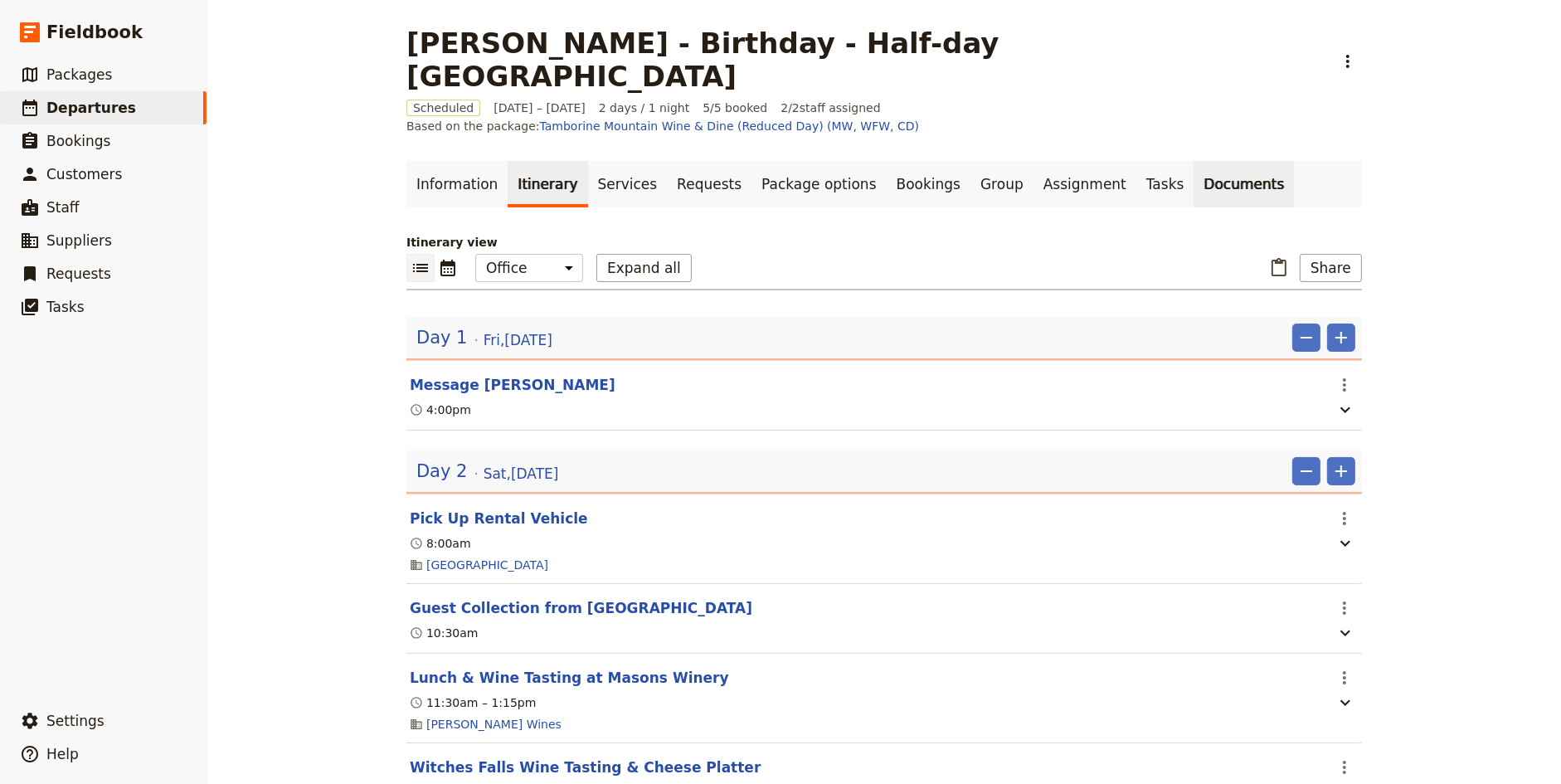
click at [1196, 161] on link "Documents" at bounding box center [1243, 184] width 101 height 47
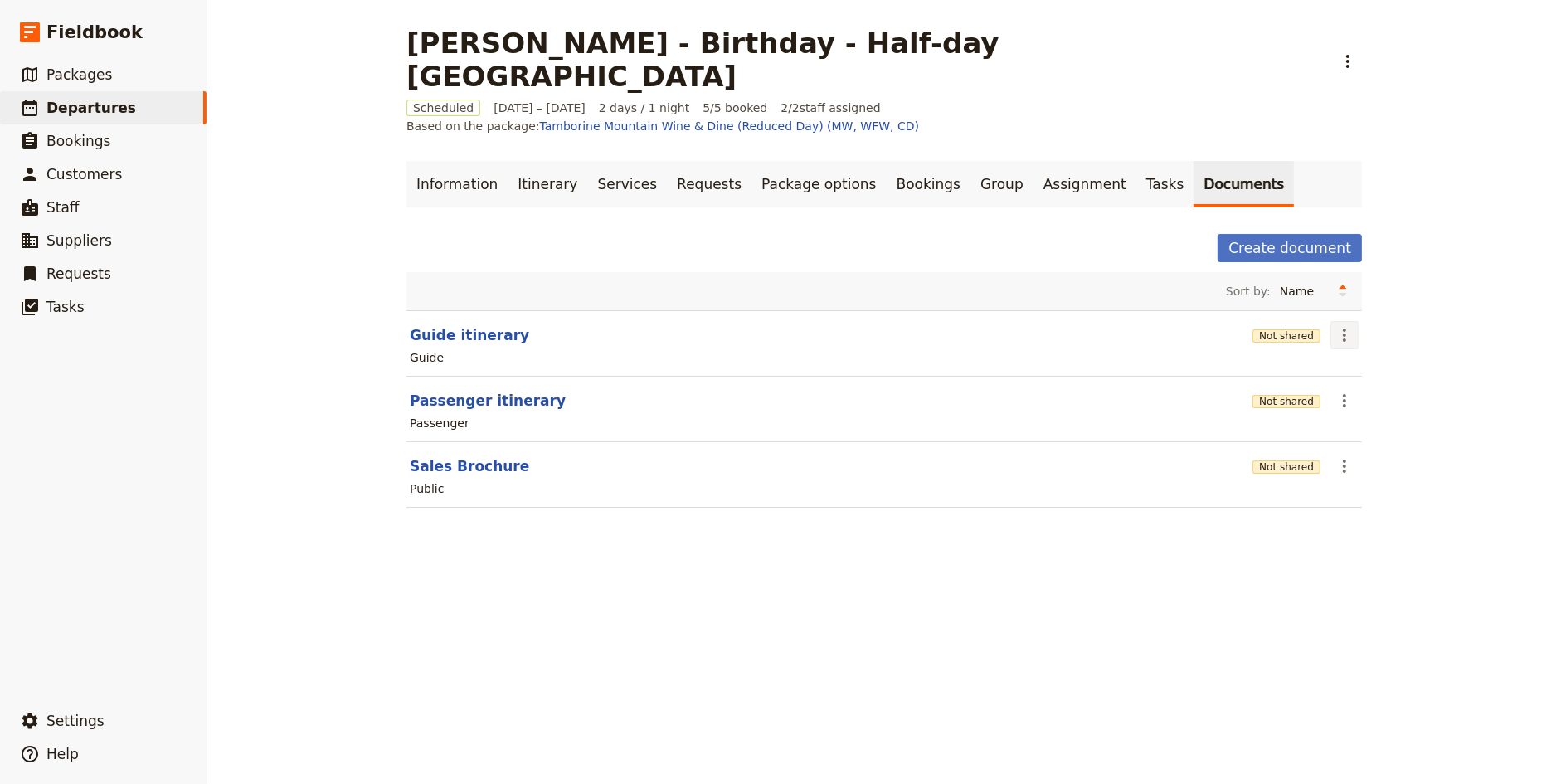
click at [1345, 325] on icon "Actions" at bounding box center [1345, 335] width 20 height 20
click at [1376, 323] on span "Share" at bounding box center [1392, 317] width 101 height 16
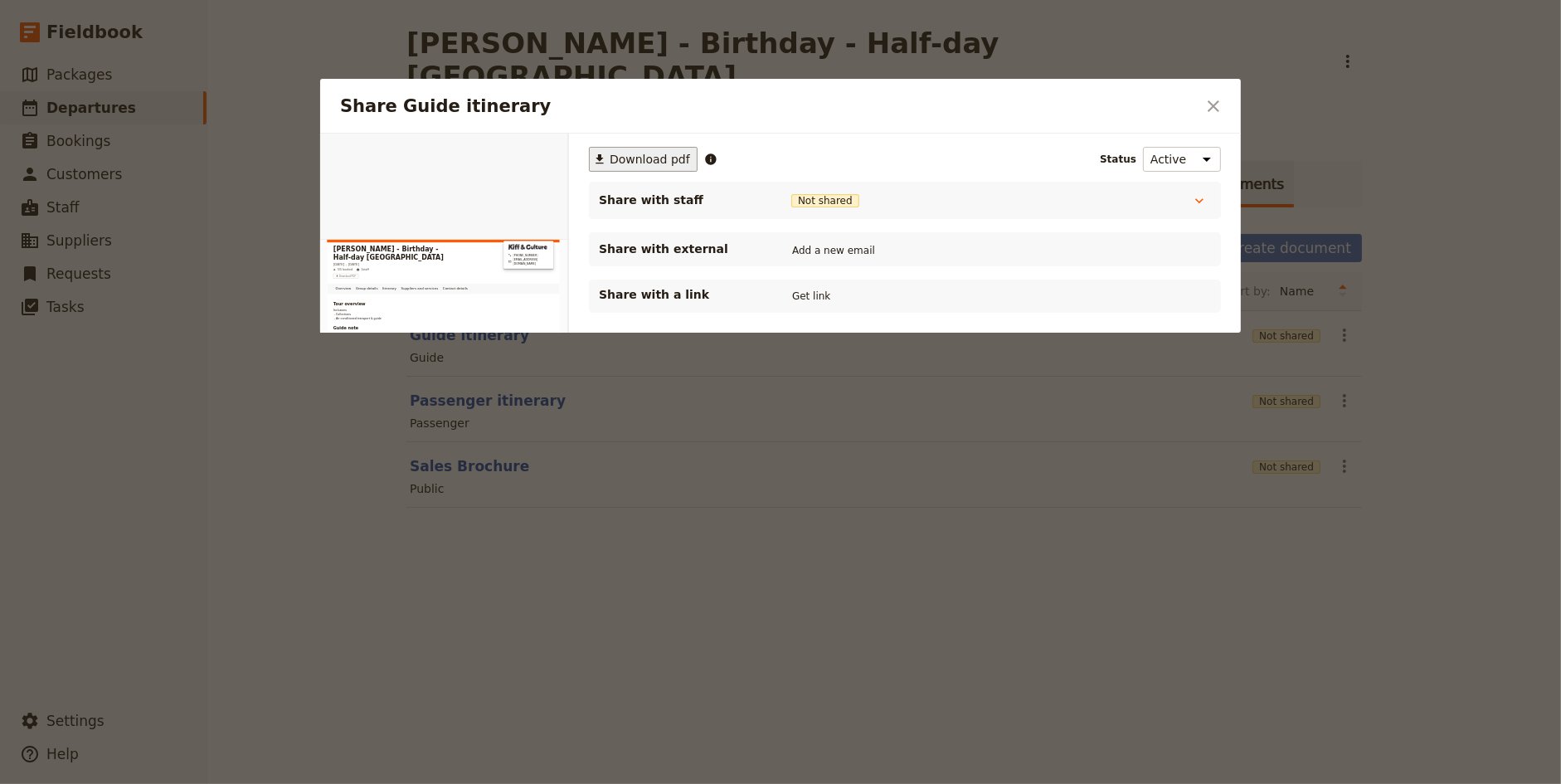
click at [621, 152] on span "Download pdf" at bounding box center [650, 159] width 80 height 16
